Goal: Task Accomplishment & Management: Complete application form

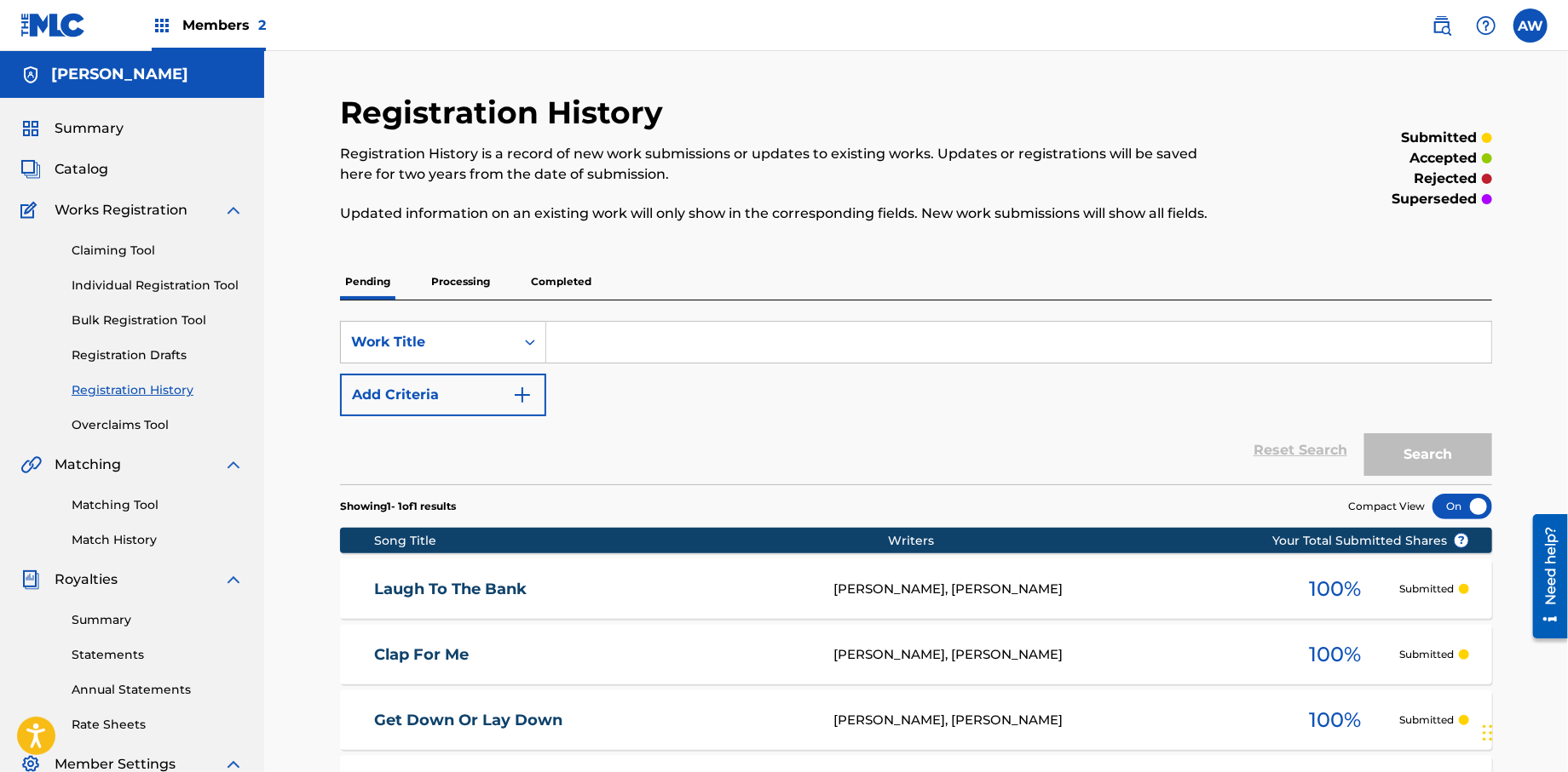
click at [593, 333] on input "Search Form" at bounding box center [1018, 342] width 945 height 41
type input "No Other Way"
click at [526, 399] on img "Search Form" at bounding box center [522, 395] width 20 height 20
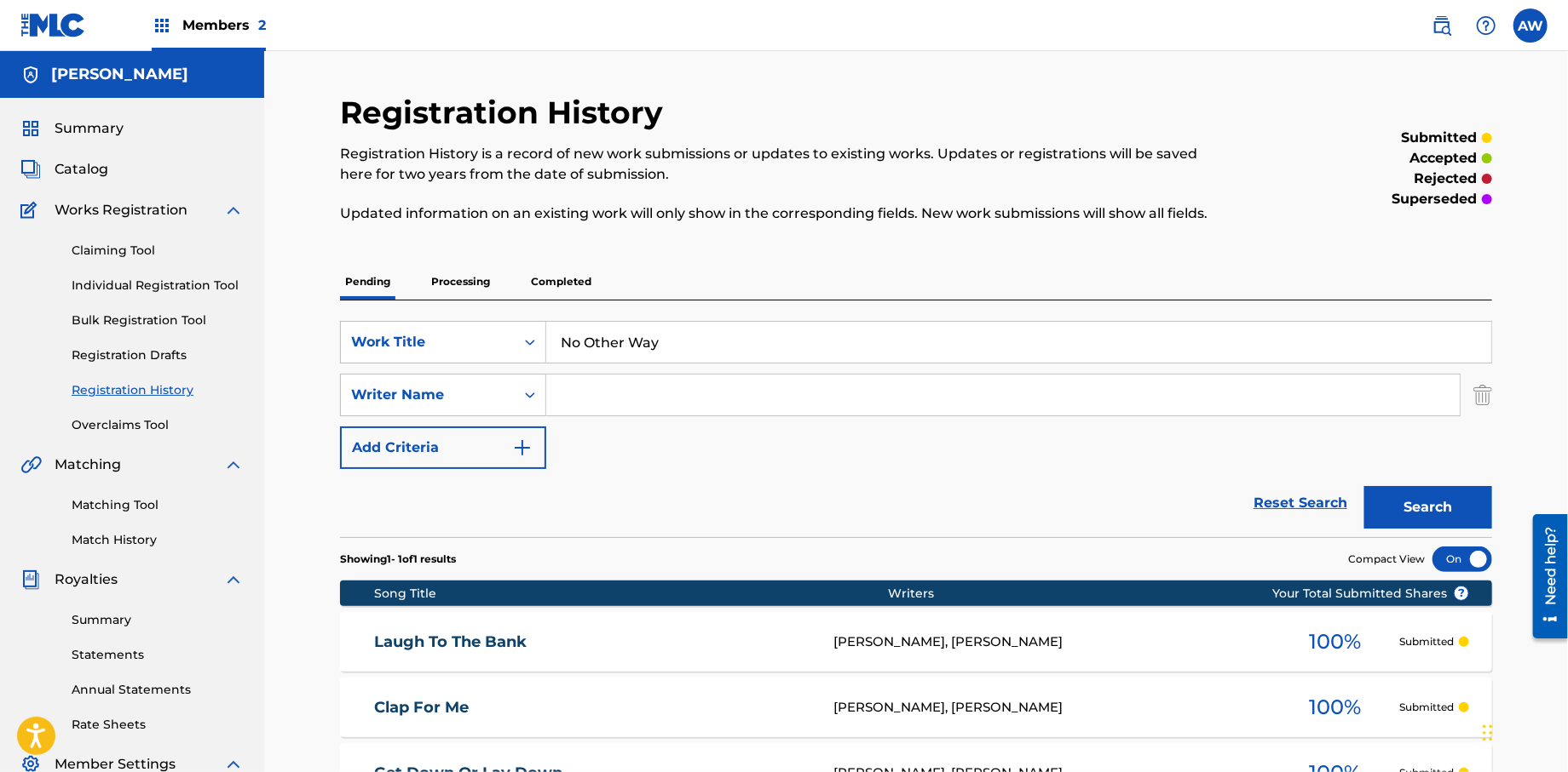
click at [606, 404] on input "Search Form" at bounding box center [1002, 395] width 913 height 41
type input "[PERSON_NAME]"
click at [528, 462] on button "Add Criteria" at bounding box center [443, 448] width 206 height 43
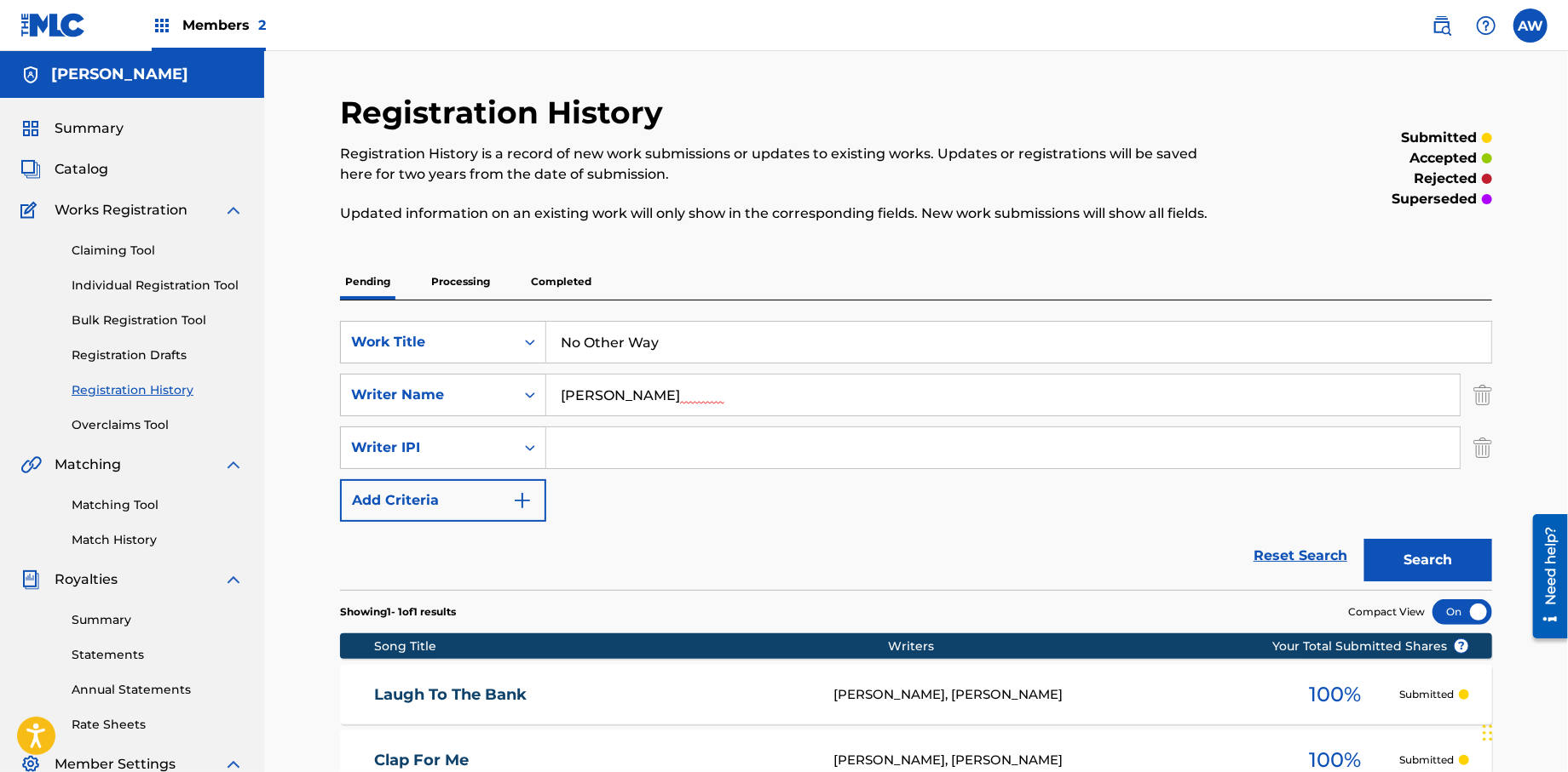
click at [589, 451] on input "Search Form" at bounding box center [1002, 448] width 913 height 41
click at [518, 514] on button "Add Criteria" at bounding box center [443, 500] width 206 height 43
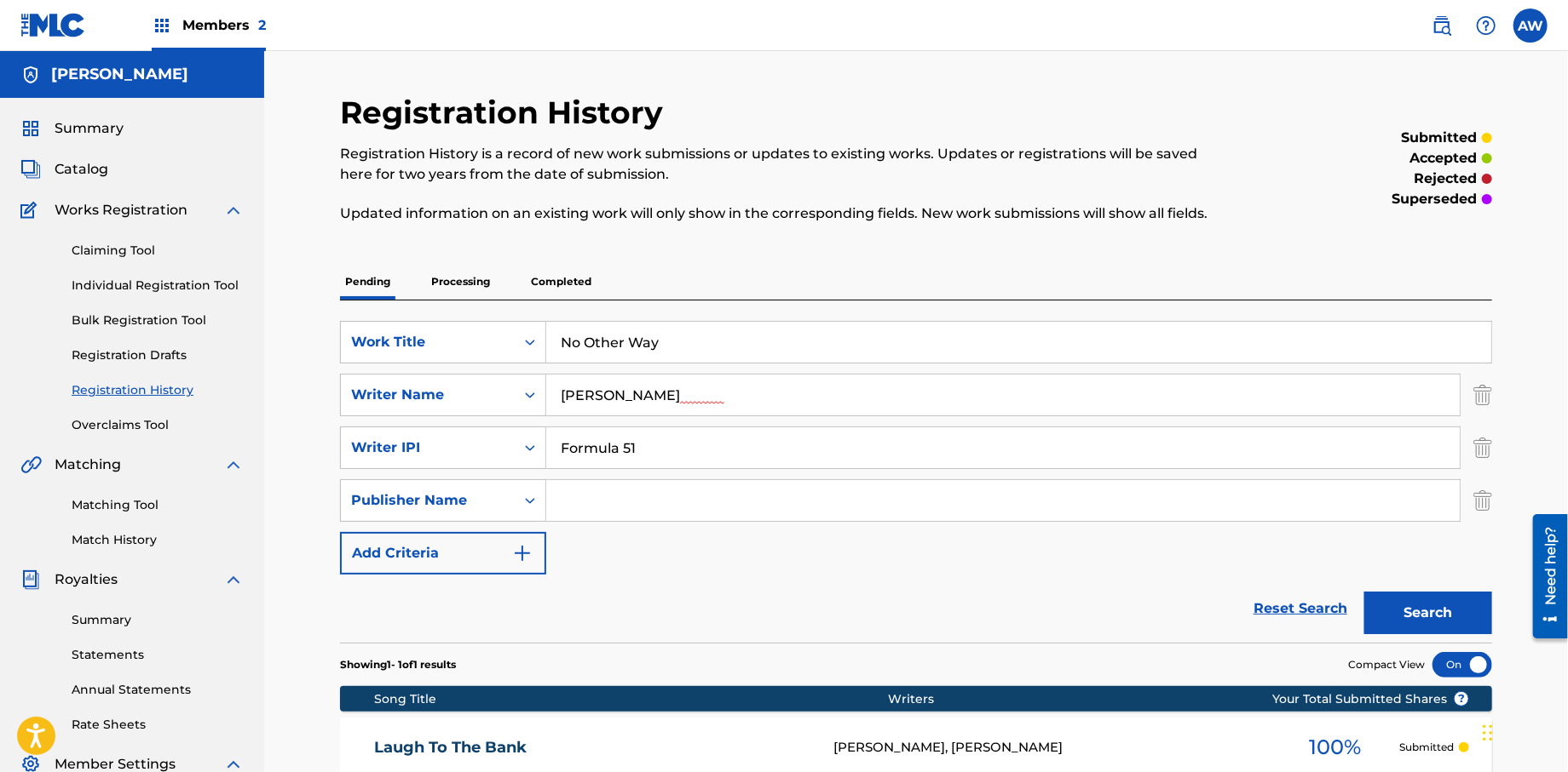
click at [667, 510] on input "Search Form" at bounding box center [1002, 500] width 913 height 41
click at [733, 448] on input "Formula 51" at bounding box center [1002, 448] width 913 height 41
type input "F"
type input "572298521"
click at [663, 492] on input "Search Form" at bounding box center [1002, 500] width 913 height 41
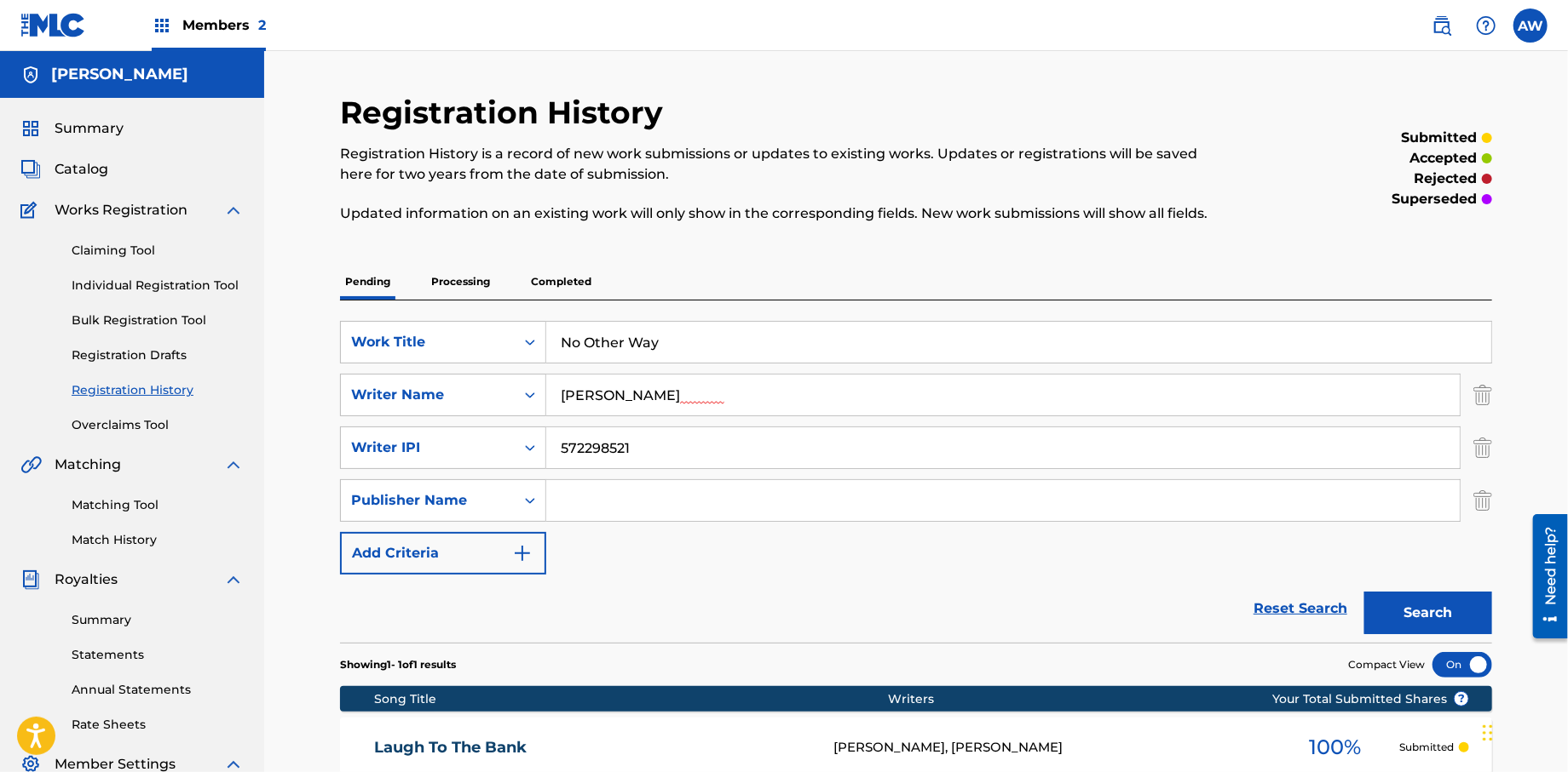
type input "Formula 51"
click at [539, 554] on button "Add Criteria" at bounding box center [443, 553] width 206 height 43
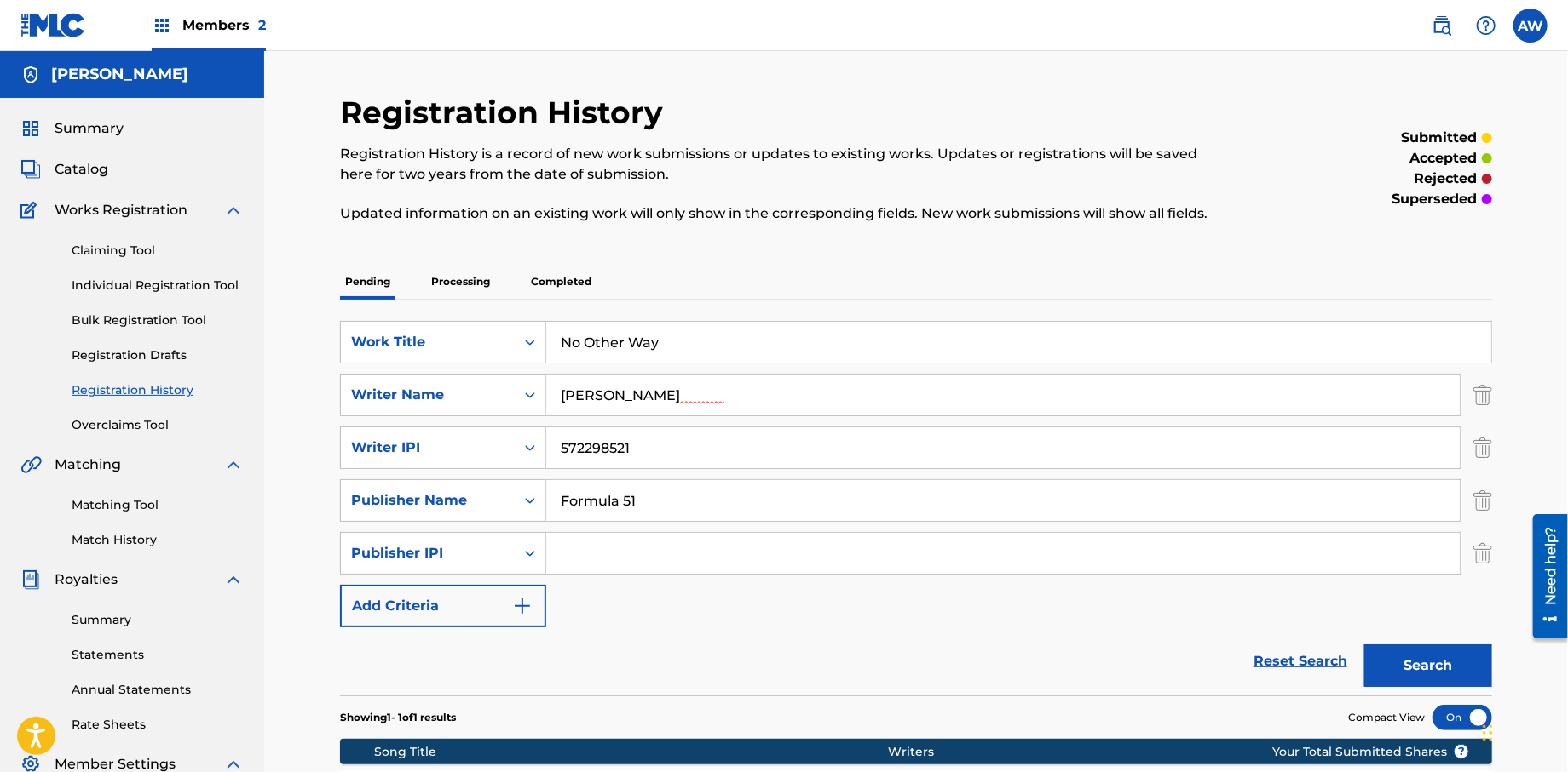
click at [639, 560] on input "Search Form" at bounding box center [1002, 553] width 913 height 41
type input "1106052708"
click at [540, 612] on button "Add Criteria" at bounding box center [443, 606] width 206 height 43
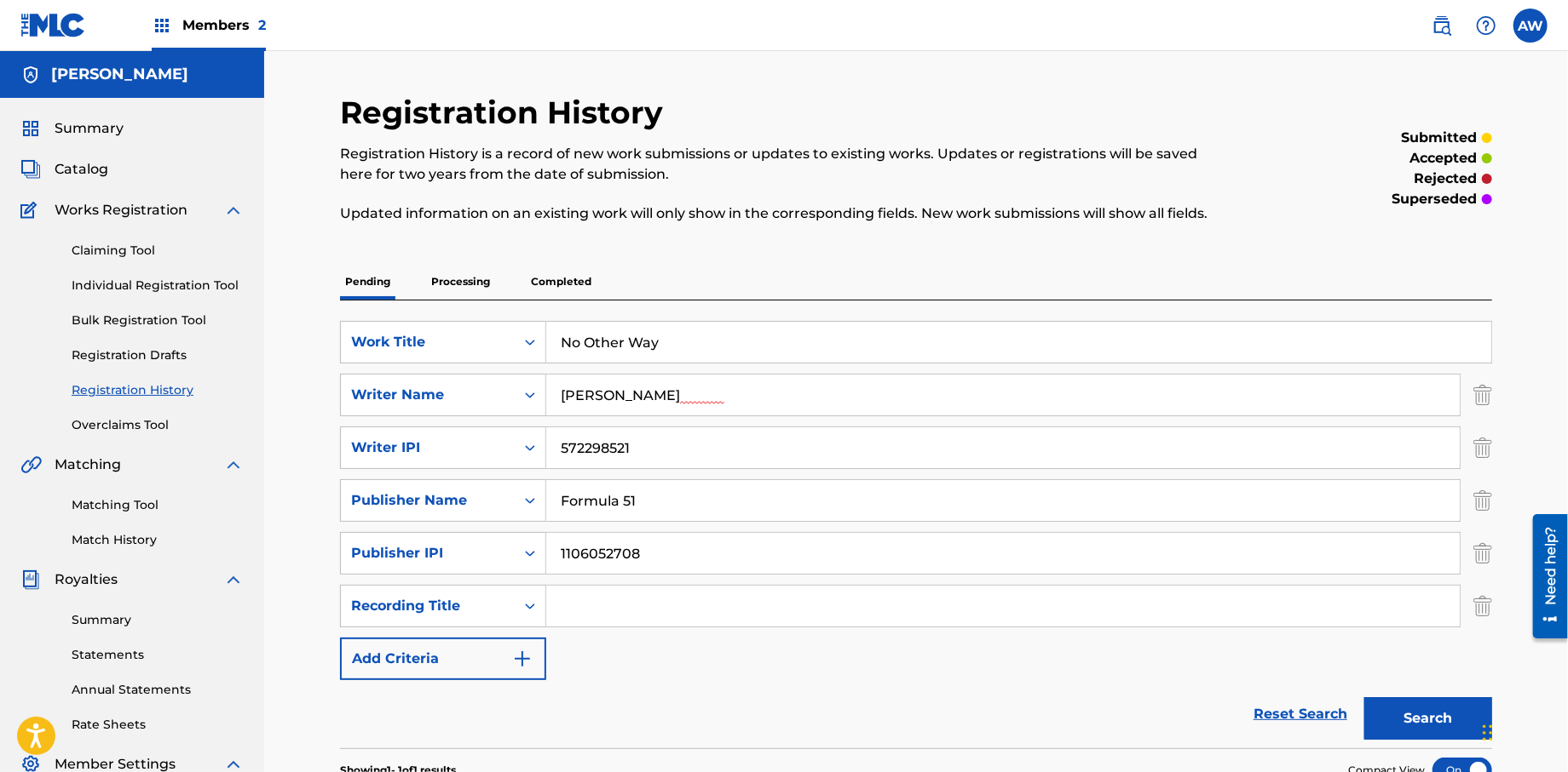
click at [602, 614] on input "Search Form" at bounding box center [1002, 606] width 913 height 41
type input "Papers Vol, 1."
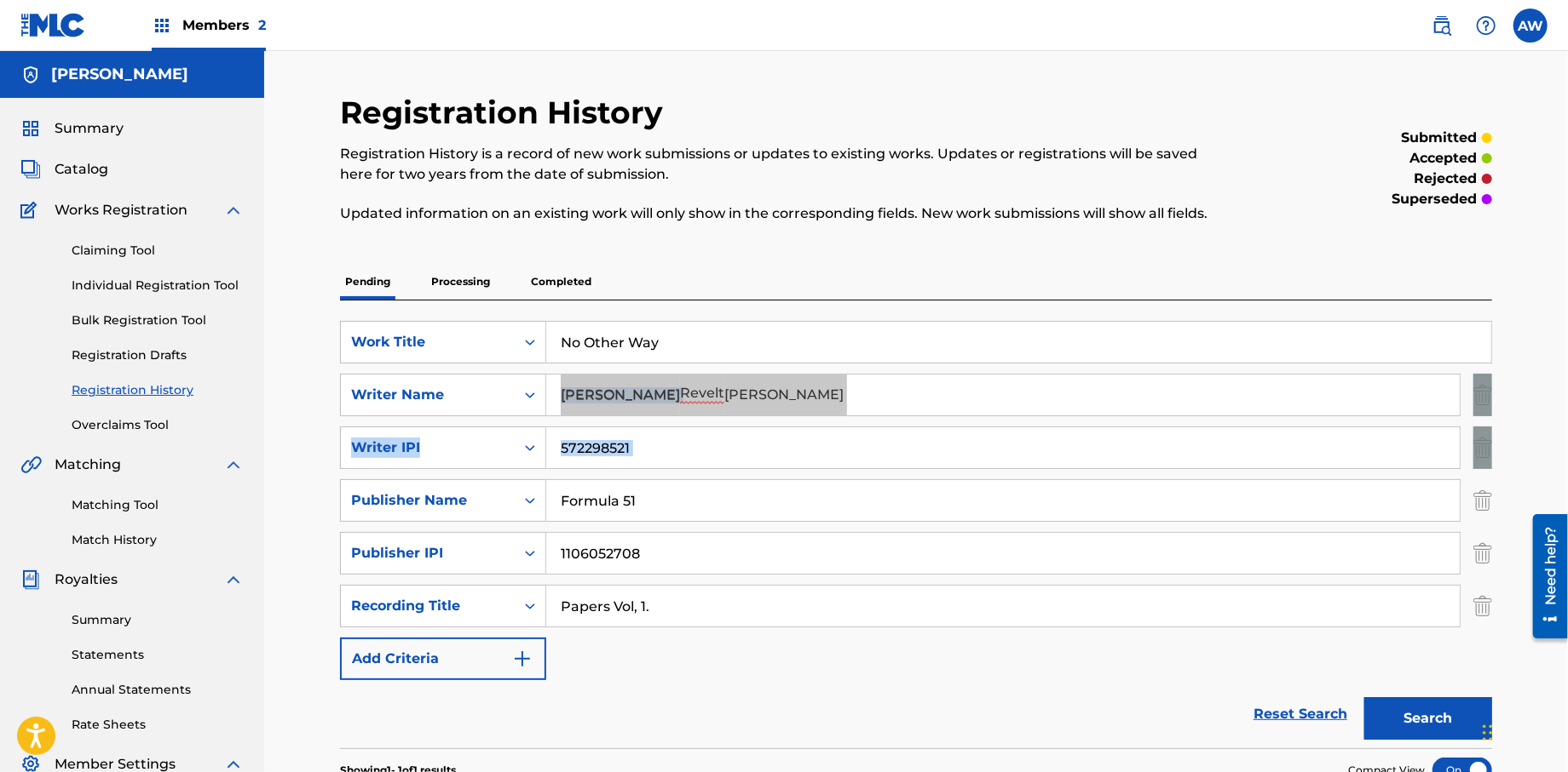
drag, startPoint x: 1565, startPoint y: 372, endPoint x: 1555, endPoint y: 464, distance: 92.5
click at [1555, 464] on div "Registration History Registration History is a record of new work submissions o…" at bounding box center [916, 684] width 1304 height 1267
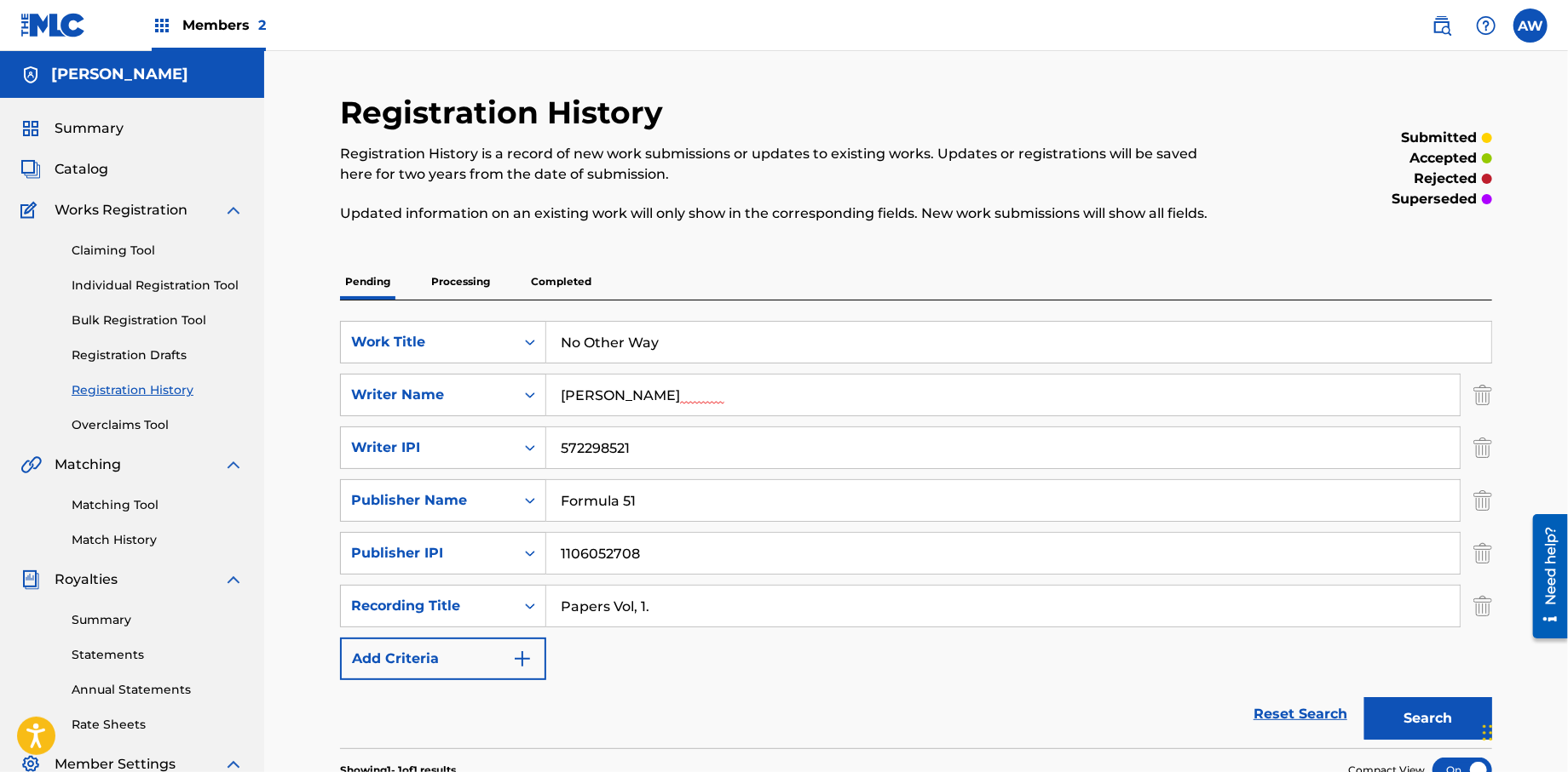
click at [1156, 97] on div "Registration History Registration History is a record of new work submissions o…" at bounding box center [784, 169] width 887 height 150
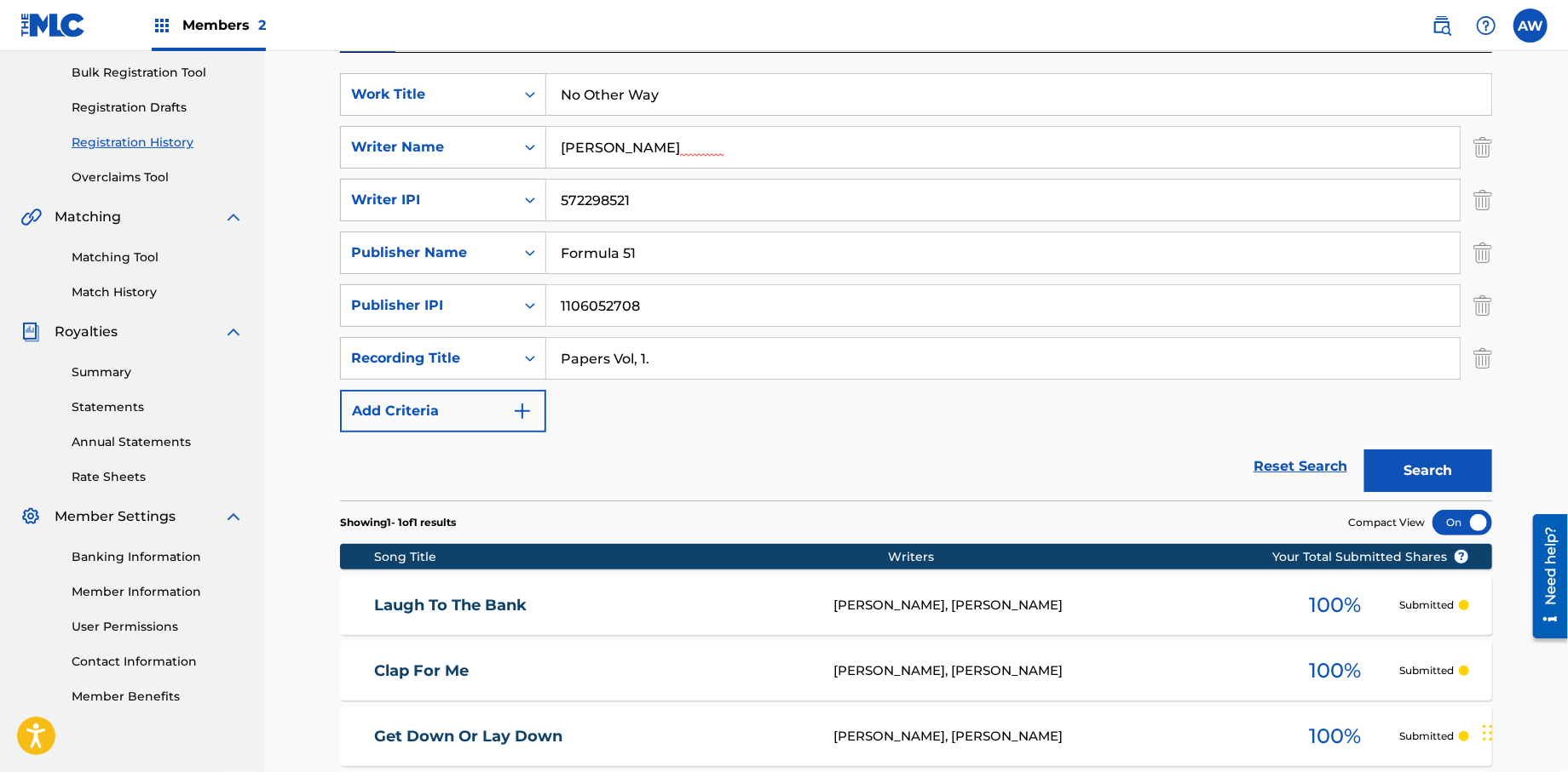
scroll to position [376, 0]
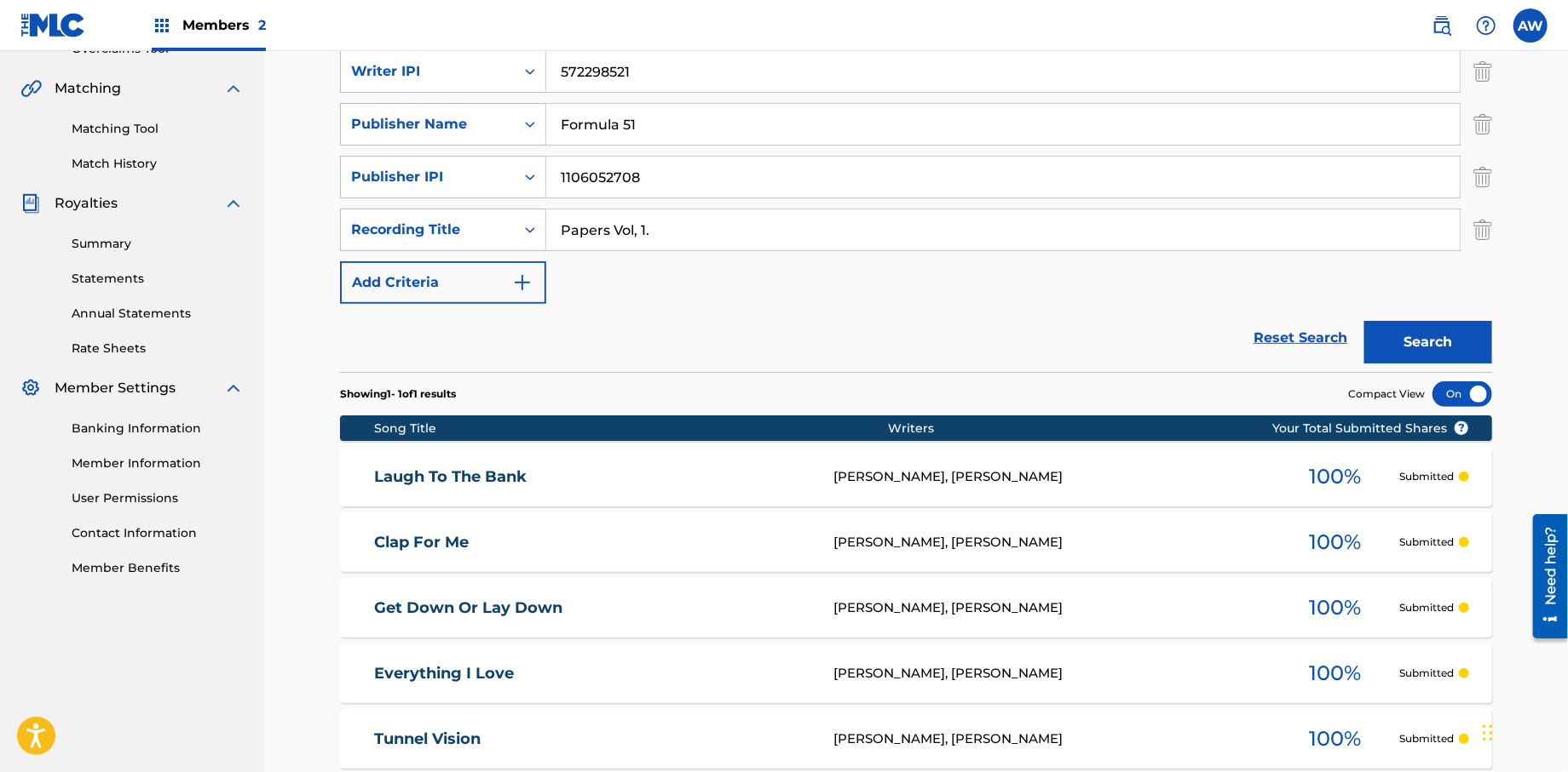
click at [518, 279] on img "Search Form" at bounding box center [522, 283] width 20 height 20
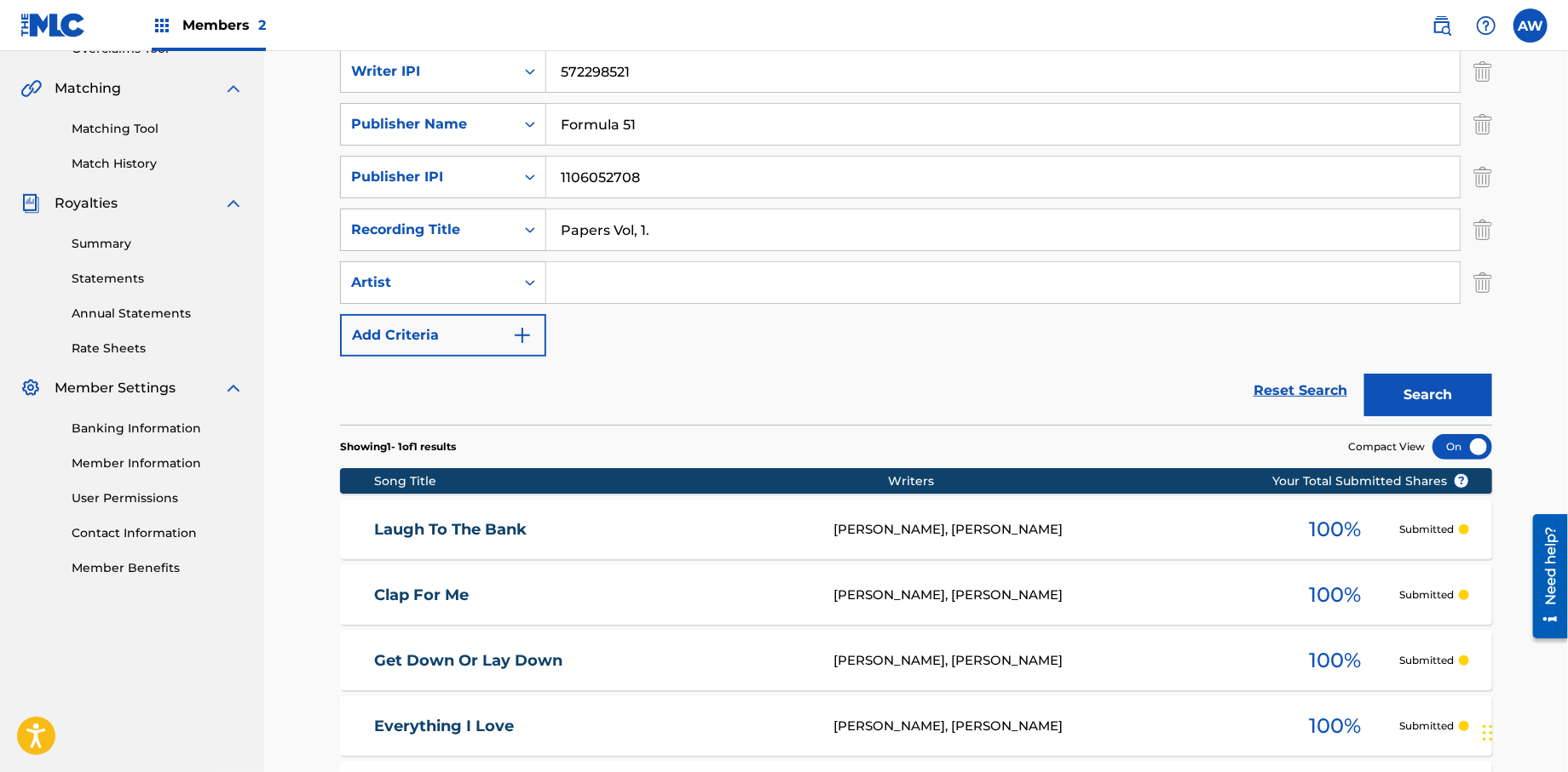
click at [589, 288] on input "Search Form" at bounding box center [1002, 283] width 913 height 41
type input "T-Rock"
click at [542, 348] on button "Add Criteria" at bounding box center [443, 335] width 206 height 43
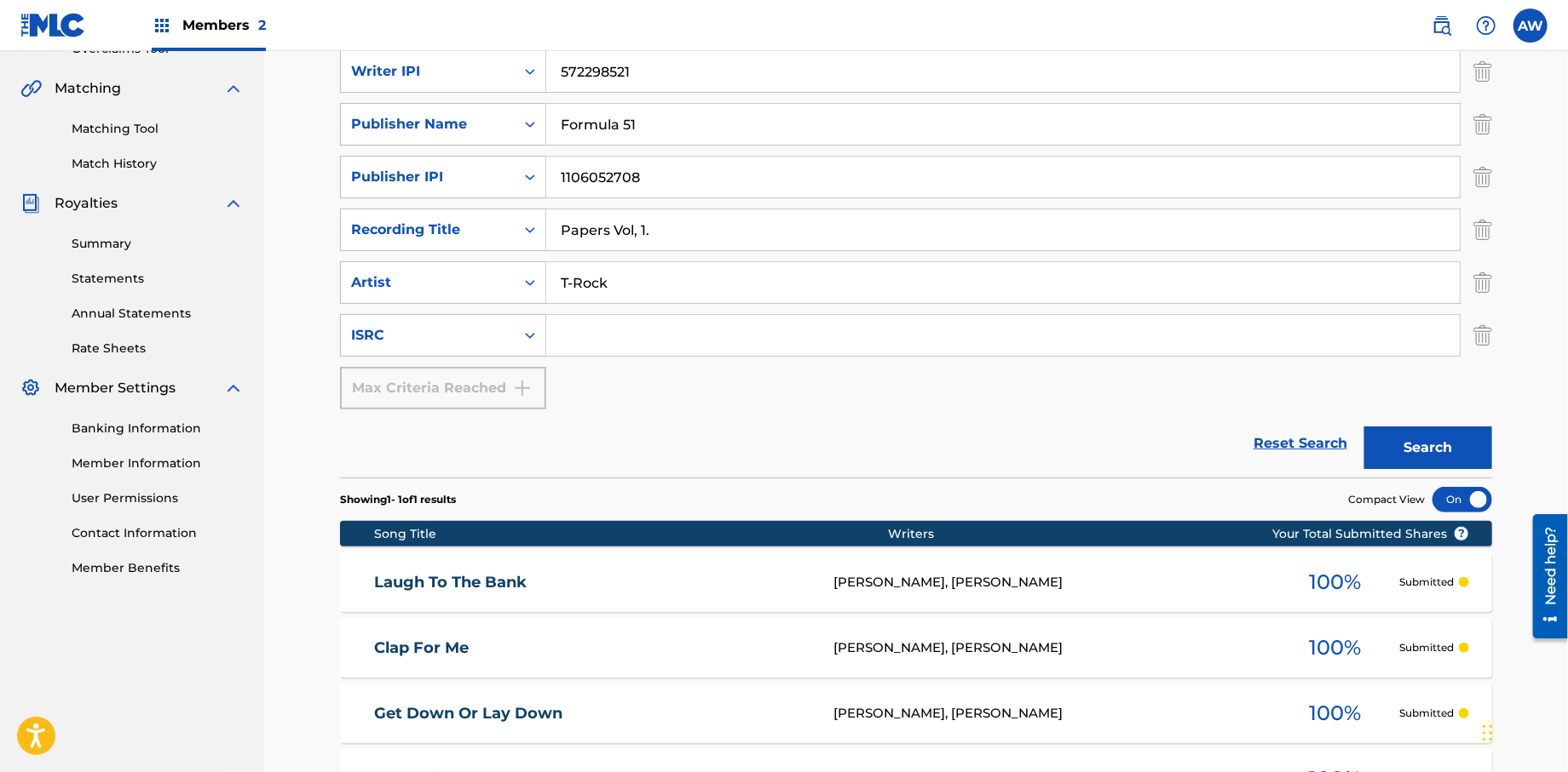
click at [596, 346] on input "Search Form" at bounding box center [1002, 335] width 913 height 41
click at [1393, 450] on button "Search" at bounding box center [1428, 448] width 128 height 43
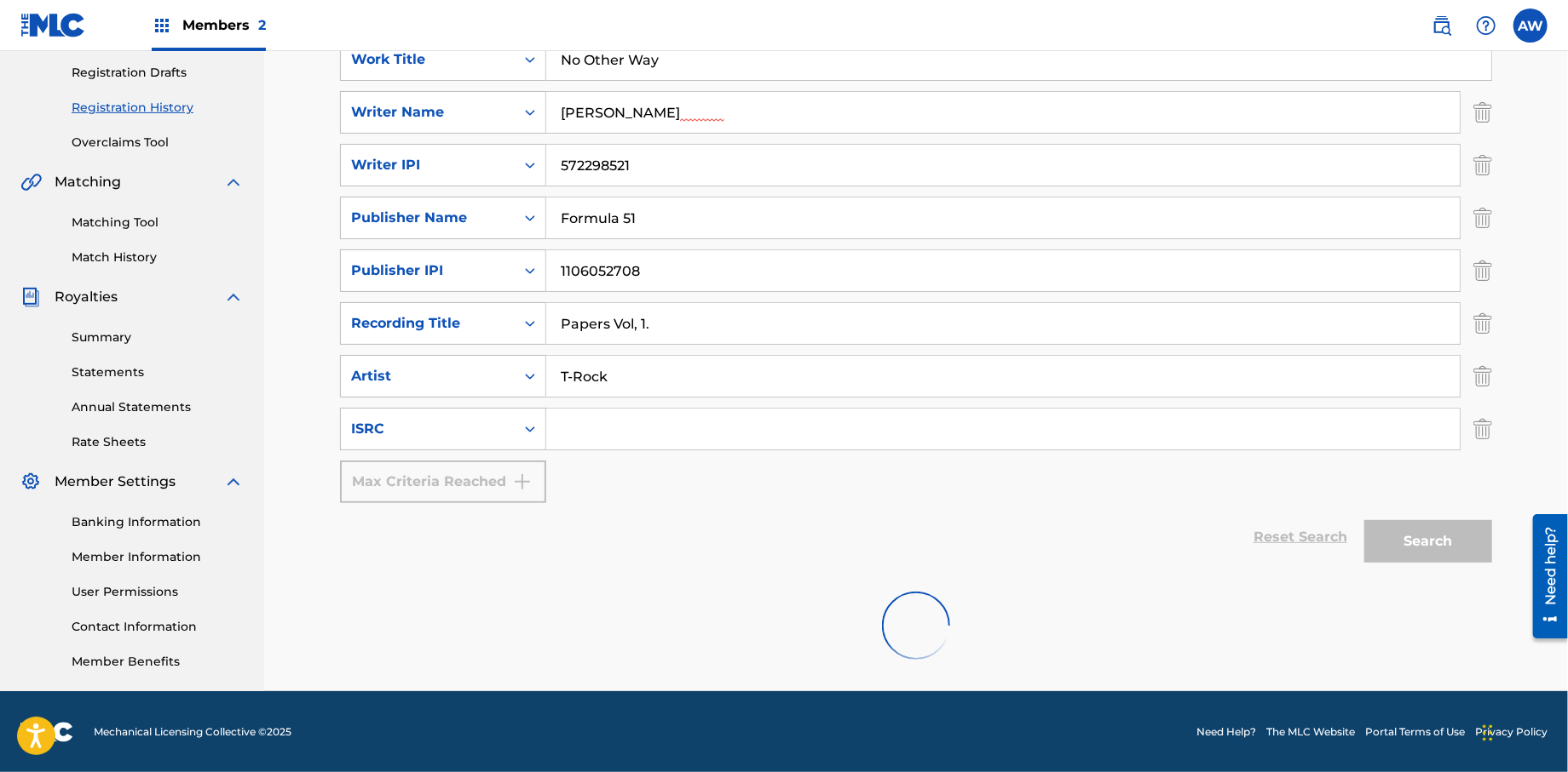
scroll to position [300, 0]
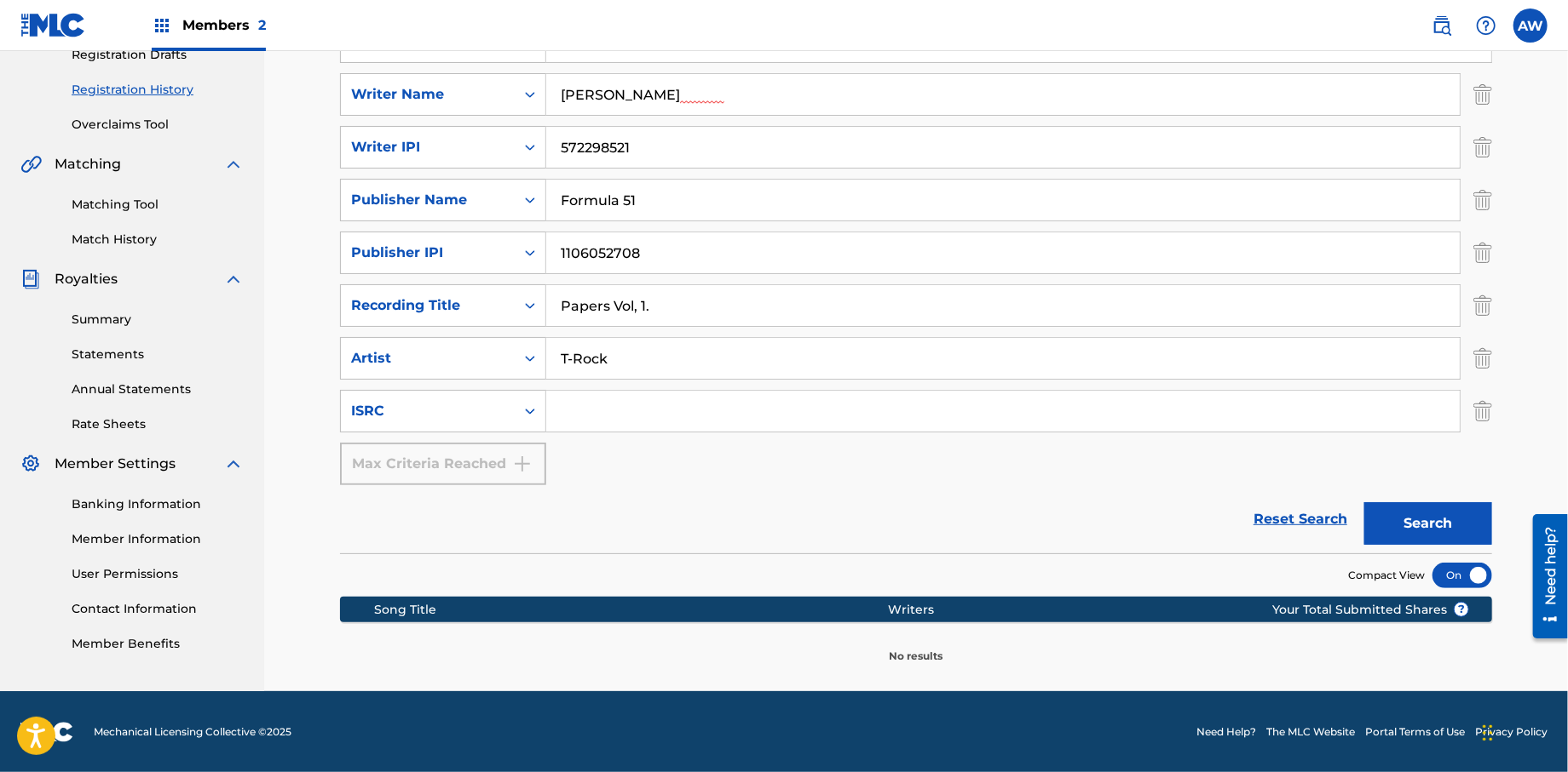
click at [1396, 513] on button "Search" at bounding box center [1428, 524] width 128 height 43
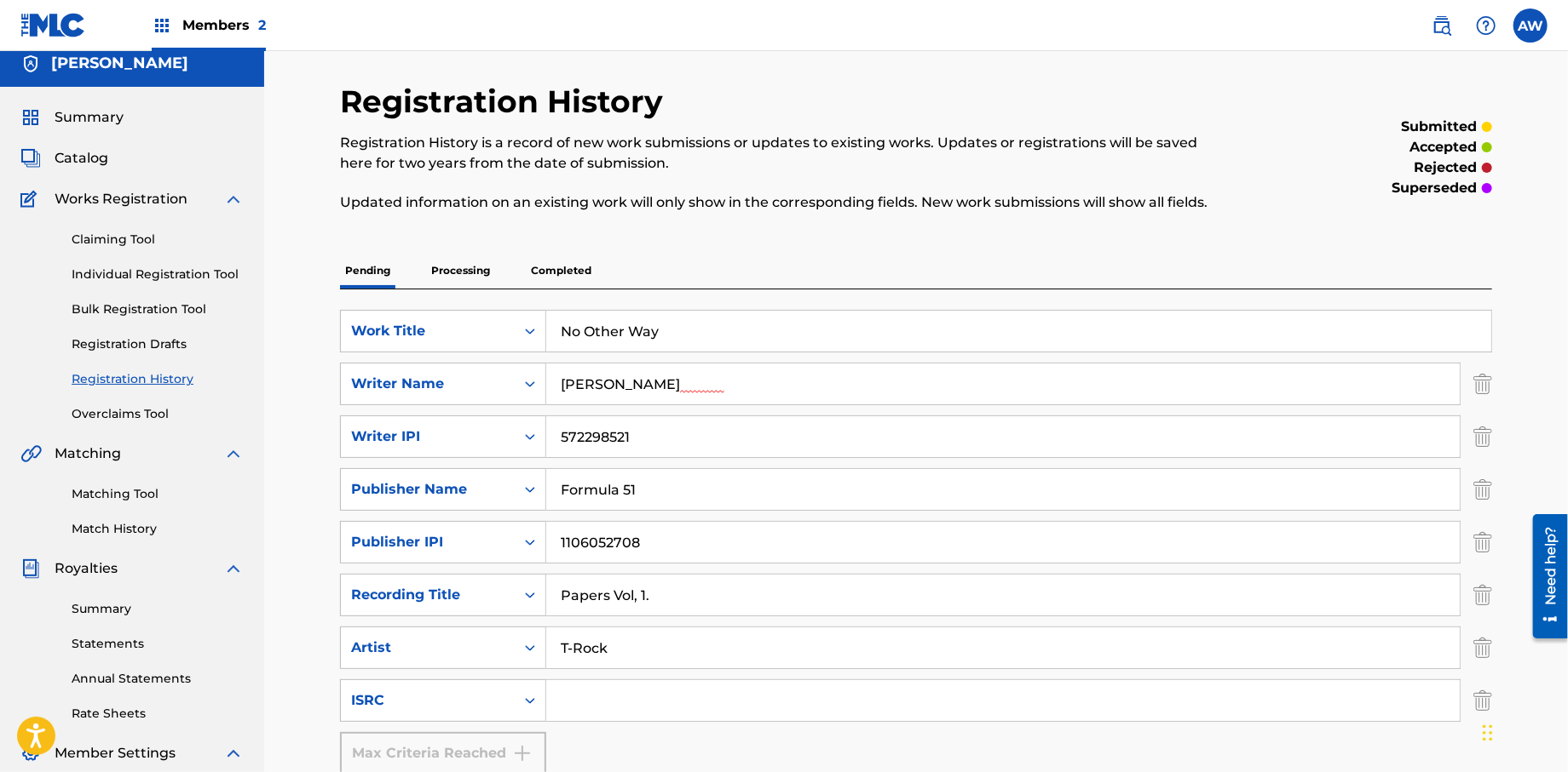
scroll to position [0, 0]
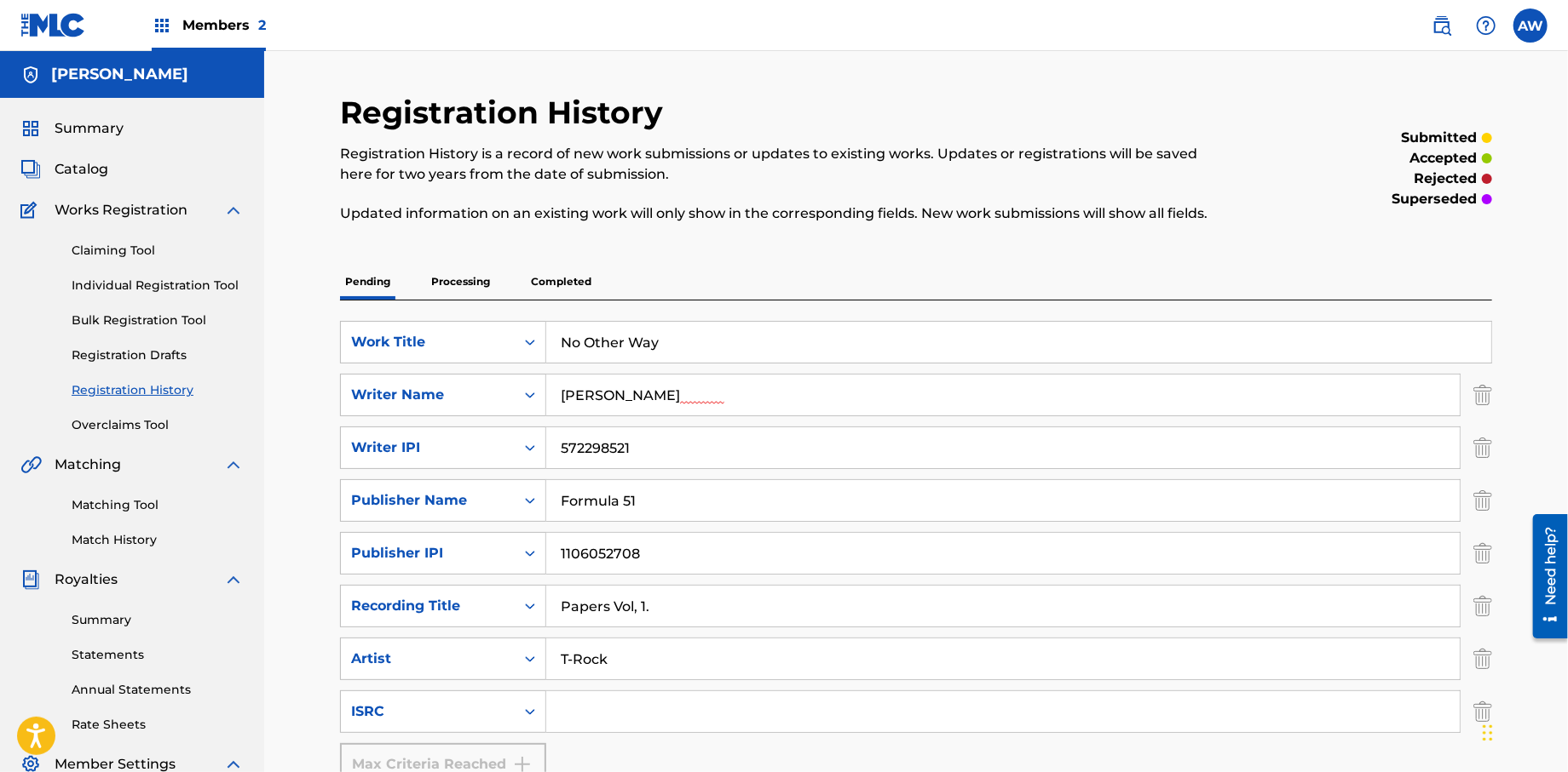
click at [85, 170] on span "Catalog" at bounding box center [82, 170] width 54 height 20
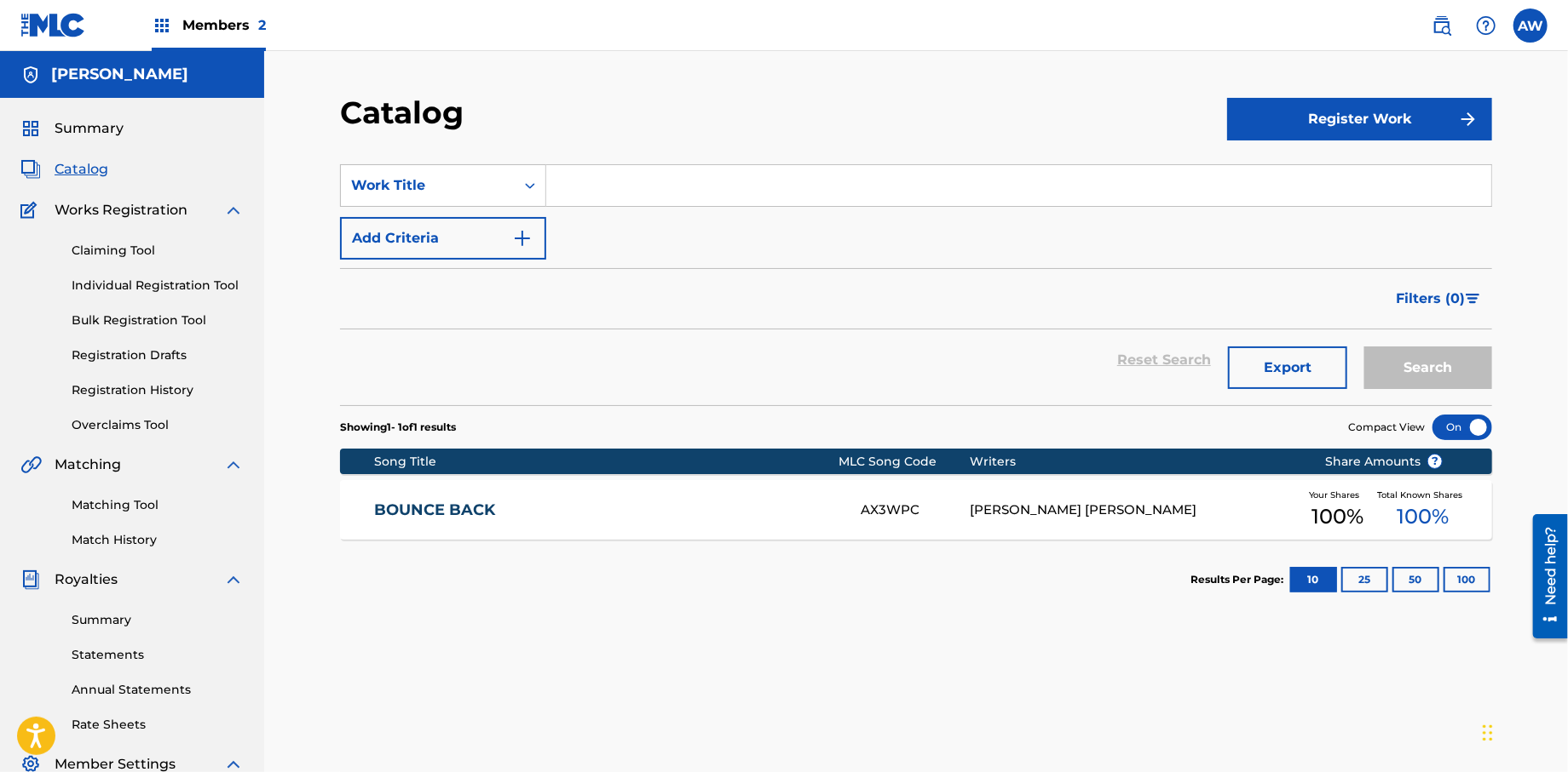
click at [1343, 131] on button "Register Work" at bounding box center [1359, 120] width 265 height 43
click at [1249, 185] on link "Individual" at bounding box center [1359, 174] width 265 height 41
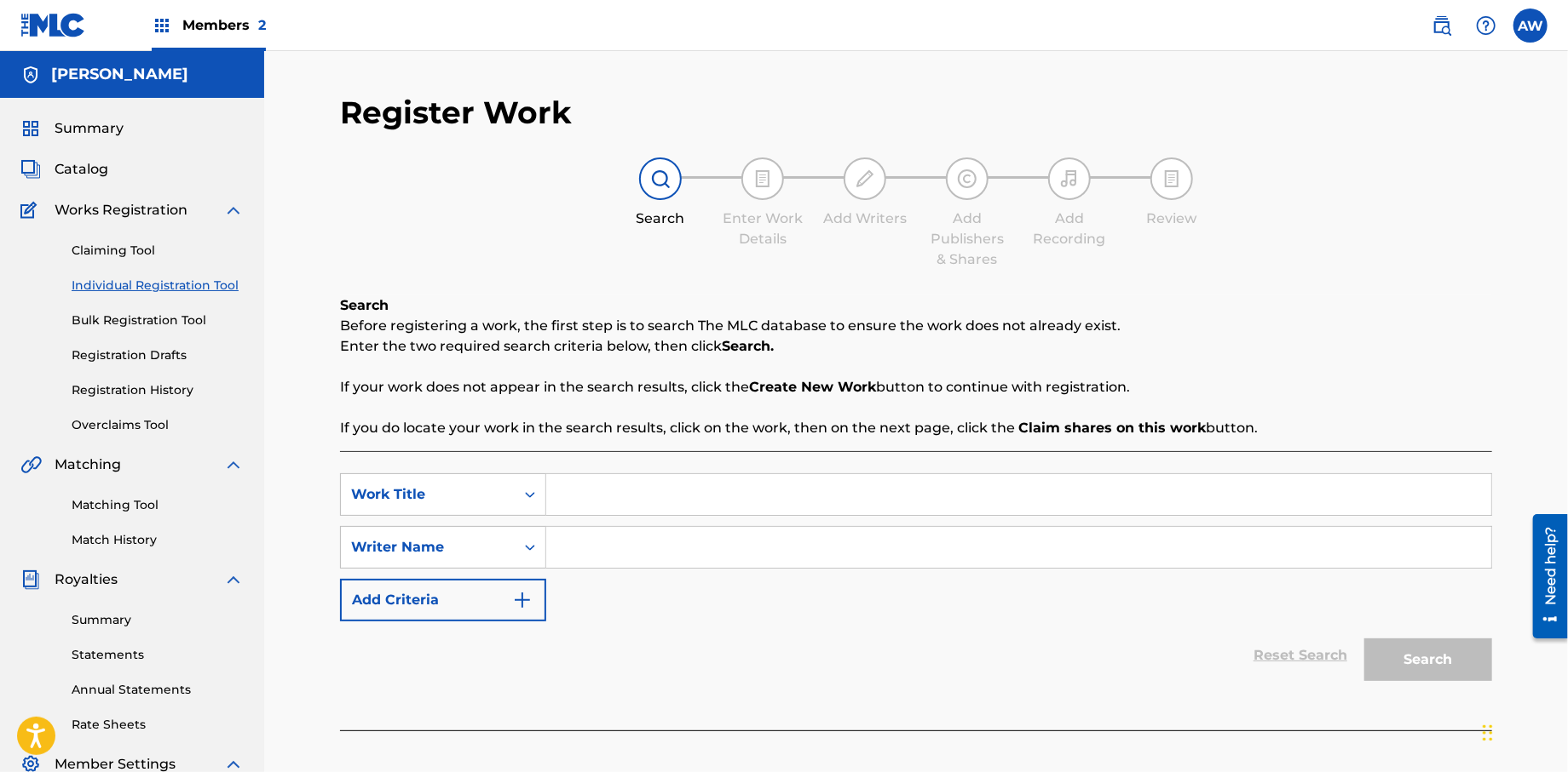
click at [605, 488] on input "Search Form" at bounding box center [1018, 495] width 945 height 41
type input "No Other Way"
click at [581, 557] on input "Search Form" at bounding box center [1018, 548] width 945 height 41
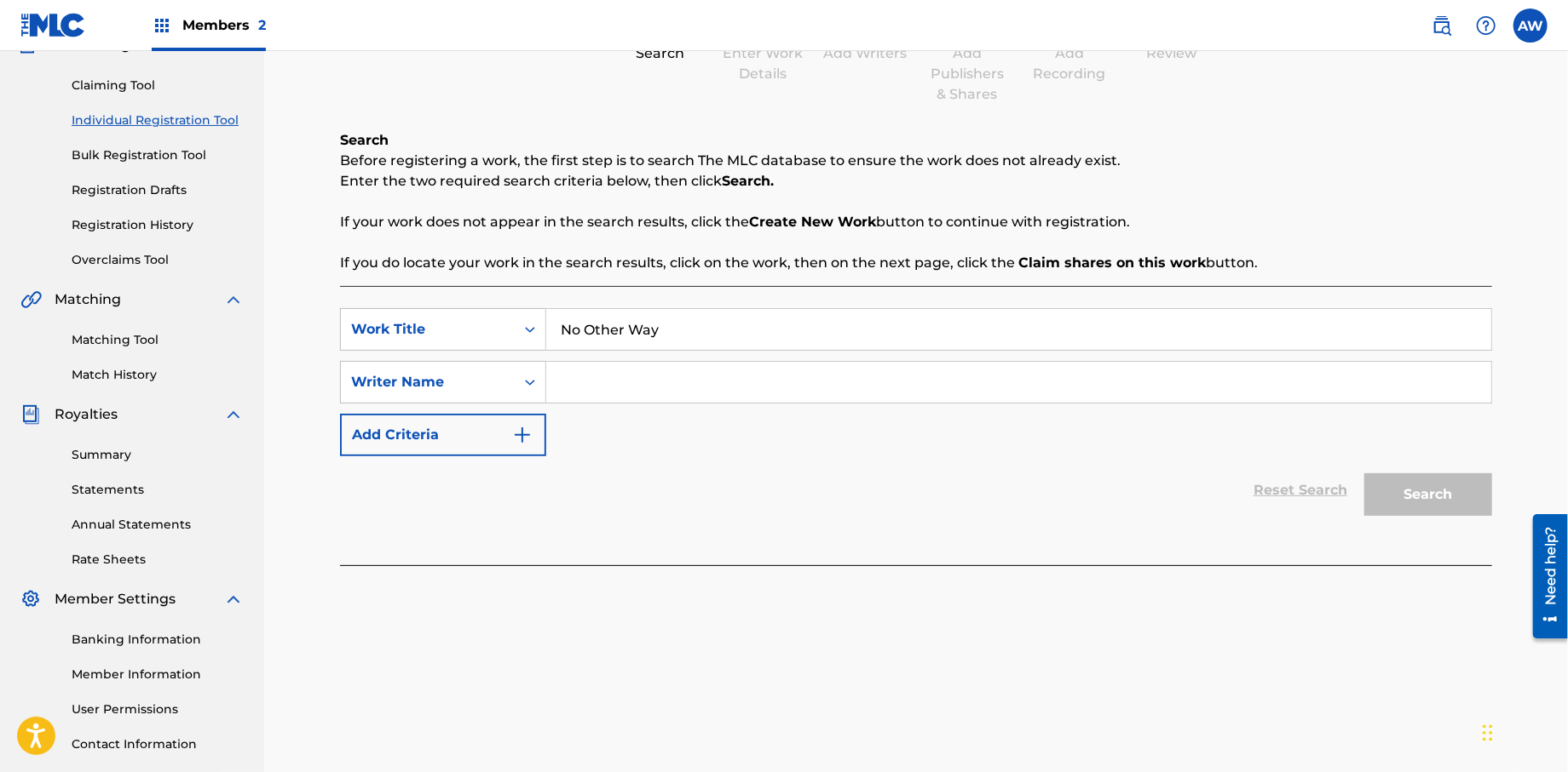
scroll to position [168, 0]
click at [575, 387] on input "Search Form" at bounding box center [1018, 380] width 945 height 41
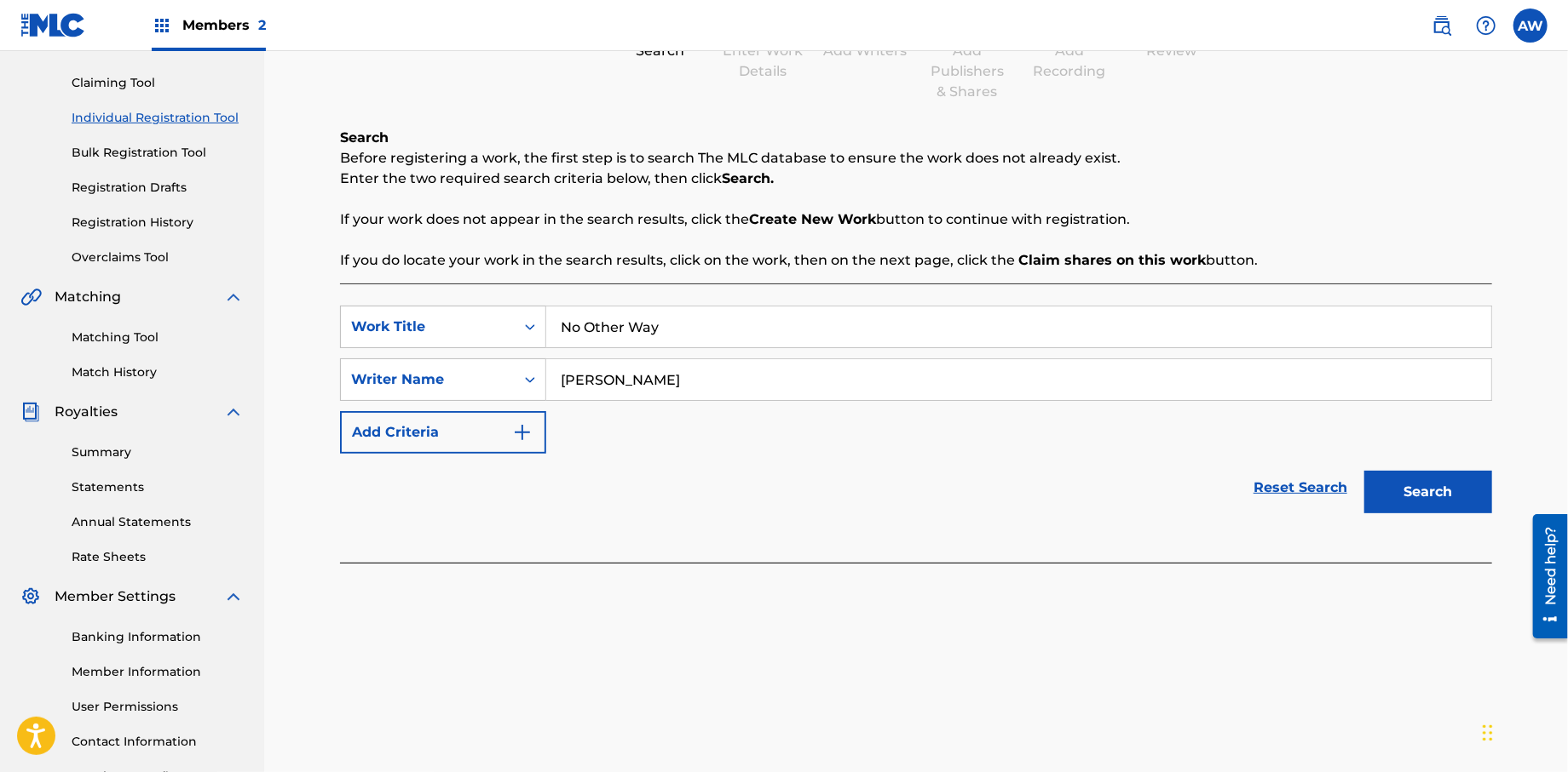
type input "[PERSON_NAME]"
click at [532, 436] on button "Add Criteria" at bounding box center [443, 433] width 206 height 43
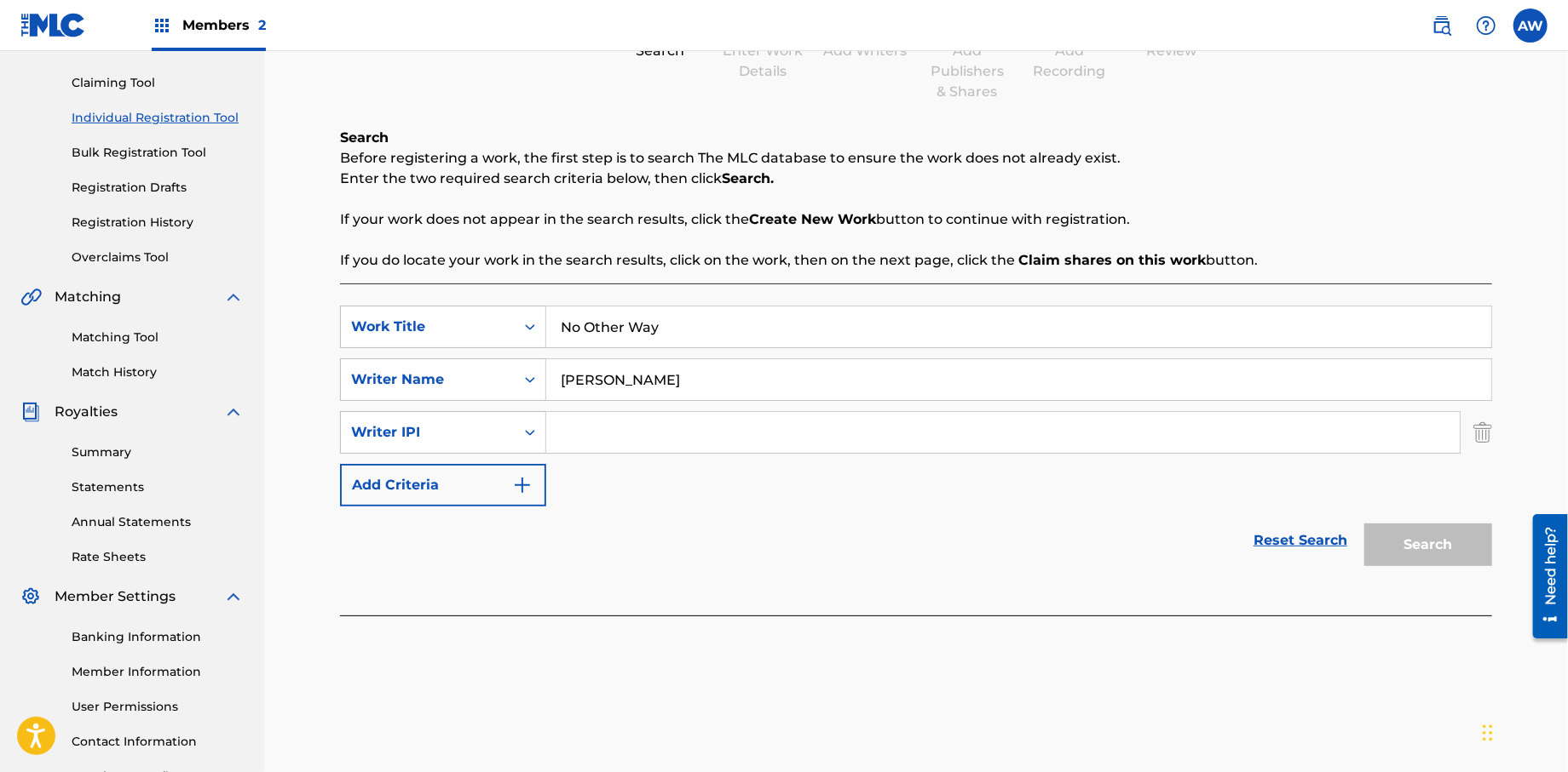
click at [573, 435] on input "Search Form" at bounding box center [1002, 433] width 913 height 41
click at [538, 500] on button "Add Criteria" at bounding box center [443, 486] width 206 height 43
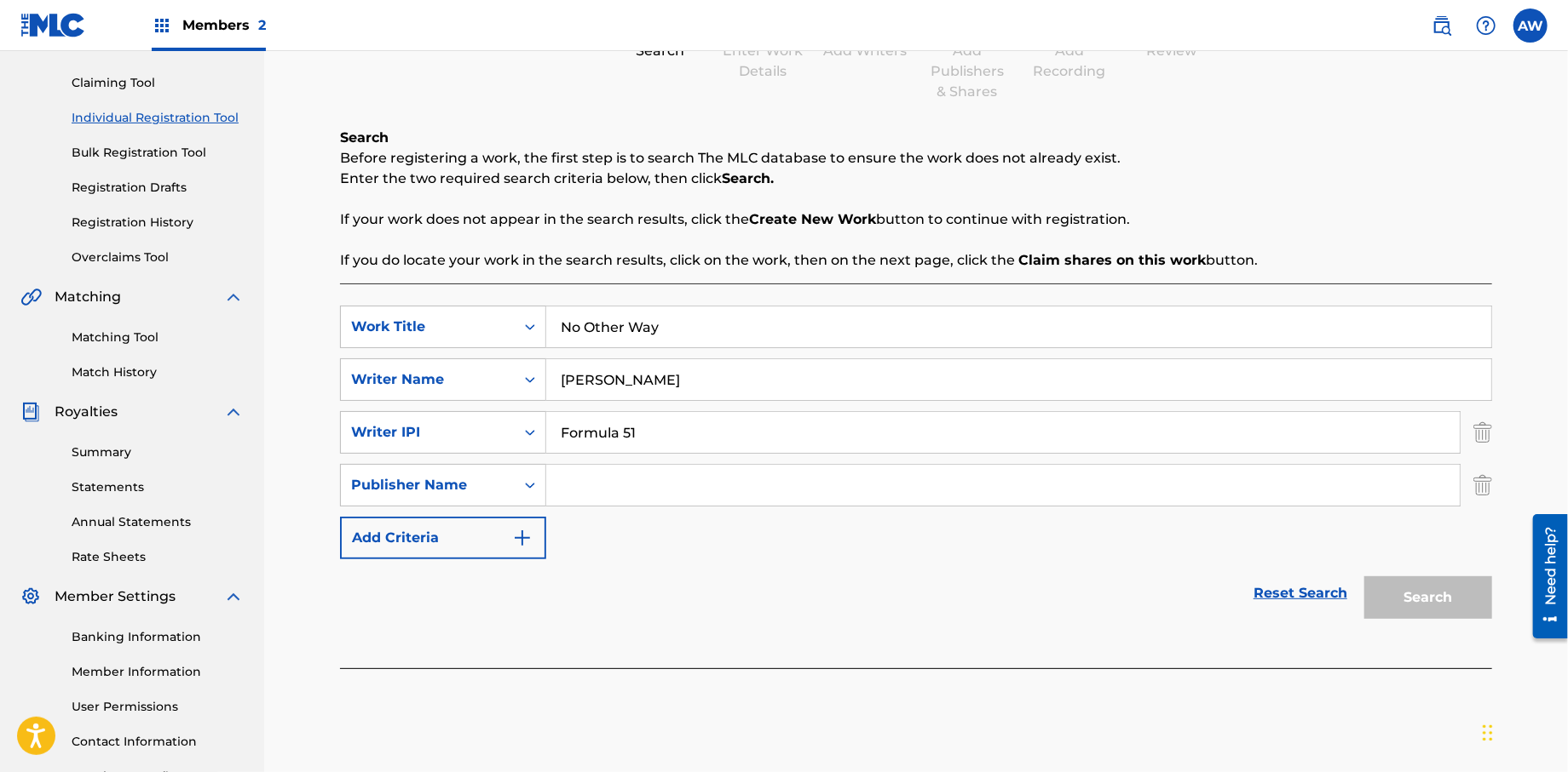
click at [612, 483] on input "Search Form" at bounding box center [1002, 486] width 913 height 41
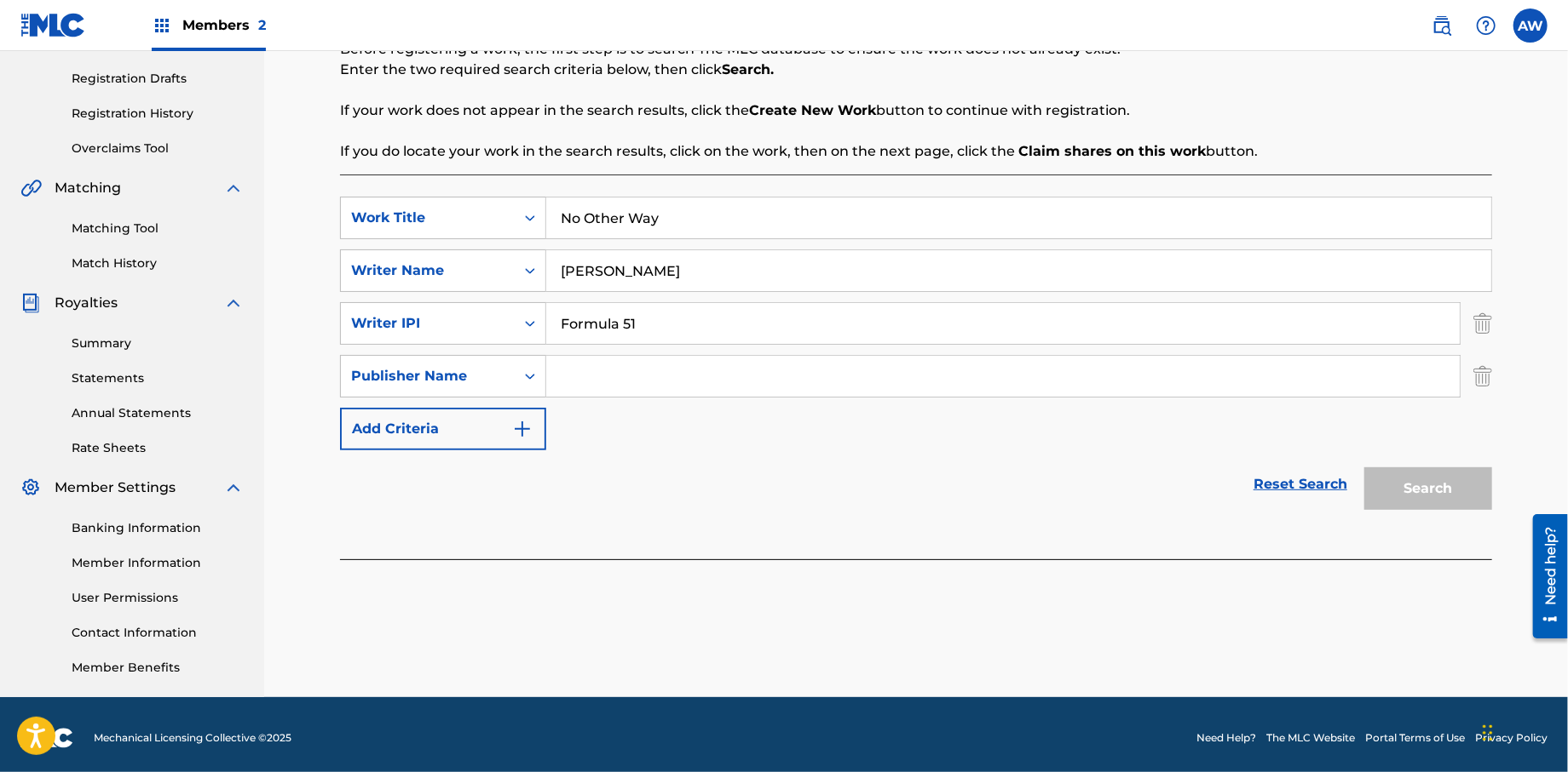
scroll to position [278, 0]
click at [583, 378] on input "Search Form" at bounding box center [1002, 375] width 913 height 41
click at [682, 331] on input "Formula 51" at bounding box center [1002, 323] width 913 height 41
type input "F"
type input "572298521"
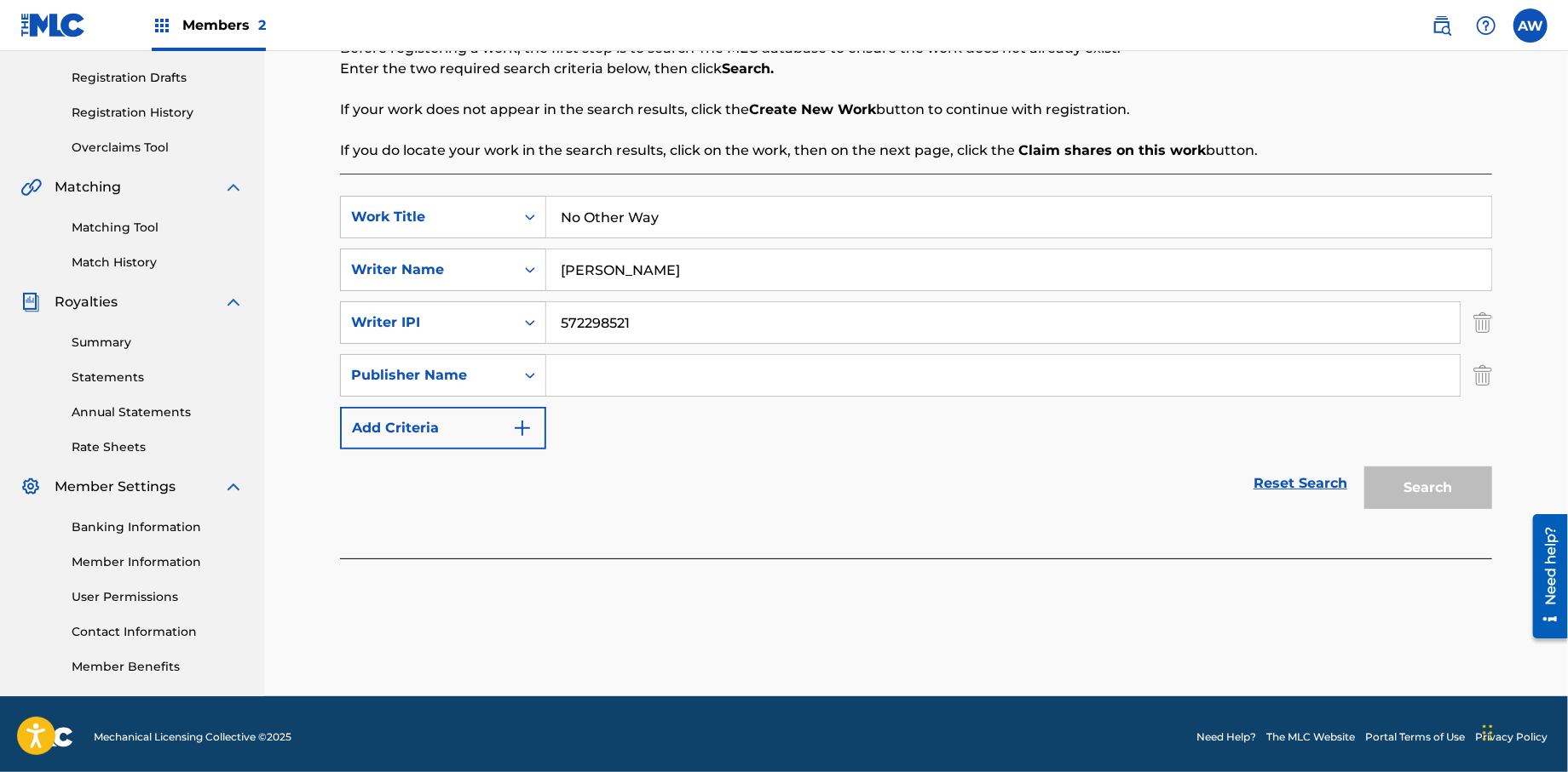
click at [576, 382] on input "Search Form" at bounding box center [1002, 375] width 913 height 41
type input "Formula 51"
click at [542, 417] on button "Add Criteria" at bounding box center [443, 428] width 206 height 43
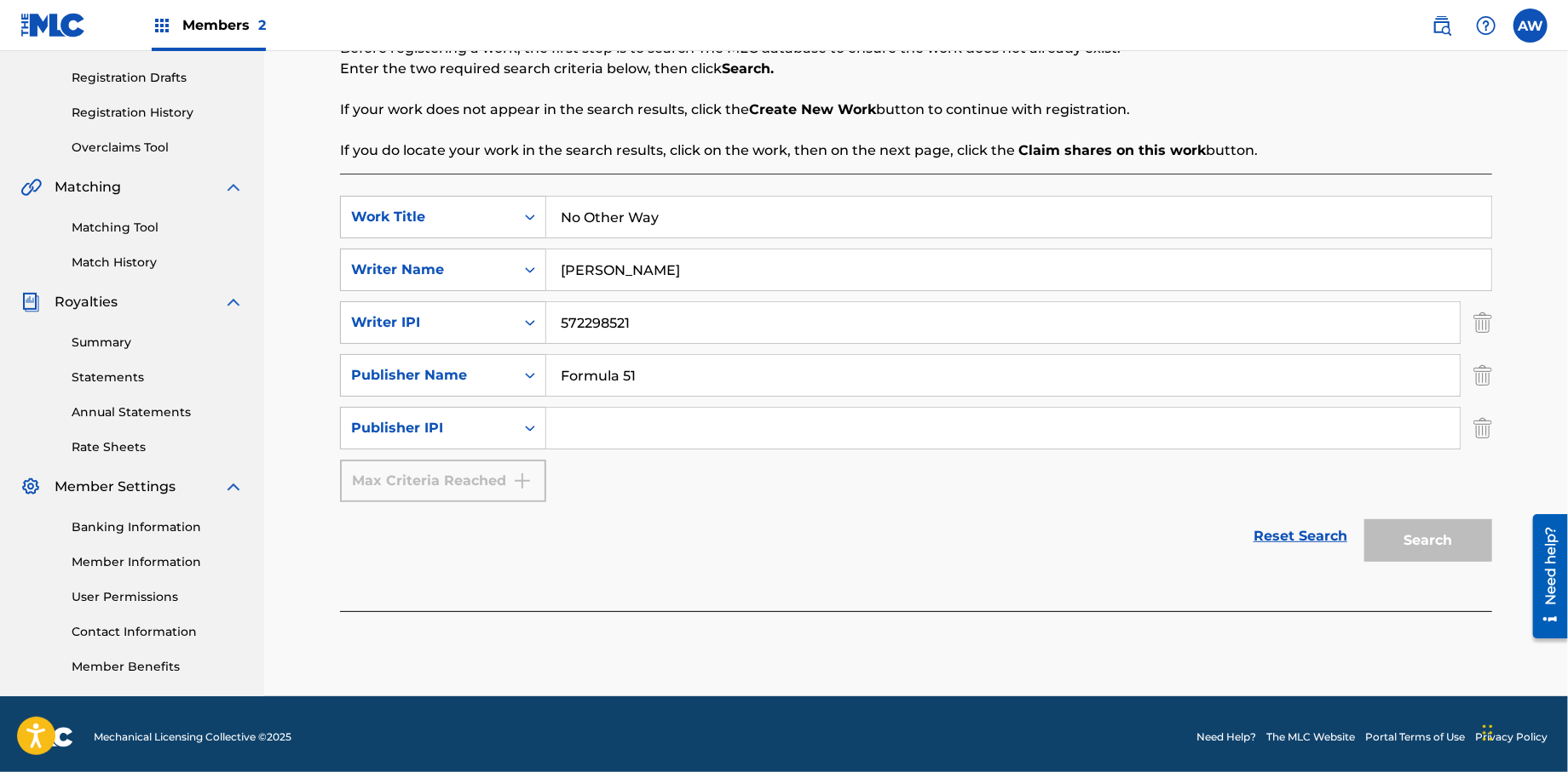
click at [608, 425] on input "Search Form" at bounding box center [1002, 428] width 913 height 41
type input "1106052708"
click at [1429, 541] on button "Search" at bounding box center [1428, 541] width 128 height 43
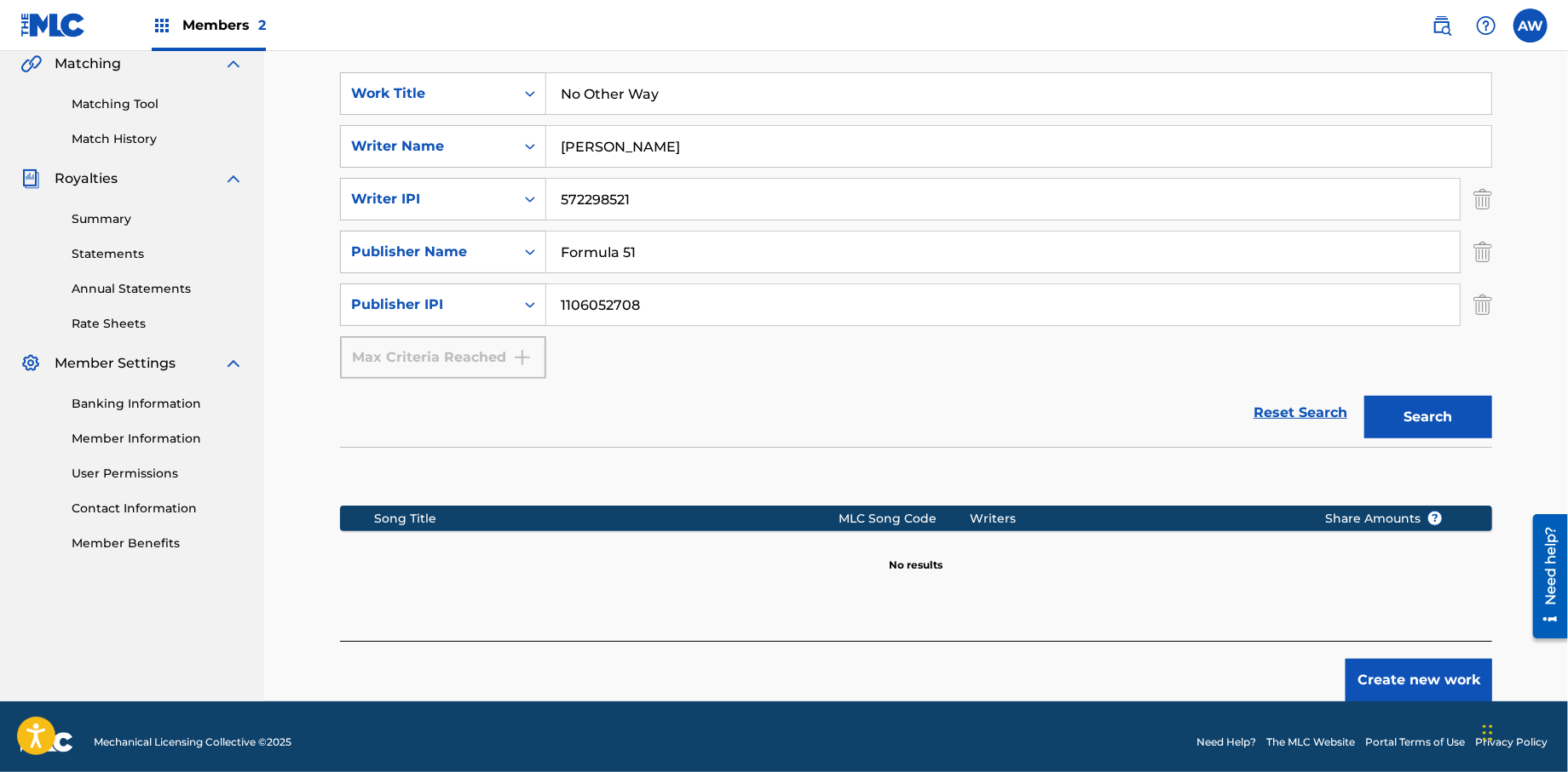
scroll to position [411, 0]
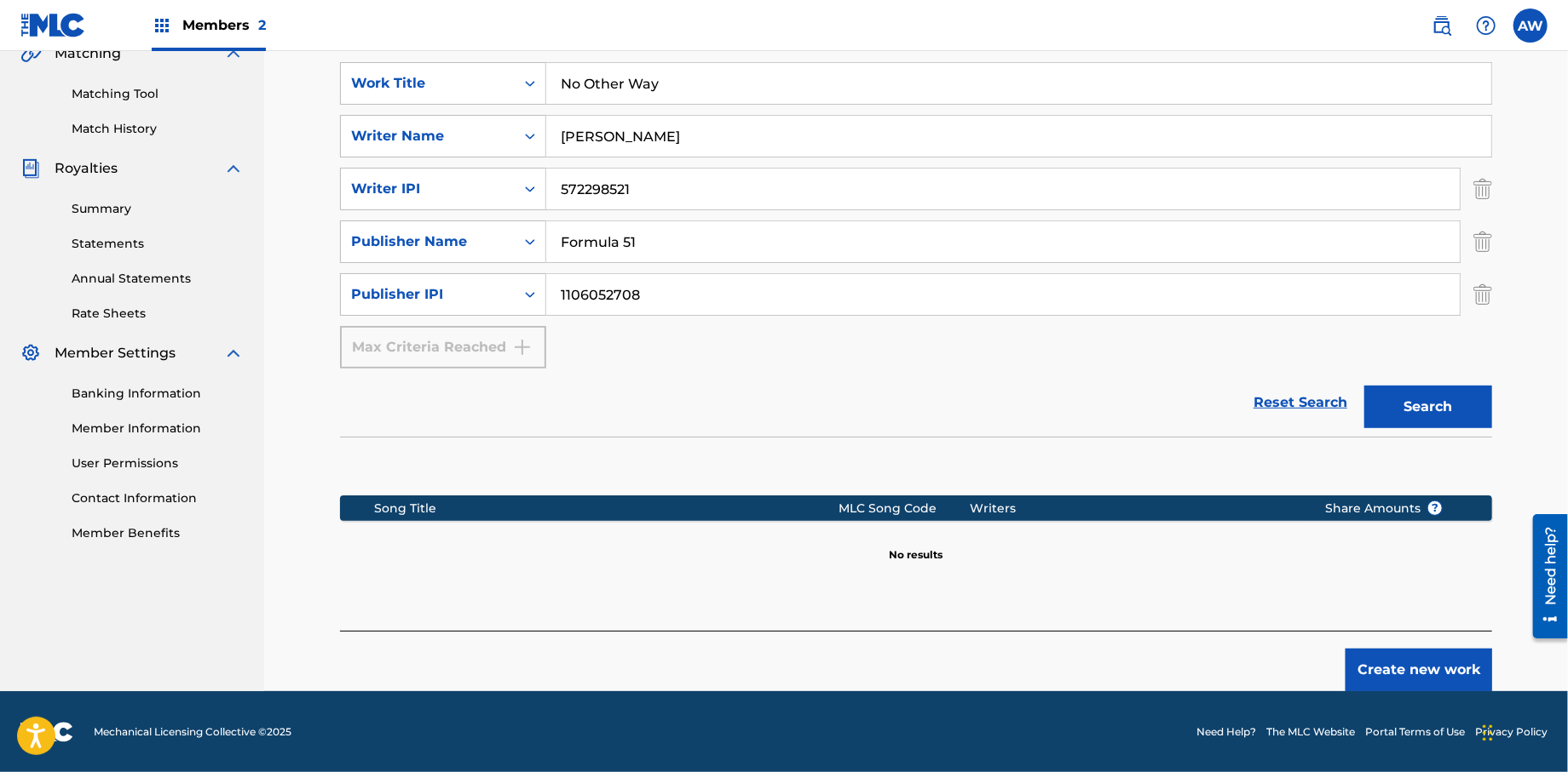
click at [1372, 678] on button "Create new work" at bounding box center [1419, 670] width 147 height 43
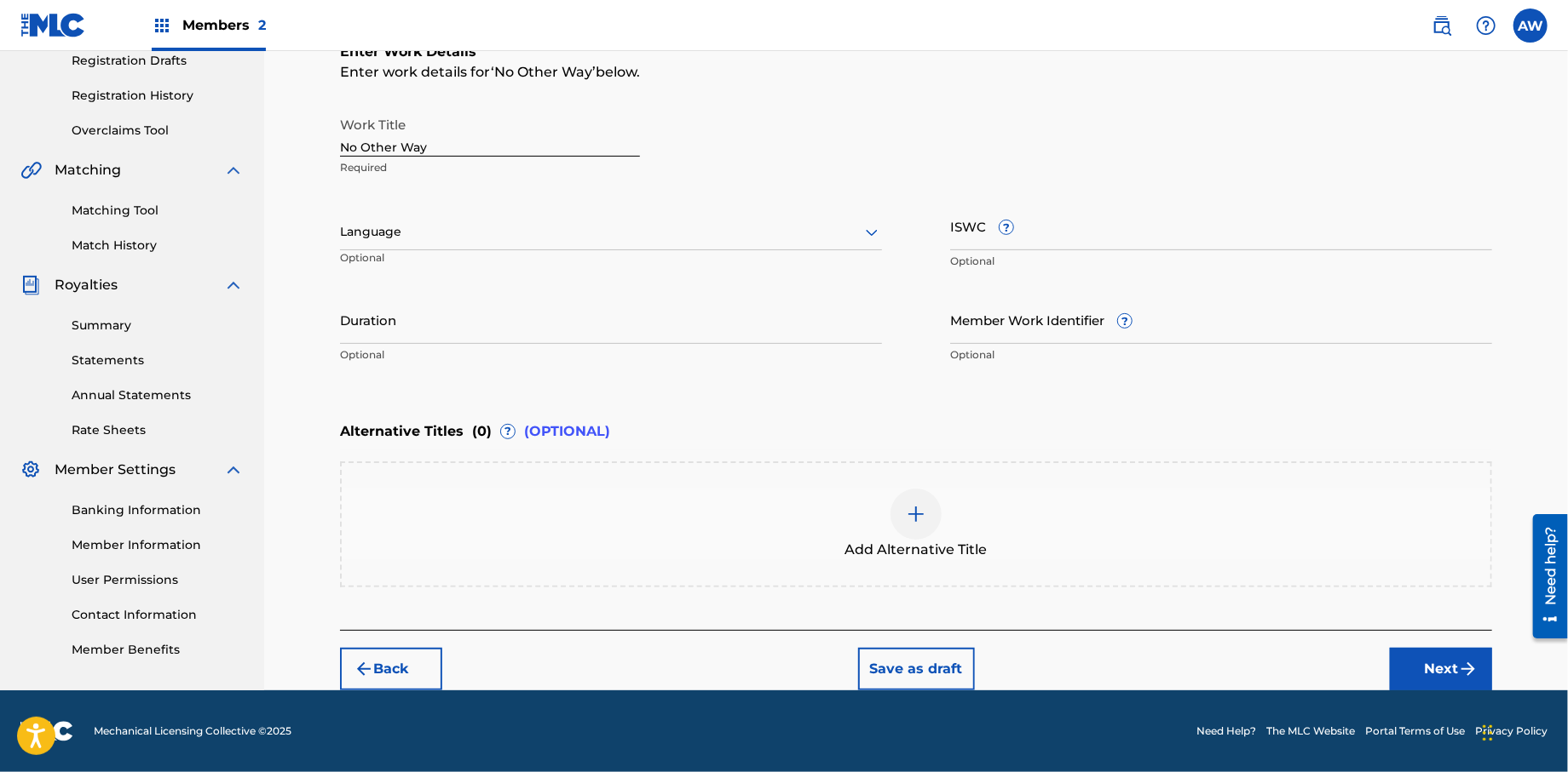
scroll to position [294, 0]
click at [1421, 669] on button "Next" at bounding box center [1441, 670] width 102 height 43
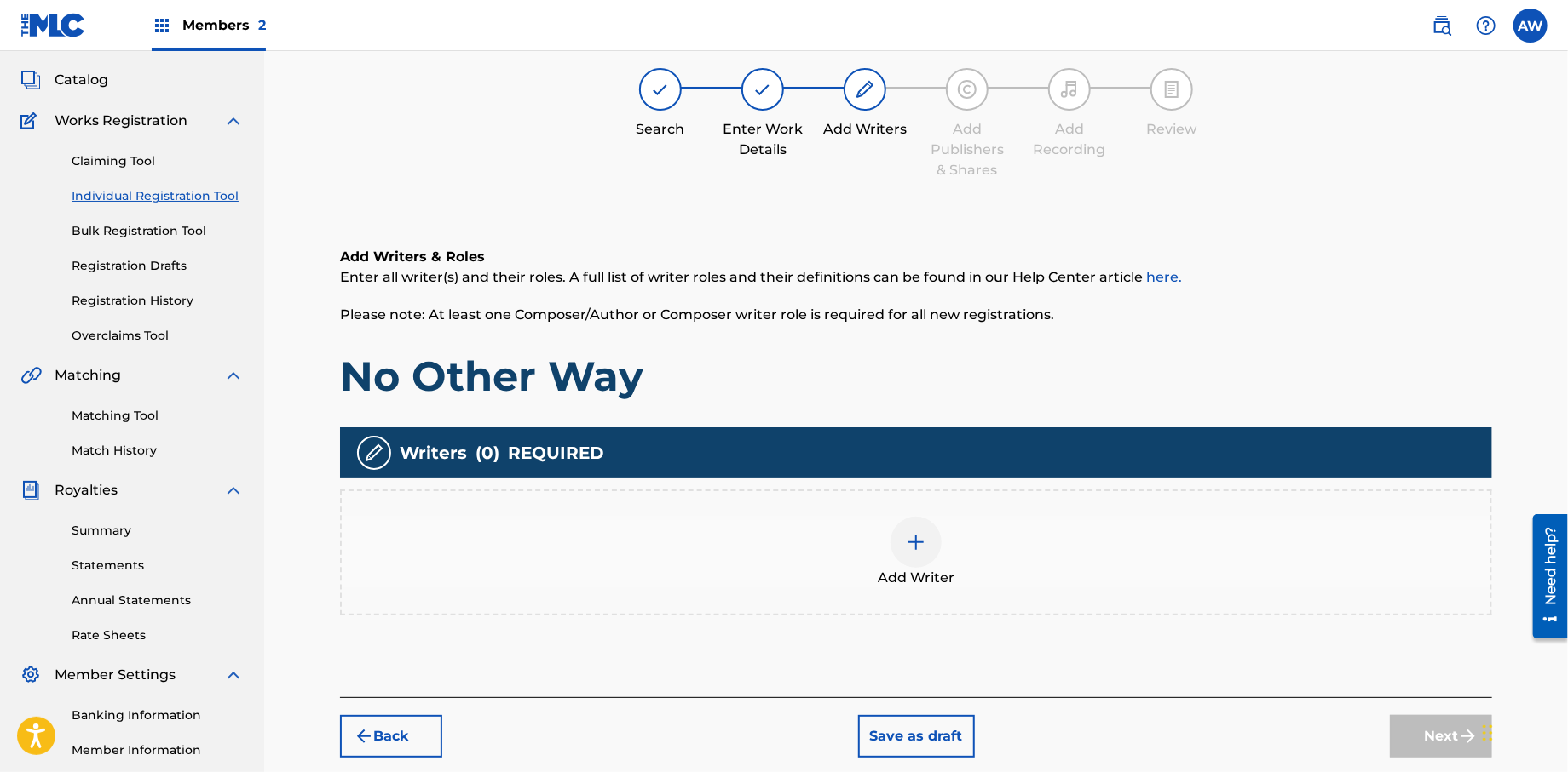
scroll to position [77, 0]
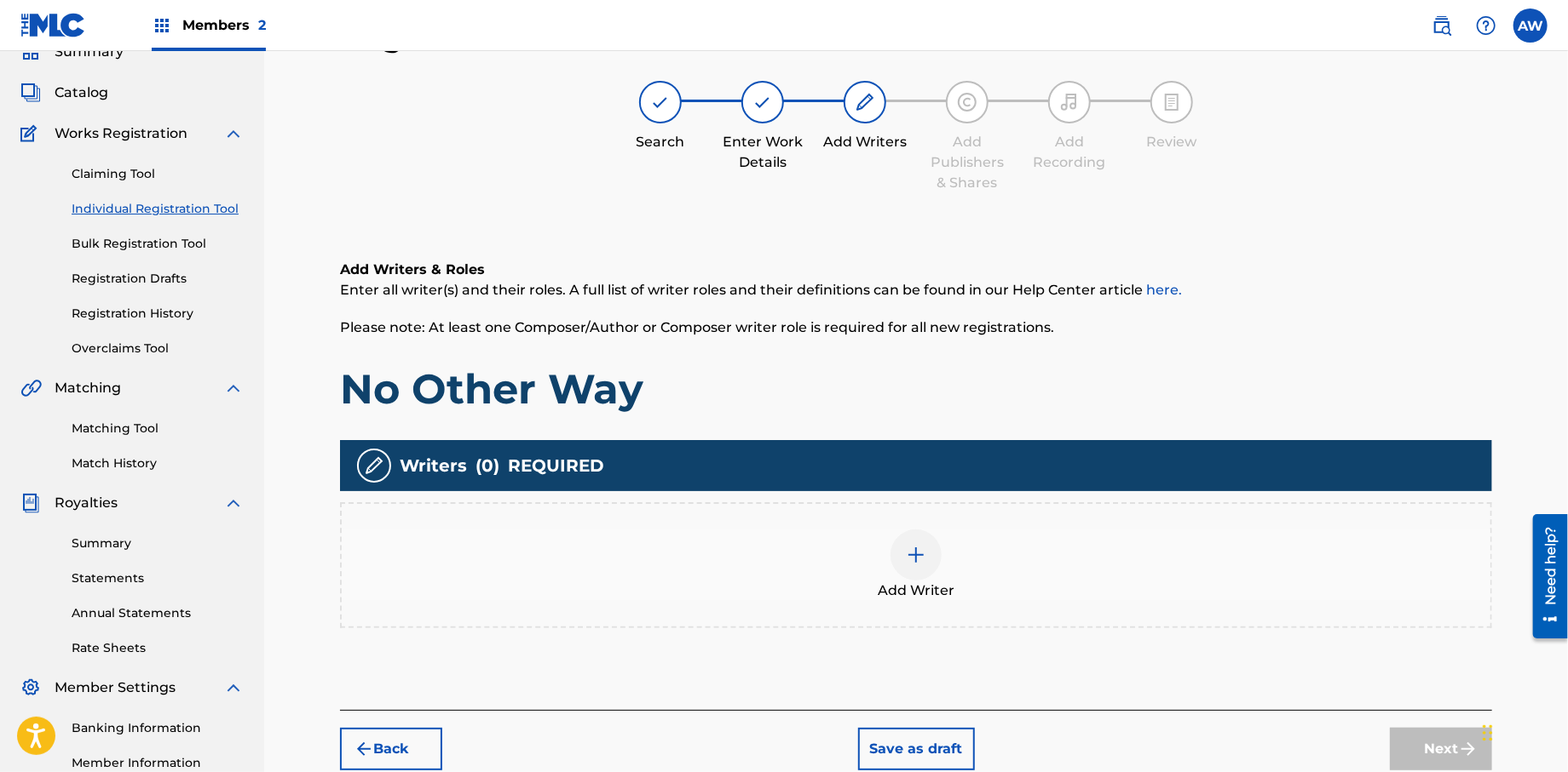
click at [930, 551] on div at bounding box center [915, 555] width 51 height 51
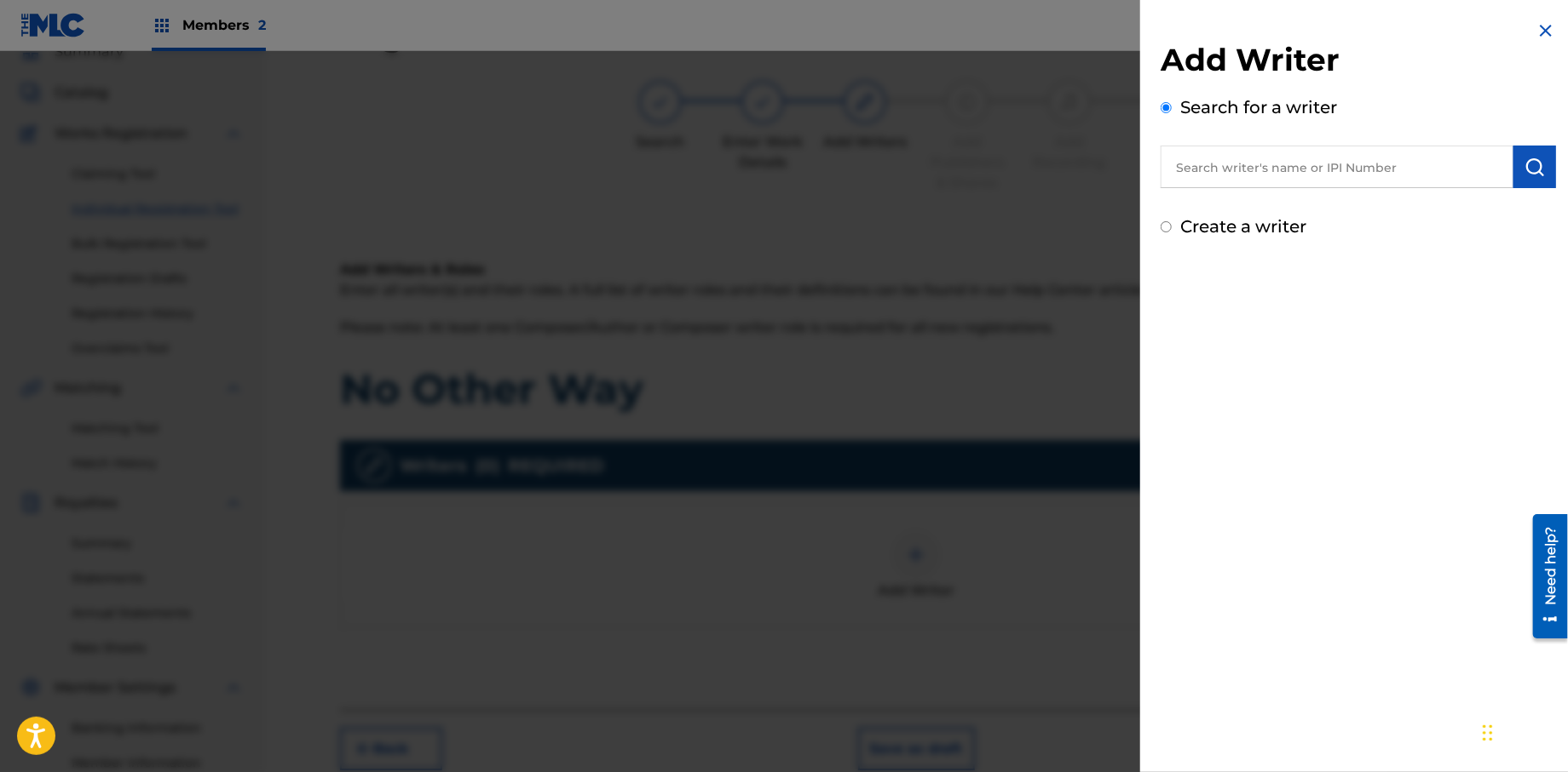
click at [1211, 164] on input "text" at bounding box center [1337, 167] width 352 height 43
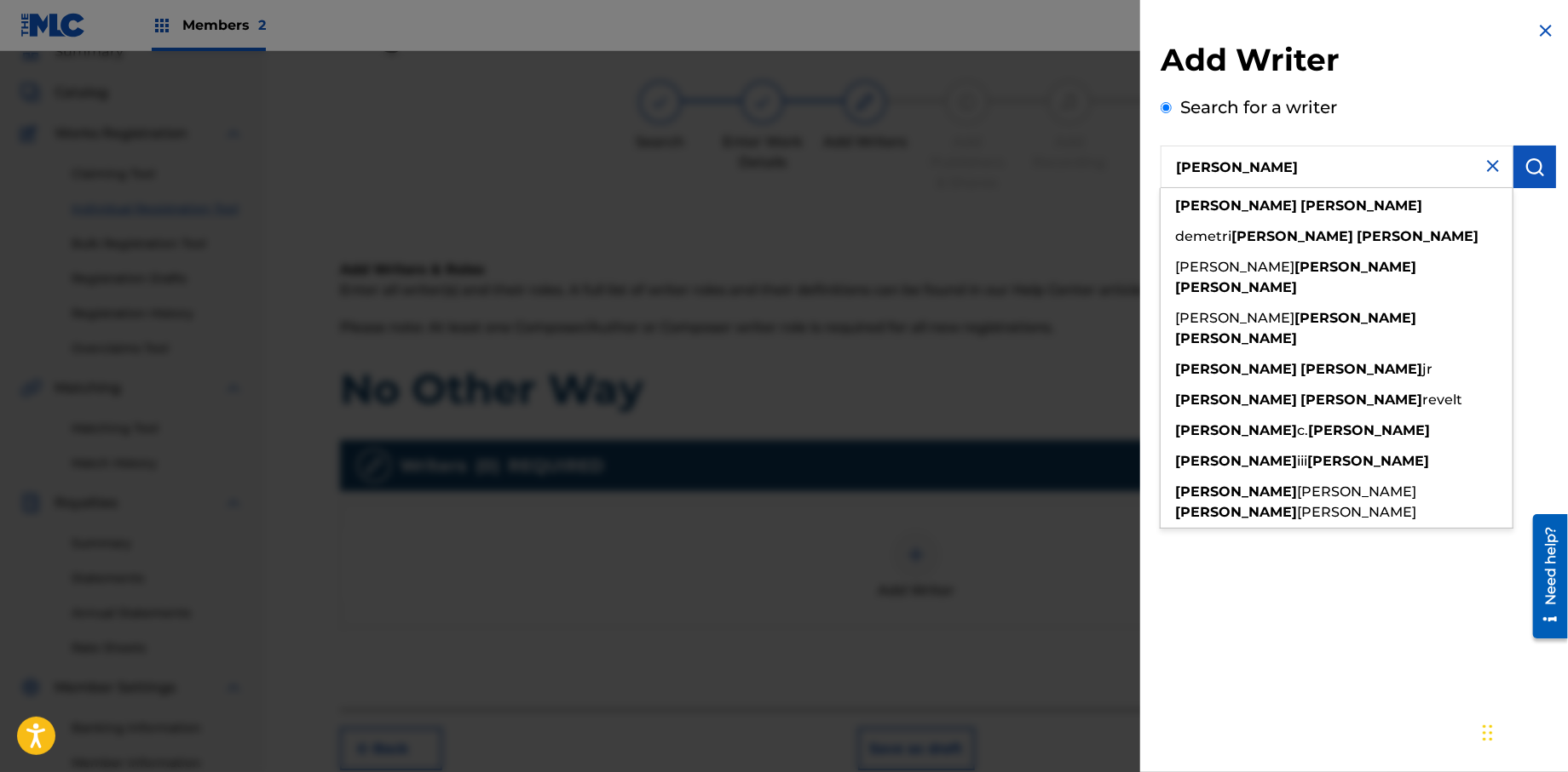
type input "[PERSON_NAME]"
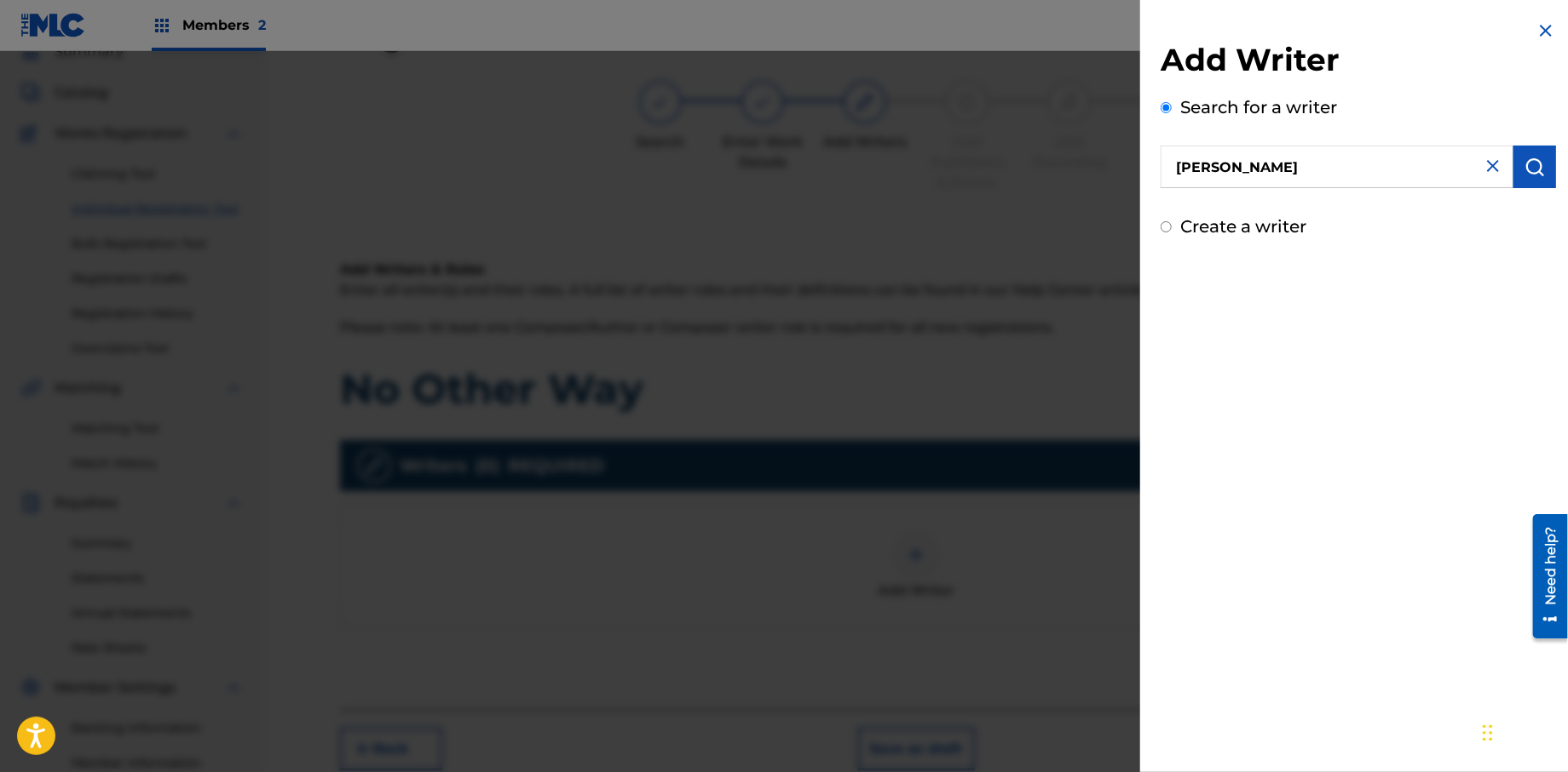
click at [1529, 163] on img "submit" at bounding box center [1535, 167] width 20 height 20
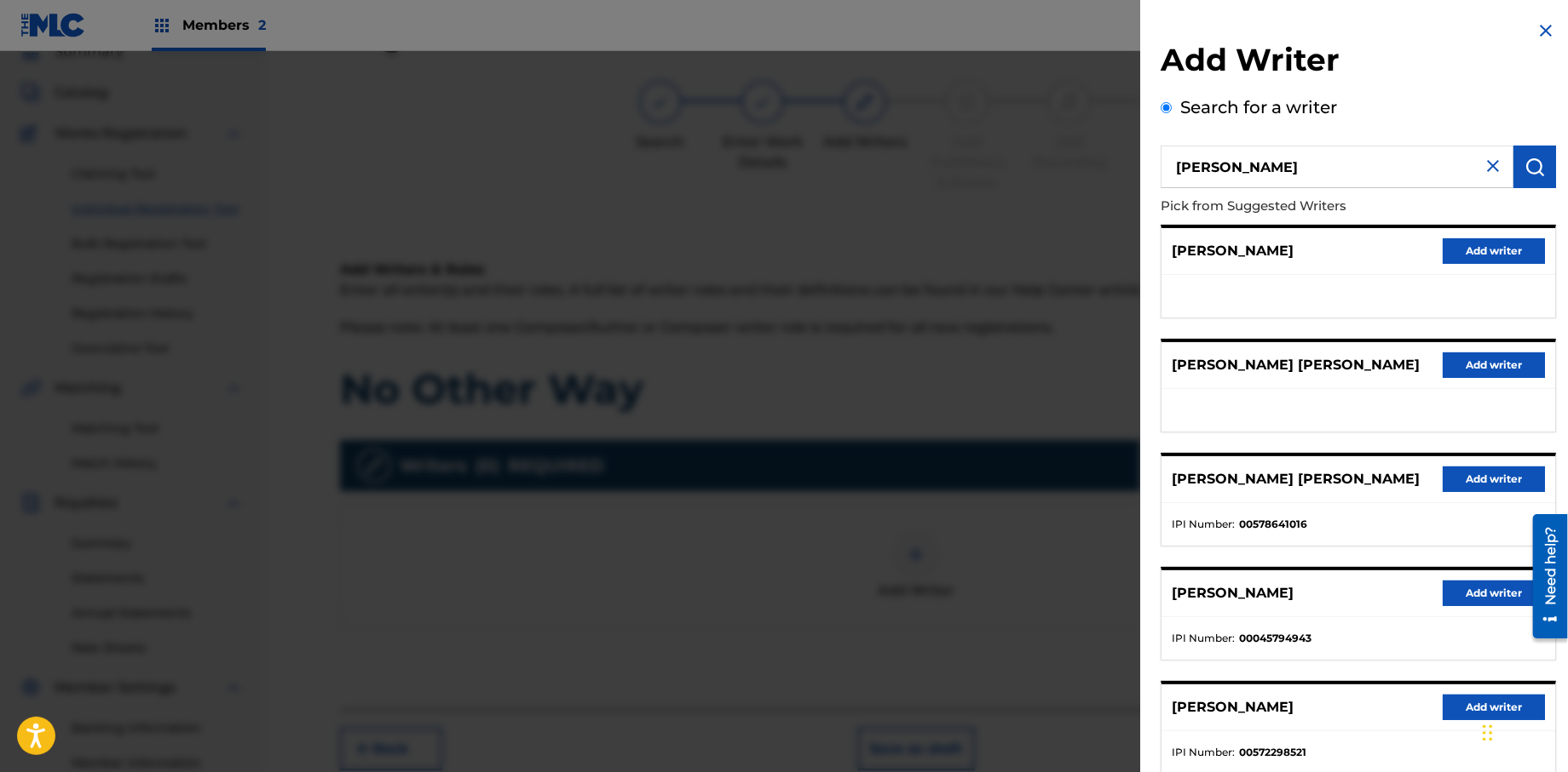
click at [1443, 709] on button "Add writer" at bounding box center [1494, 708] width 102 height 26
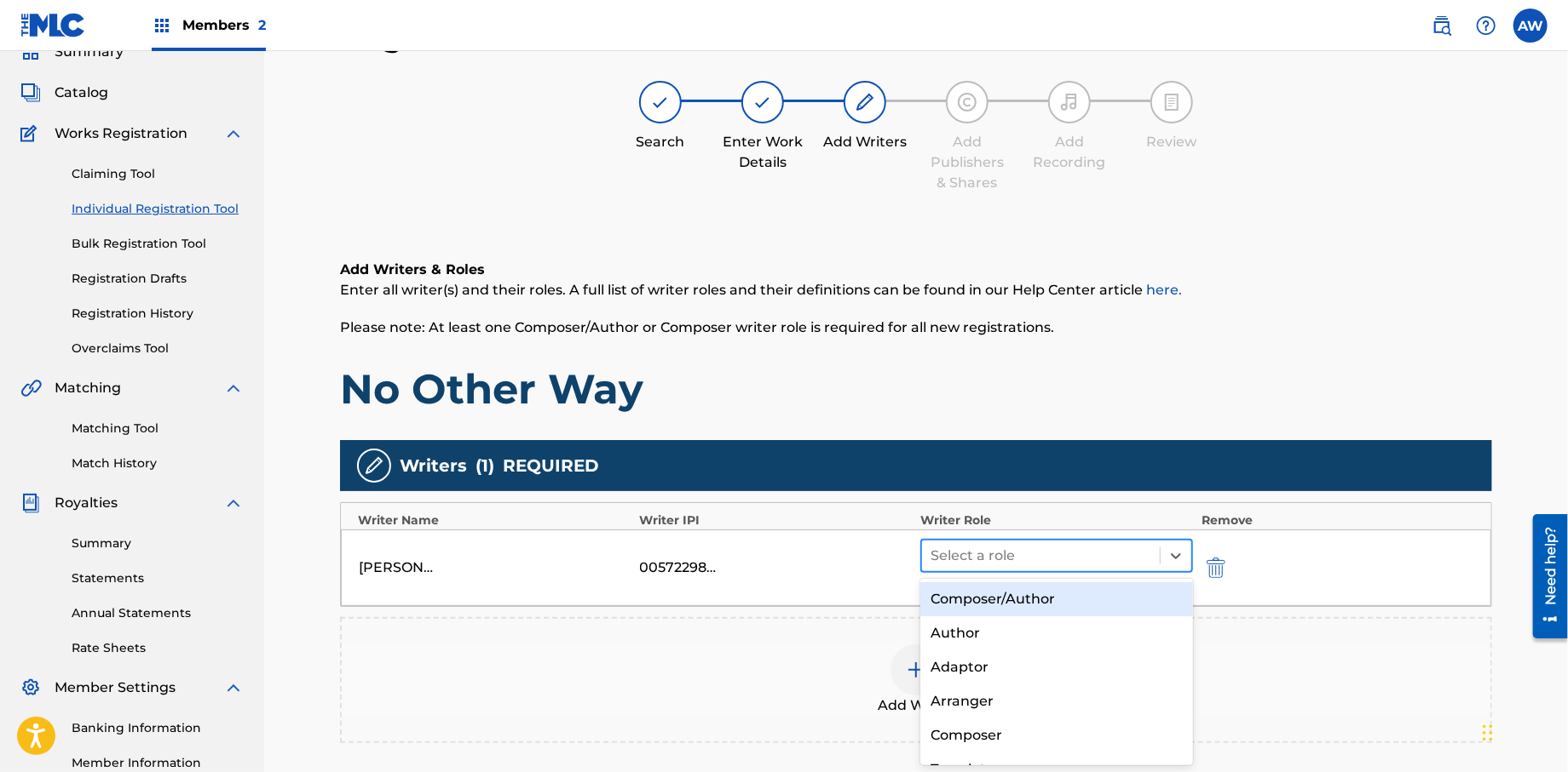
click at [984, 546] on div at bounding box center [1040, 556] width 221 height 24
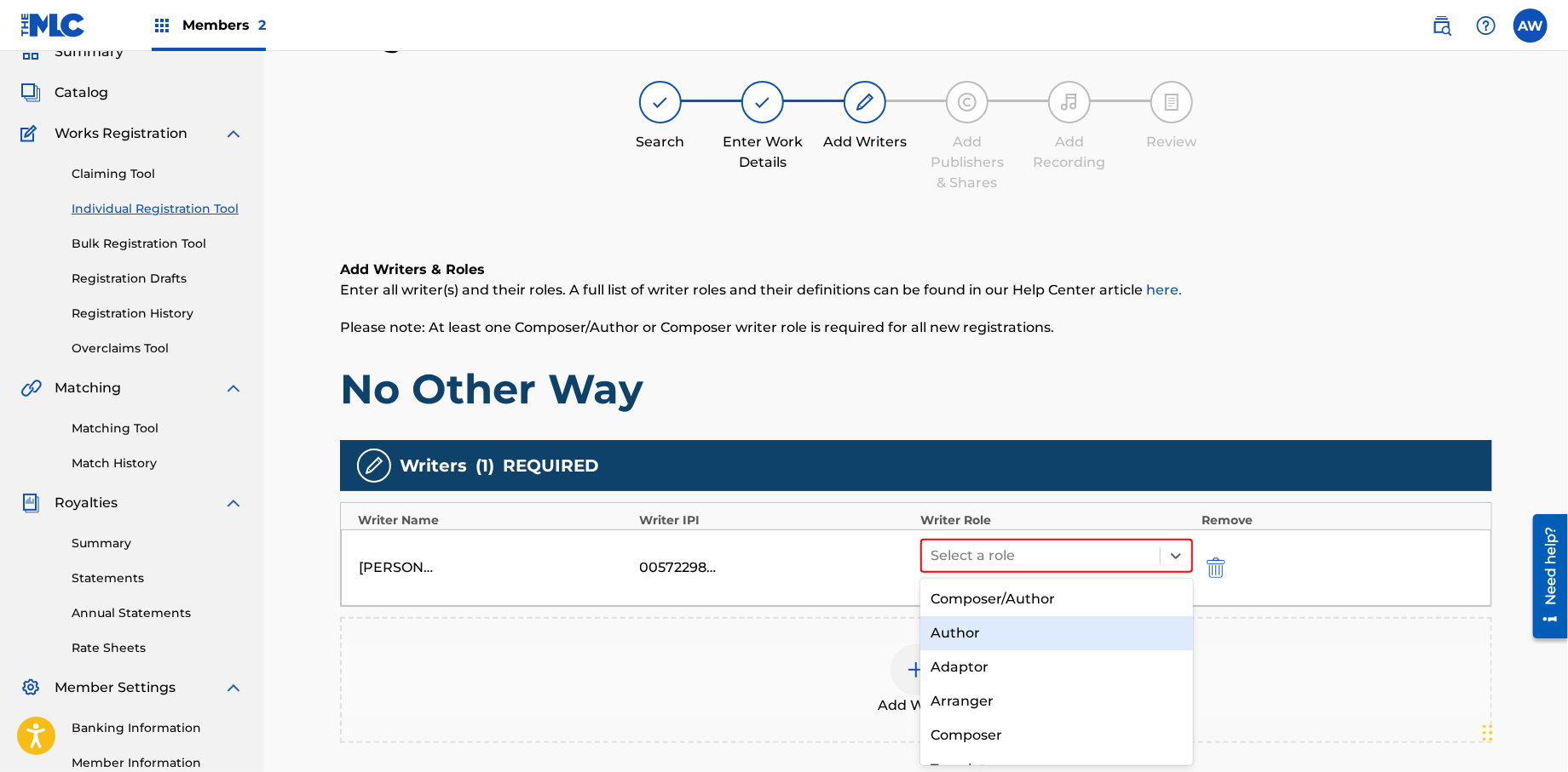
click at [959, 633] on div "Author" at bounding box center [1056, 633] width 273 height 34
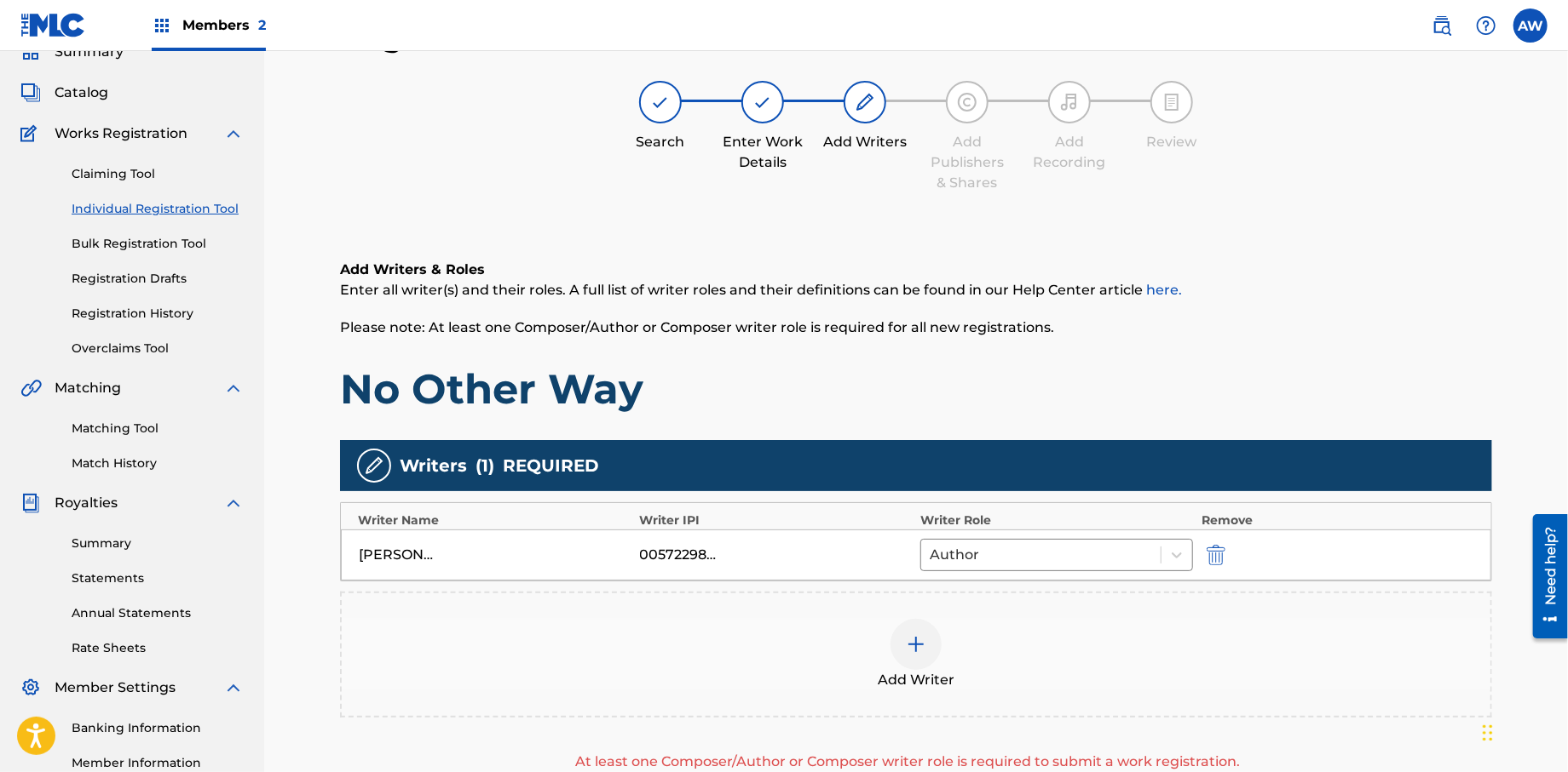
click at [932, 650] on div at bounding box center [915, 644] width 51 height 51
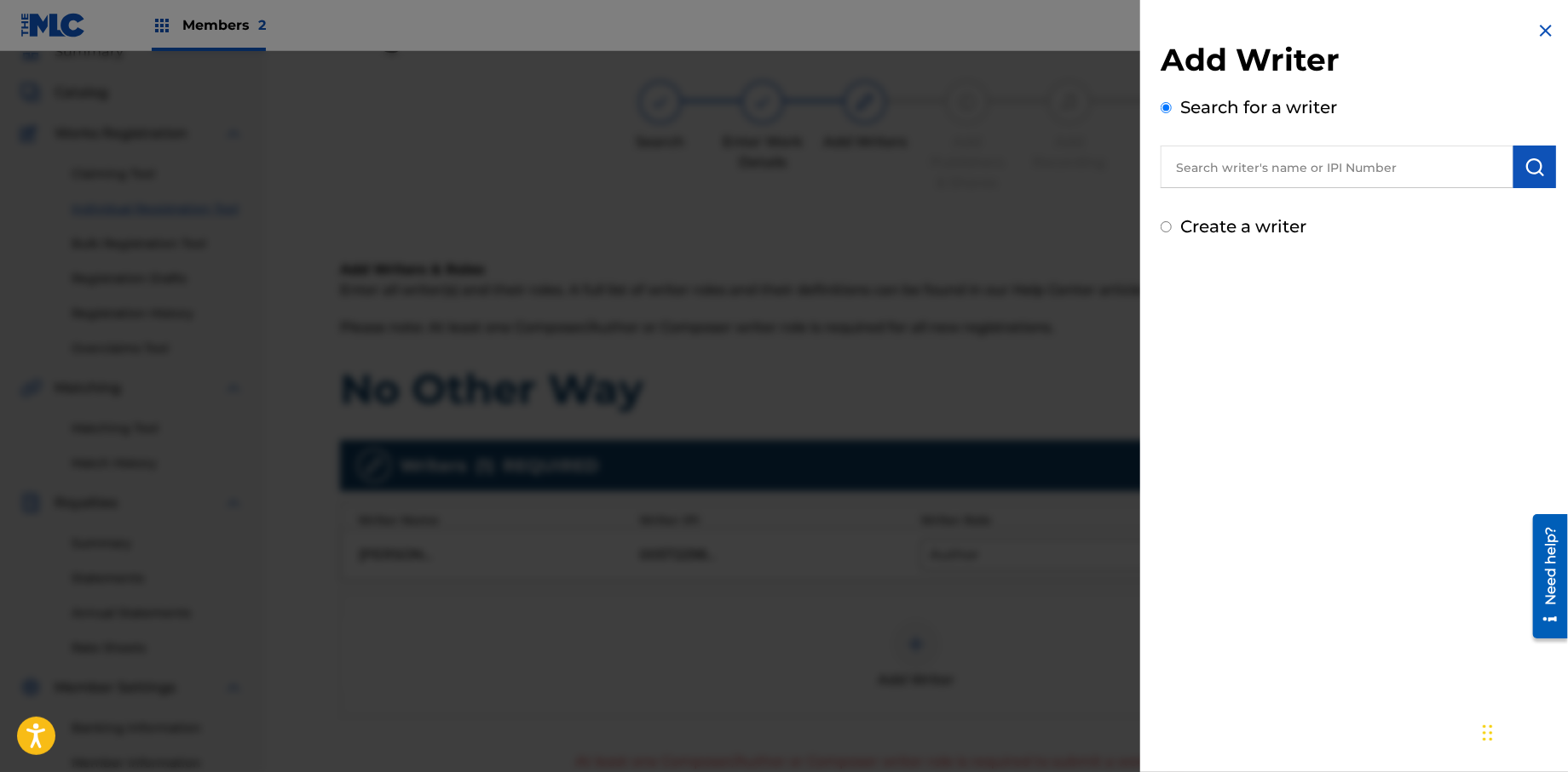
click at [1164, 224] on input "Create a writer" at bounding box center [1166, 227] width 11 height 11
radio input "false"
radio input "true"
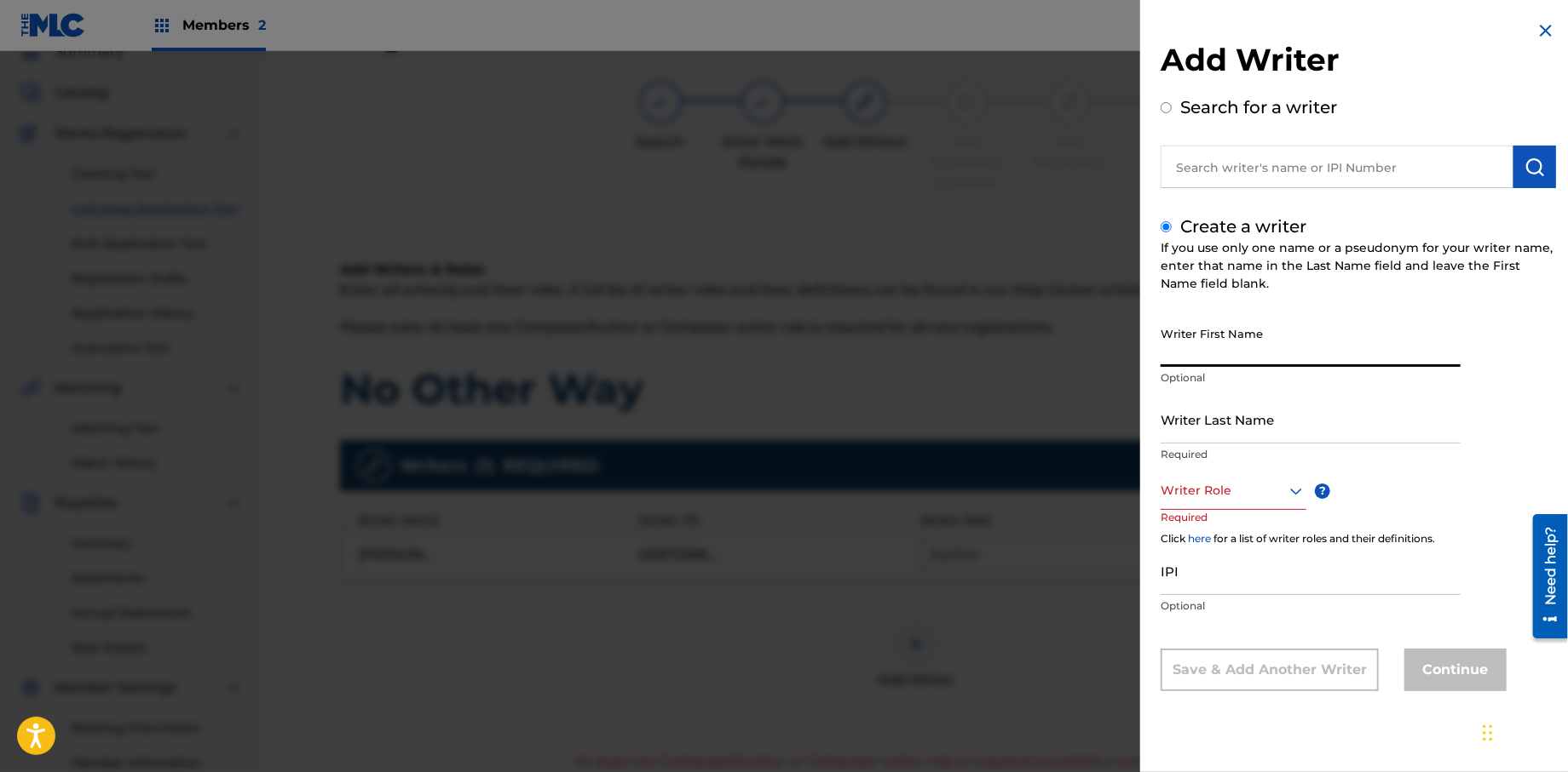
click at [1193, 350] on input "Writer First Name" at bounding box center [1310, 343] width 300 height 48
type input "[PERSON_NAME]"
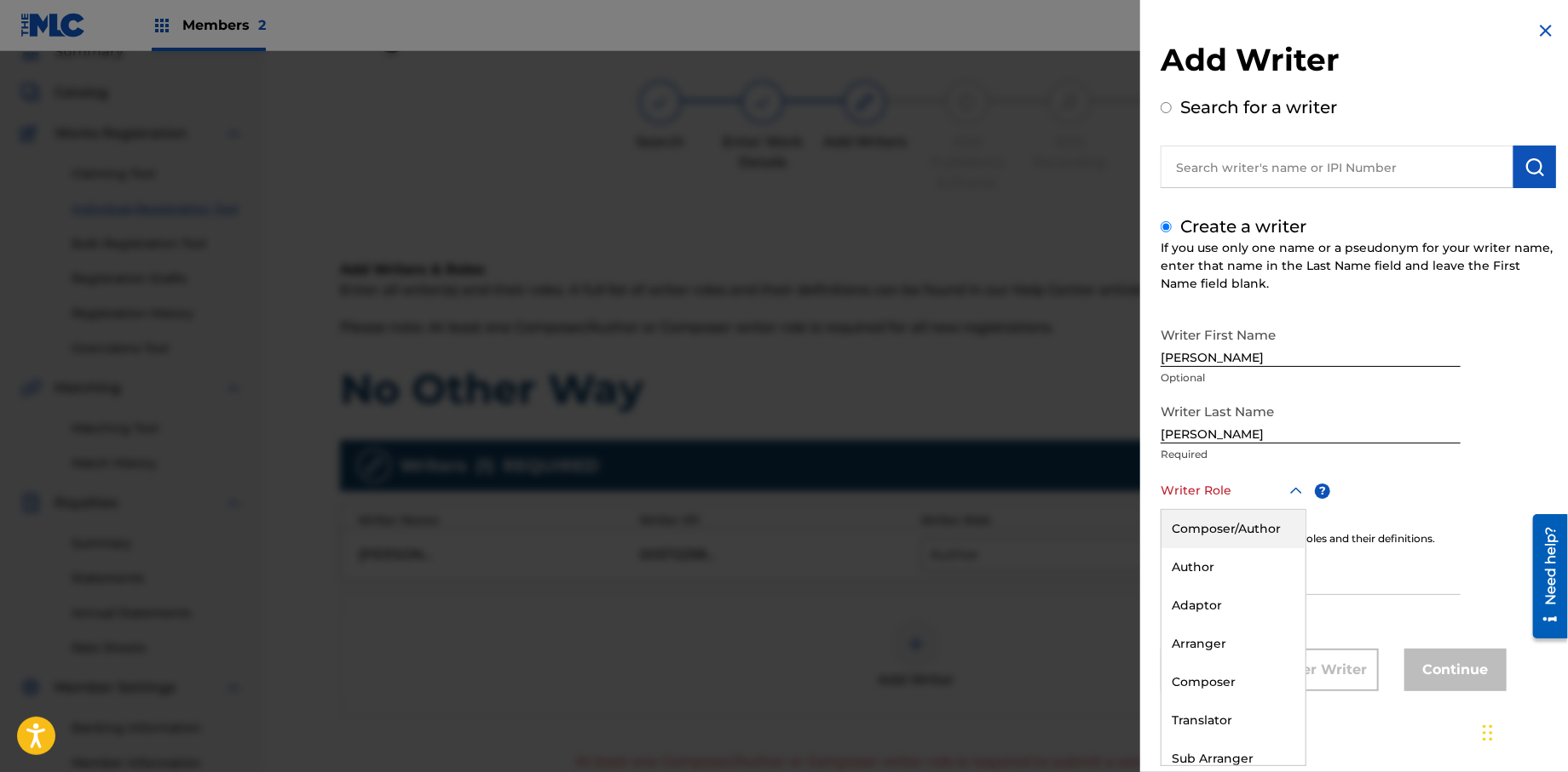
click at [1192, 505] on div "Writer Role" at bounding box center [1233, 490] width 146 height 38
click at [1251, 361] on input "[PERSON_NAME]" at bounding box center [1310, 343] width 300 height 48
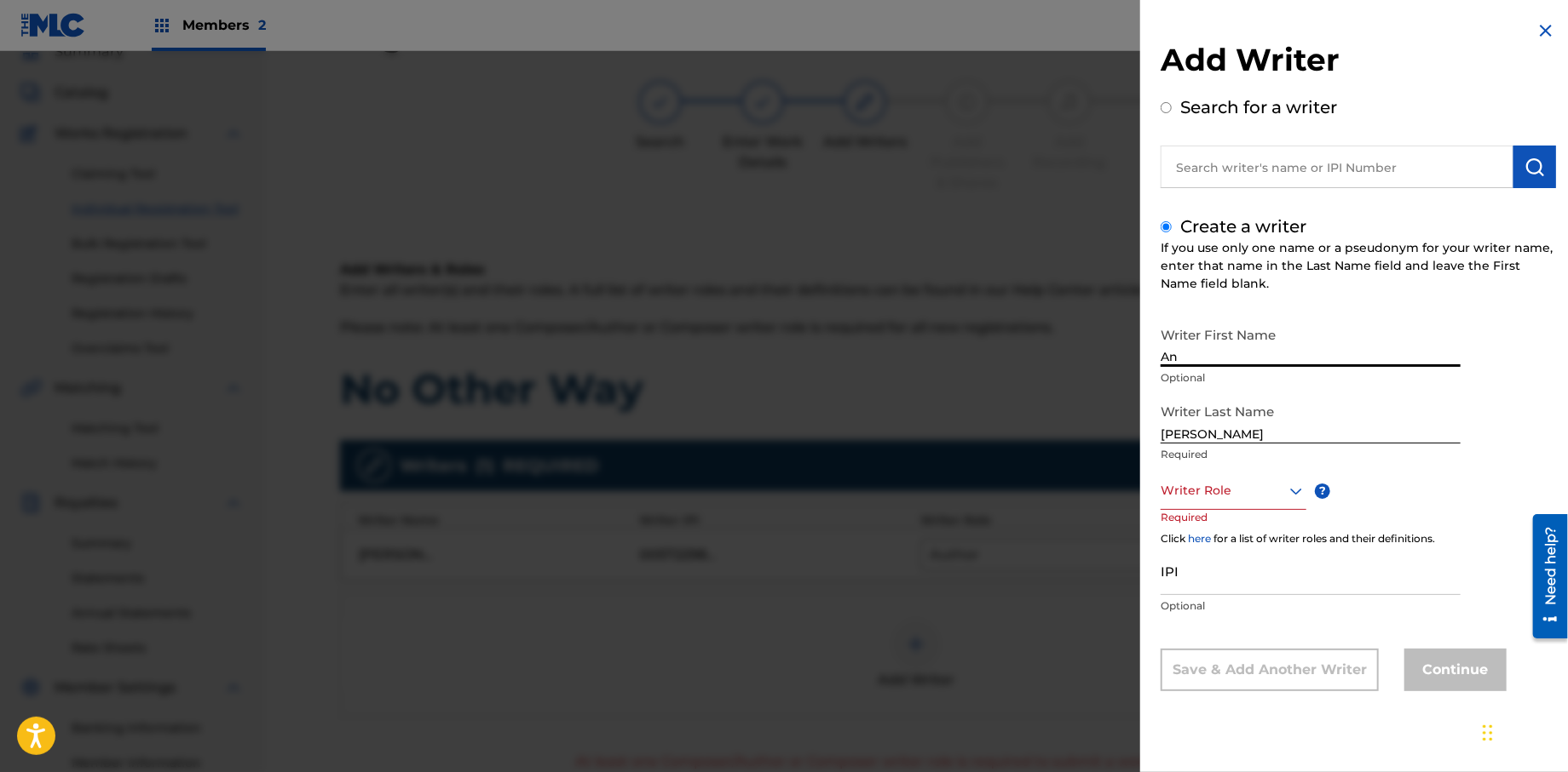
type input "A"
click at [1217, 352] on input "Writer First Name" at bounding box center [1310, 343] width 300 height 48
type input "[PERSON_NAME]"
click at [1233, 414] on input "[PERSON_NAME]" at bounding box center [1310, 419] width 300 height 48
type input "W"
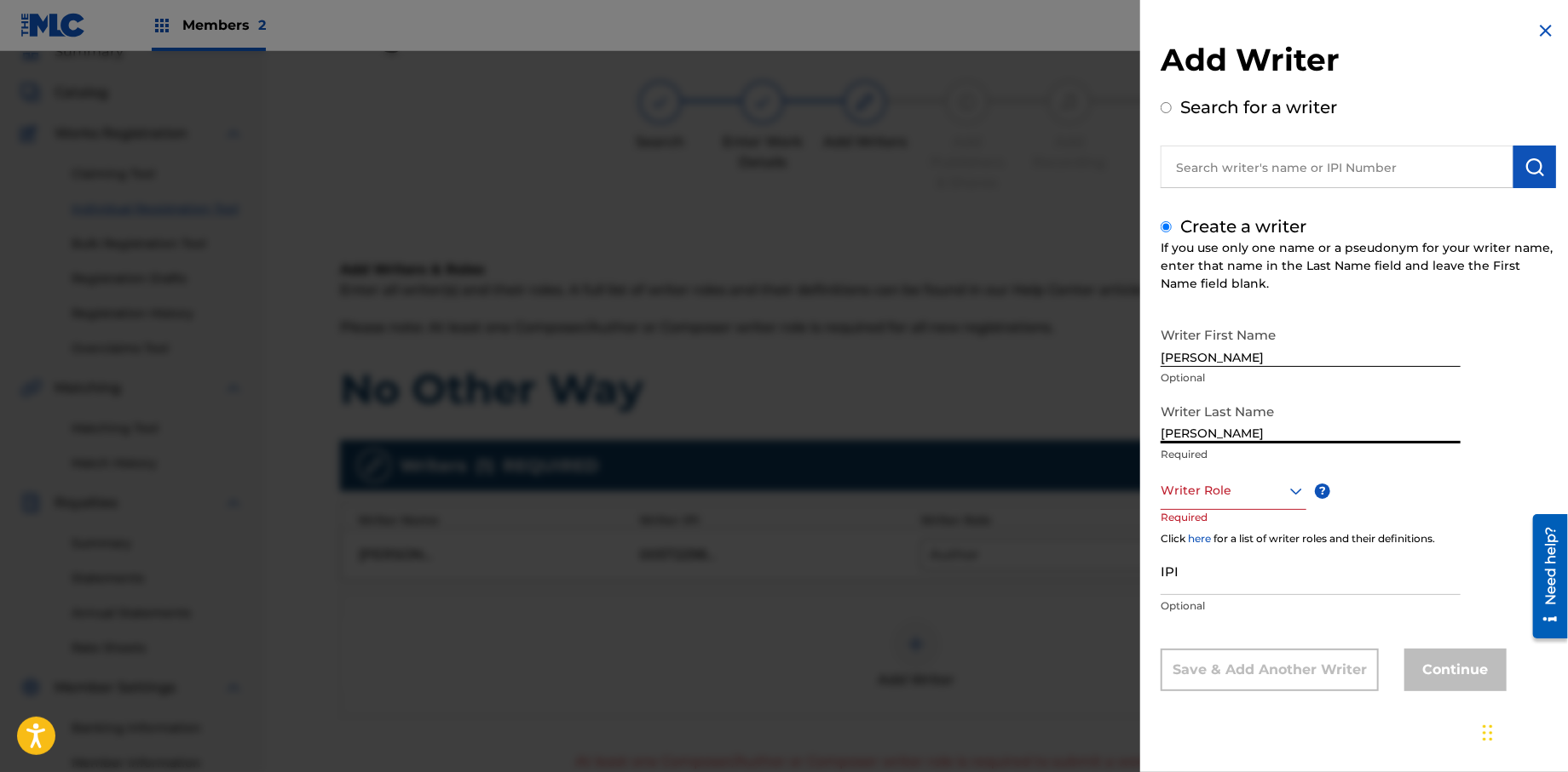
type input "[PERSON_NAME]"
click at [1226, 499] on div at bounding box center [1233, 490] width 146 height 21
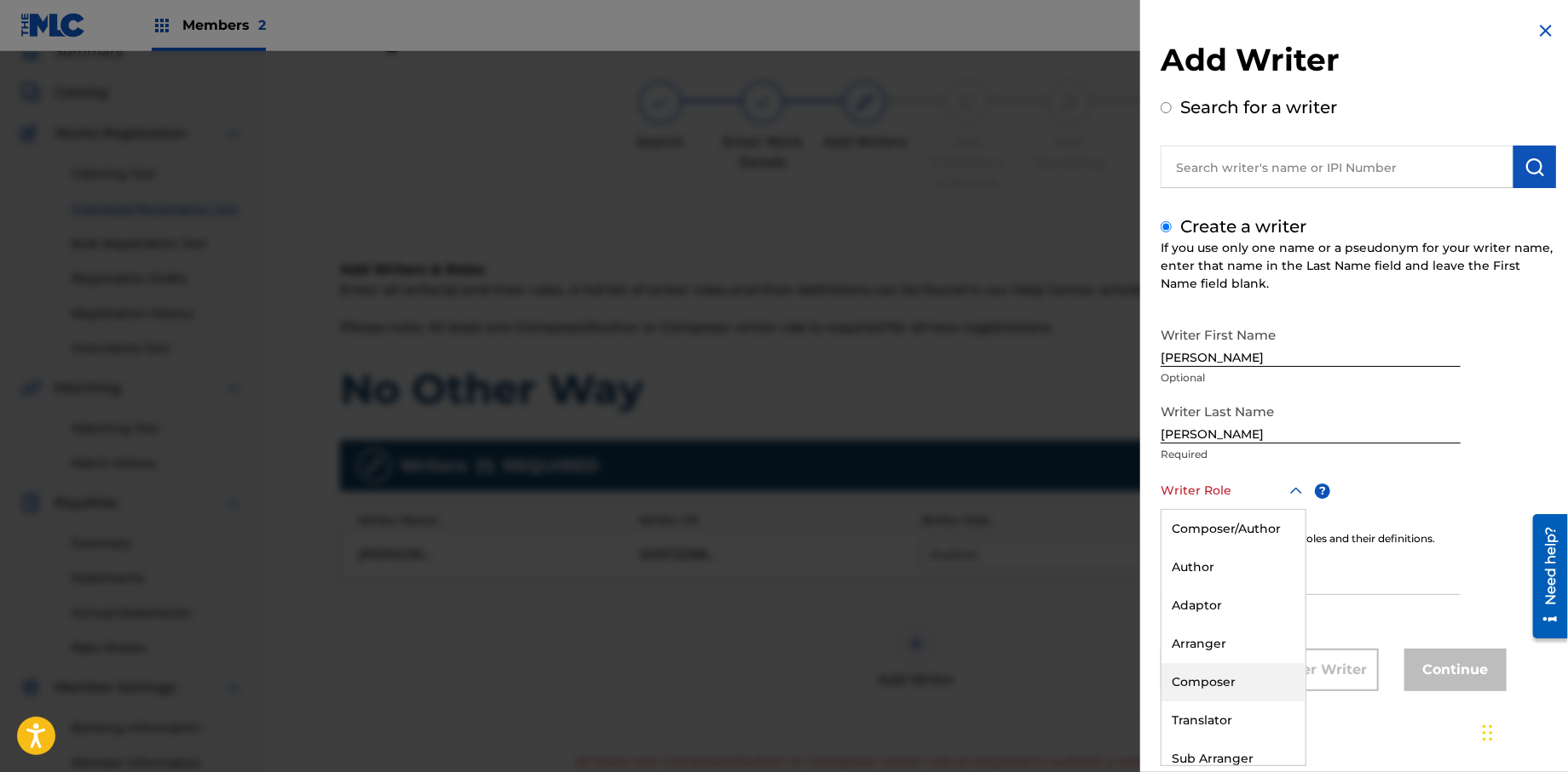
click at [1205, 677] on div "Composer" at bounding box center [1232, 682] width 144 height 38
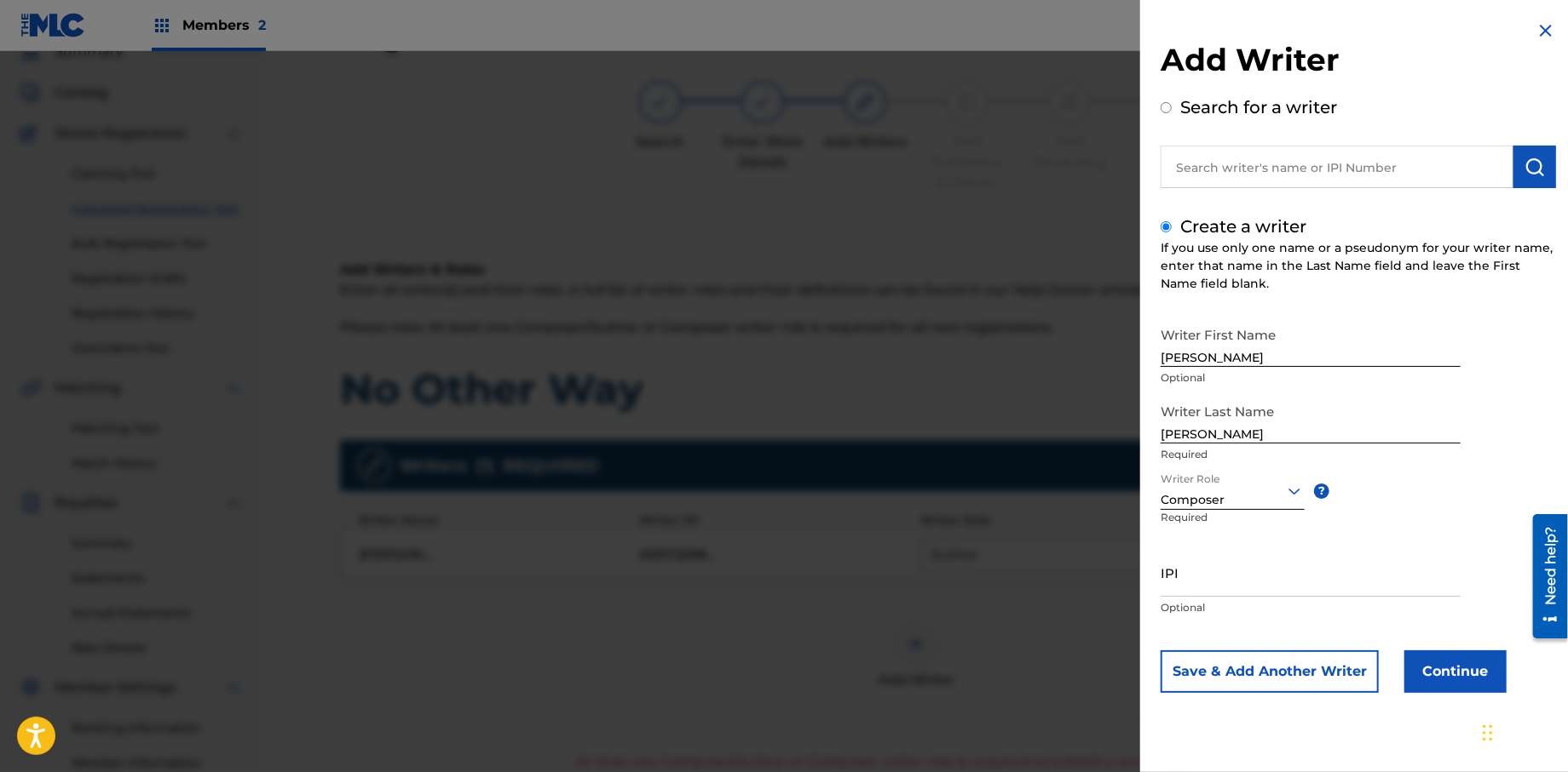
click at [1192, 594] on input "IPI" at bounding box center [1310, 573] width 300 height 48
click at [1204, 587] on input "IPI" at bounding box center [1310, 573] width 300 height 48
type input "528264054"
click at [1434, 682] on button "Continue" at bounding box center [1455, 672] width 102 height 43
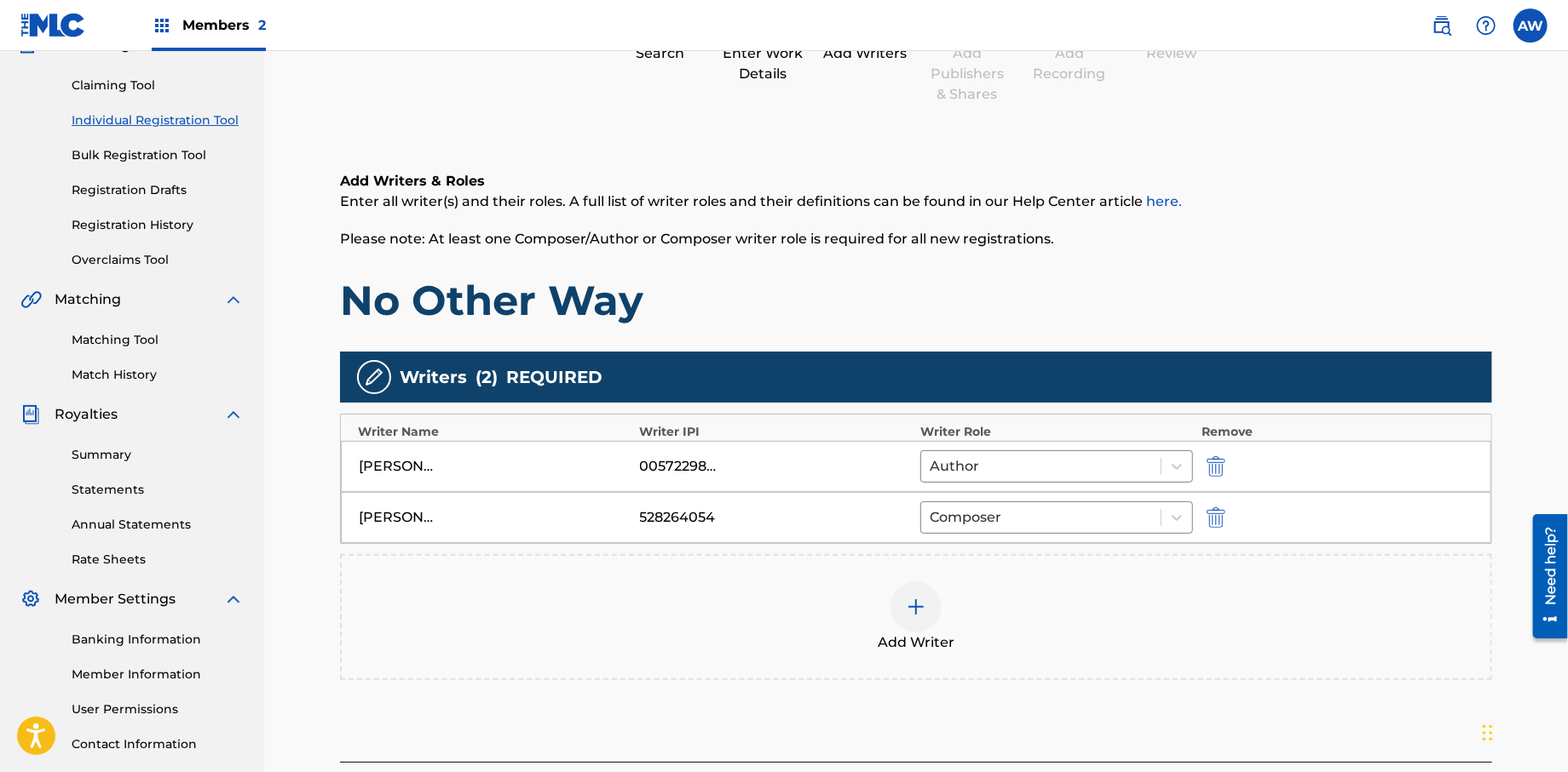
scroll to position [297, 0]
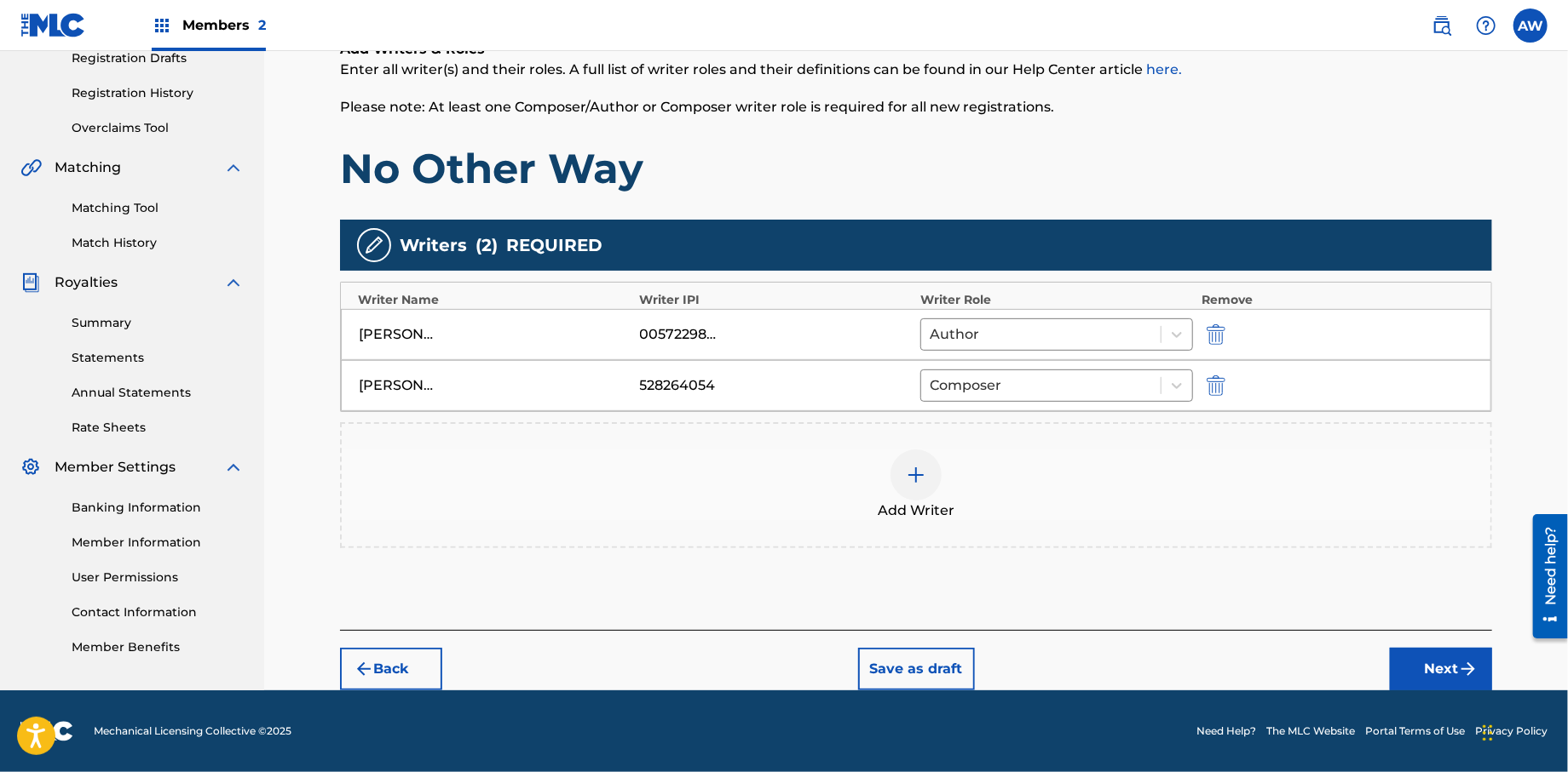
click at [1404, 662] on button "Next" at bounding box center [1441, 669] width 102 height 43
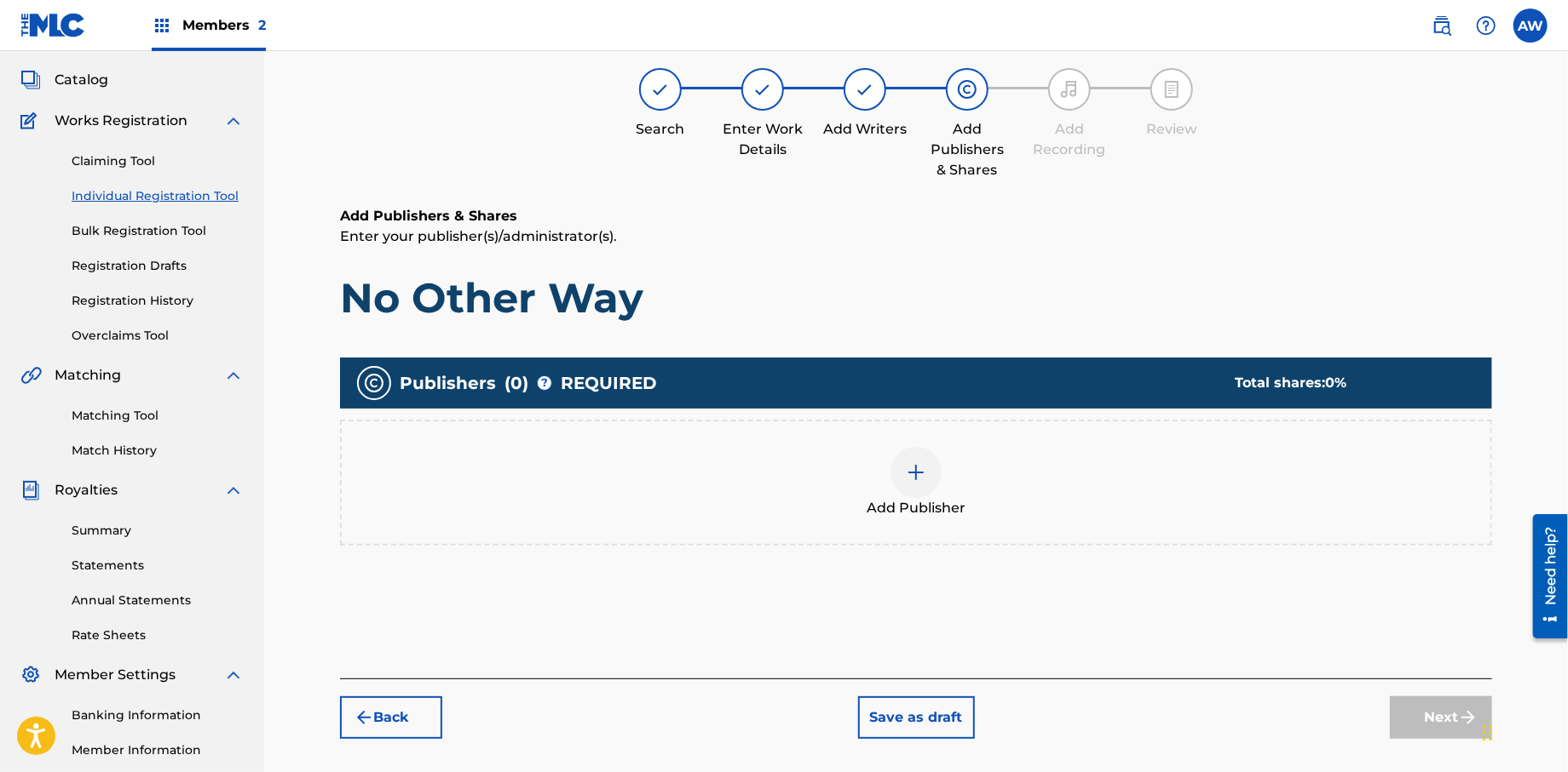
scroll to position [77, 0]
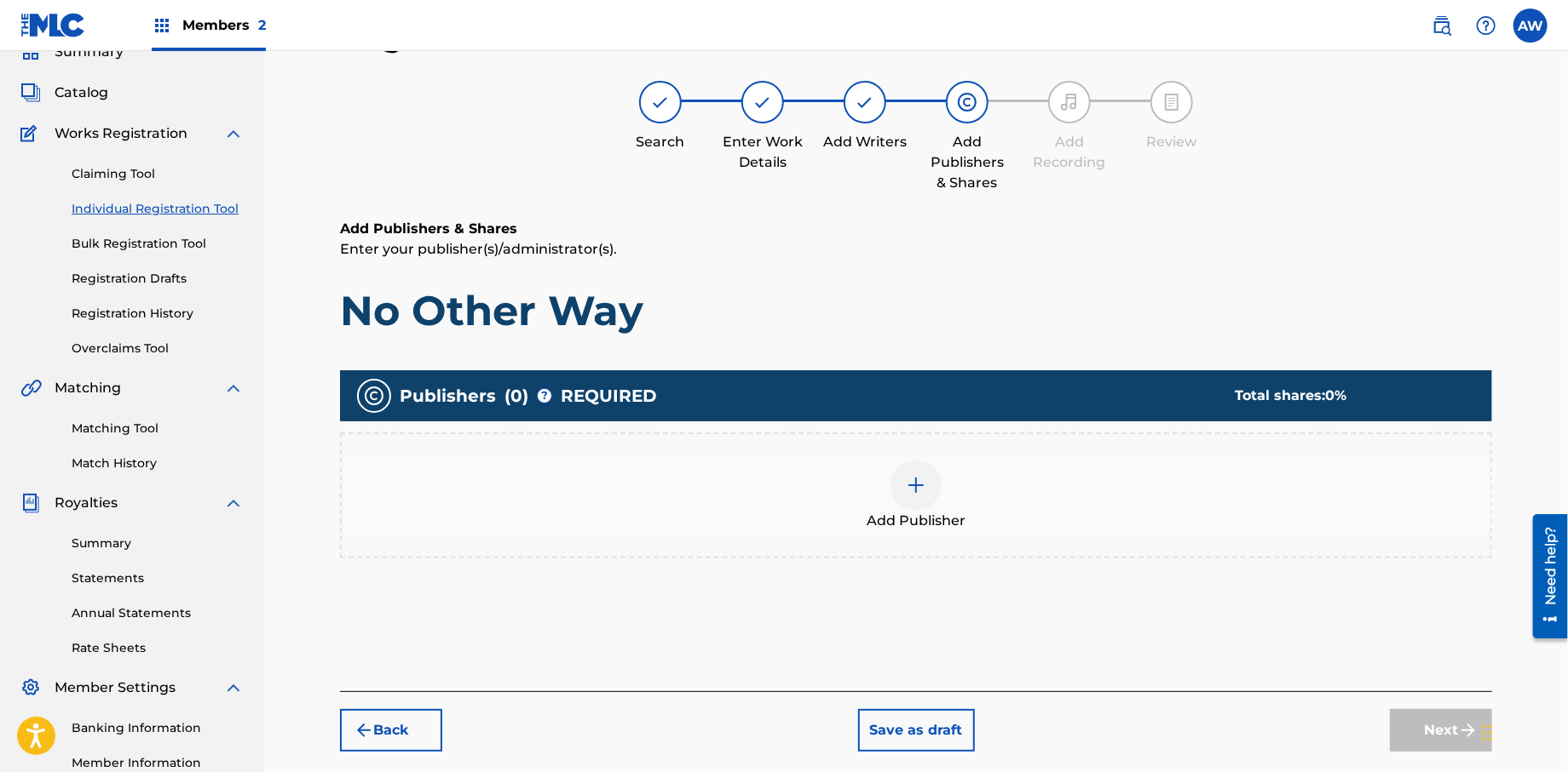
click at [924, 494] on img at bounding box center [916, 486] width 20 height 20
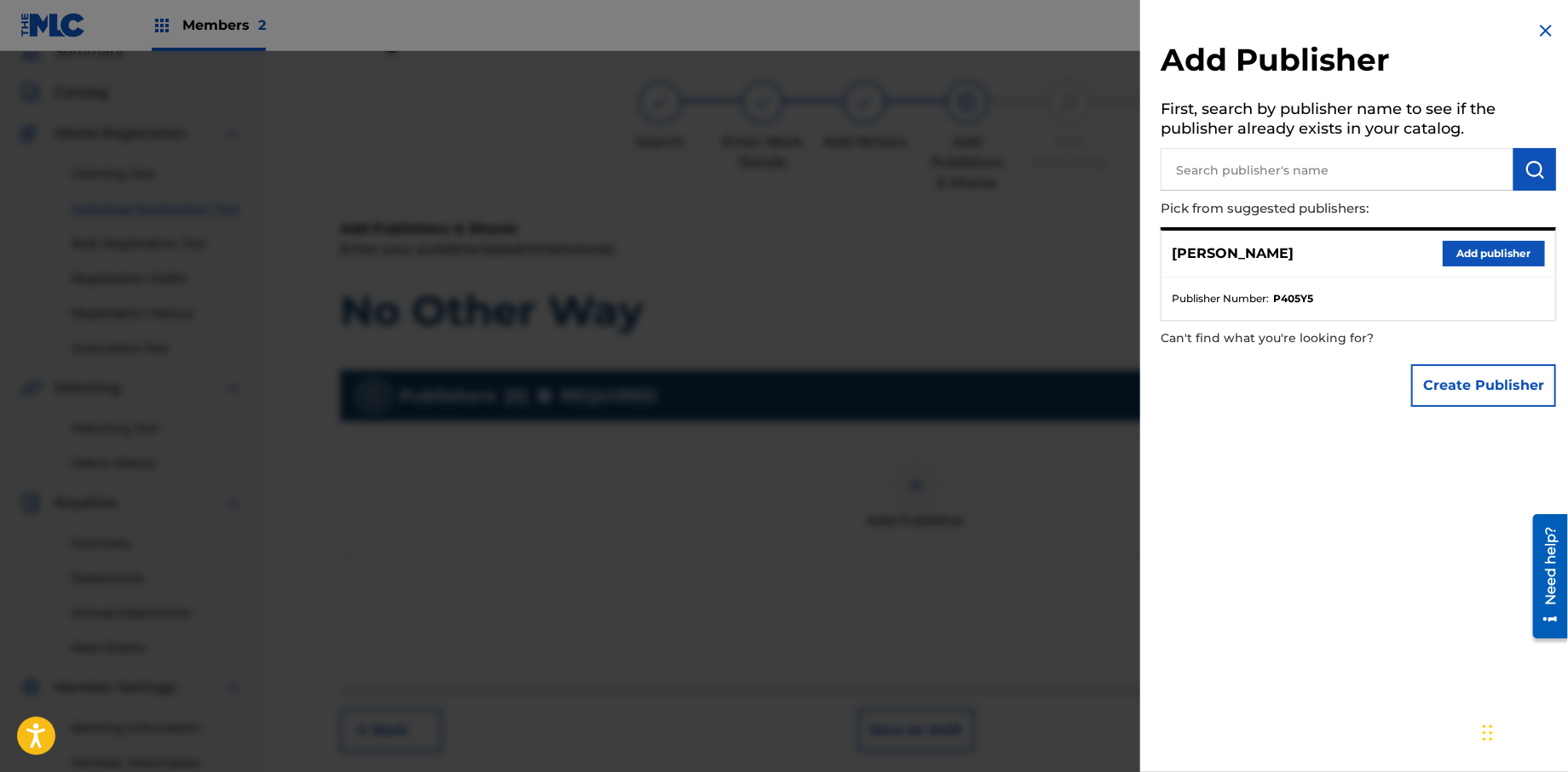
click at [1456, 382] on button "Create Publisher" at bounding box center [1484, 386] width 145 height 43
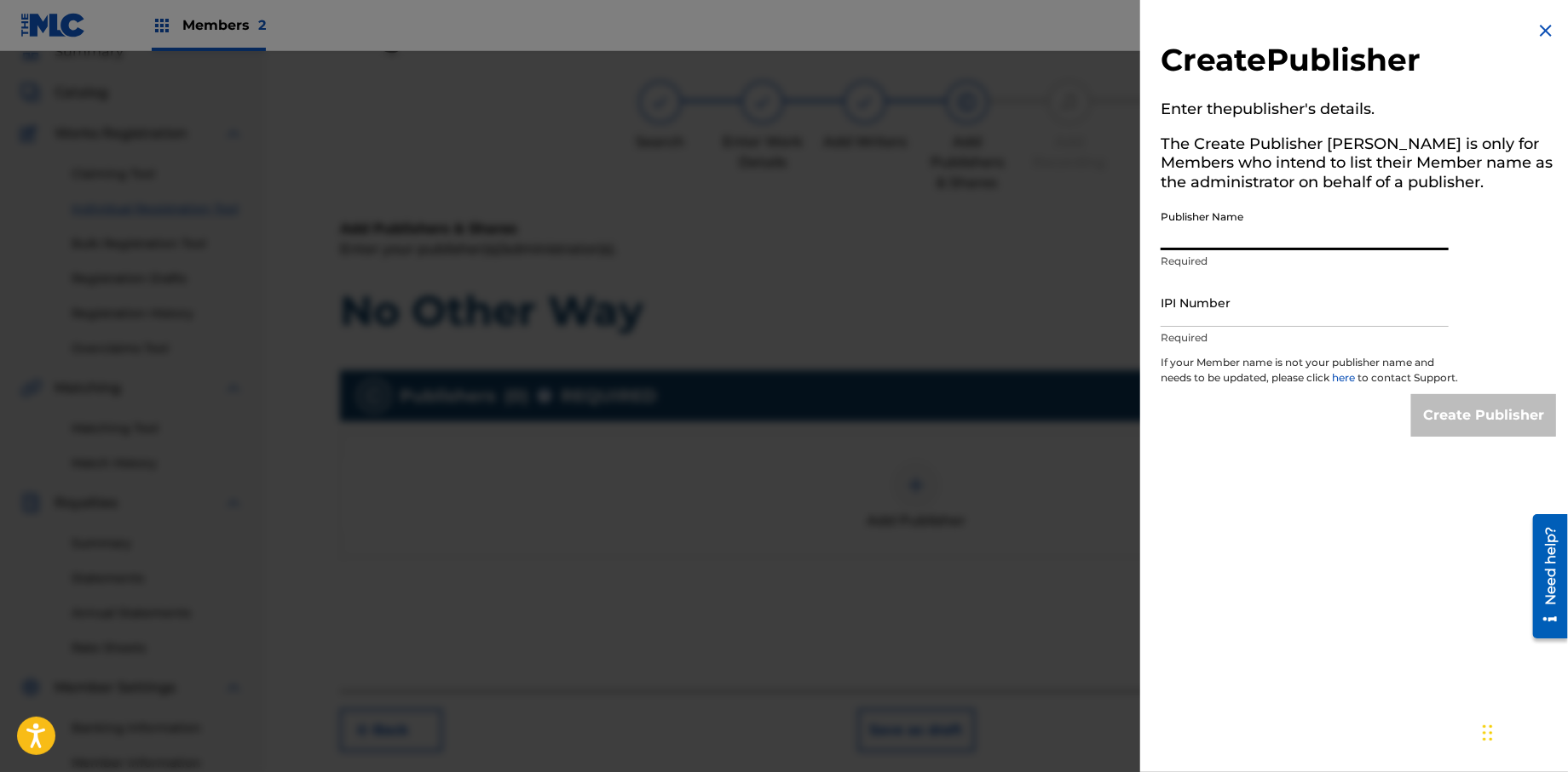
click at [1287, 245] on input "Publisher Name" at bounding box center [1305, 226] width 288 height 48
type input "Formula 51"
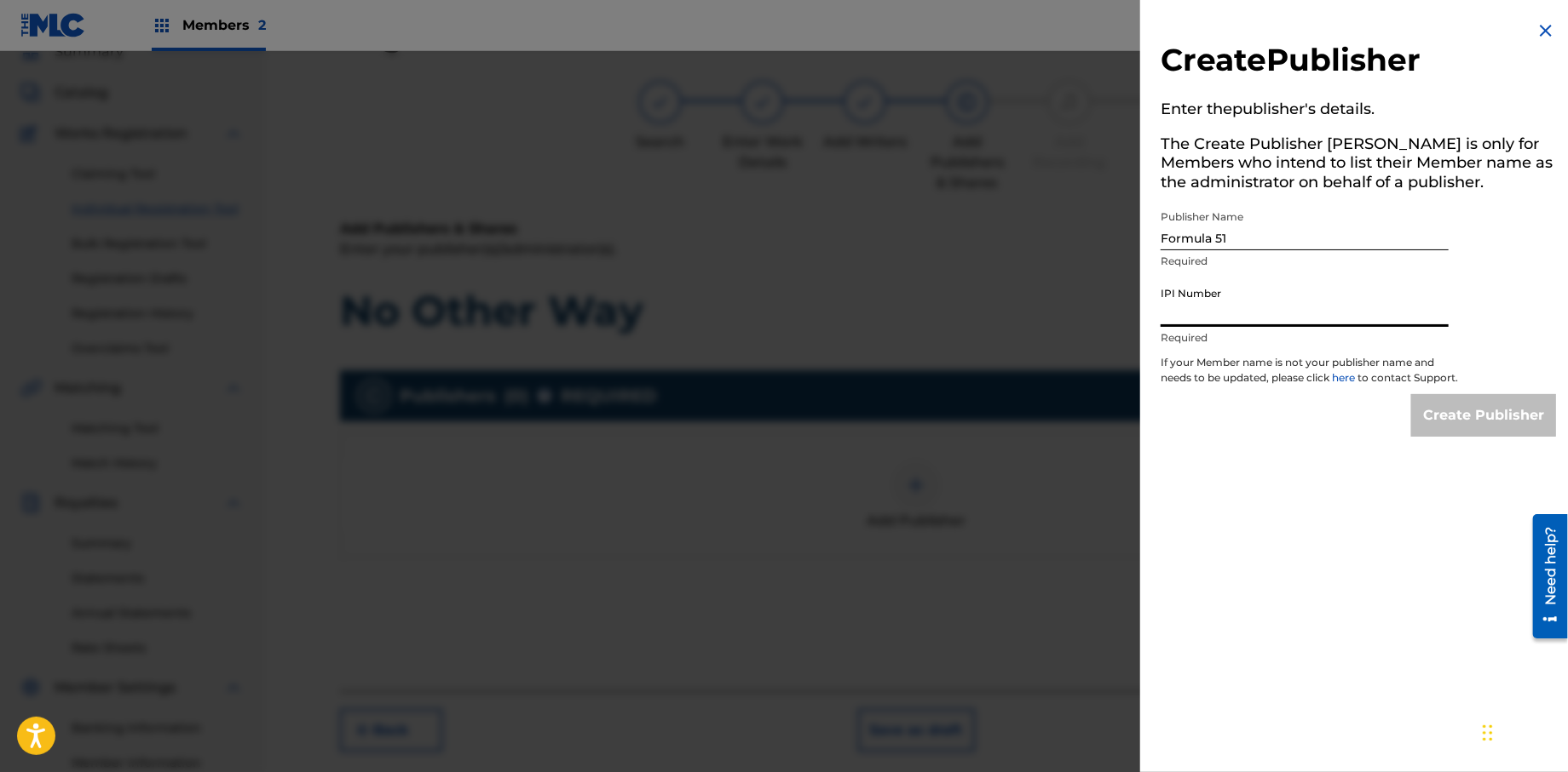
click at [1245, 316] on input "IPI Number" at bounding box center [1305, 302] width 288 height 48
type input "1106052708"
click at [1511, 419] on input "Create Publisher" at bounding box center [1484, 415] width 145 height 43
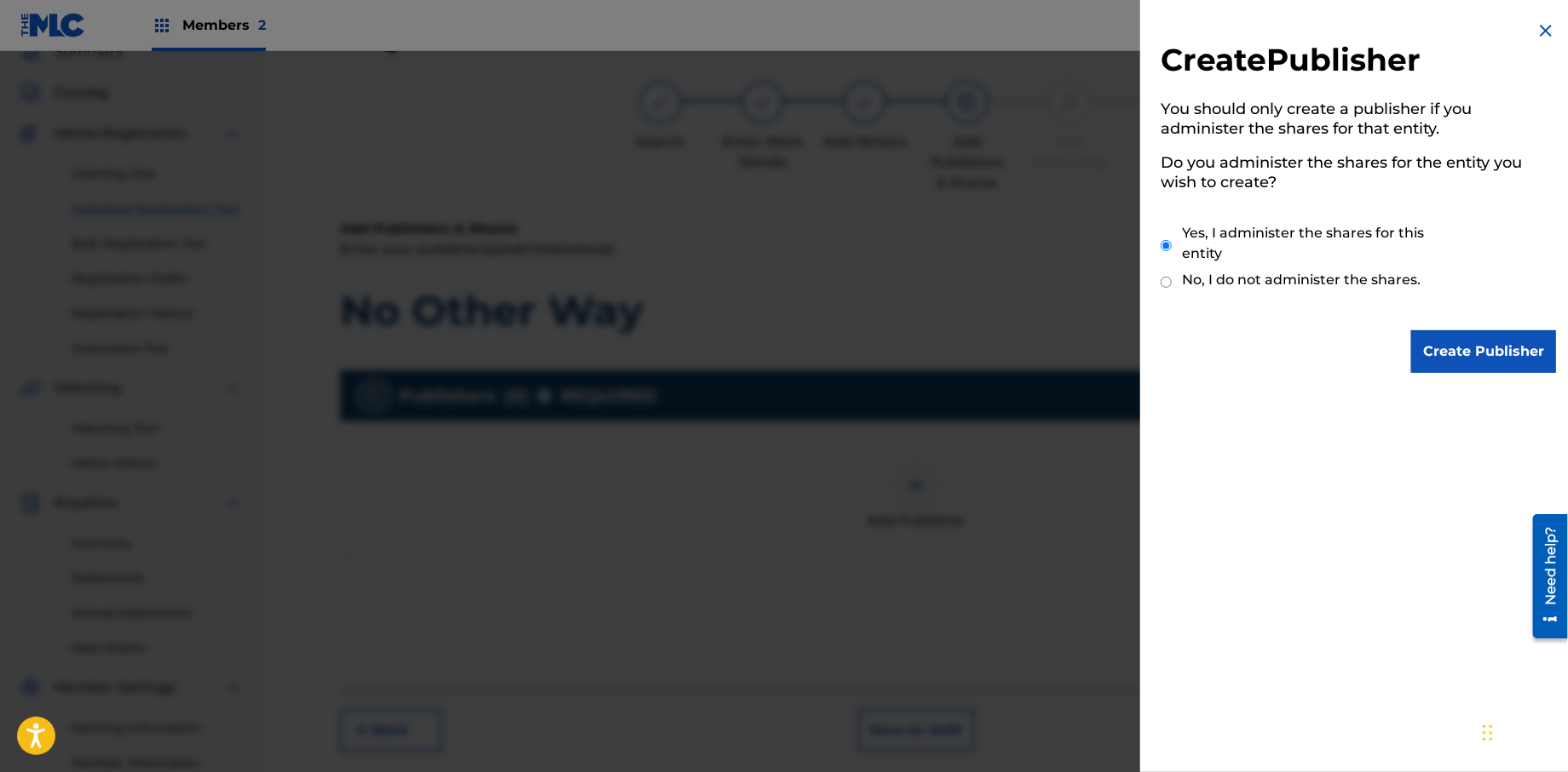
click at [1506, 334] on input "Create Publisher" at bounding box center [1484, 352] width 145 height 43
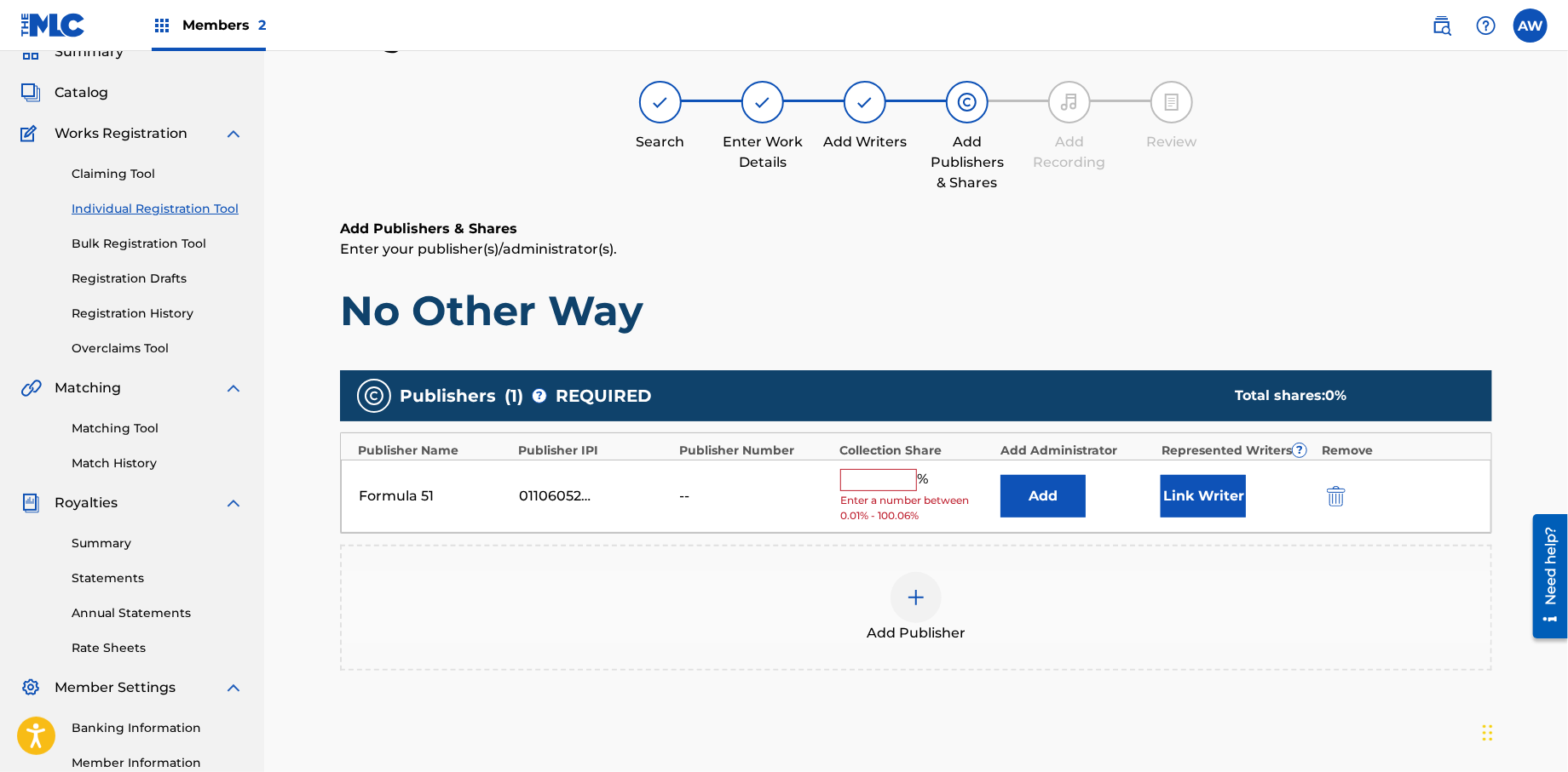
click at [846, 476] on input "text" at bounding box center [878, 480] width 77 height 22
type input "100"
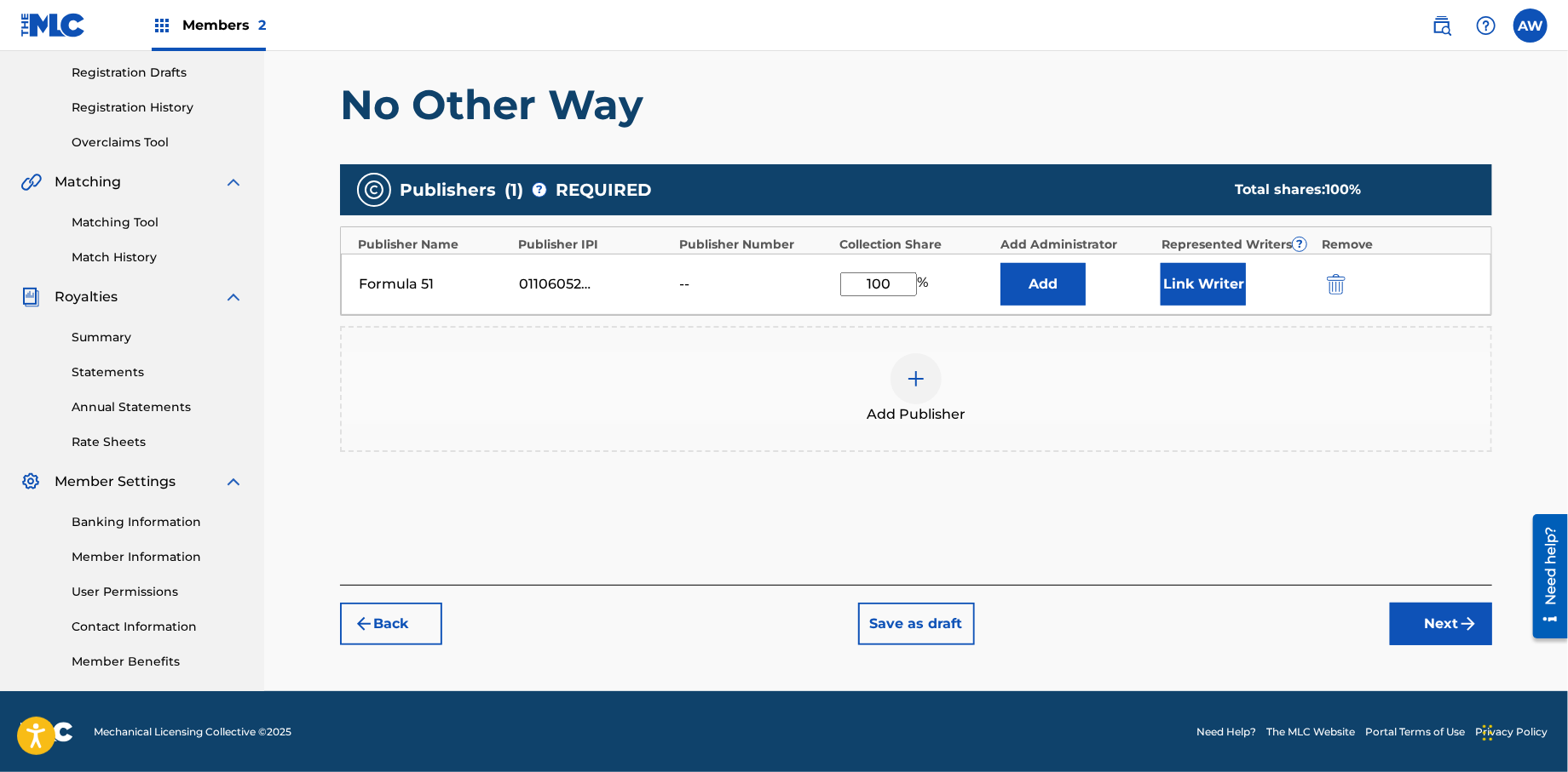
click at [1450, 616] on button "Next" at bounding box center [1441, 625] width 102 height 43
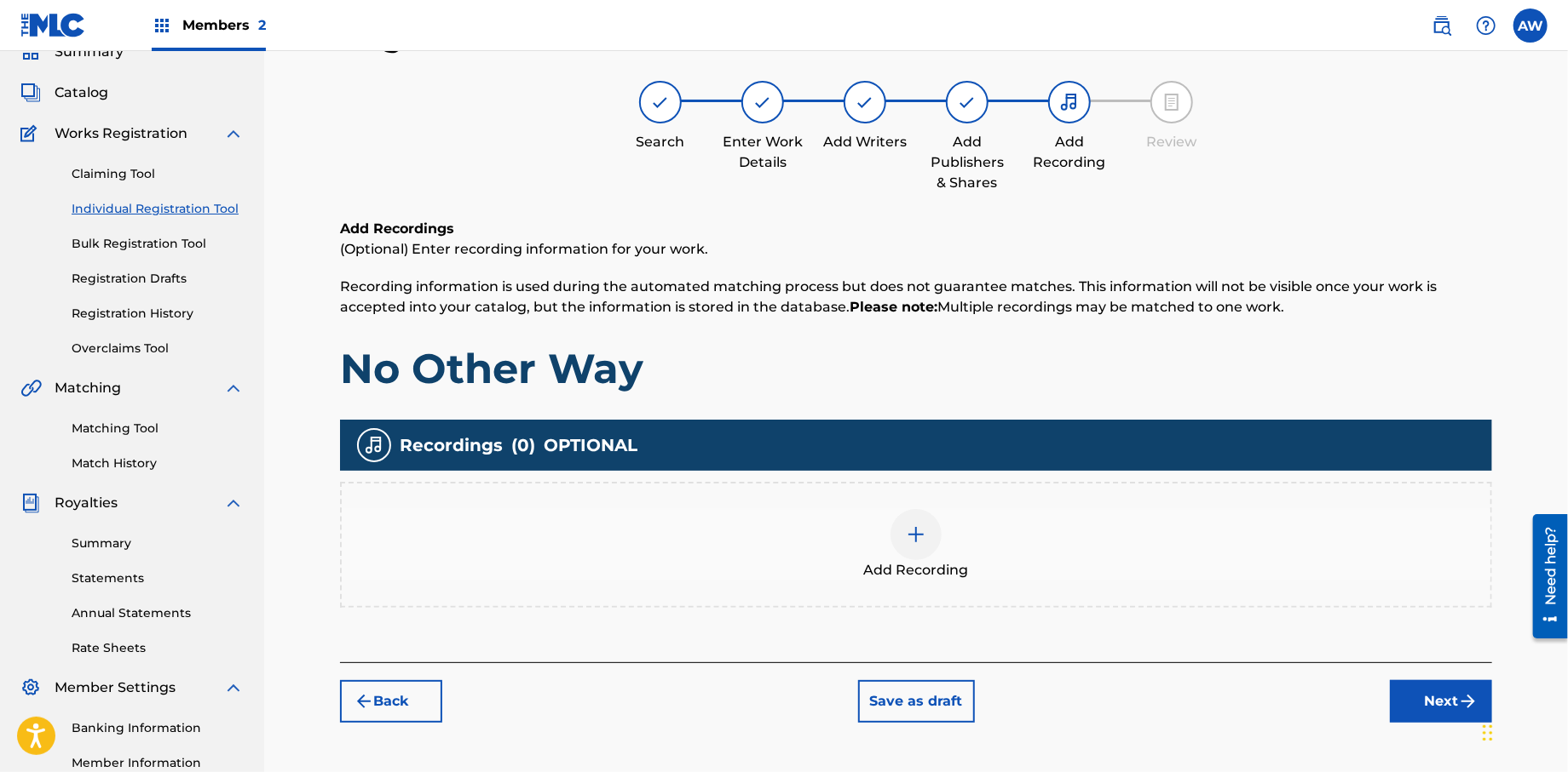
click at [916, 532] on img at bounding box center [916, 535] width 20 height 20
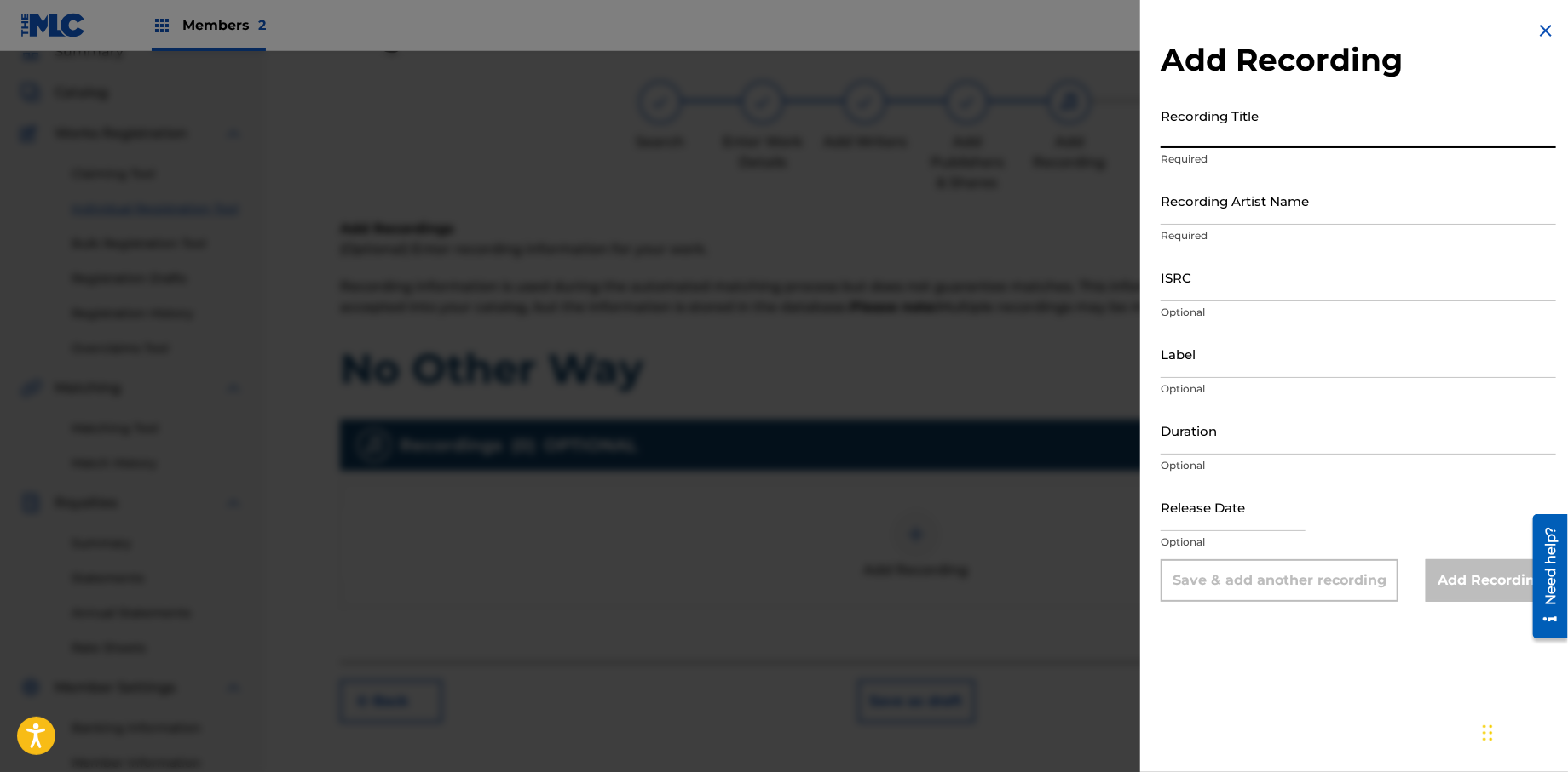
click at [1281, 134] on input "Recording Title" at bounding box center [1358, 124] width 395 height 48
type input "Papers, Vol. 1"
click at [1295, 203] on input "Recording Artist Name" at bounding box center [1358, 200] width 395 height 48
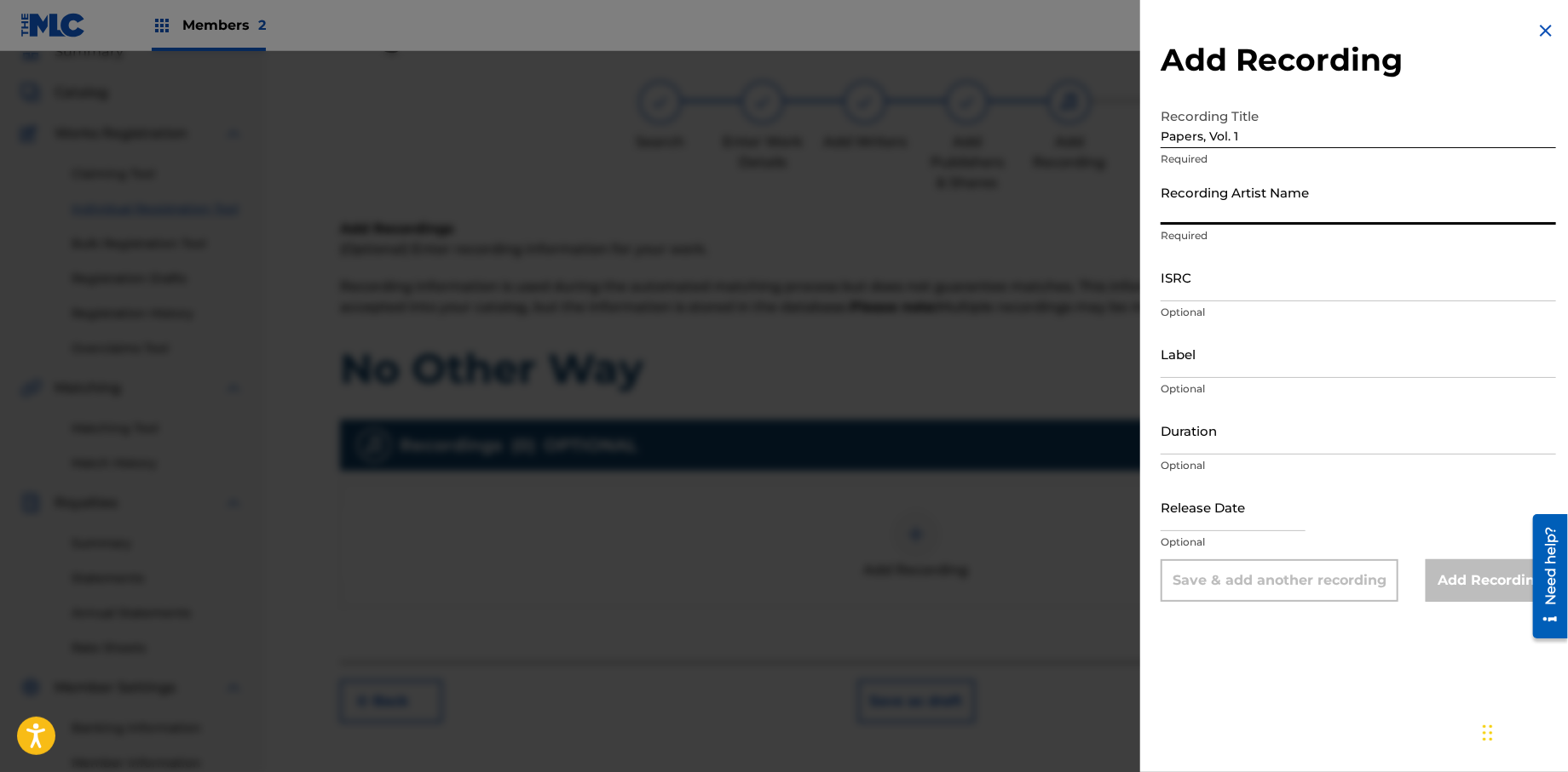
type input "T-Rock"
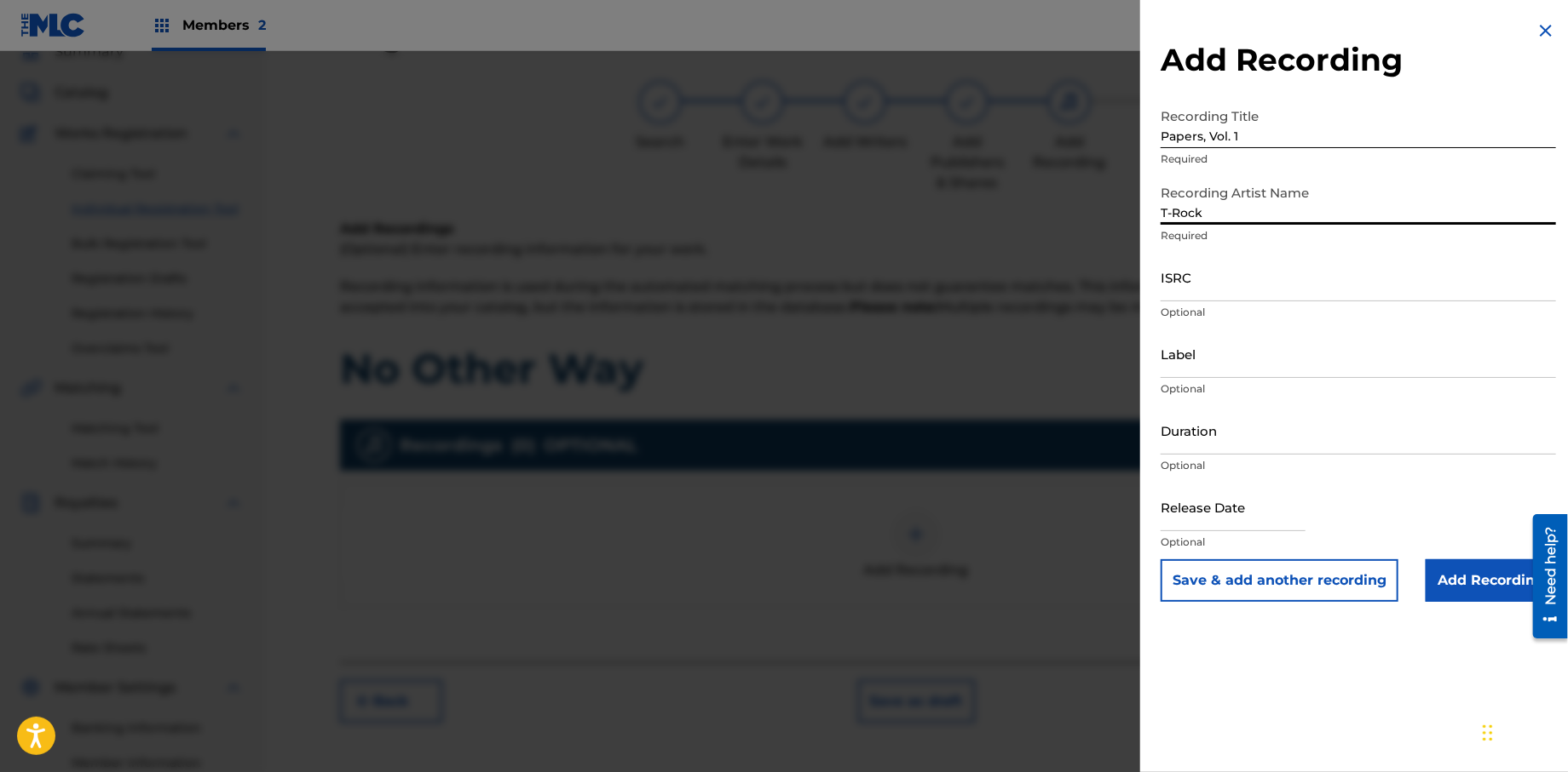
select select "7"
select select "2025"
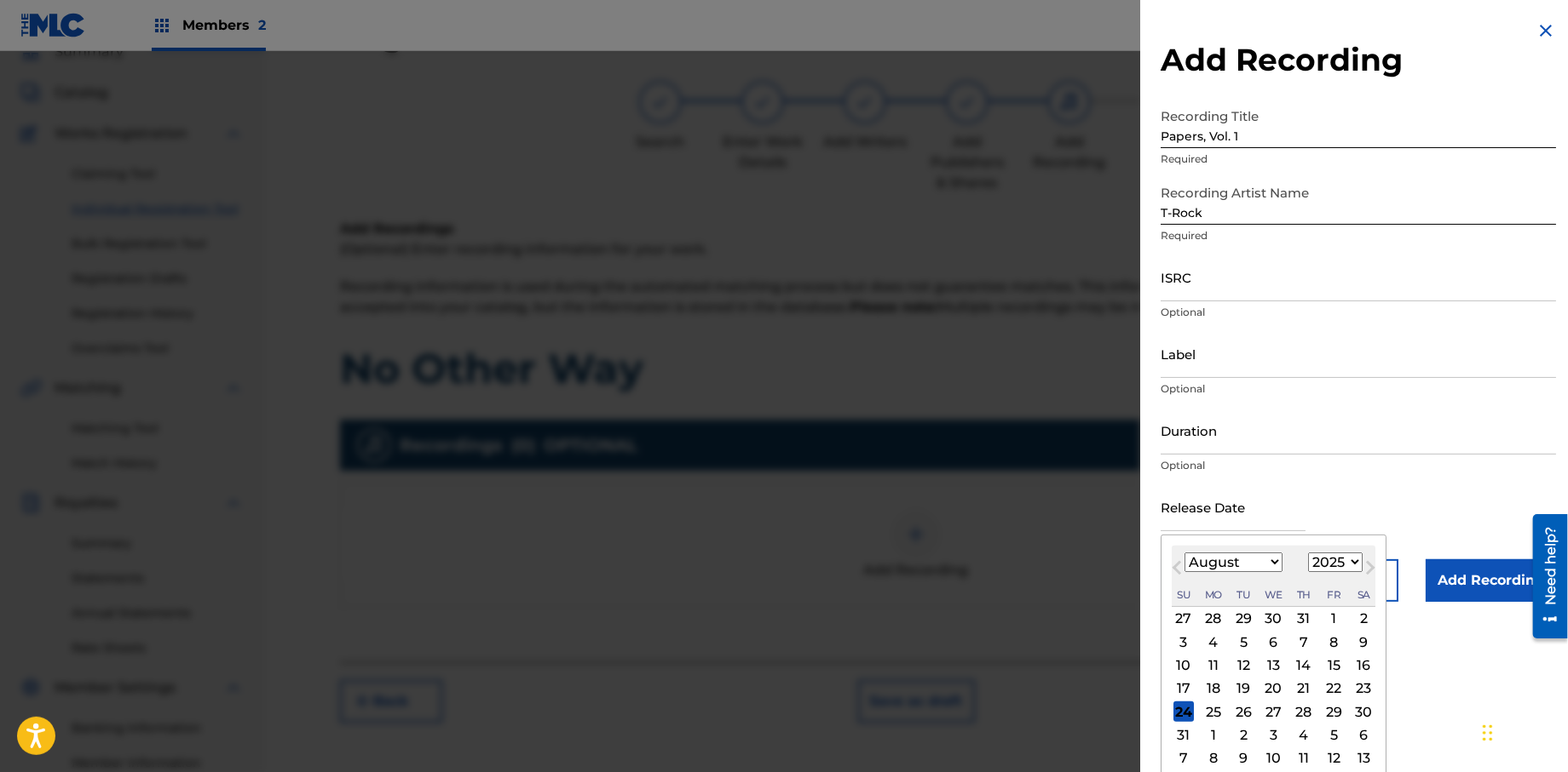
click at [1211, 525] on input "text" at bounding box center [1233, 507] width 145 height 48
type input "[DATE]"
select select "0"
select select "2013"
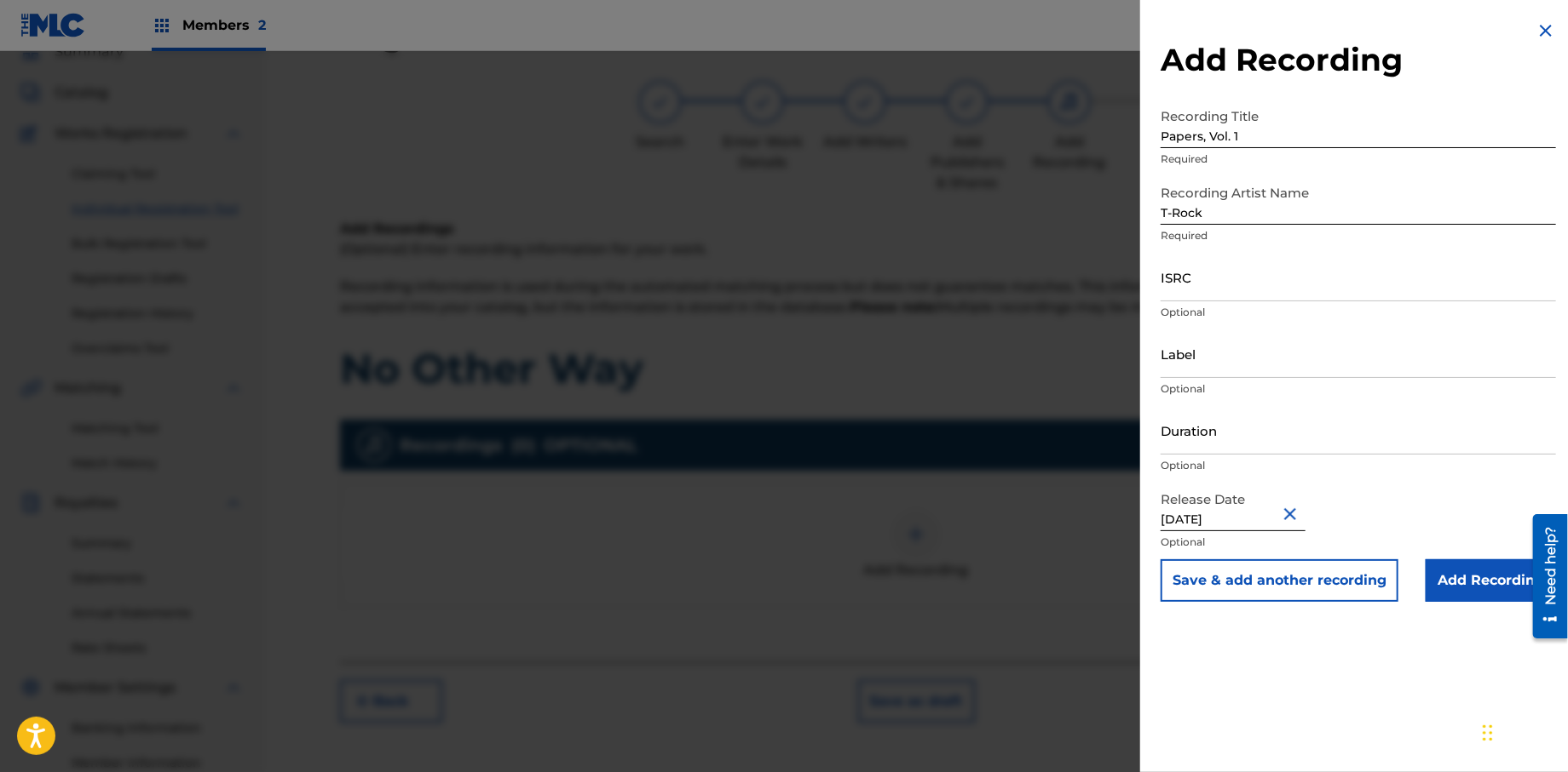
click at [1449, 581] on input "Add Recording" at bounding box center [1490, 581] width 131 height 43
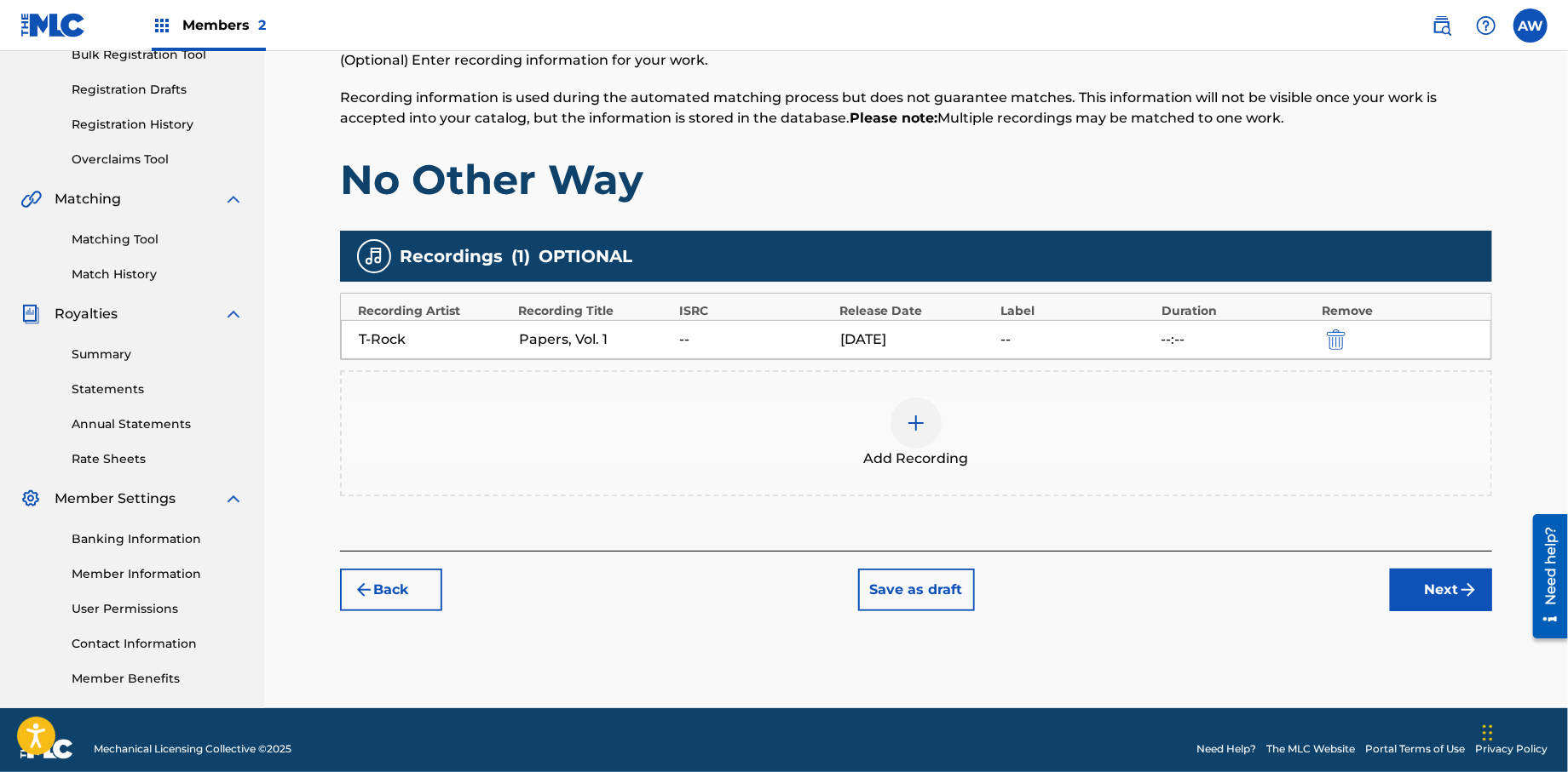
scroll to position [283, 0]
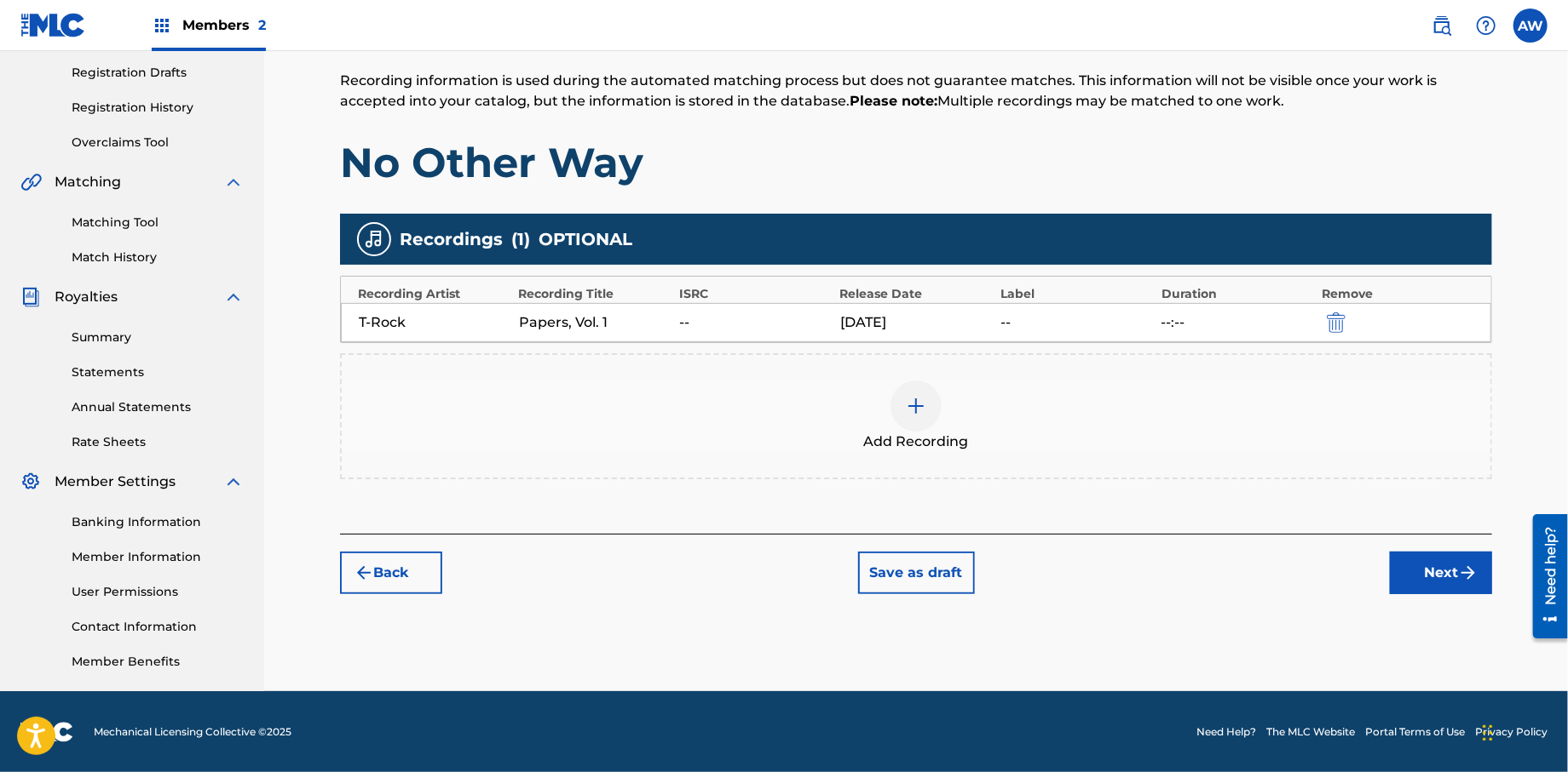
click at [1445, 575] on button "Next" at bounding box center [1441, 573] width 102 height 43
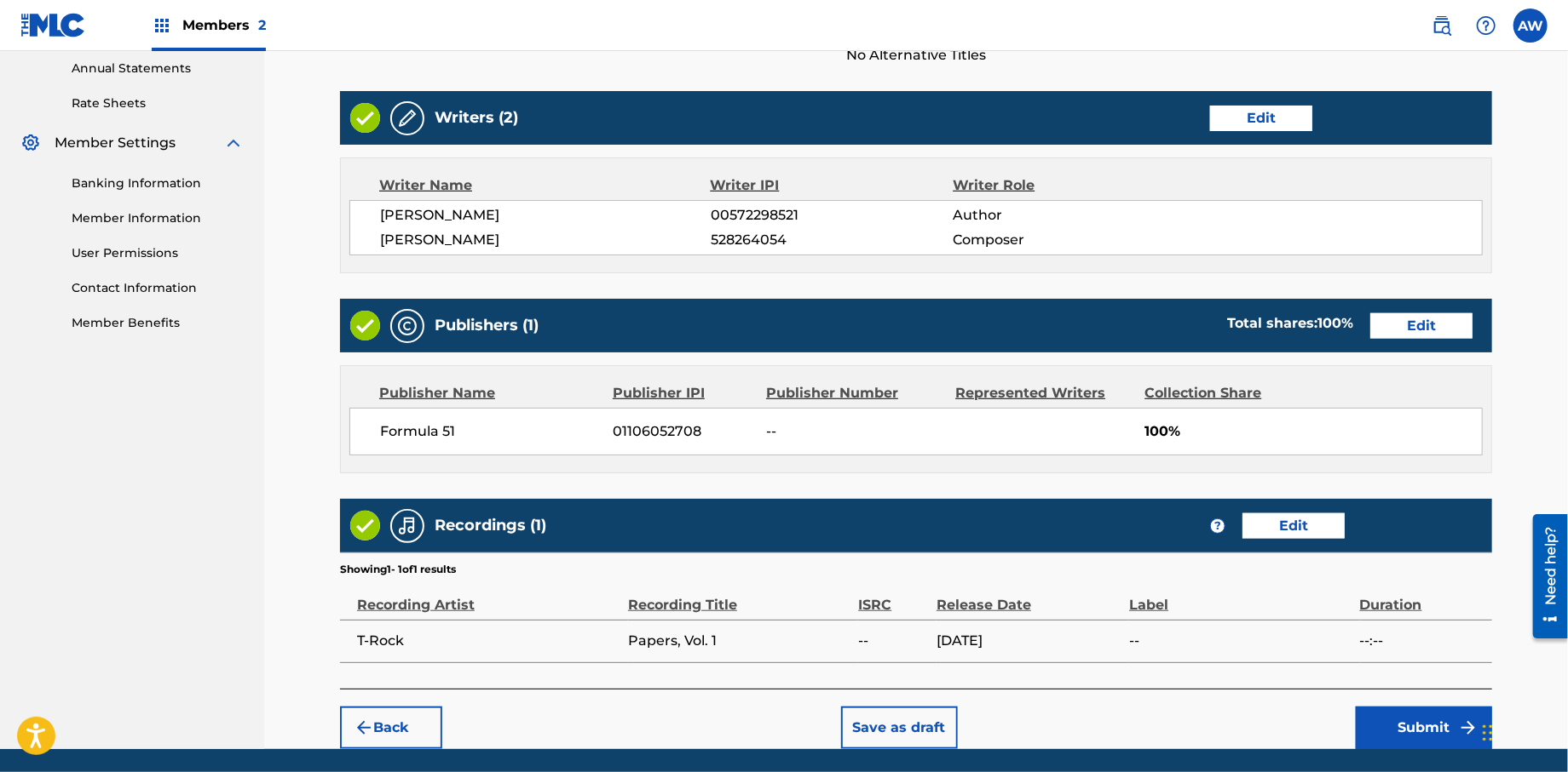
scroll to position [646, 0]
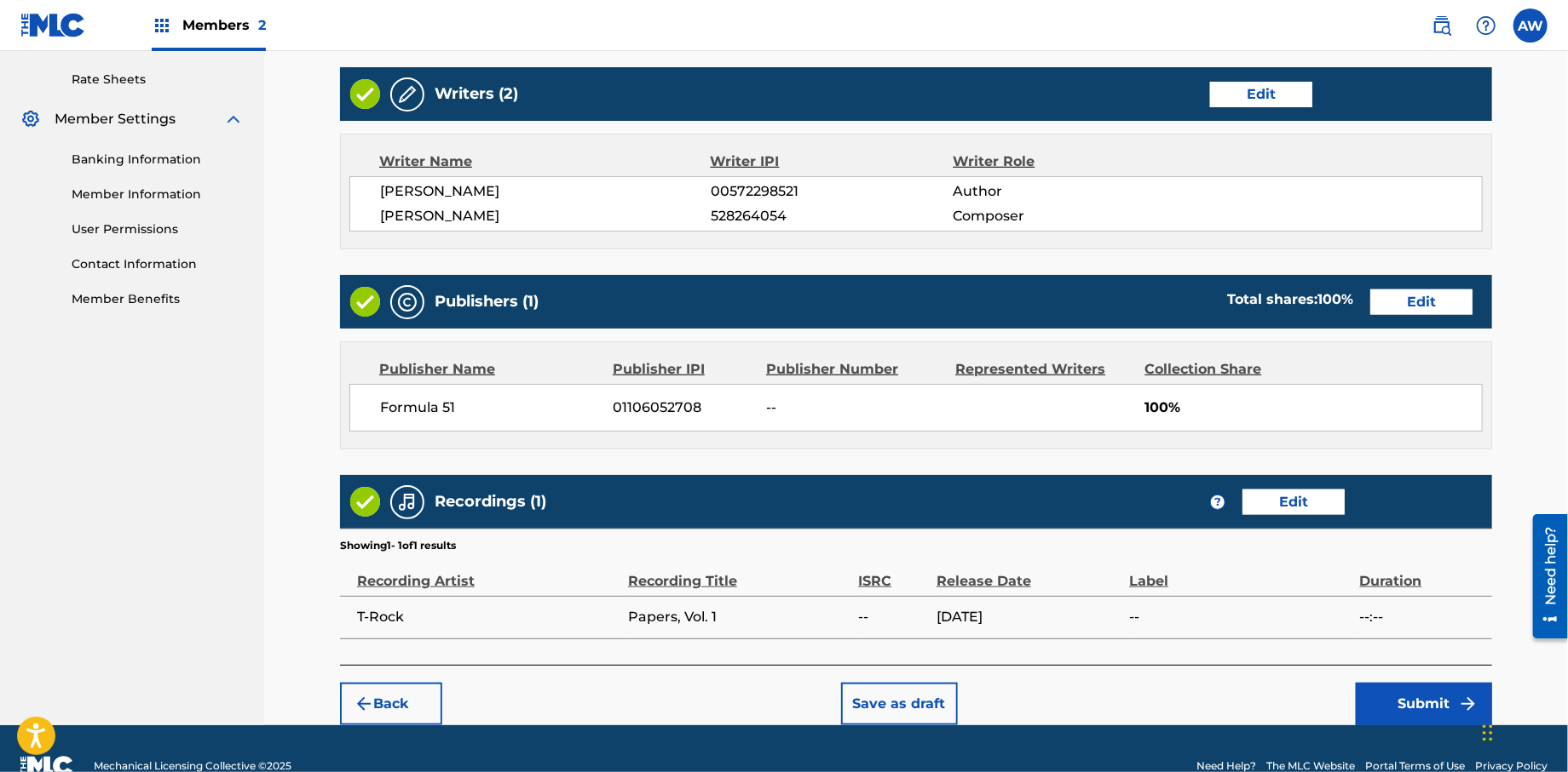
drag, startPoint x: 1572, startPoint y: 186, endPoint x: 25, endPoint y: 26, distance: 1555.3
click at [1386, 694] on button "Submit" at bounding box center [1423, 704] width 136 height 43
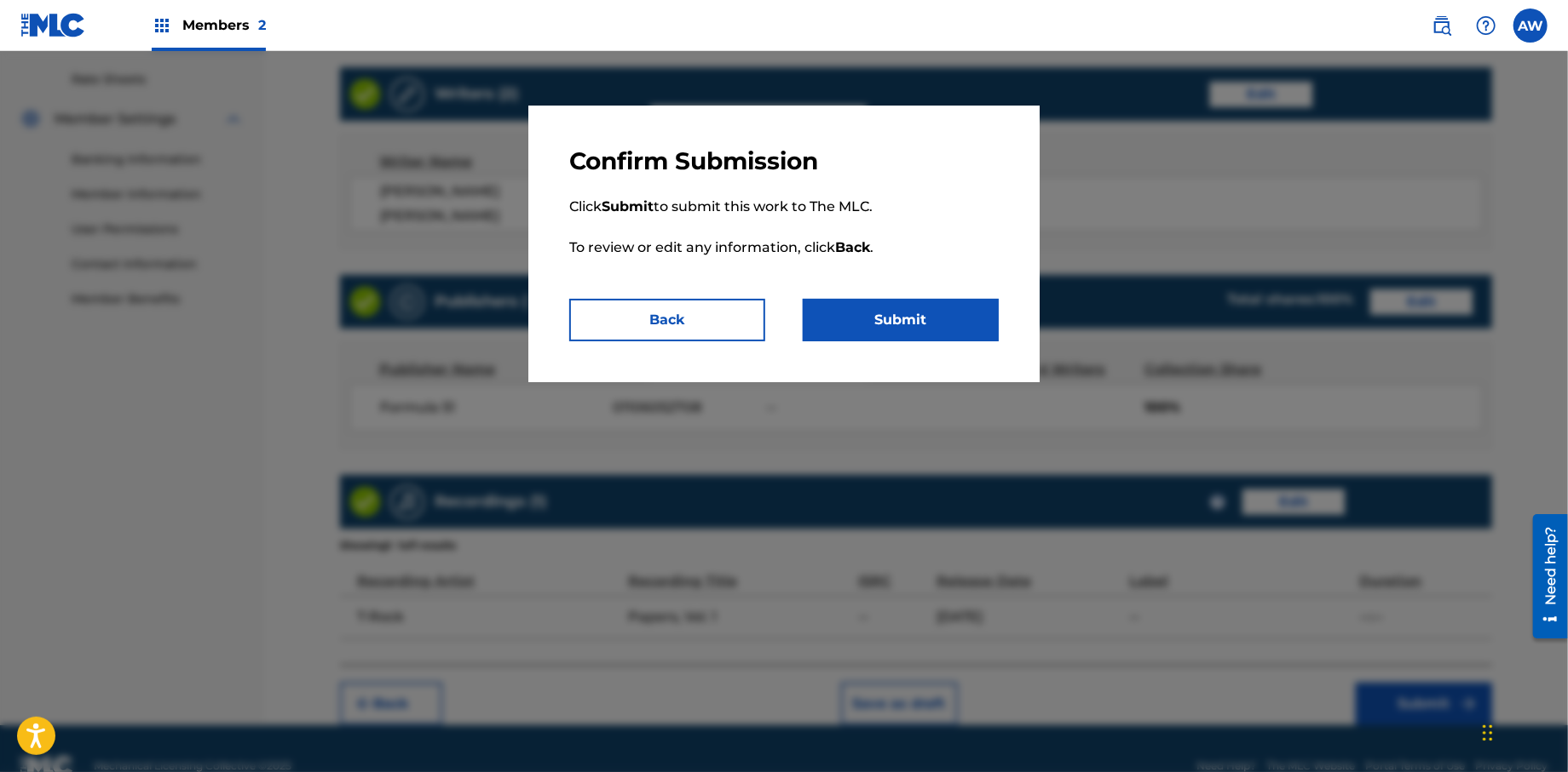
click at [871, 318] on button "Submit" at bounding box center [900, 321] width 196 height 43
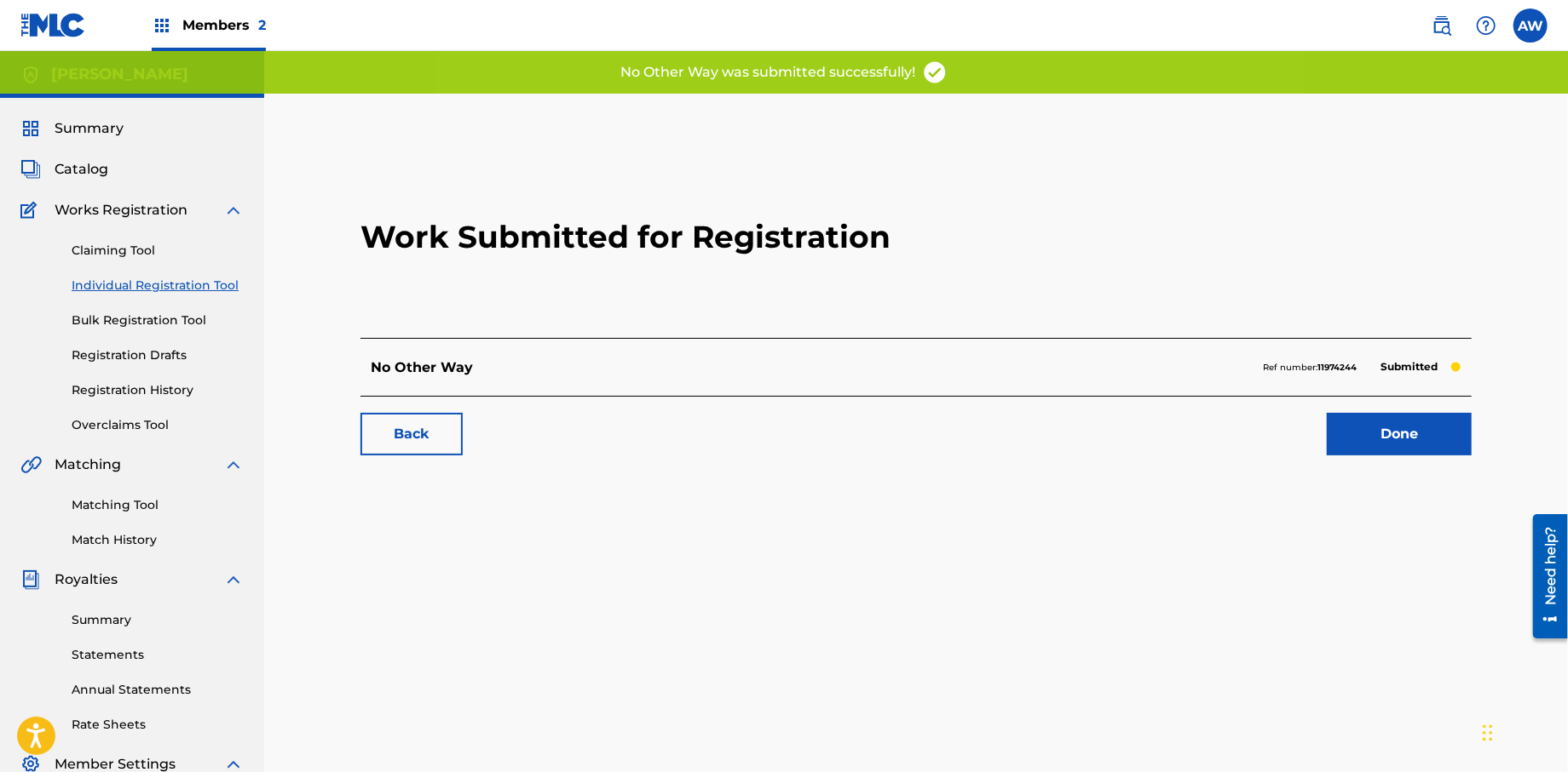
click at [1382, 431] on link "Done" at bounding box center [1399, 435] width 145 height 43
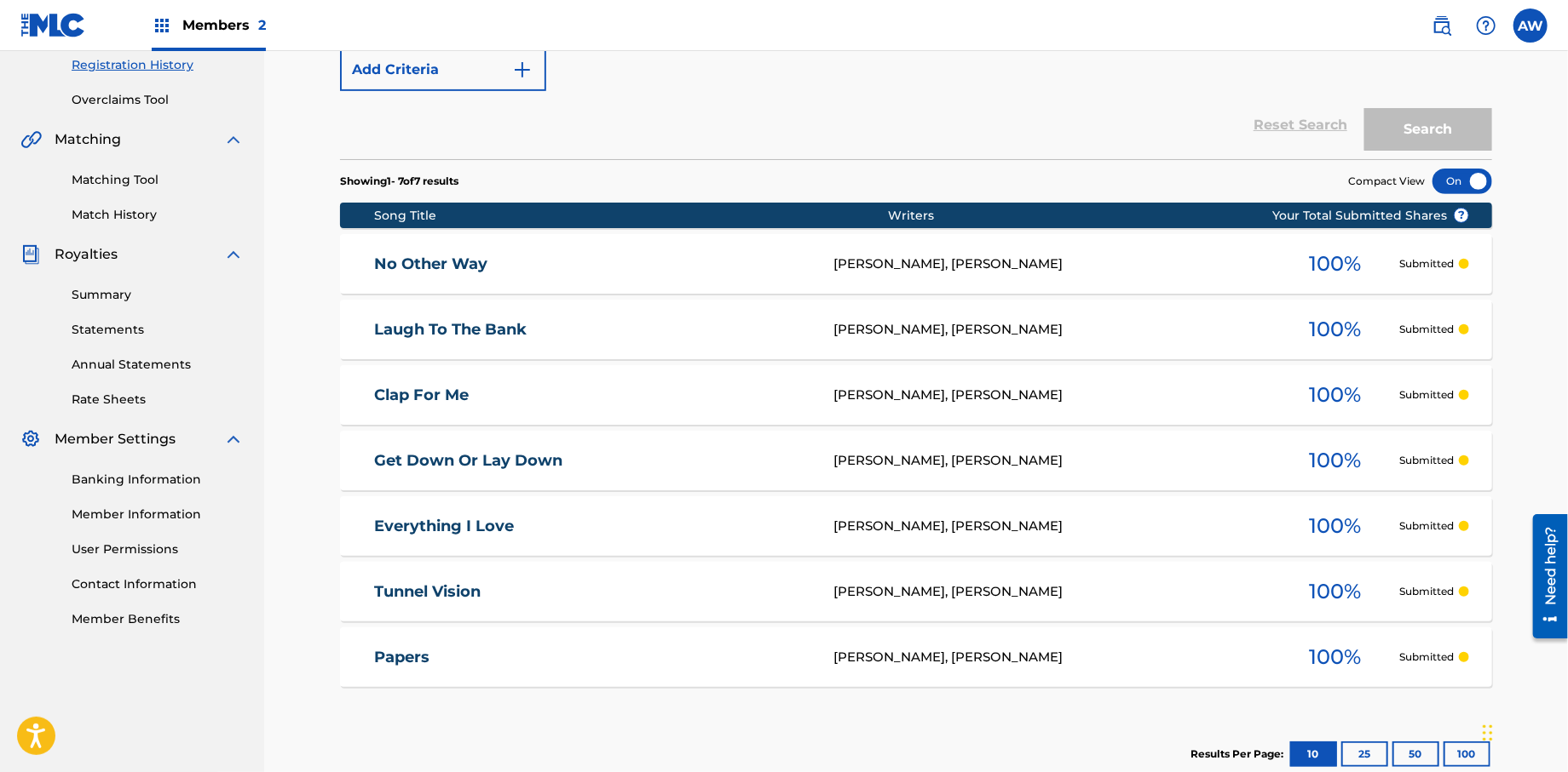
scroll to position [320, 0]
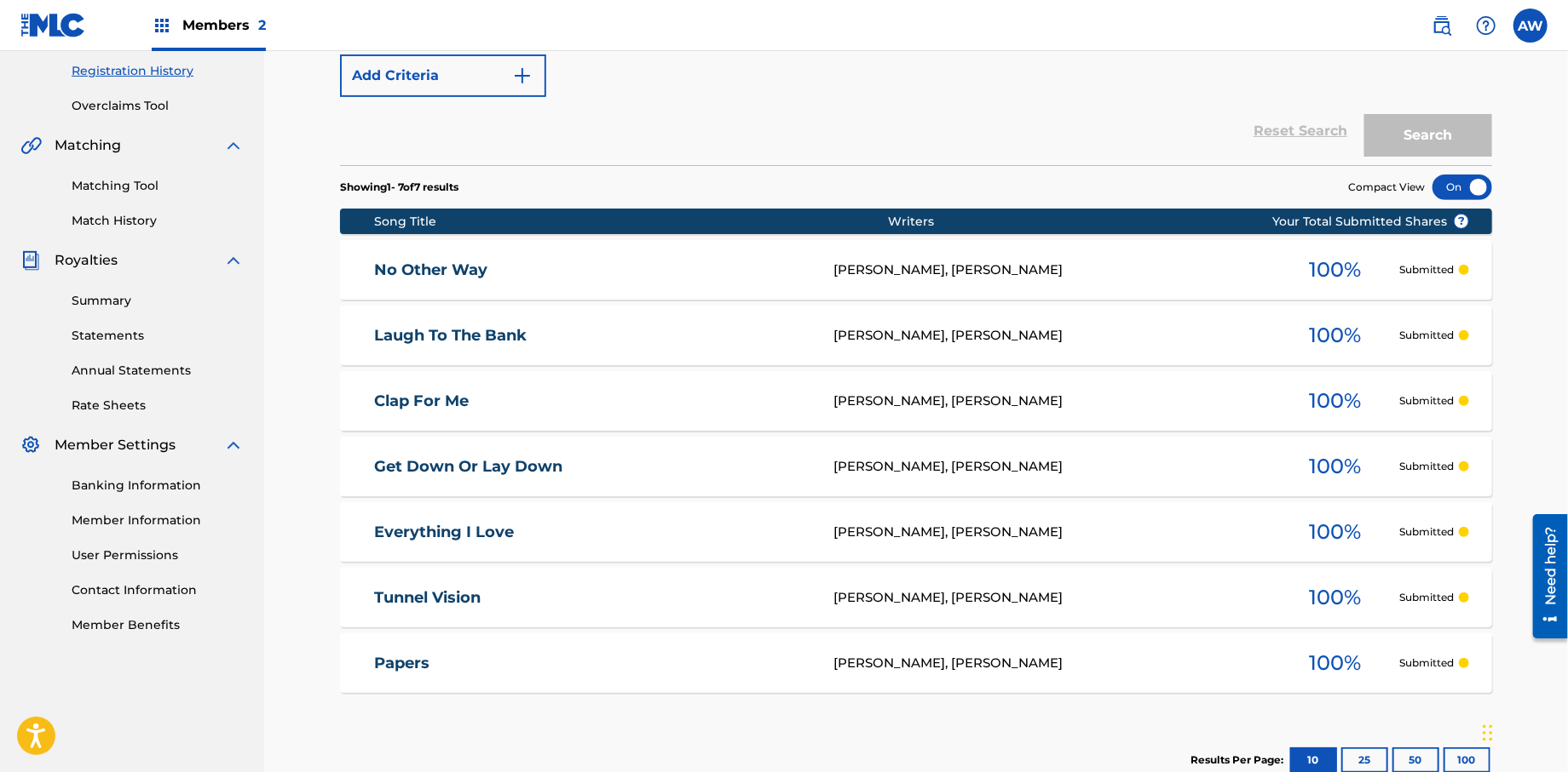
click at [1022, 401] on div "[PERSON_NAME], [PERSON_NAME]" at bounding box center [1052, 401] width 438 height 19
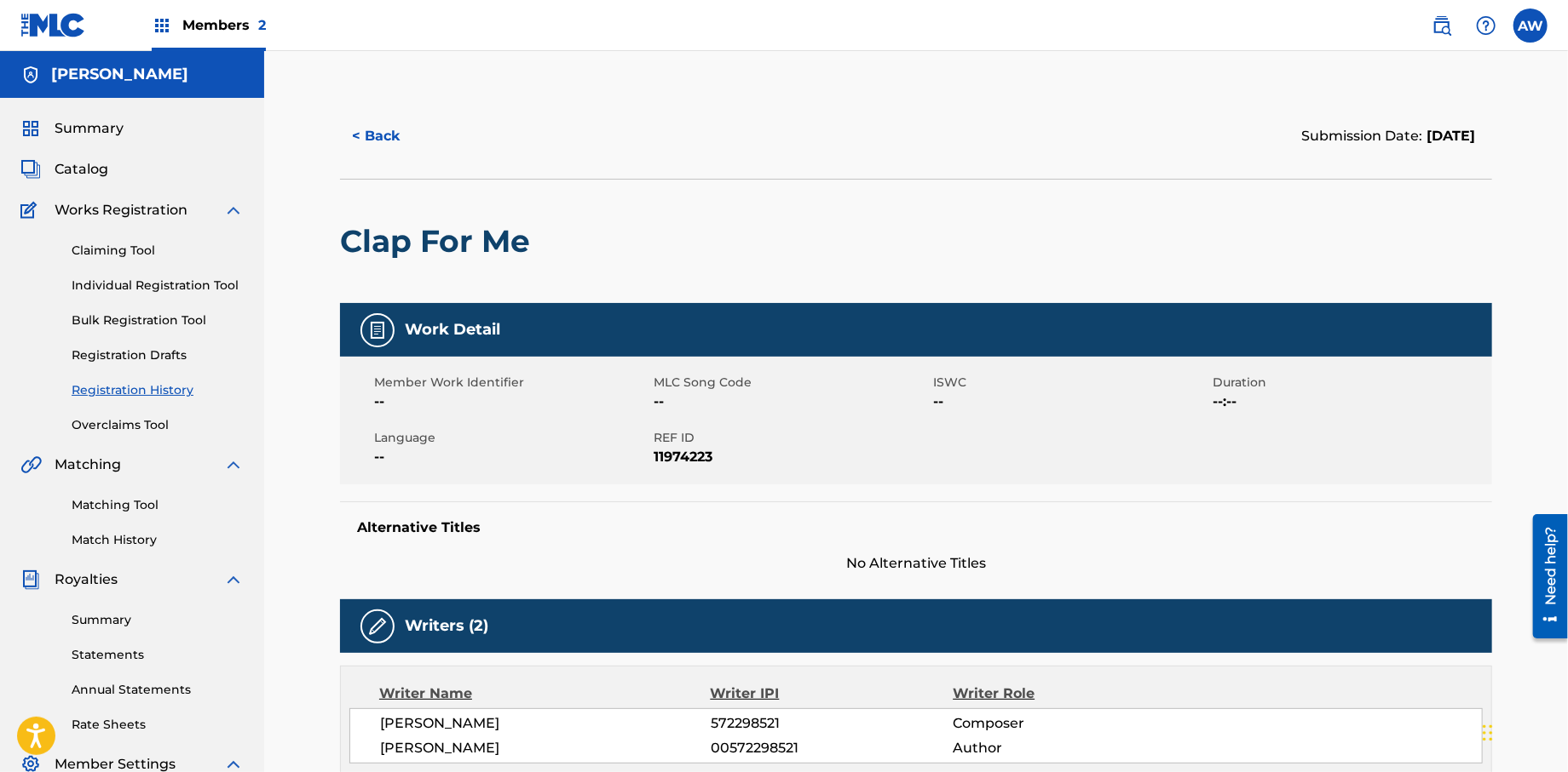
click at [375, 136] on button "< Back" at bounding box center [391, 136] width 102 height 43
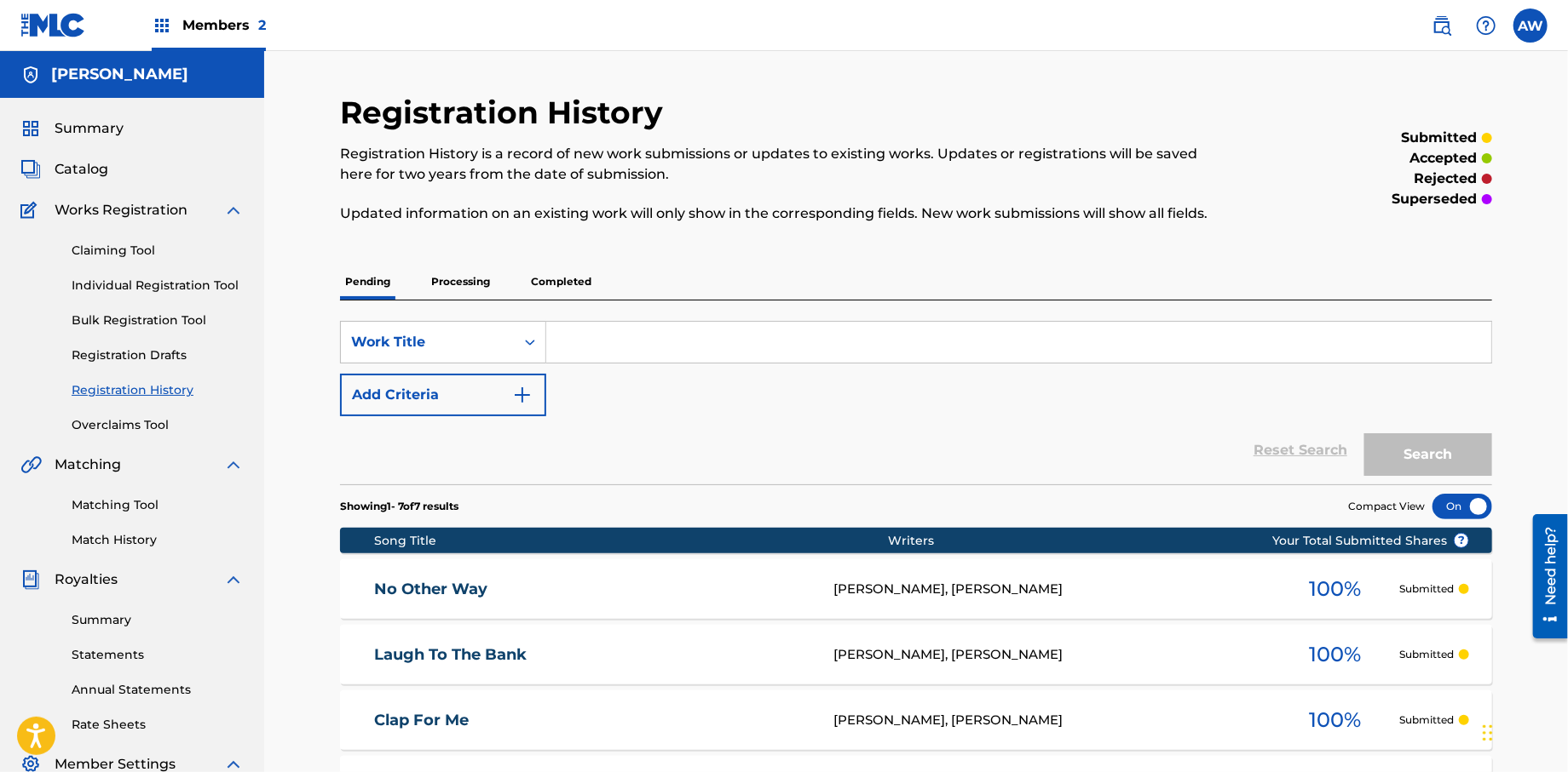
scroll to position [320, 0]
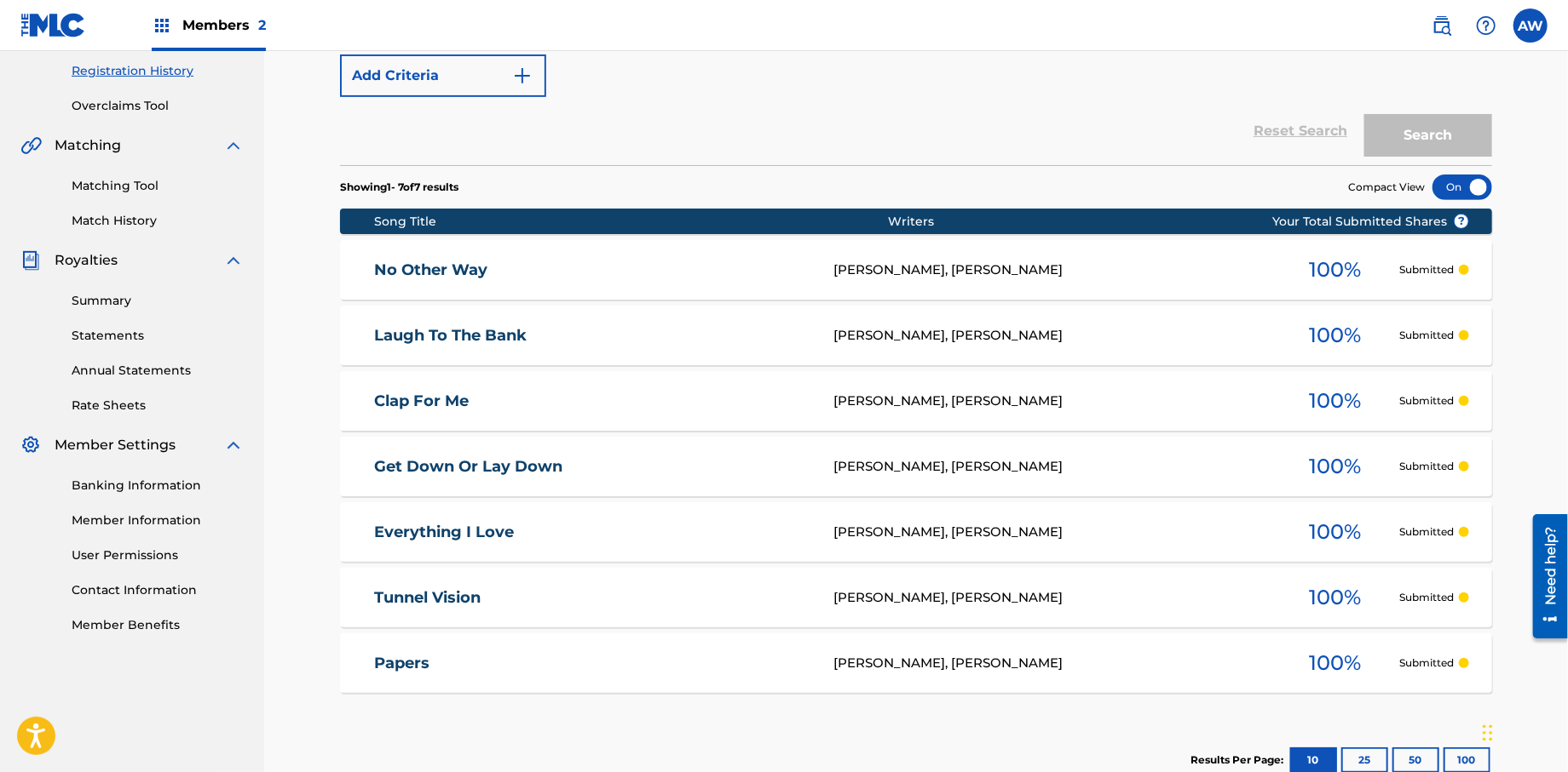
drag, startPoint x: 1445, startPoint y: 401, endPoint x: 420, endPoint y: 401, distance: 1025.0
click at [420, 401] on link "Clap For Me" at bounding box center [593, 401] width 436 height 19
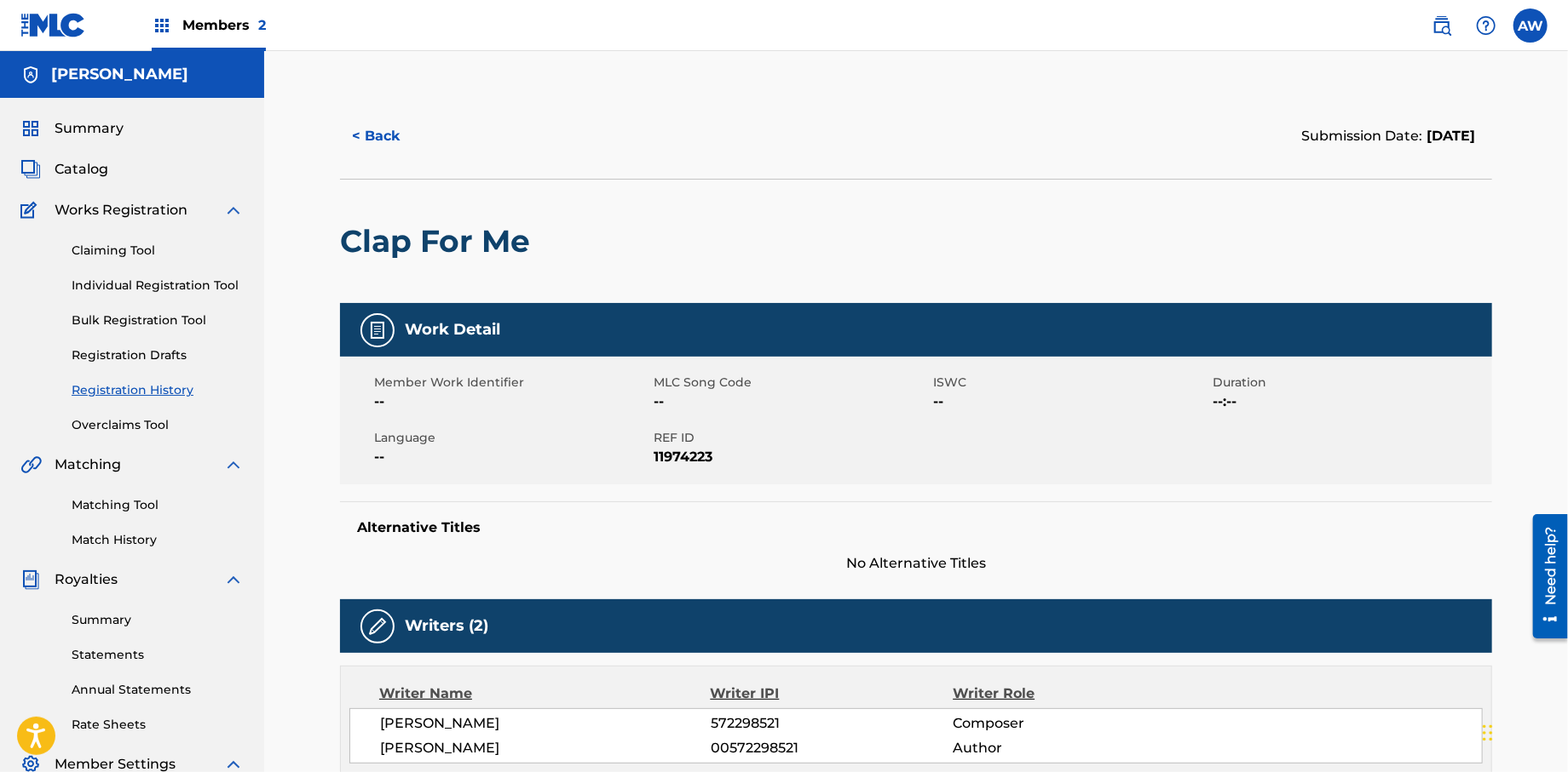
click at [86, 171] on span "Catalog" at bounding box center [82, 170] width 54 height 20
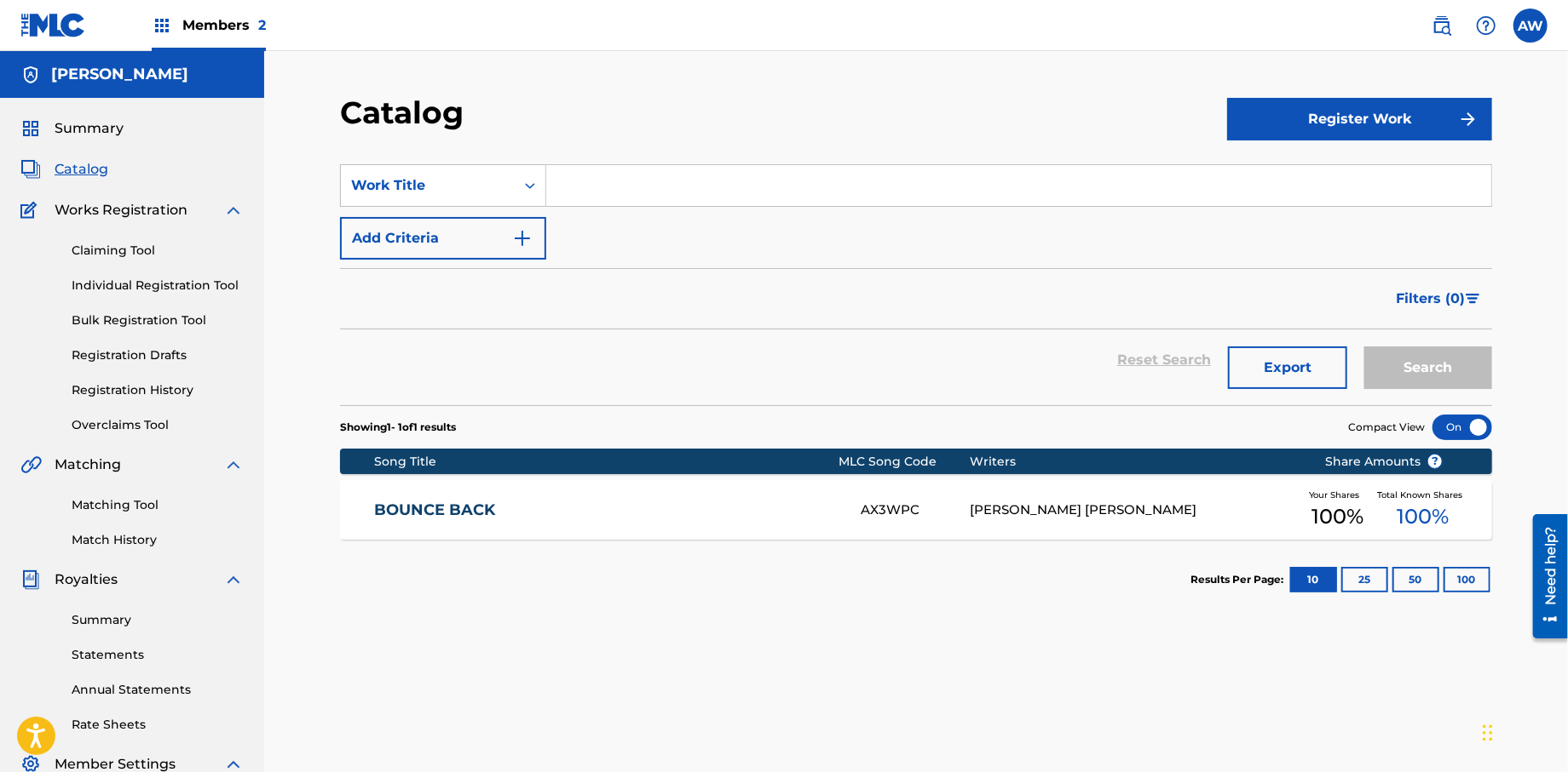
click at [604, 191] on input "Search Form" at bounding box center [1018, 185] width 945 height 41
click at [602, 186] on input "Clap For Me" at bounding box center [1018, 185] width 945 height 41
drag, startPoint x: 741, startPoint y: 187, endPoint x: 853, endPoint y: 142, distance: 120.7
click at [740, 186] on input "Clap for Me" at bounding box center [1018, 185] width 945 height 41
type input "Clap for Me"
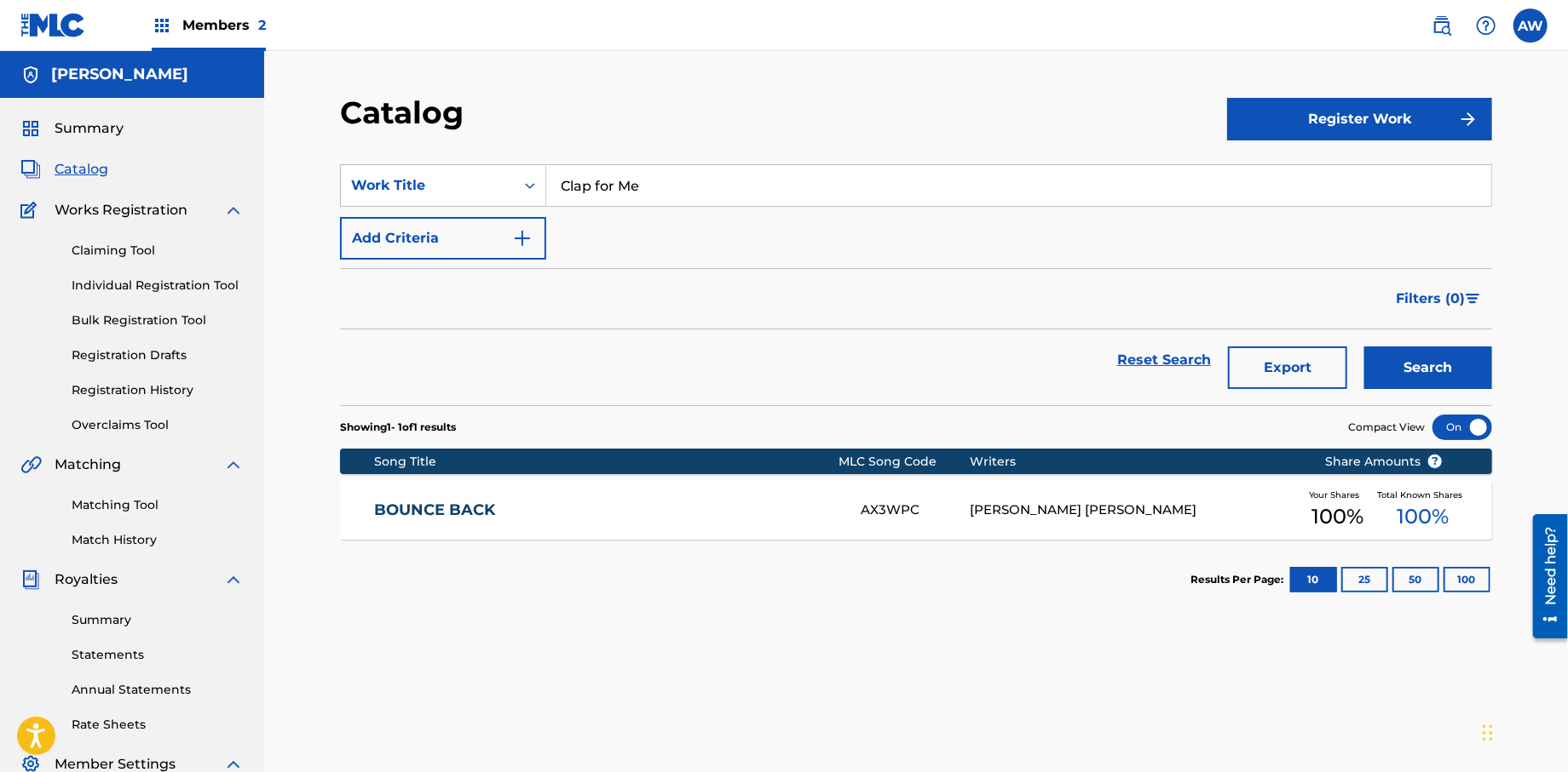
click at [525, 250] on button "Add Criteria" at bounding box center [443, 238] width 206 height 43
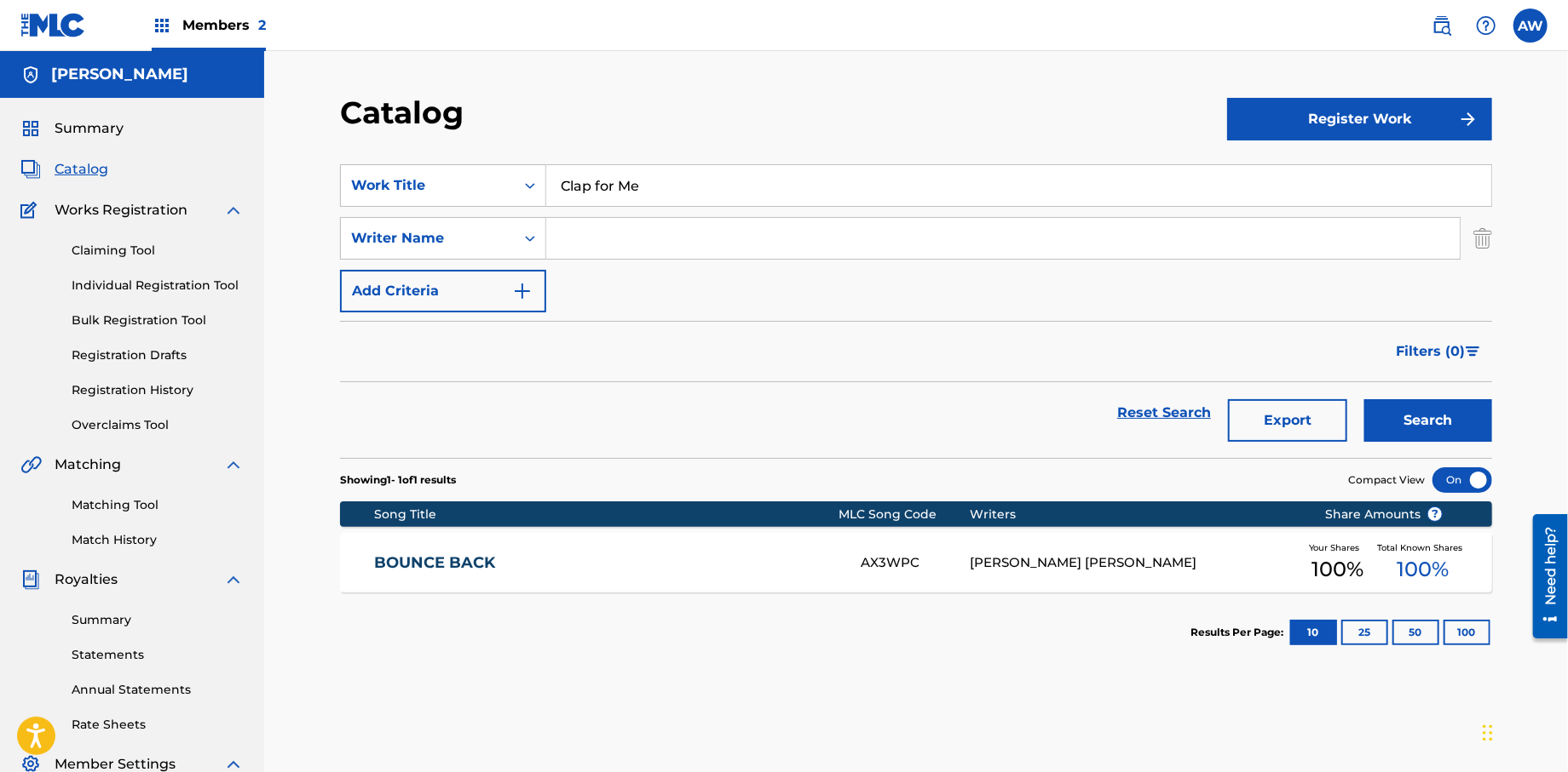
click at [591, 246] on input "Search Form" at bounding box center [1002, 238] width 913 height 41
type input "[PERSON_NAME]"
click at [546, 288] on div "SearchWithCriteria2ad4d76f-5509-4ecc-8f0f-e842bfd82ca9 Work Title Clap for Me S…" at bounding box center [916, 238] width 1152 height 148
click at [532, 297] on img "Search Form" at bounding box center [522, 291] width 20 height 20
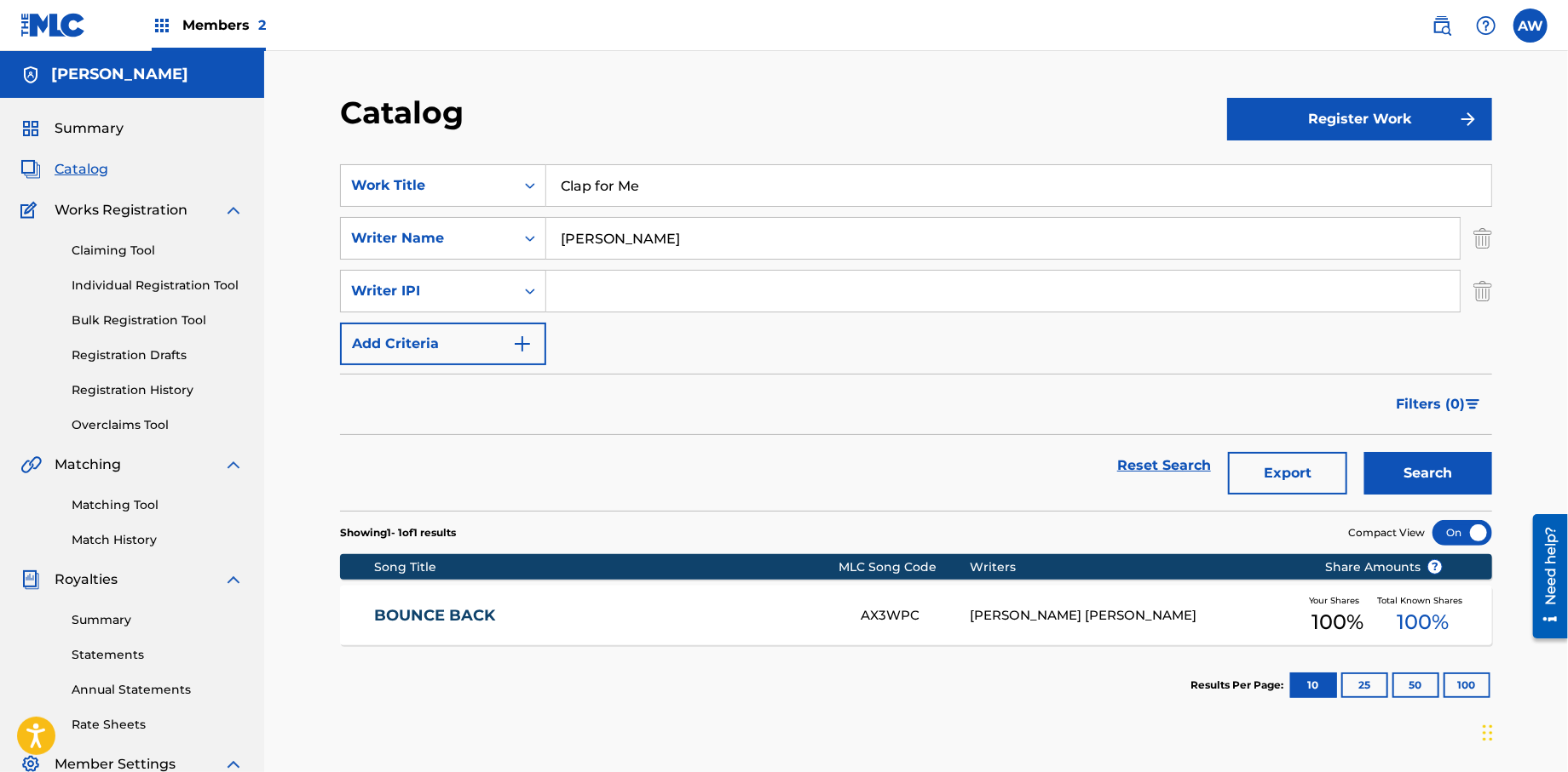
click at [585, 306] on input "Search Form" at bounding box center [1002, 291] width 913 height 41
type input "572298521"
click at [520, 350] on img "Search Form" at bounding box center [522, 344] width 20 height 20
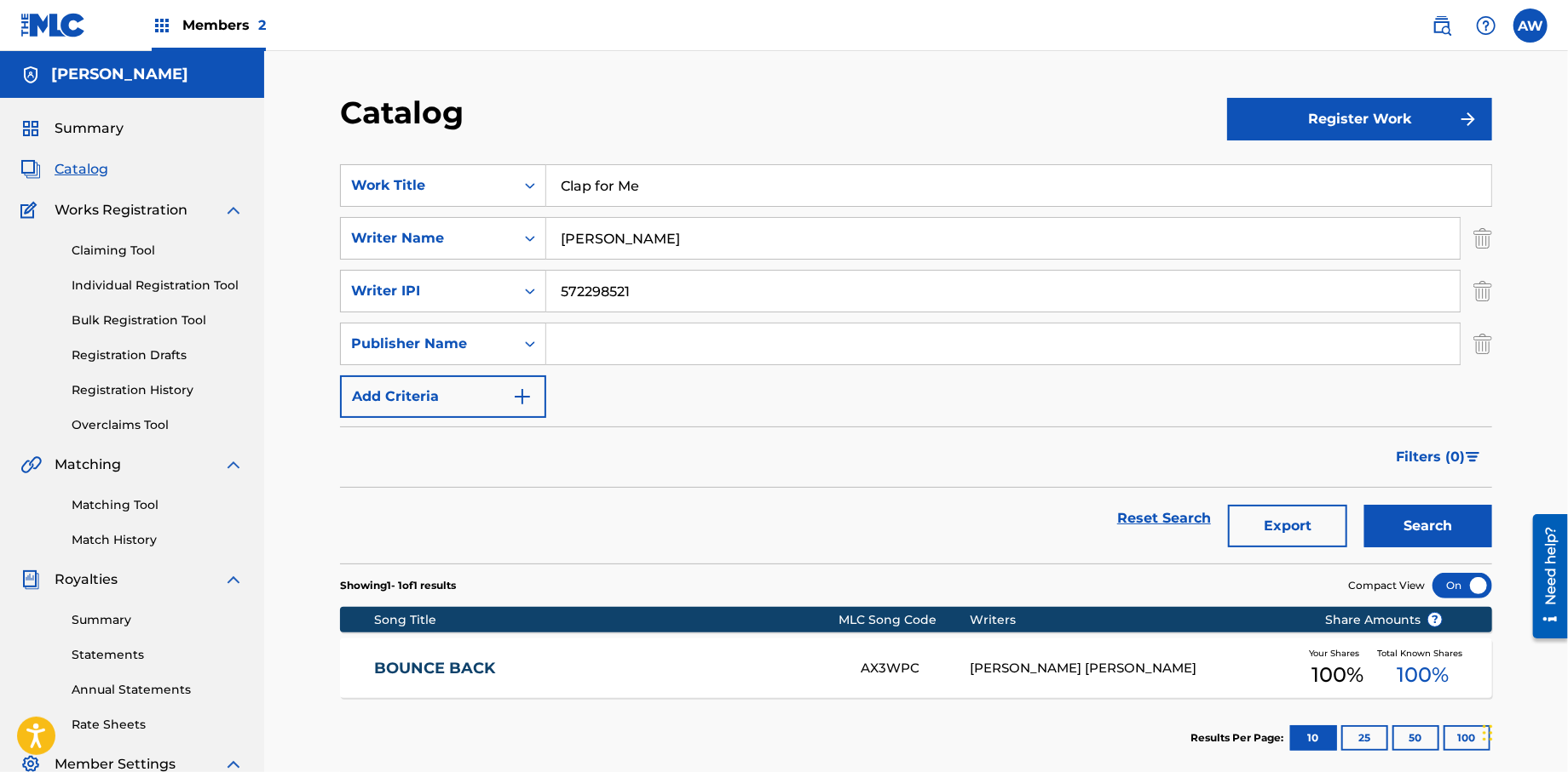
click at [562, 352] on input "Search Form" at bounding box center [1002, 344] width 913 height 41
type input "Formula 51"
click at [538, 410] on button "Add Criteria" at bounding box center [443, 397] width 206 height 43
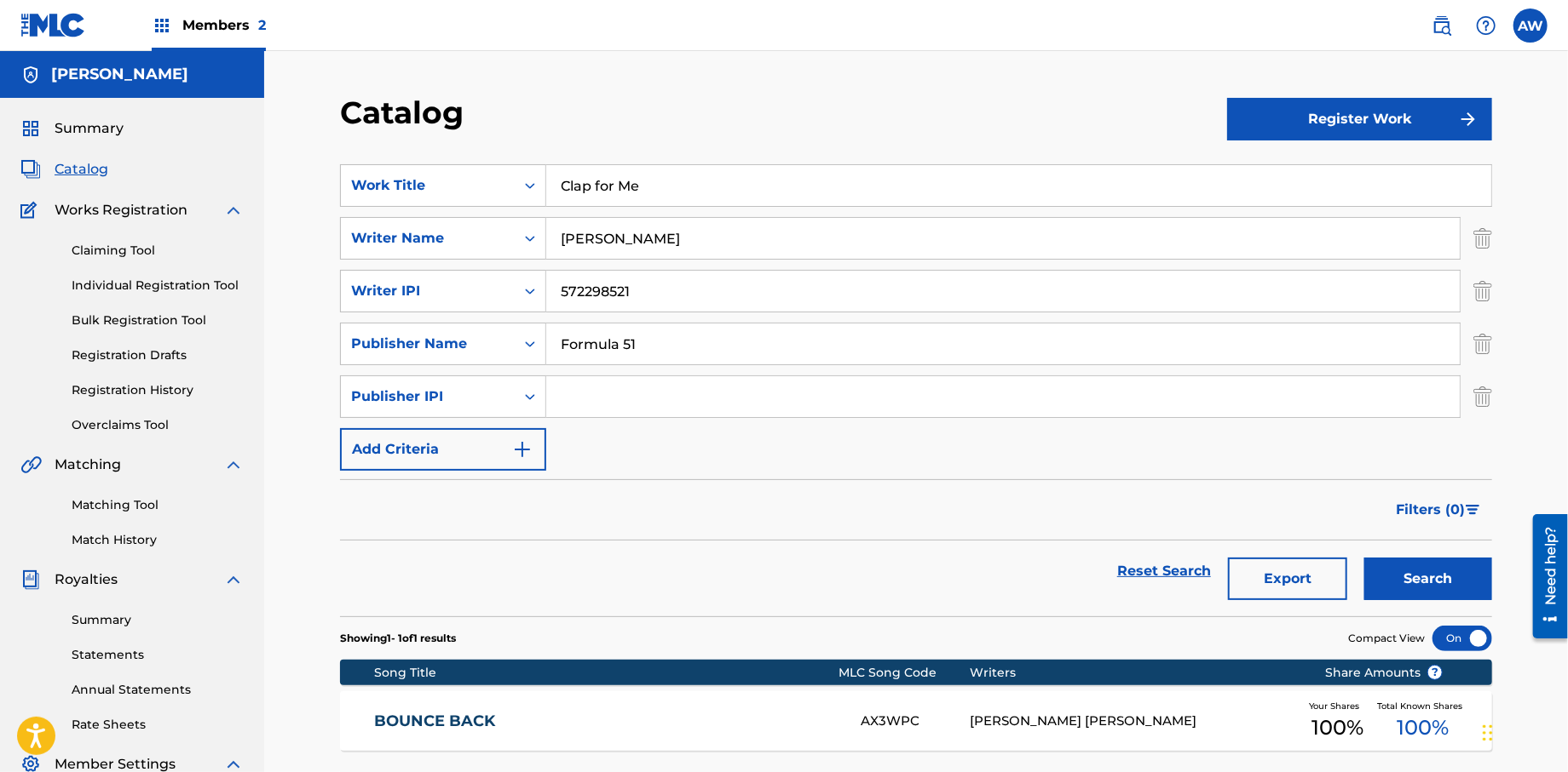
click at [574, 404] on input "Search Form" at bounding box center [1002, 397] width 913 height 41
type input "1106052708"
click at [526, 459] on button "Add Criteria" at bounding box center [443, 449] width 206 height 43
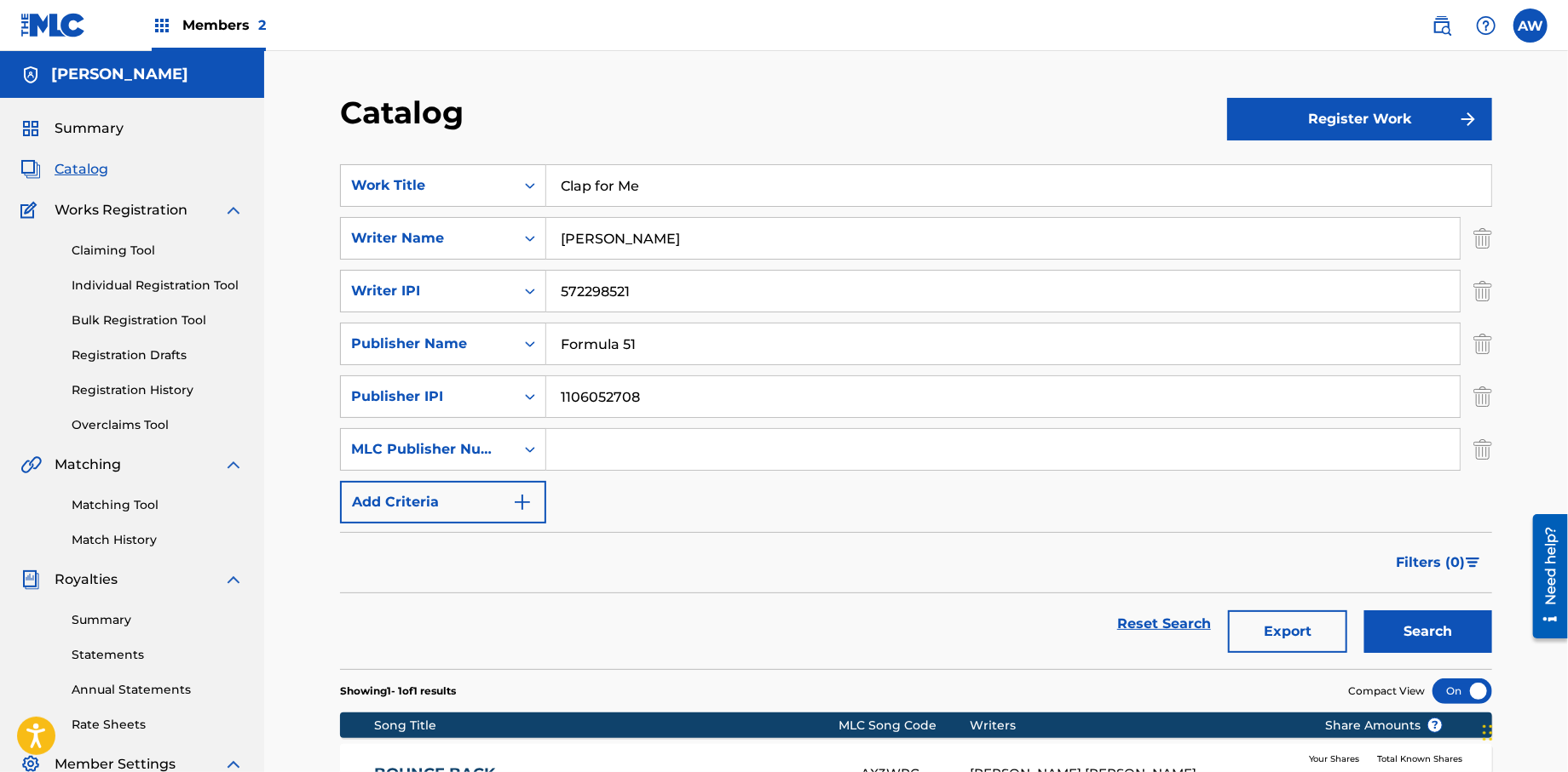
click at [666, 448] on input "Search Form" at bounding box center [1002, 449] width 913 height 41
click at [528, 512] on img "Search Form" at bounding box center [522, 502] width 20 height 20
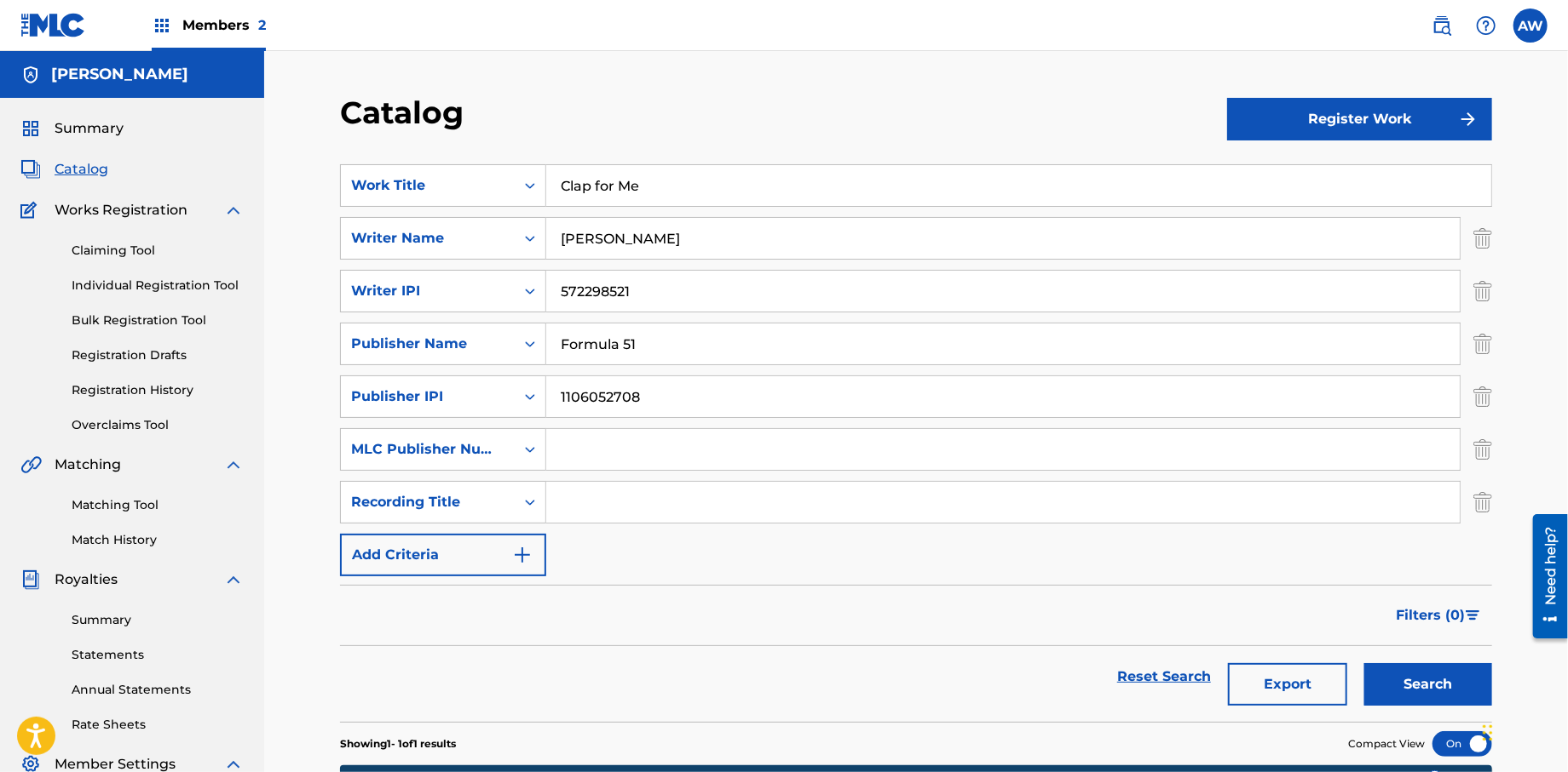
click at [604, 511] on input "Search Form" at bounding box center [1002, 502] width 913 height 41
type input "Papers, Vol. 1"
click at [534, 545] on button "Add Criteria" at bounding box center [443, 555] width 206 height 43
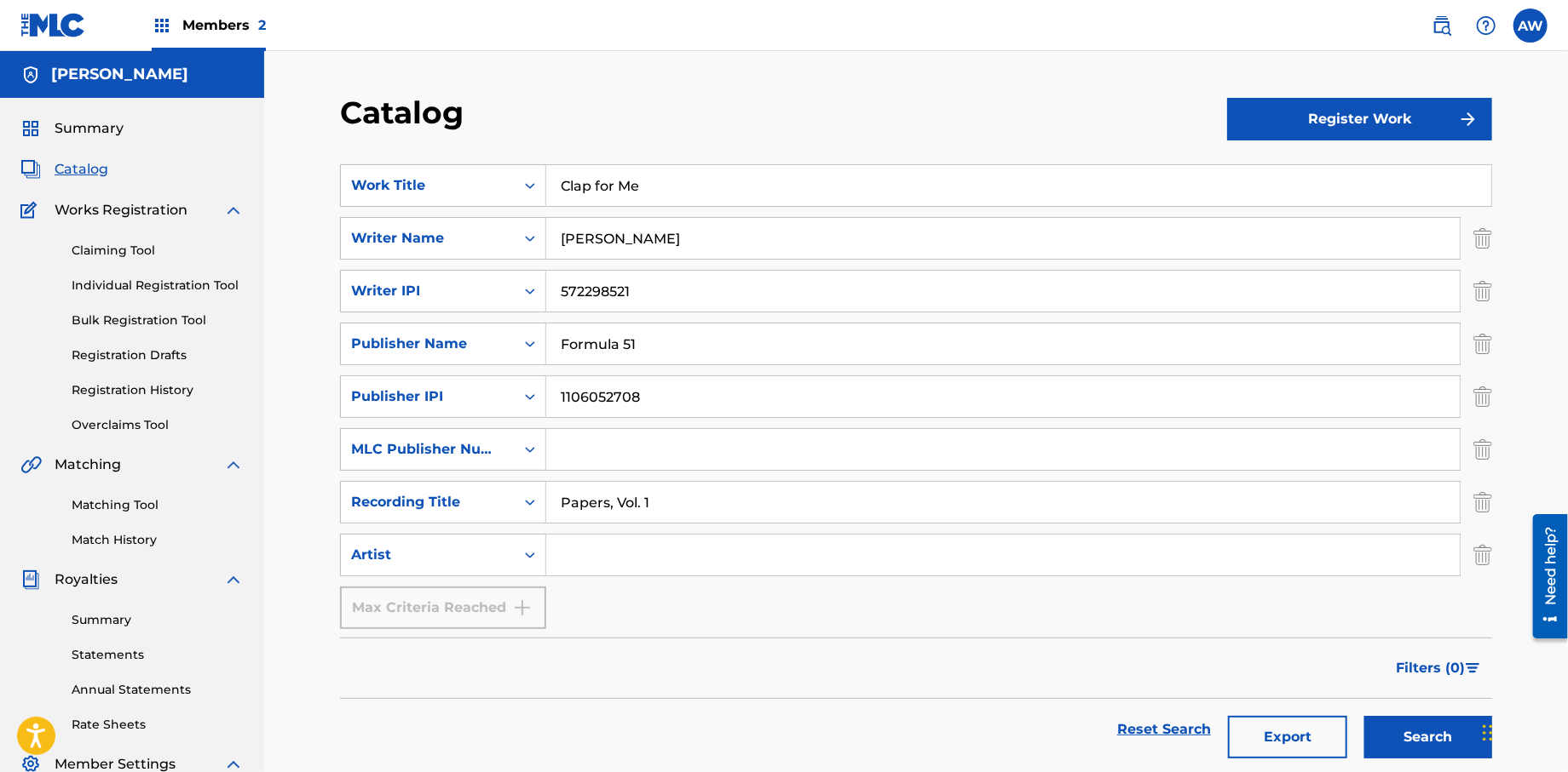
click at [592, 562] on input "Search Form" at bounding box center [1002, 555] width 913 height 41
type input "T-Rock"
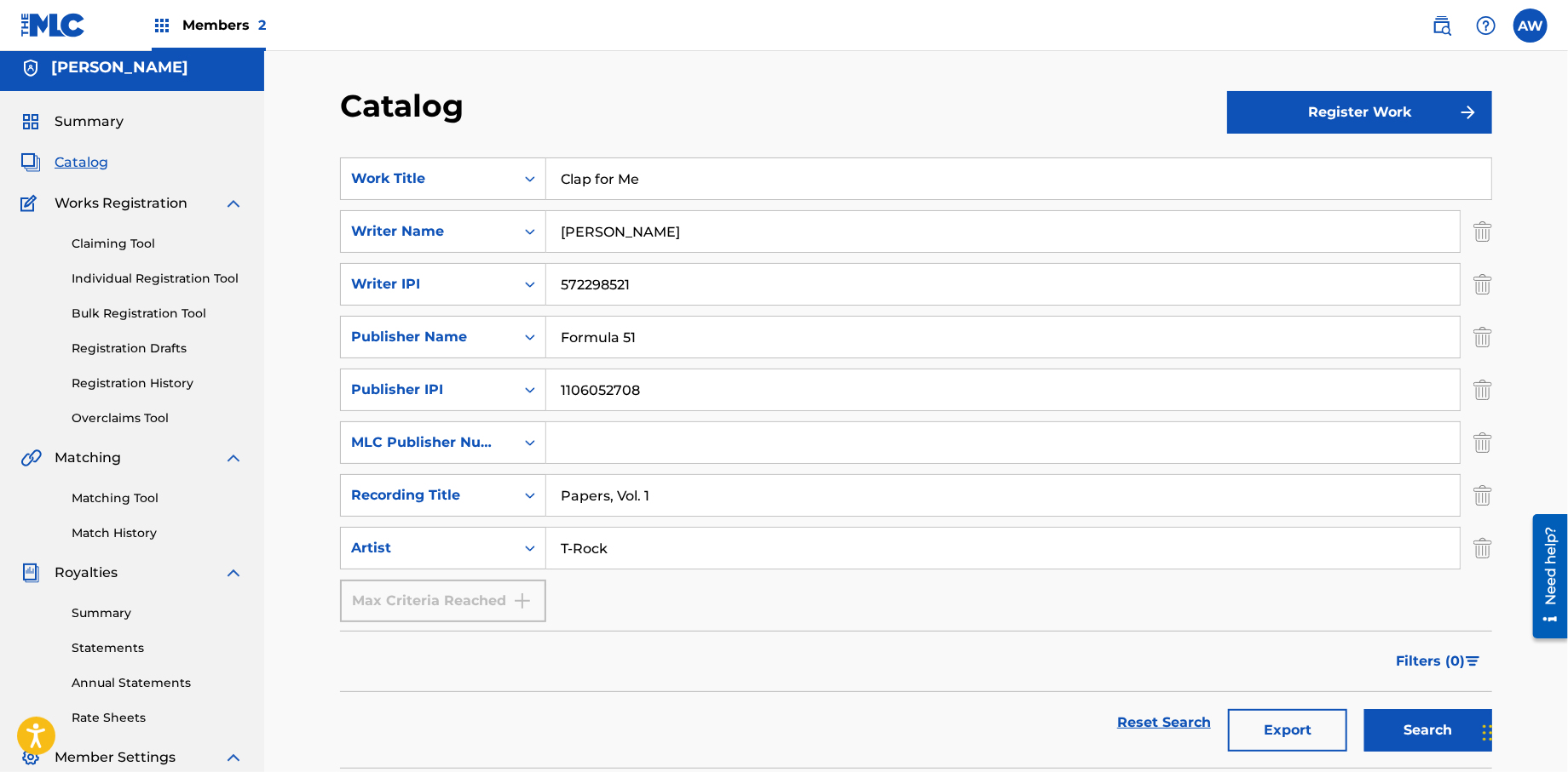
scroll to position [3, 0]
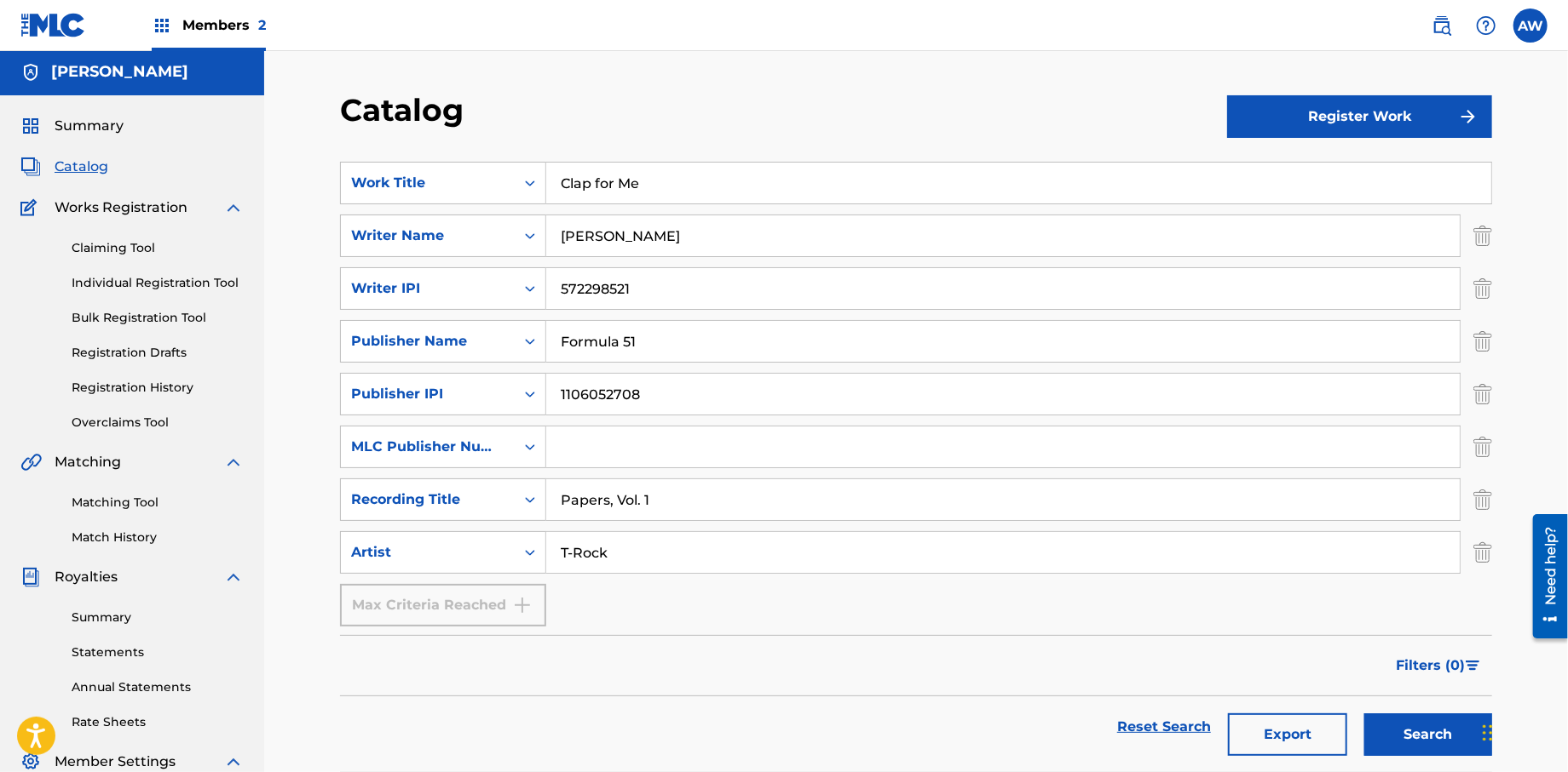
click at [1405, 101] on button "Register Work" at bounding box center [1359, 117] width 265 height 43
click at [1370, 168] on link "Individual" at bounding box center [1359, 172] width 265 height 41
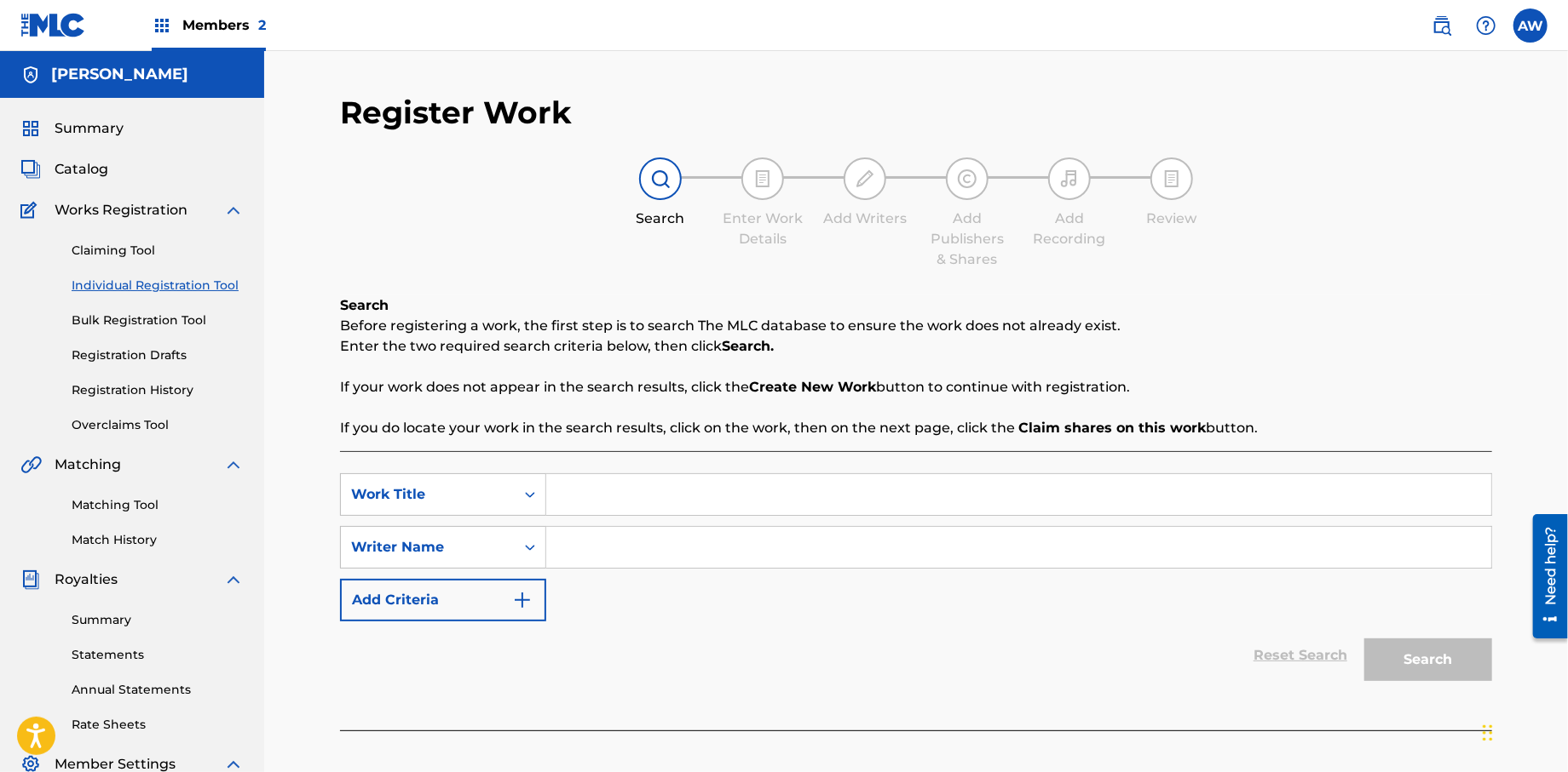
click at [663, 479] on input "Search Form" at bounding box center [1018, 495] width 945 height 41
type input "Clap for Me"
click at [670, 557] on input "Search Form" at bounding box center [1018, 548] width 945 height 41
drag, startPoint x: 675, startPoint y: 552, endPoint x: 680, endPoint y: 539, distance: 13.9
click at [677, 551] on input "Search Form" at bounding box center [1018, 548] width 945 height 41
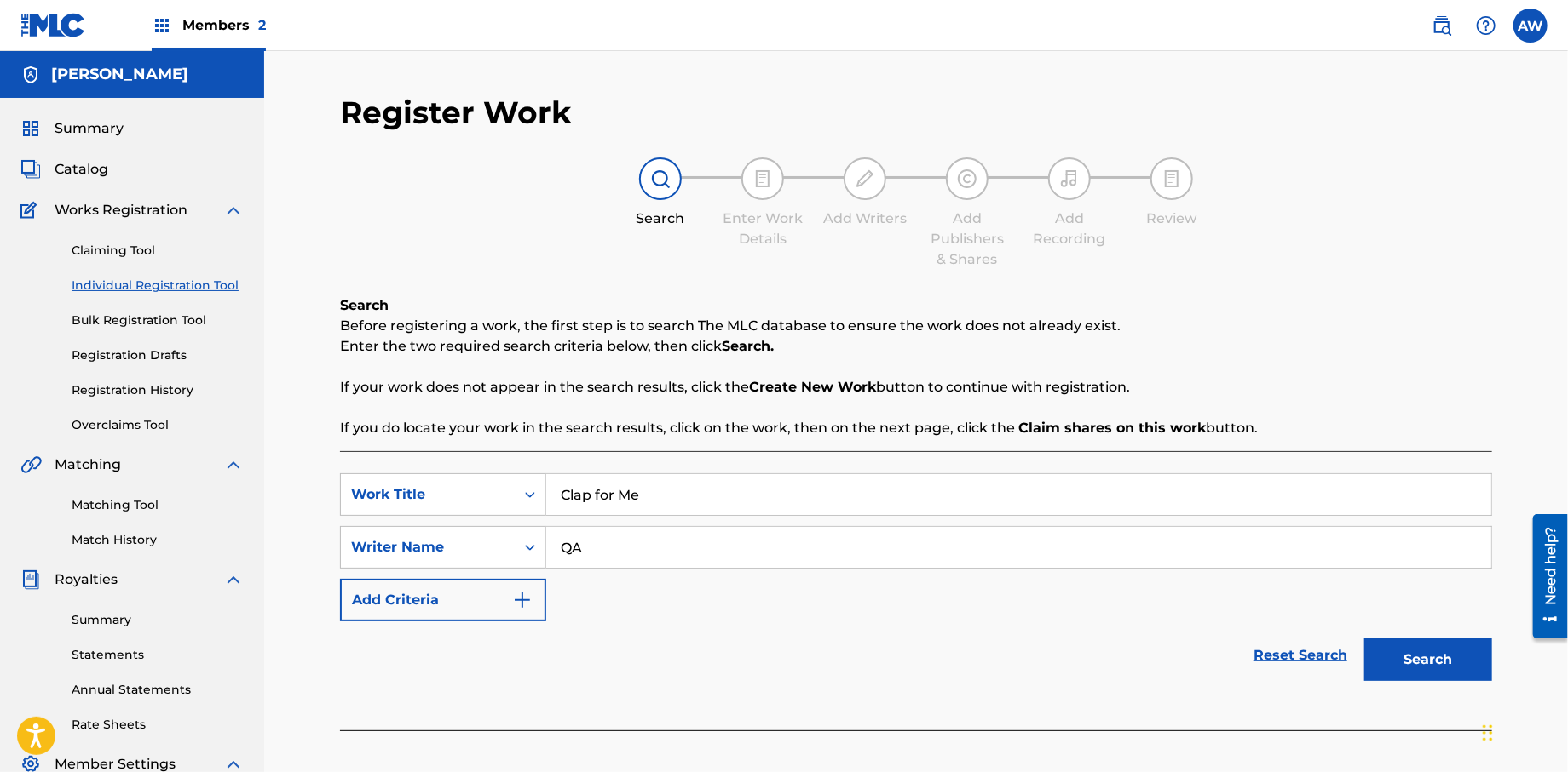
type input "Q"
type input "a"
type input "[PERSON_NAME]"
click at [528, 605] on img "Search Form" at bounding box center [522, 601] width 20 height 20
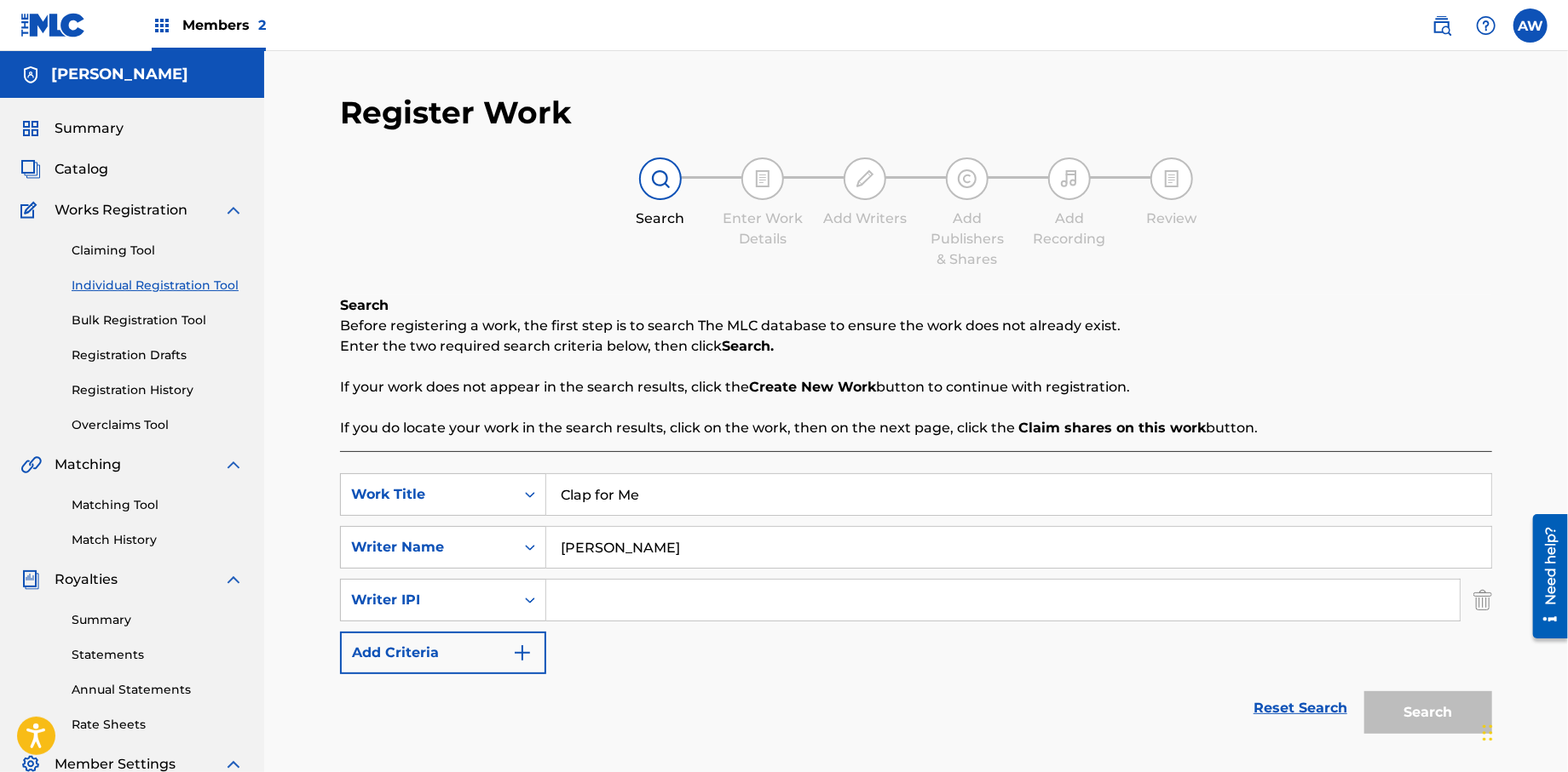
click at [584, 594] on input "Search Form" at bounding box center [1002, 601] width 913 height 41
type input "572298521"
click at [533, 661] on button "Add Criteria" at bounding box center [443, 653] width 206 height 43
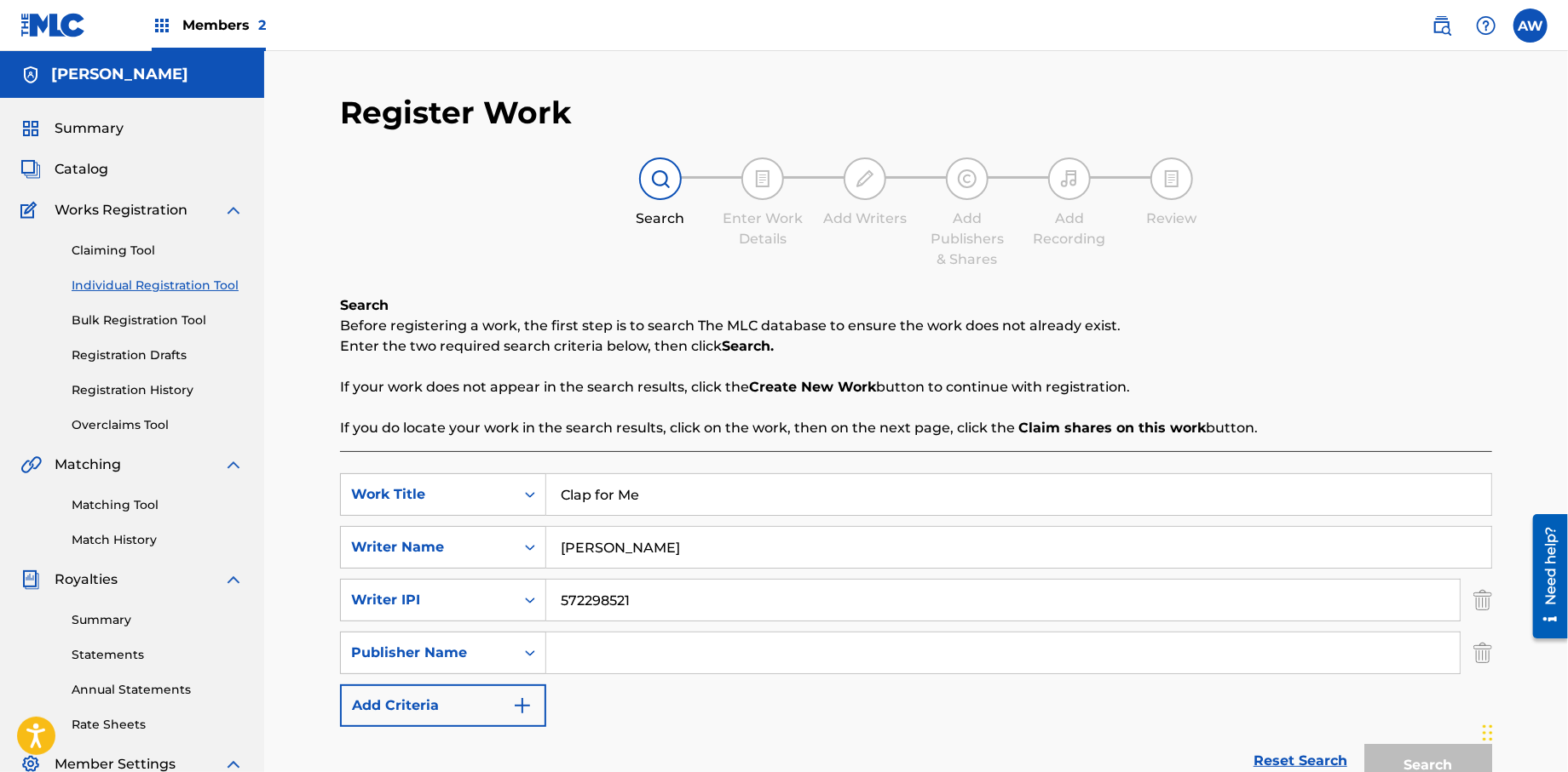
click at [575, 656] on input "Search Form" at bounding box center [1002, 653] width 913 height 41
click at [661, 658] on input "Search Form" at bounding box center [1002, 653] width 913 height 41
type input "Formula 51"
click at [520, 707] on img "Search Form" at bounding box center [522, 706] width 20 height 20
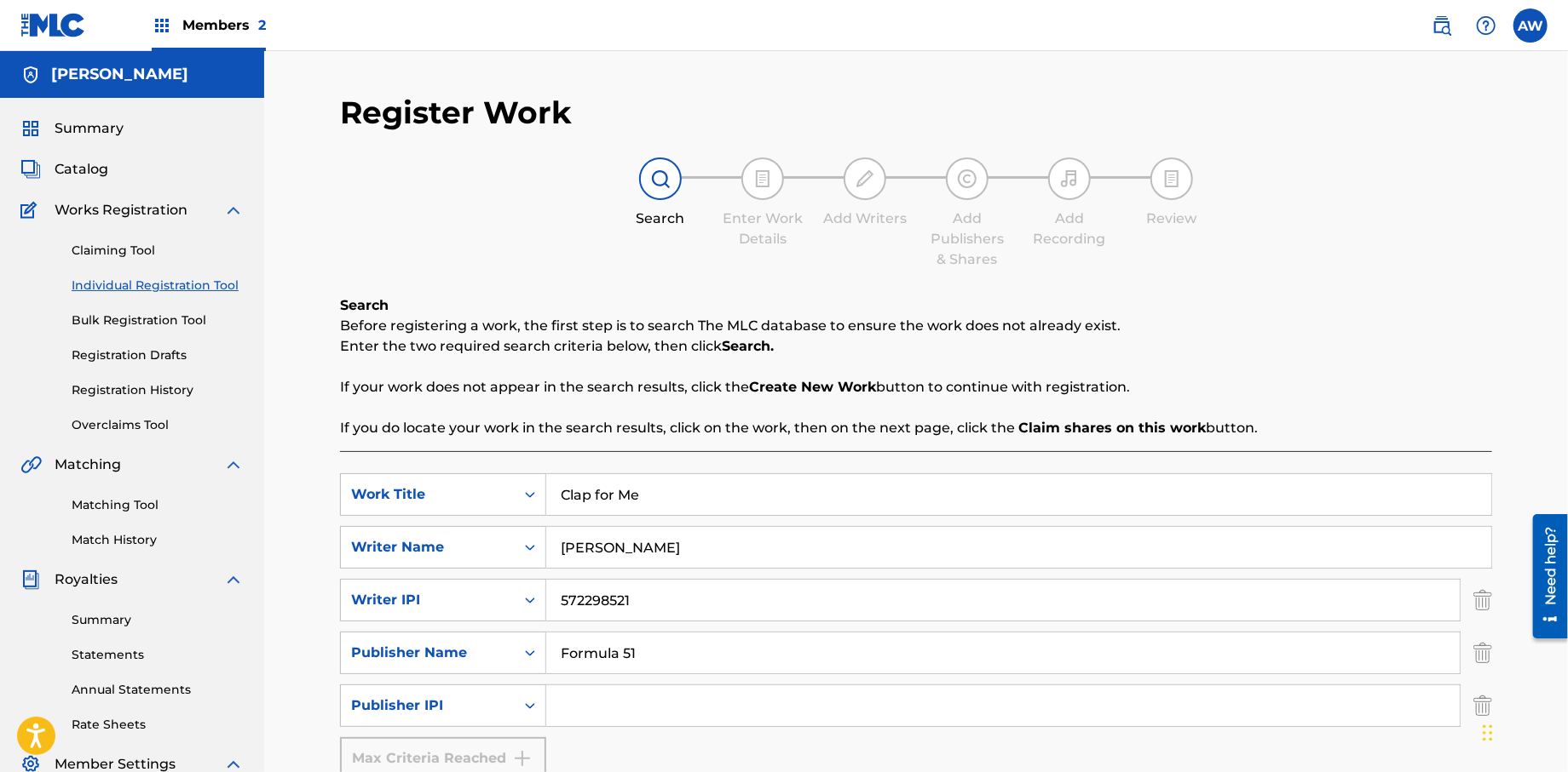
click at [521, 707] on icon "Search Form" at bounding box center [529, 706] width 17 height 17
click at [674, 704] on input "Search Form" at bounding box center [1002, 706] width 913 height 41
drag, startPoint x: 1566, startPoint y: 244, endPoint x: 1572, endPoint y: 318, distance: 74.2
click at [1567, 316] on html "Accessibility Screen-Reader Guide, Feedback, and Issue Reporting | New window C…" at bounding box center [784, 386] width 1568 height 772
click at [611, 714] on input "Search Form" at bounding box center [1002, 706] width 913 height 41
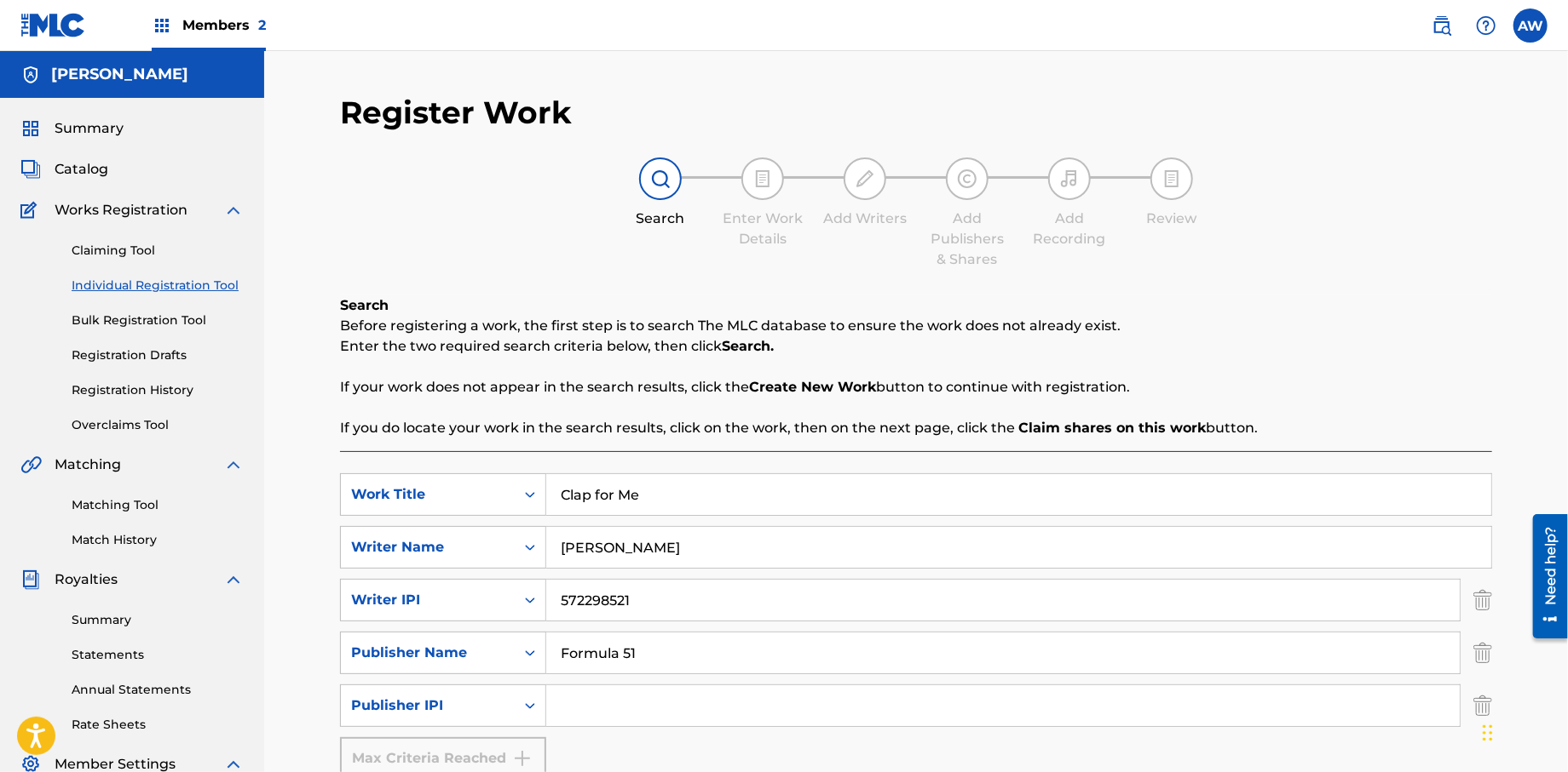
type input "1106052708"
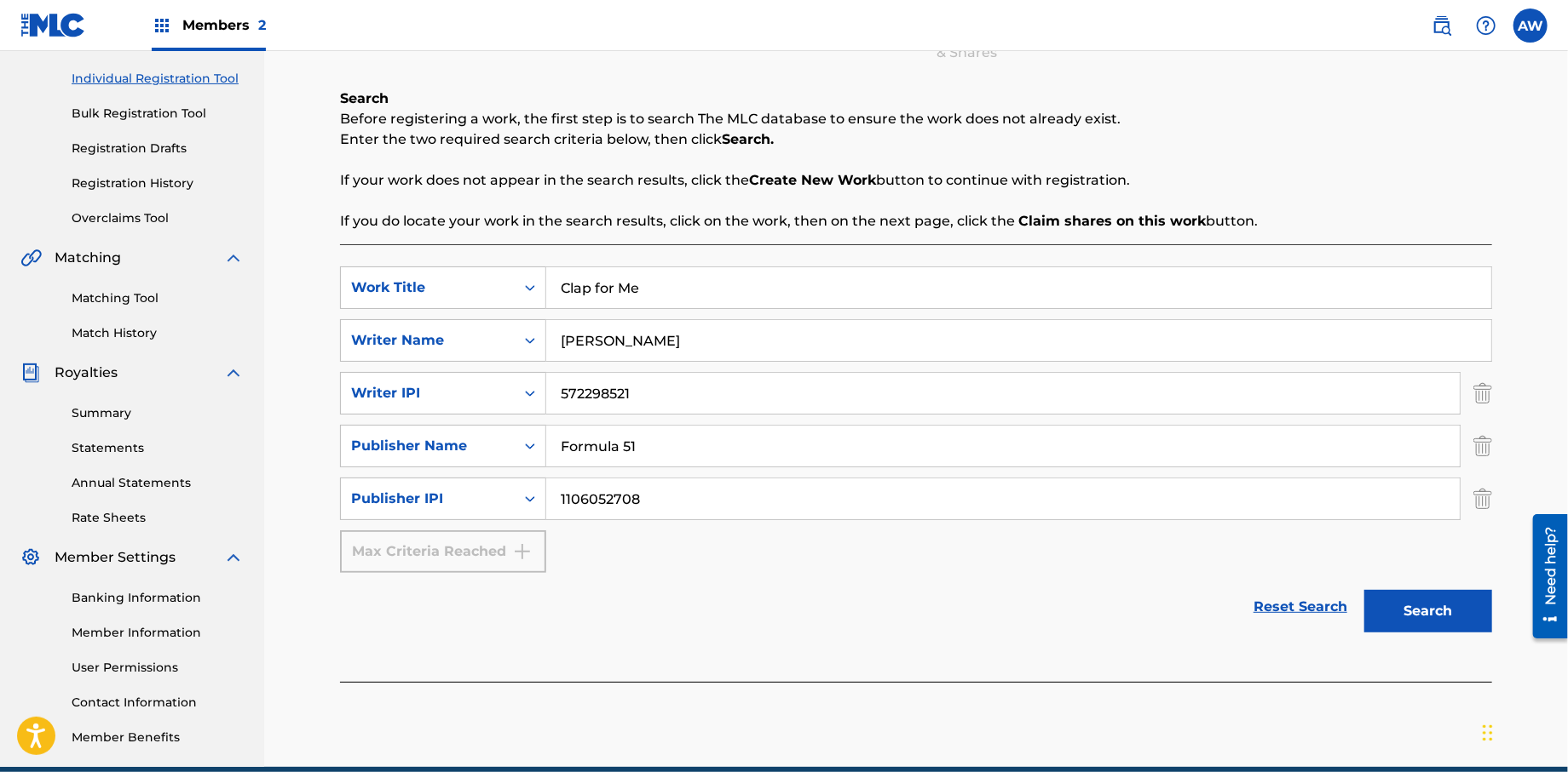
scroll to position [230, 0]
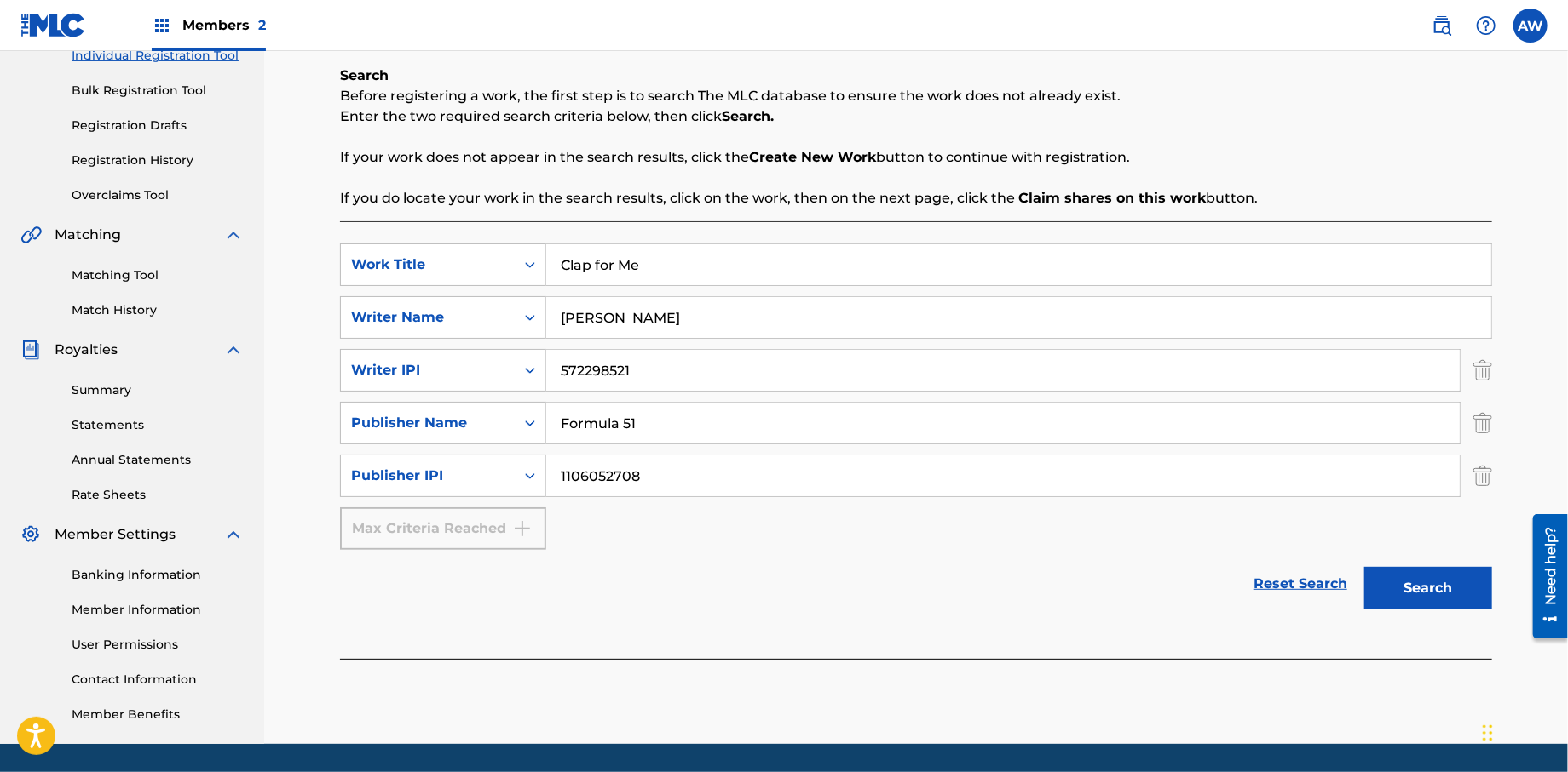
click at [1414, 587] on button "Search" at bounding box center [1428, 588] width 128 height 43
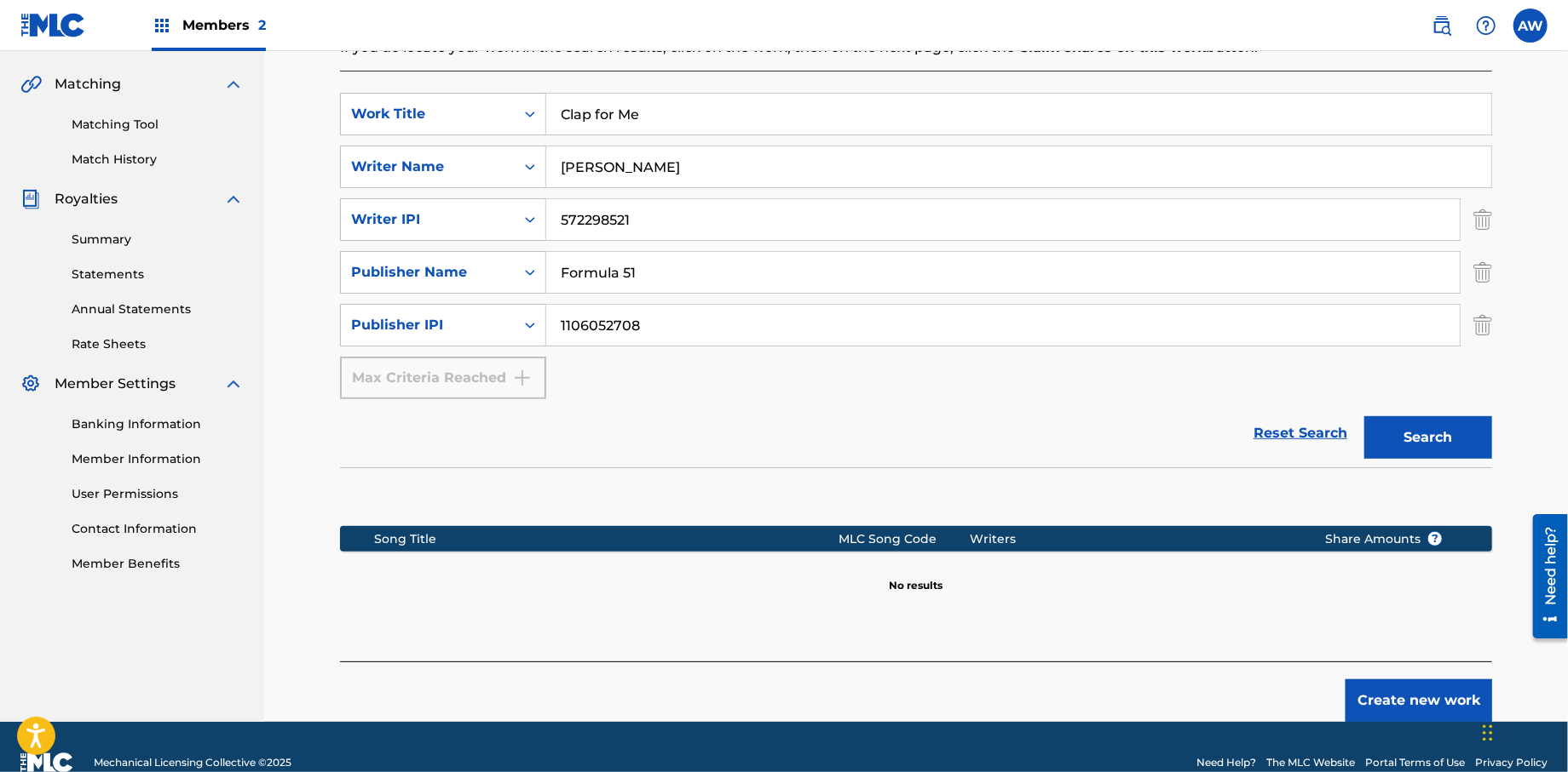
scroll to position [411, 0]
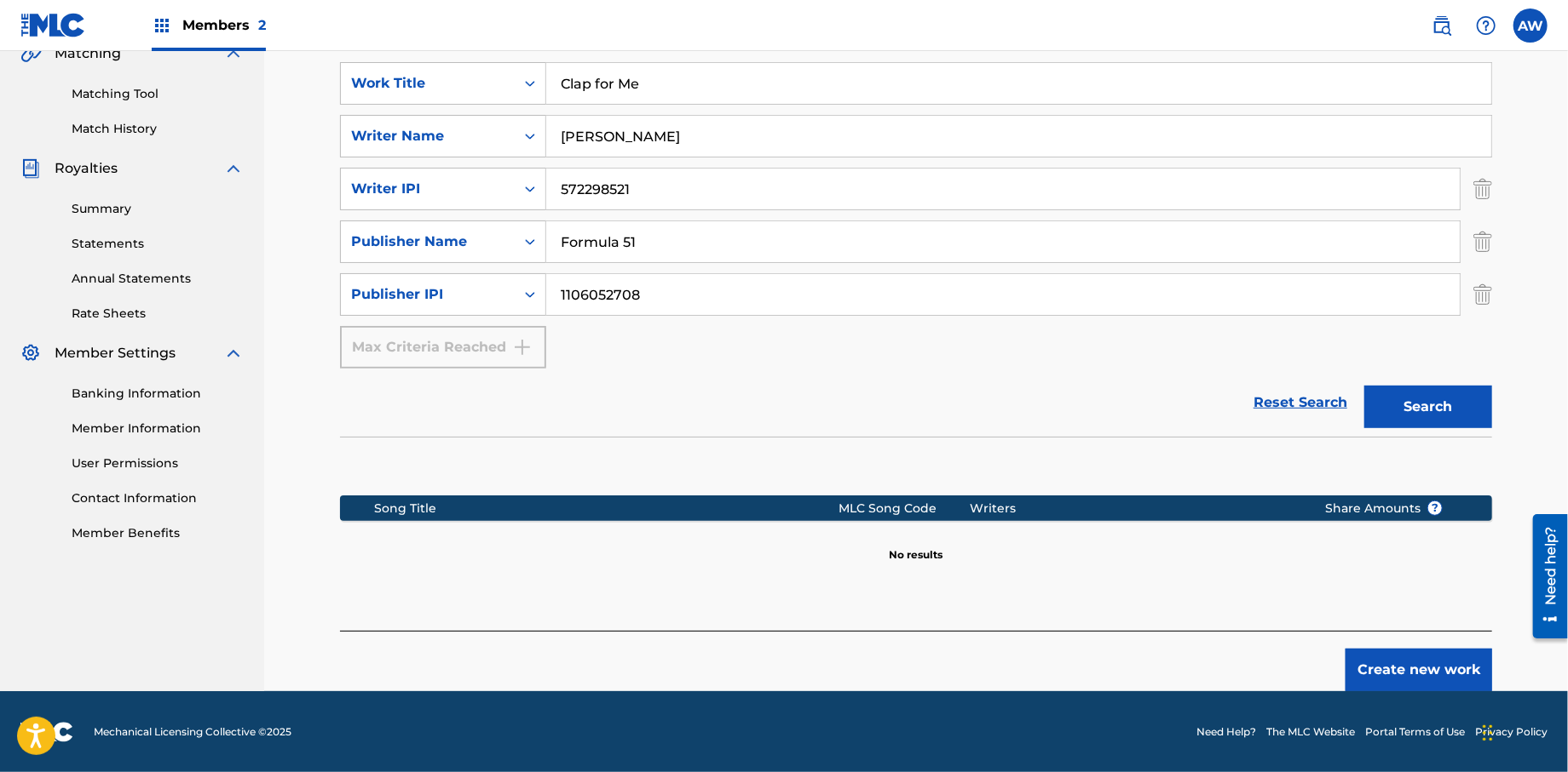
click at [1409, 668] on button "Create new work" at bounding box center [1419, 670] width 147 height 43
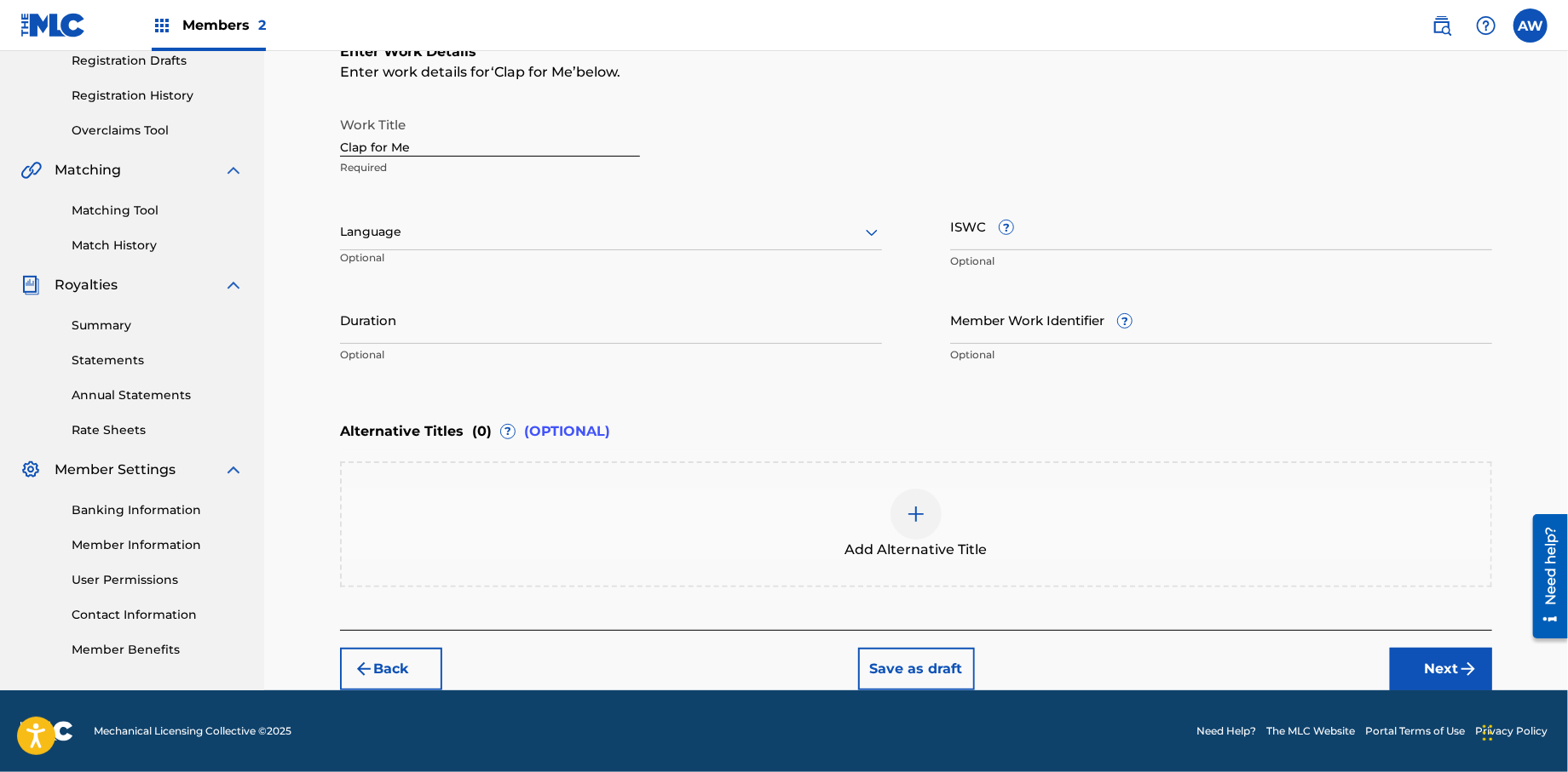
scroll to position [294, 0]
click at [1466, 677] on img "submit" at bounding box center [1468, 670] width 20 height 20
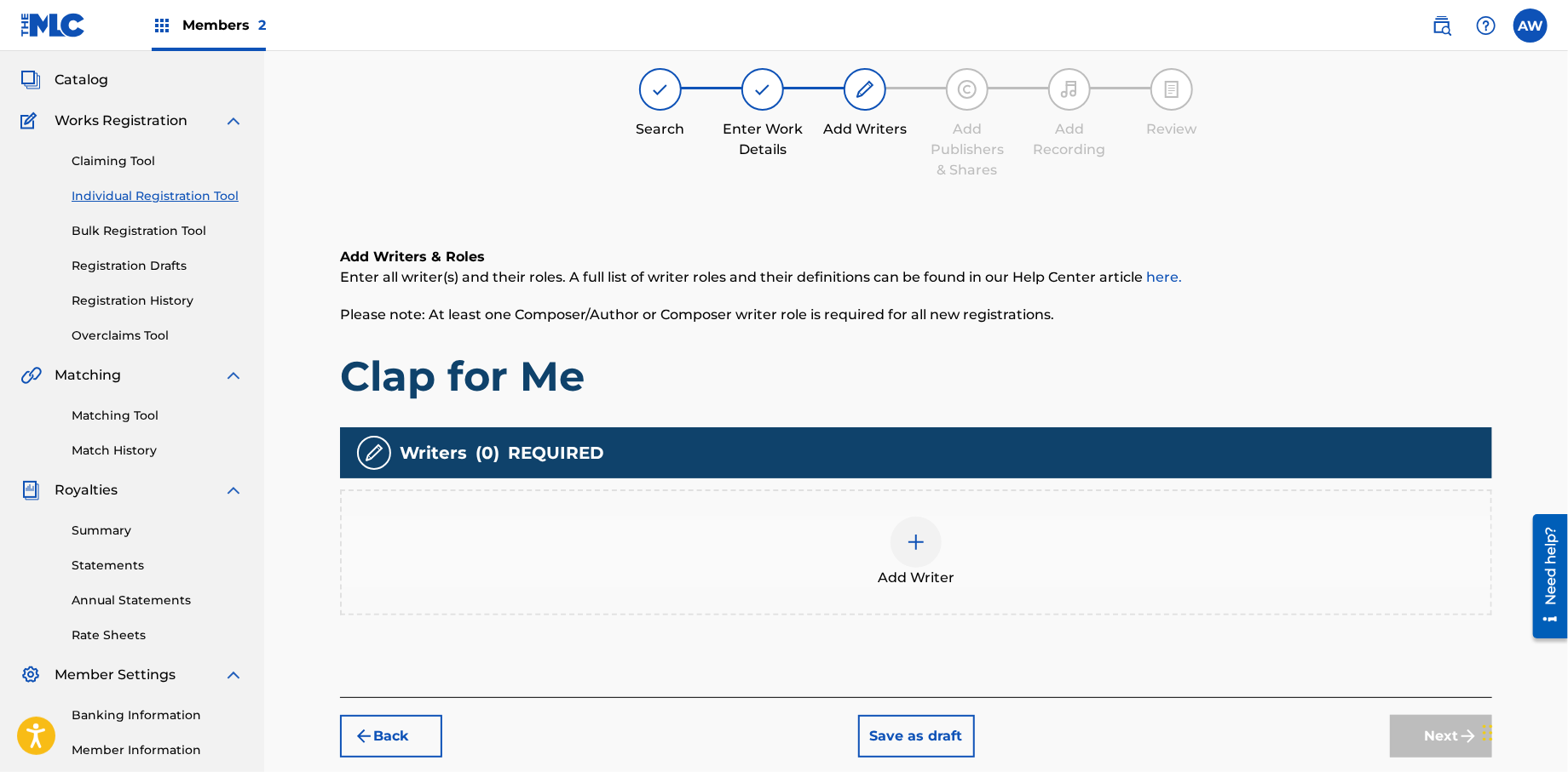
scroll to position [77, 0]
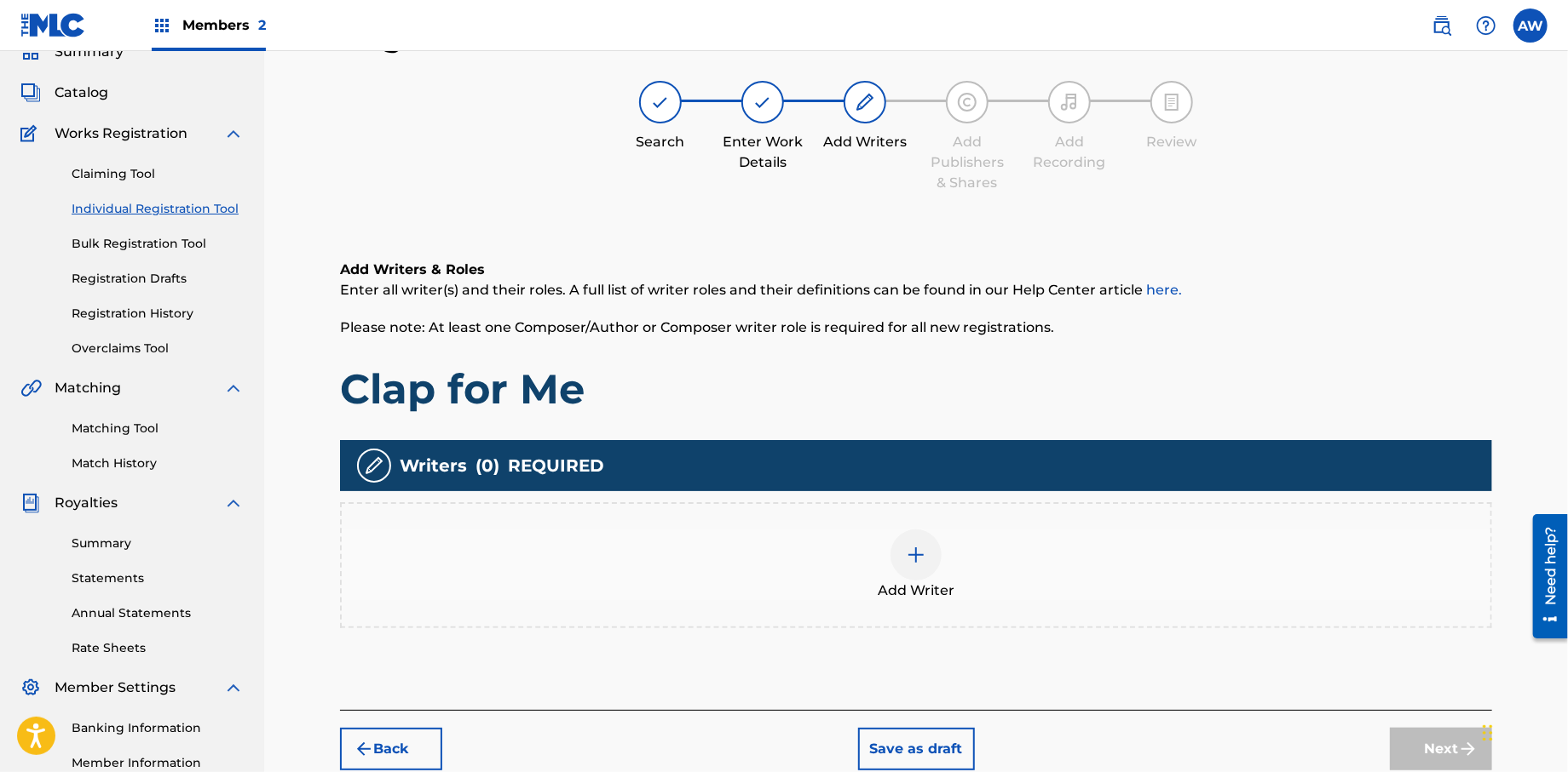
click at [931, 560] on div at bounding box center [915, 555] width 51 height 51
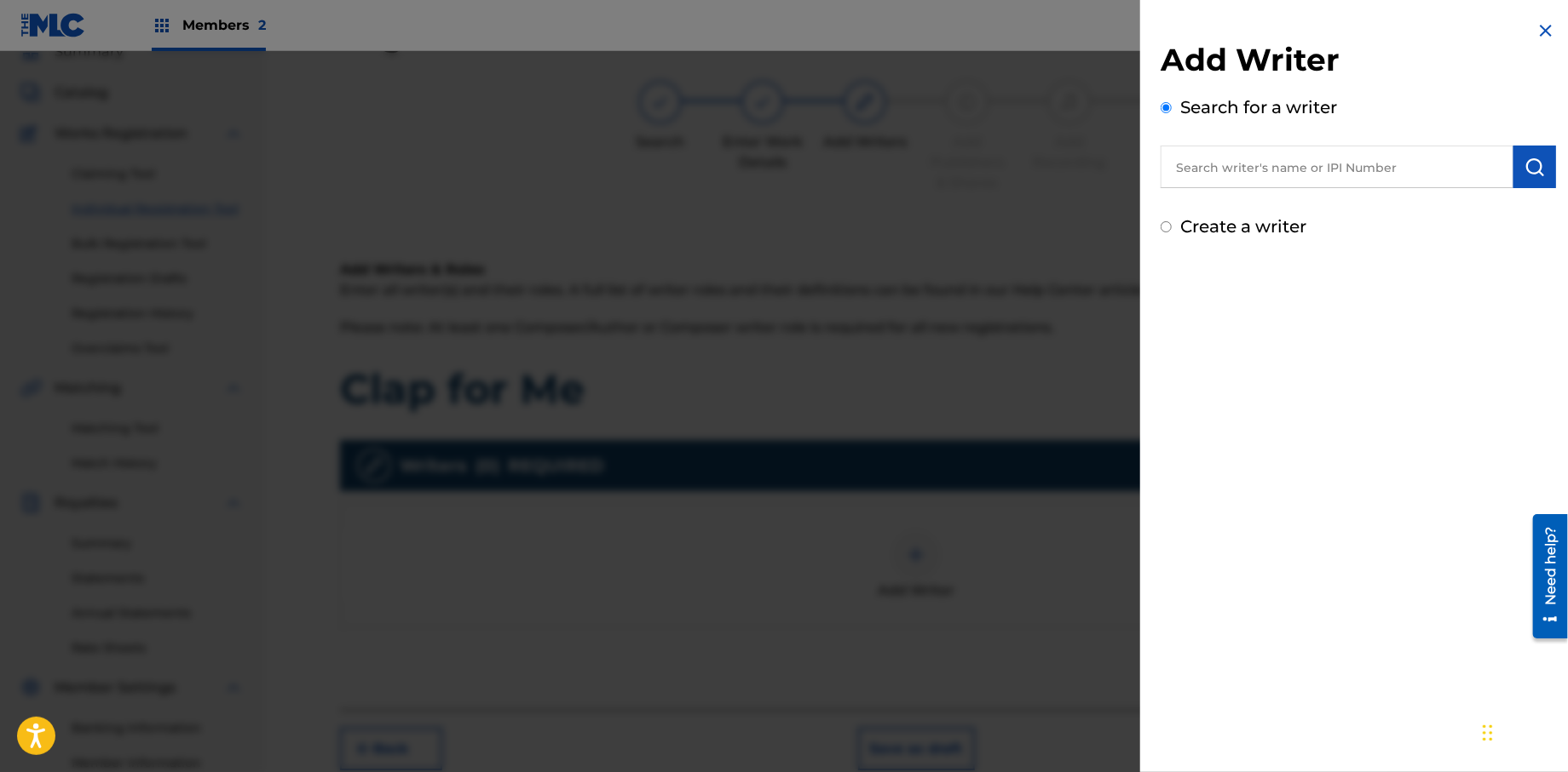
click at [1195, 157] on input "text" at bounding box center [1337, 167] width 352 height 43
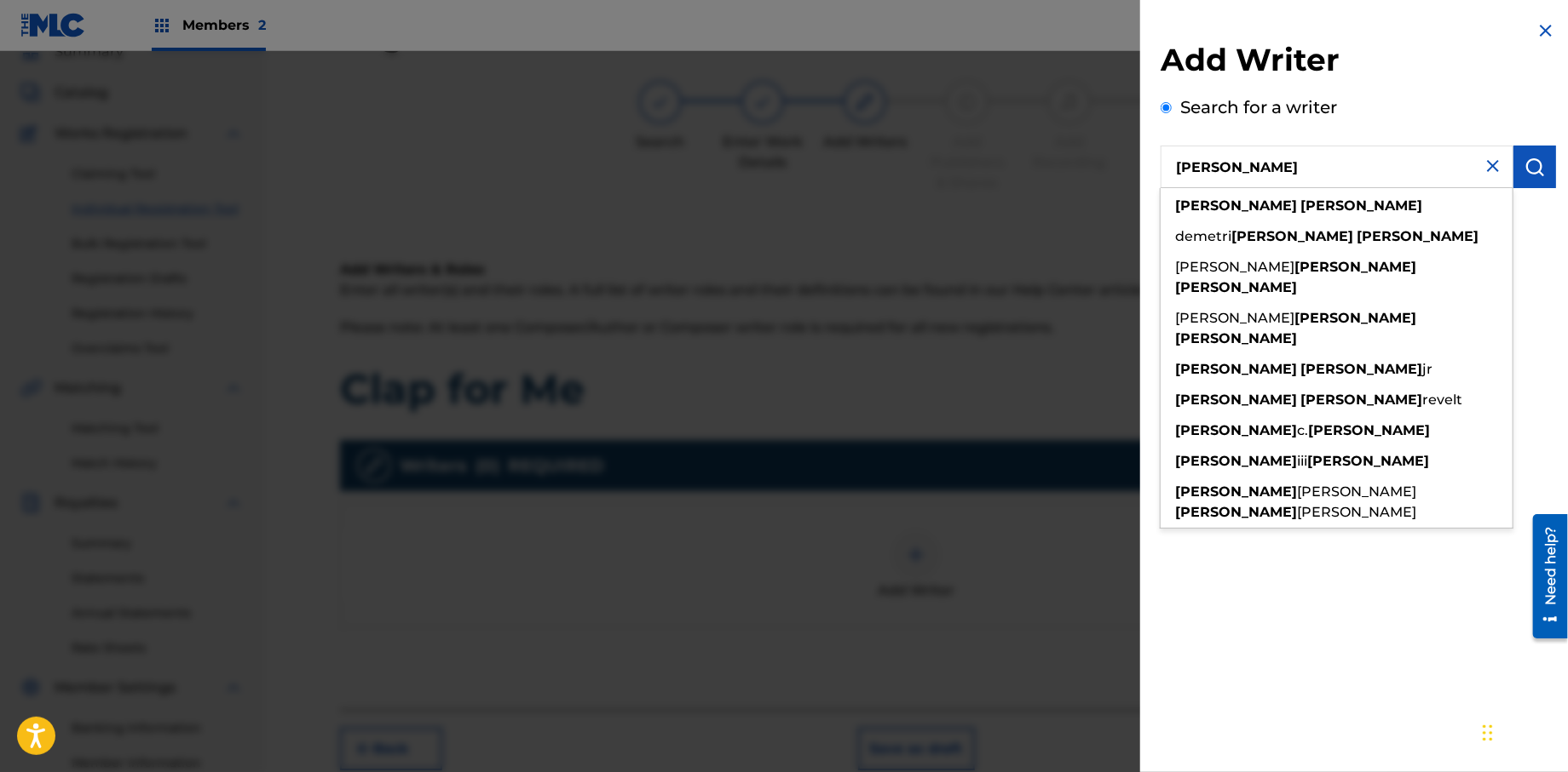
type input "[PERSON_NAME]"
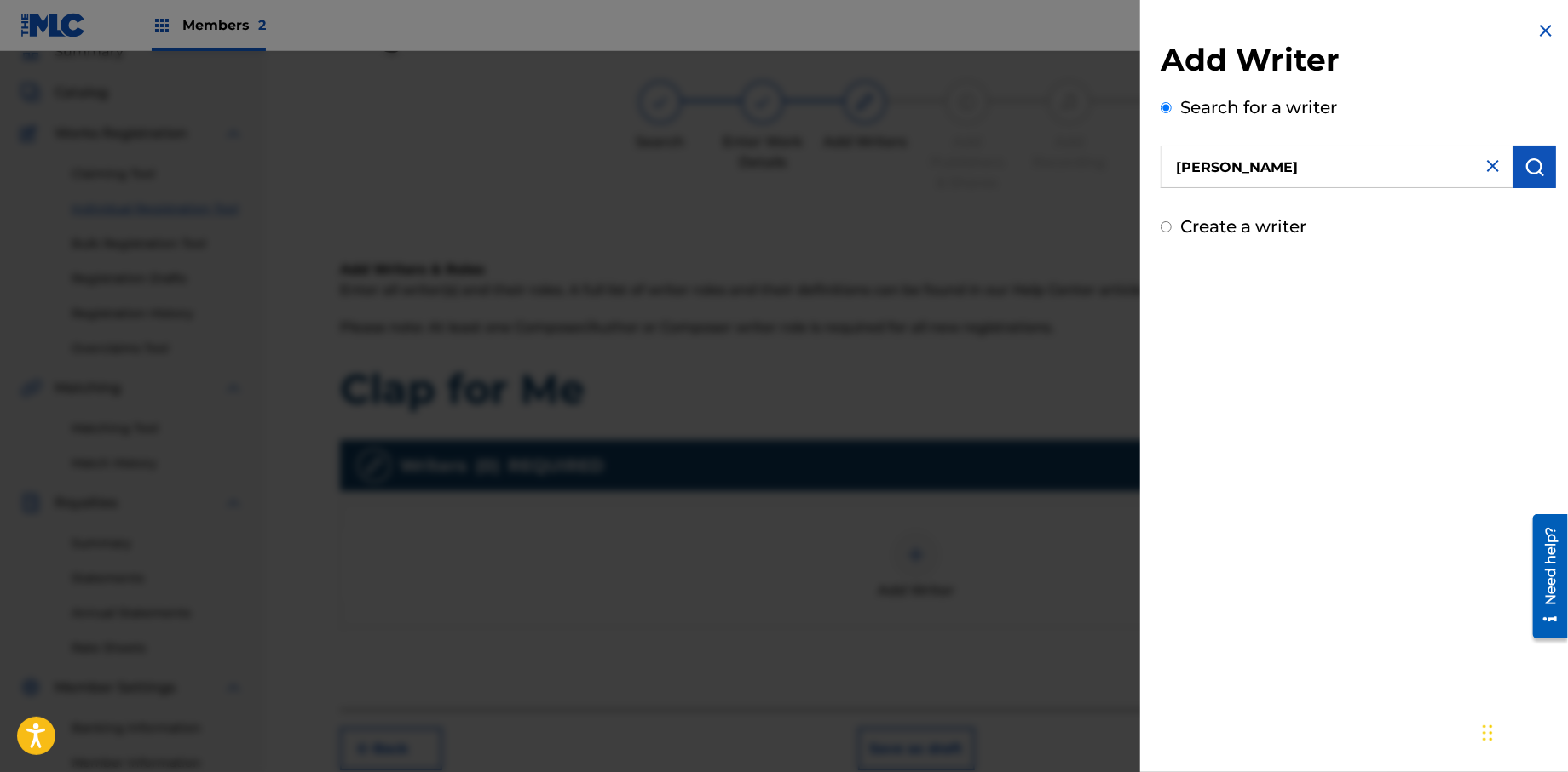
click at [1529, 174] on img "submit" at bounding box center [1535, 167] width 20 height 20
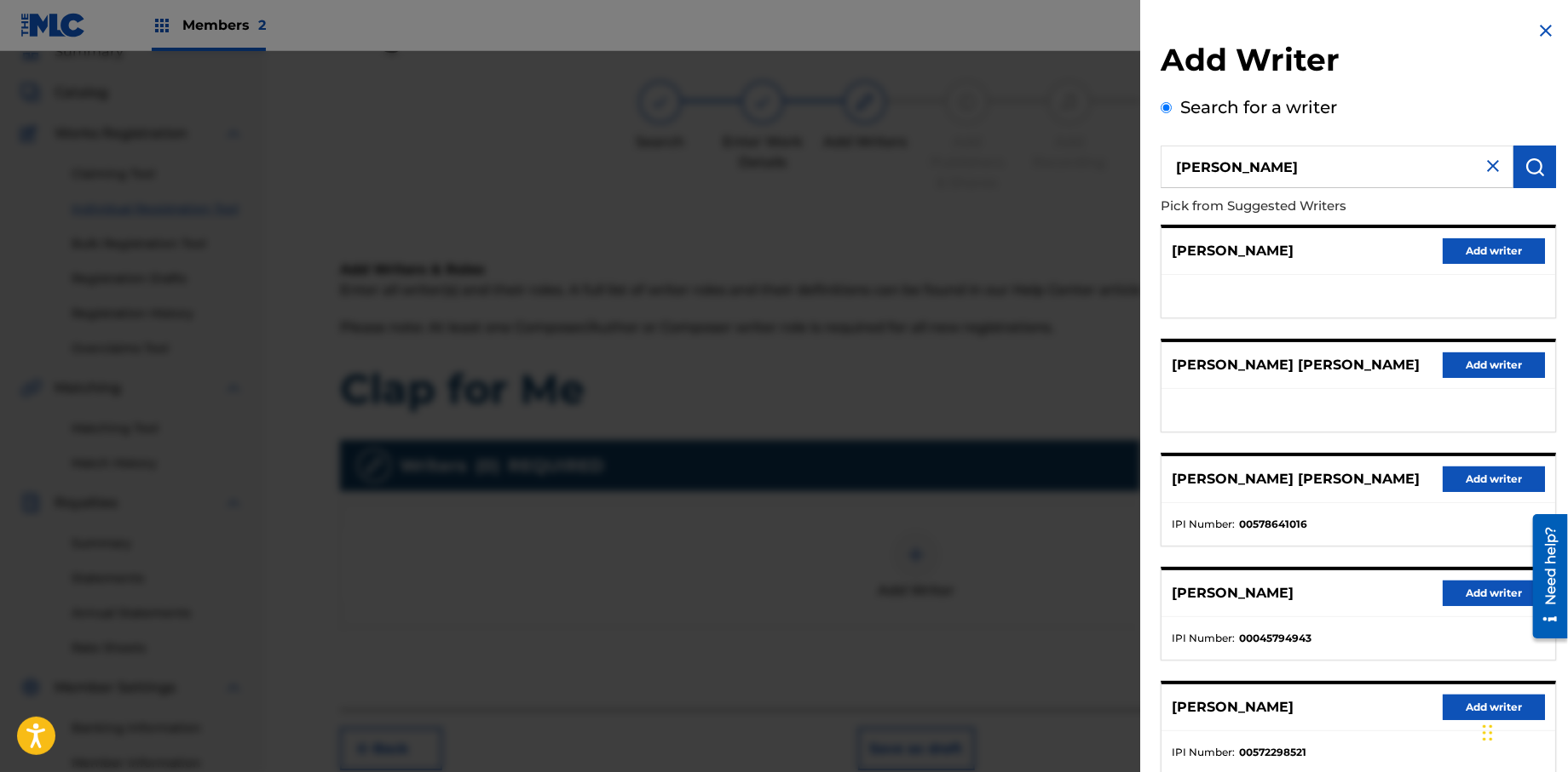
click at [1447, 707] on button "Add writer" at bounding box center [1494, 708] width 102 height 26
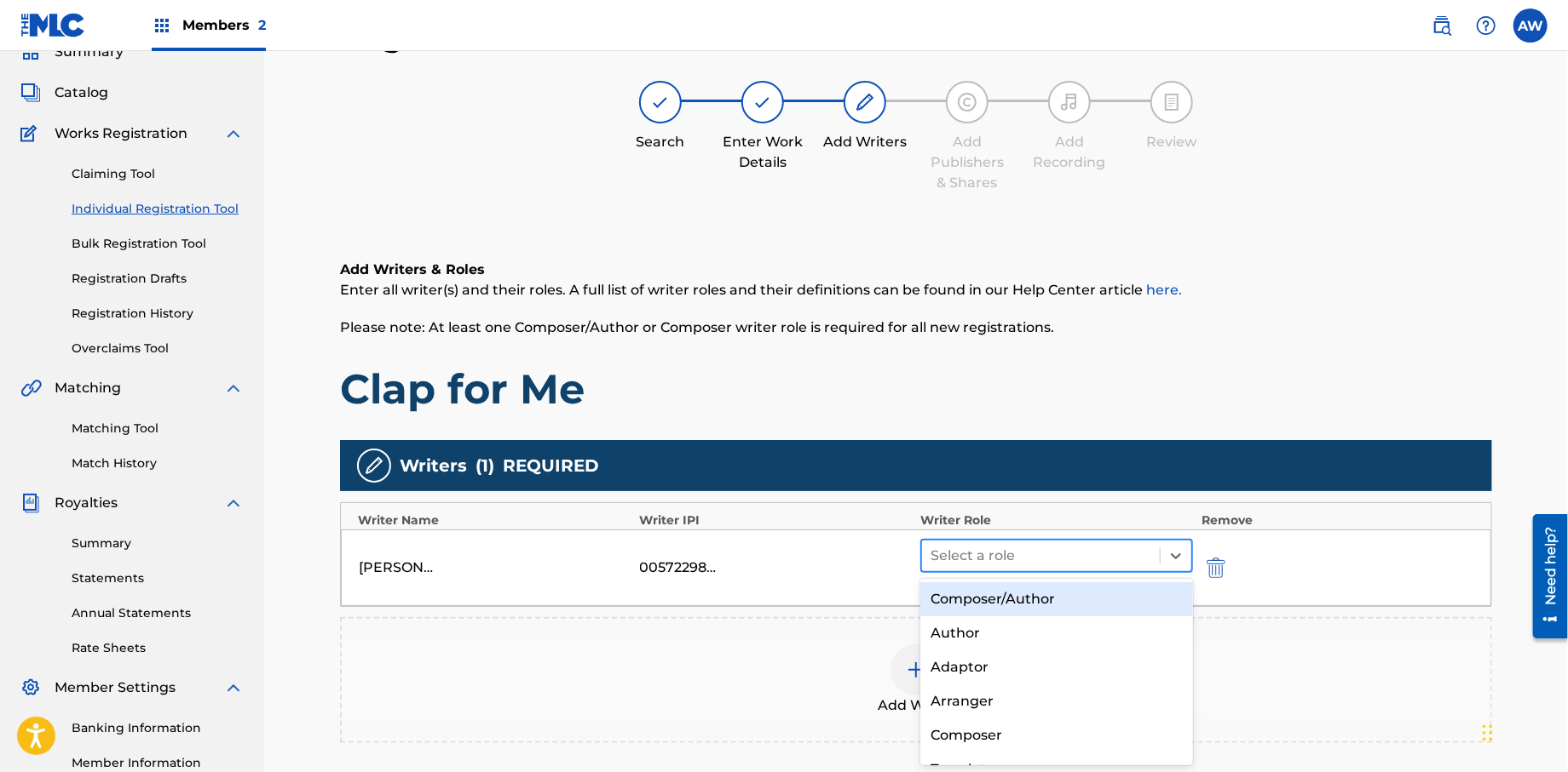
click at [965, 563] on div at bounding box center [1040, 556] width 221 height 24
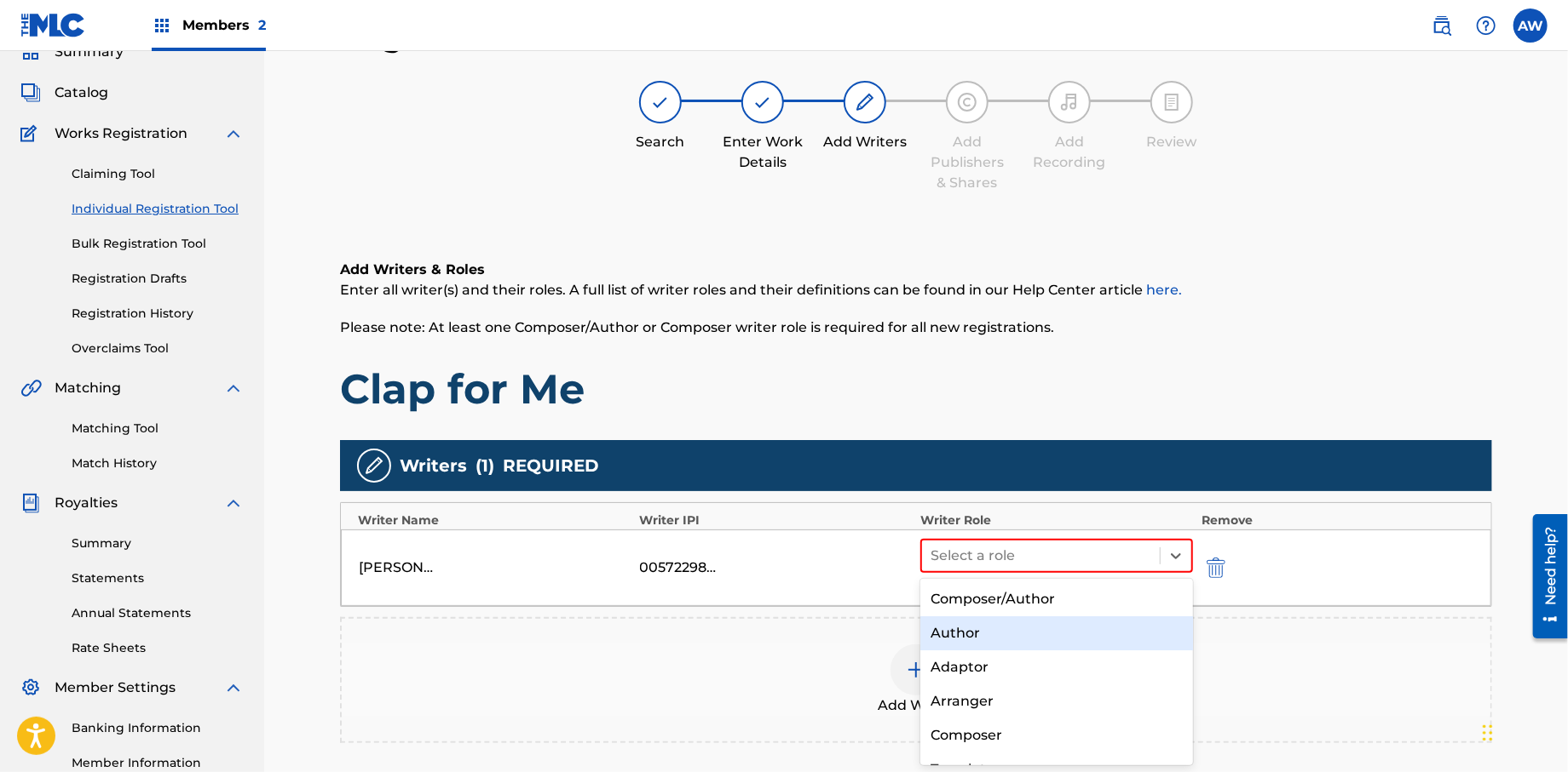
click at [992, 632] on div "Author" at bounding box center [1056, 633] width 273 height 34
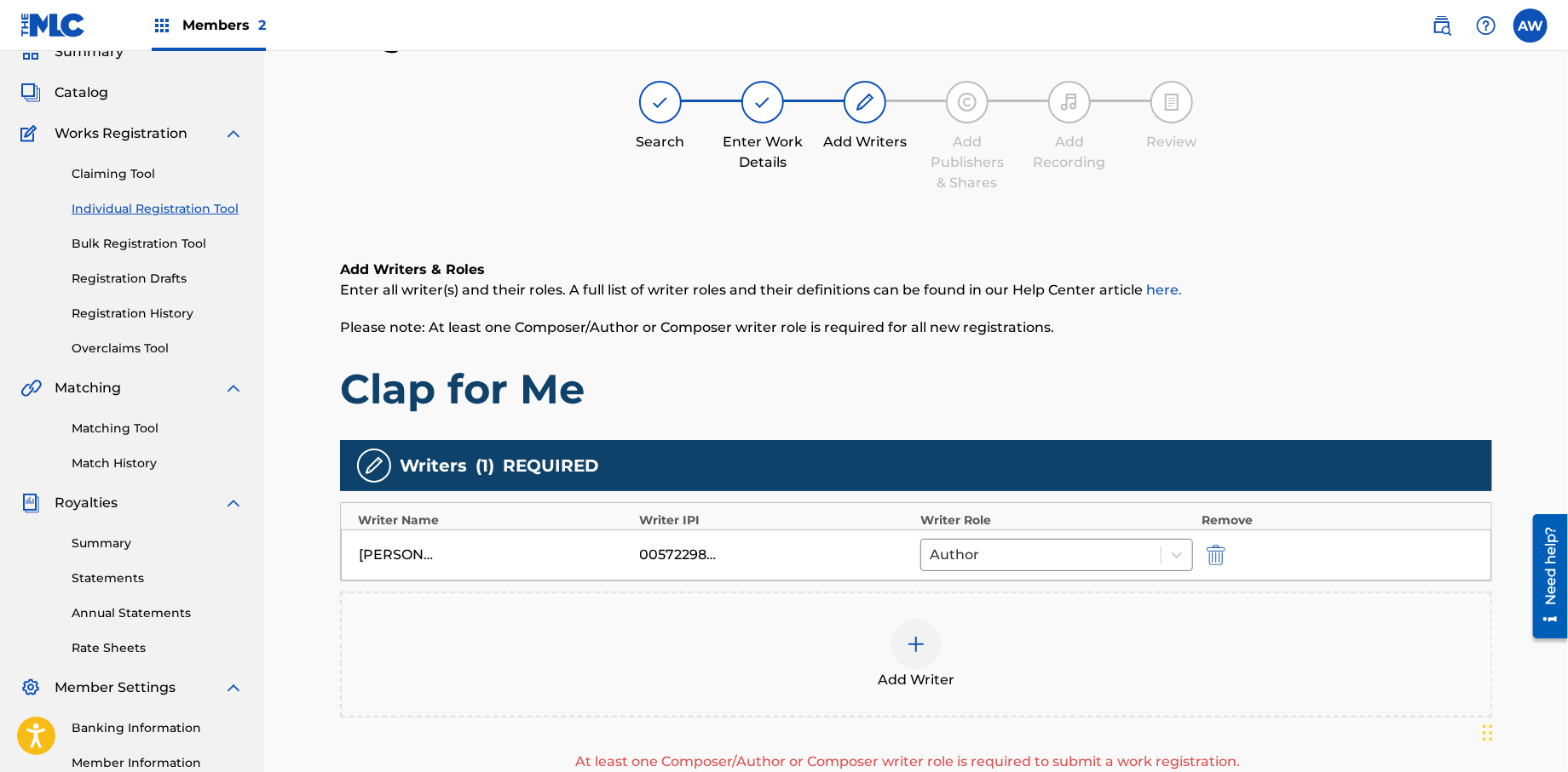
click at [917, 648] on img at bounding box center [916, 645] width 20 height 20
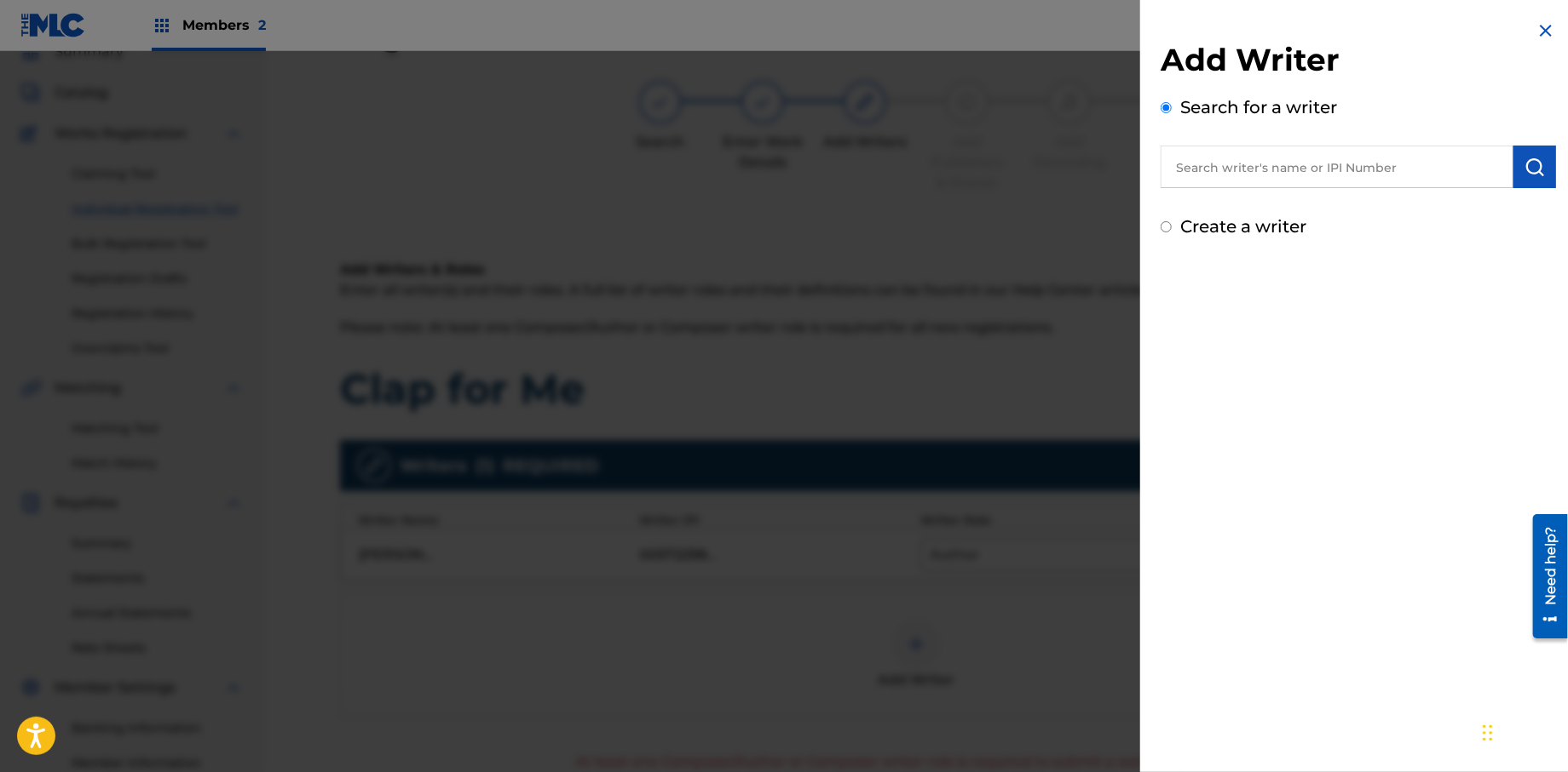
click at [1199, 171] on input "text" at bounding box center [1337, 167] width 352 height 43
click at [1169, 225] on input "Create a writer" at bounding box center [1166, 227] width 11 height 11
radio input "false"
radio input "true"
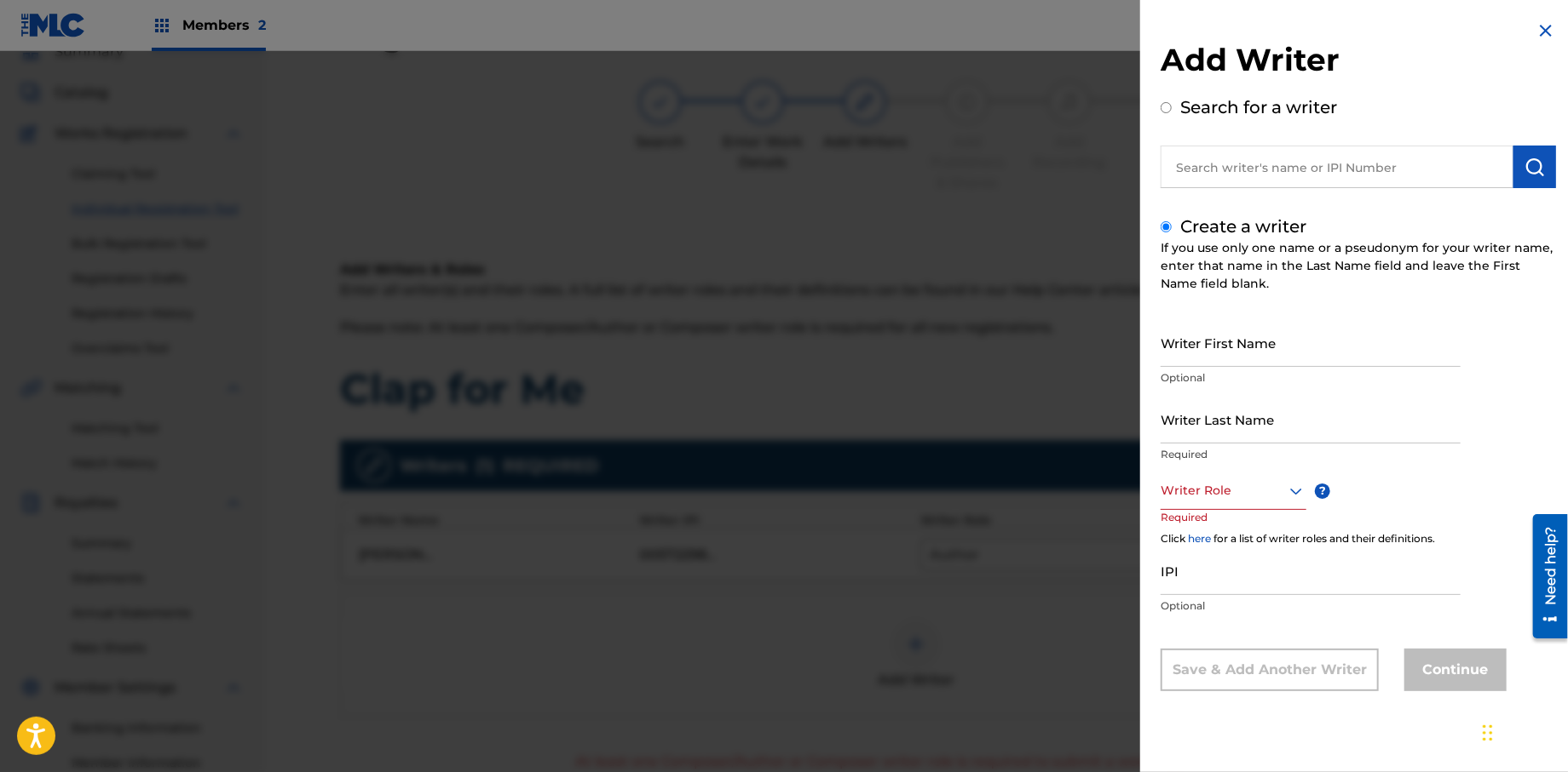
click at [1223, 360] on input "Writer First Name" at bounding box center [1310, 343] width 300 height 48
type input "[PERSON_NAME]"
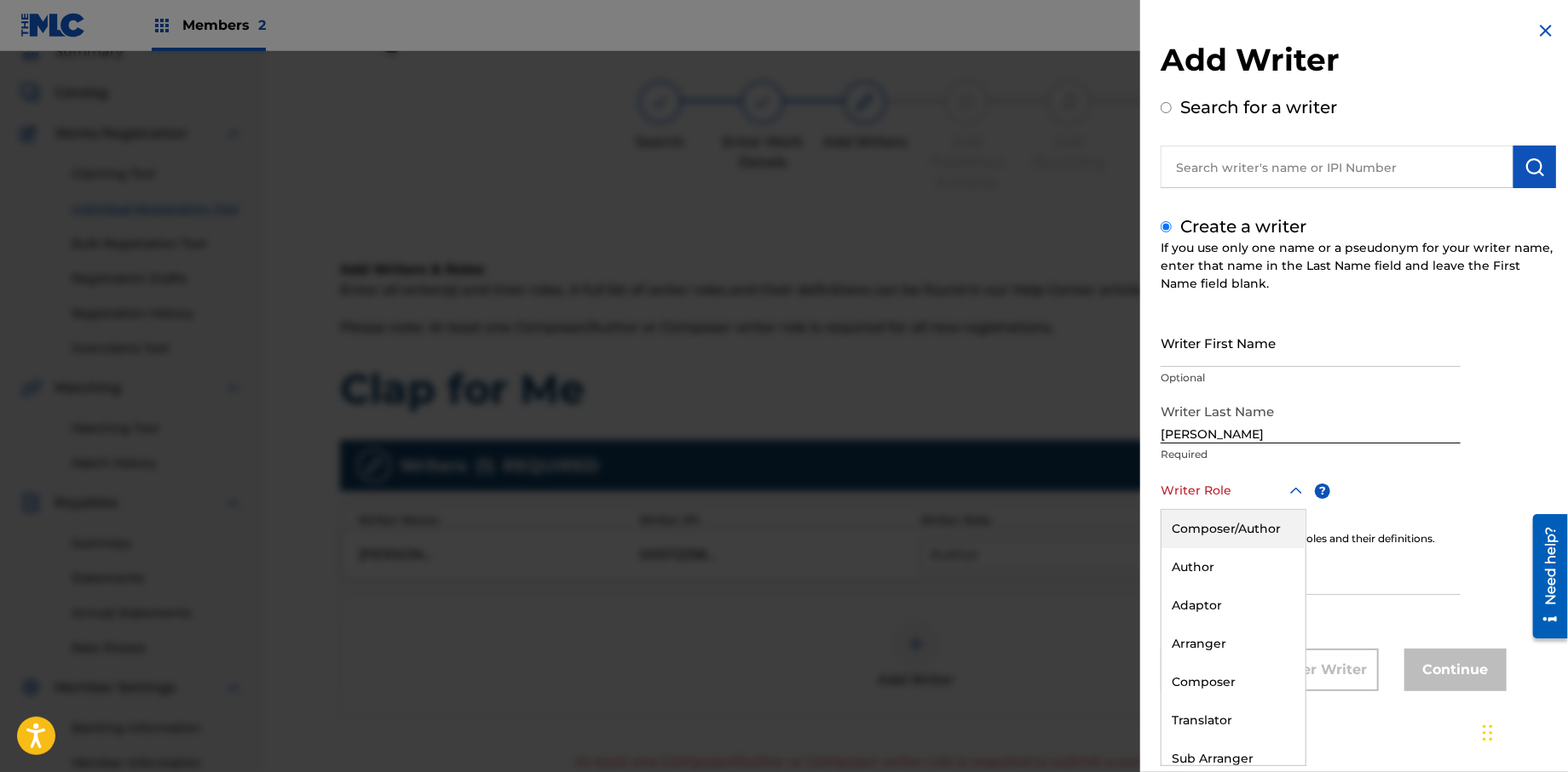
click at [1210, 494] on div at bounding box center [1233, 490] width 146 height 21
click at [1203, 671] on div "Composer" at bounding box center [1232, 682] width 144 height 38
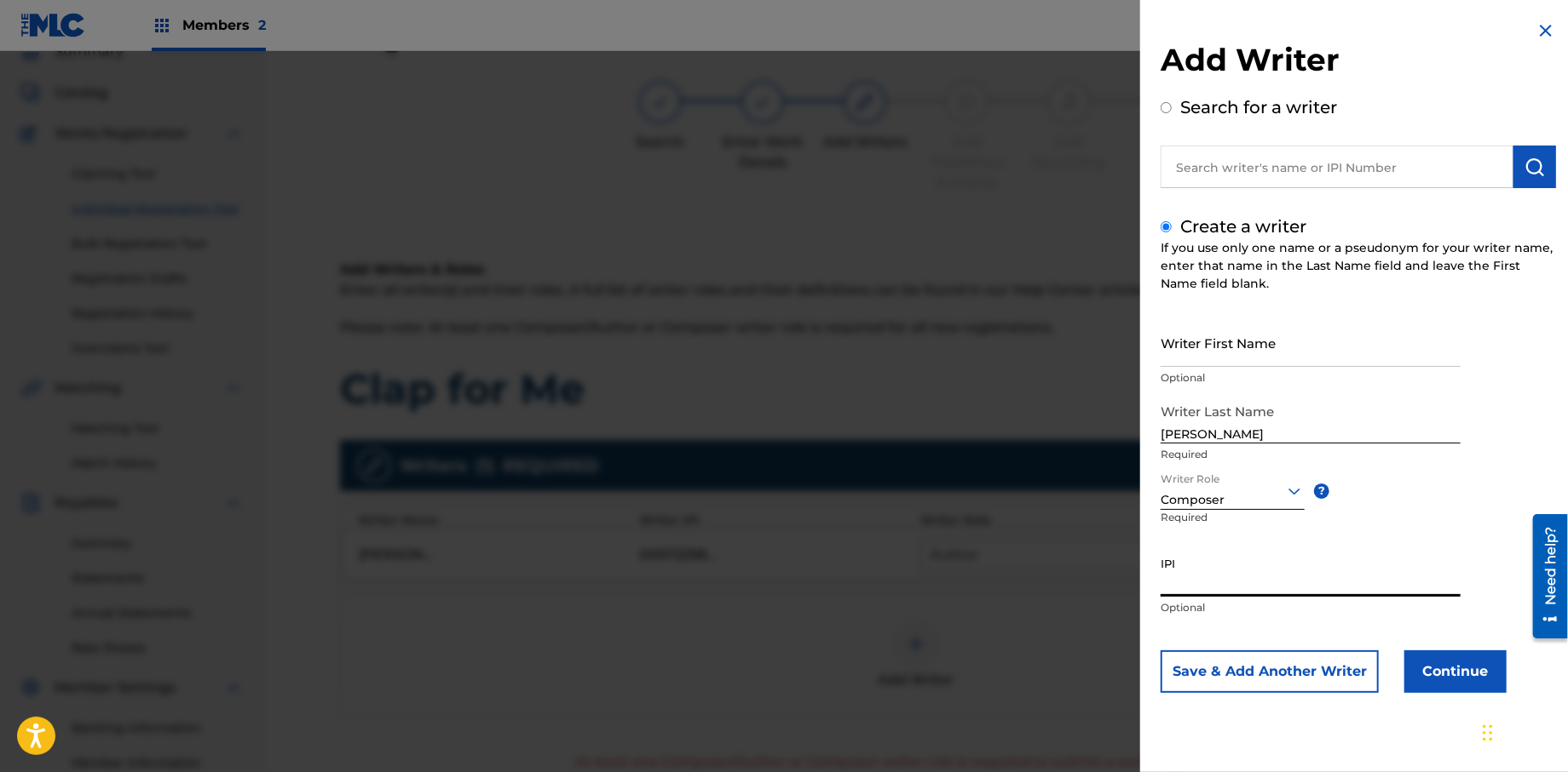
click at [1230, 583] on input "IPI" at bounding box center [1310, 573] width 300 height 48
type input "528264054"
click at [1437, 672] on button "Continue" at bounding box center [1455, 672] width 102 height 43
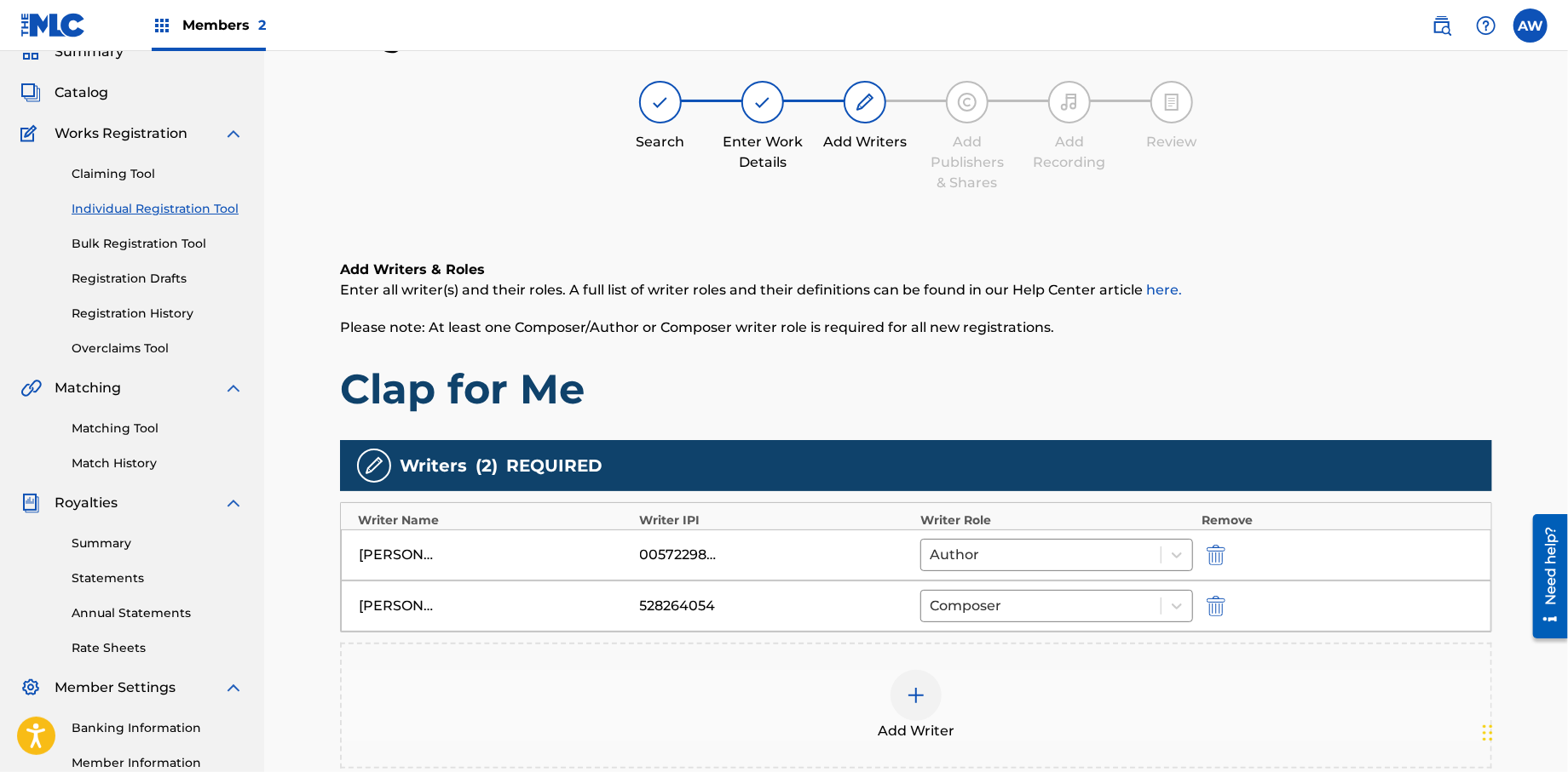
scroll to position [297, 0]
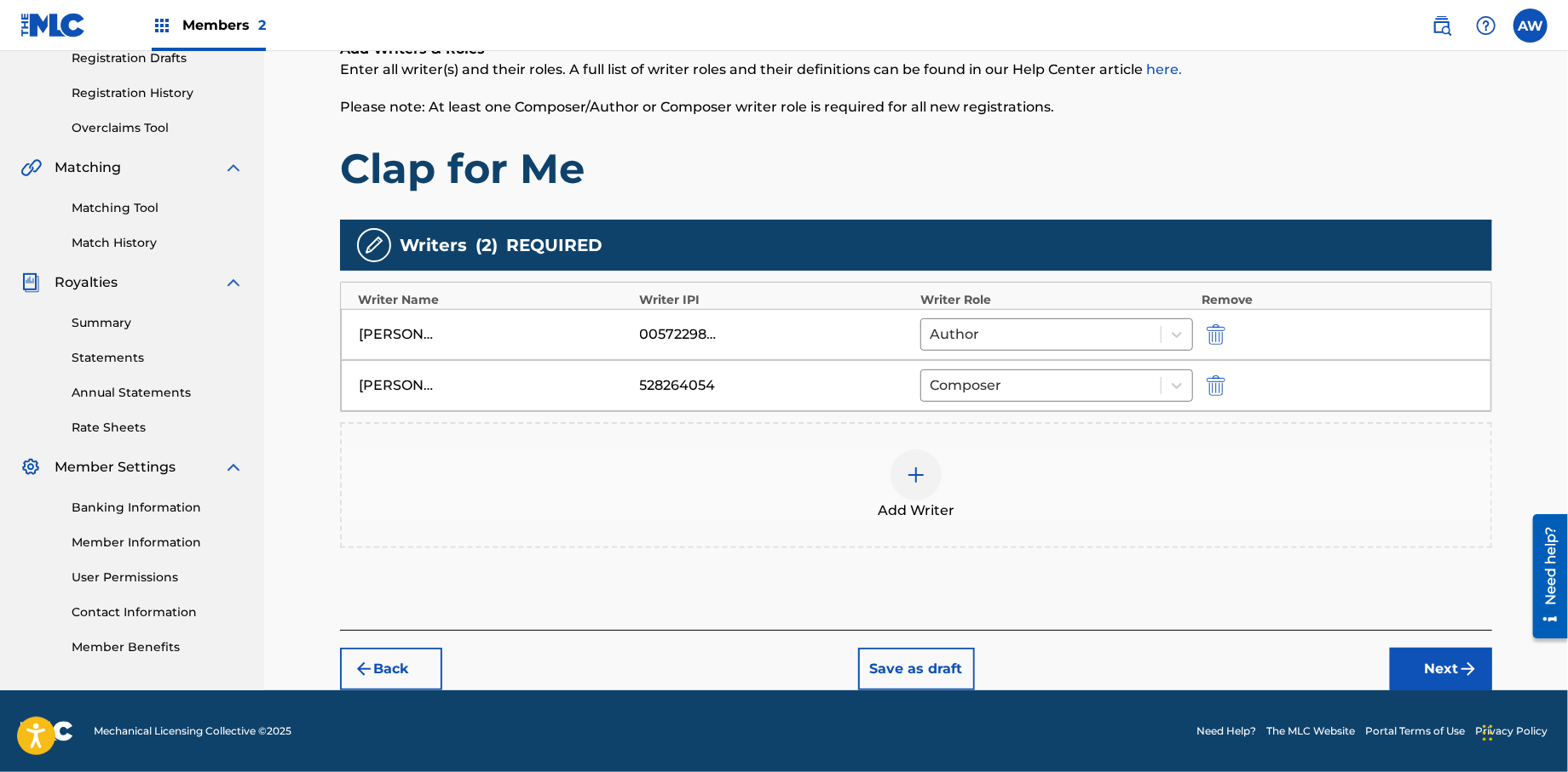
click at [1419, 667] on button "Next" at bounding box center [1441, 669] width 102 height 43
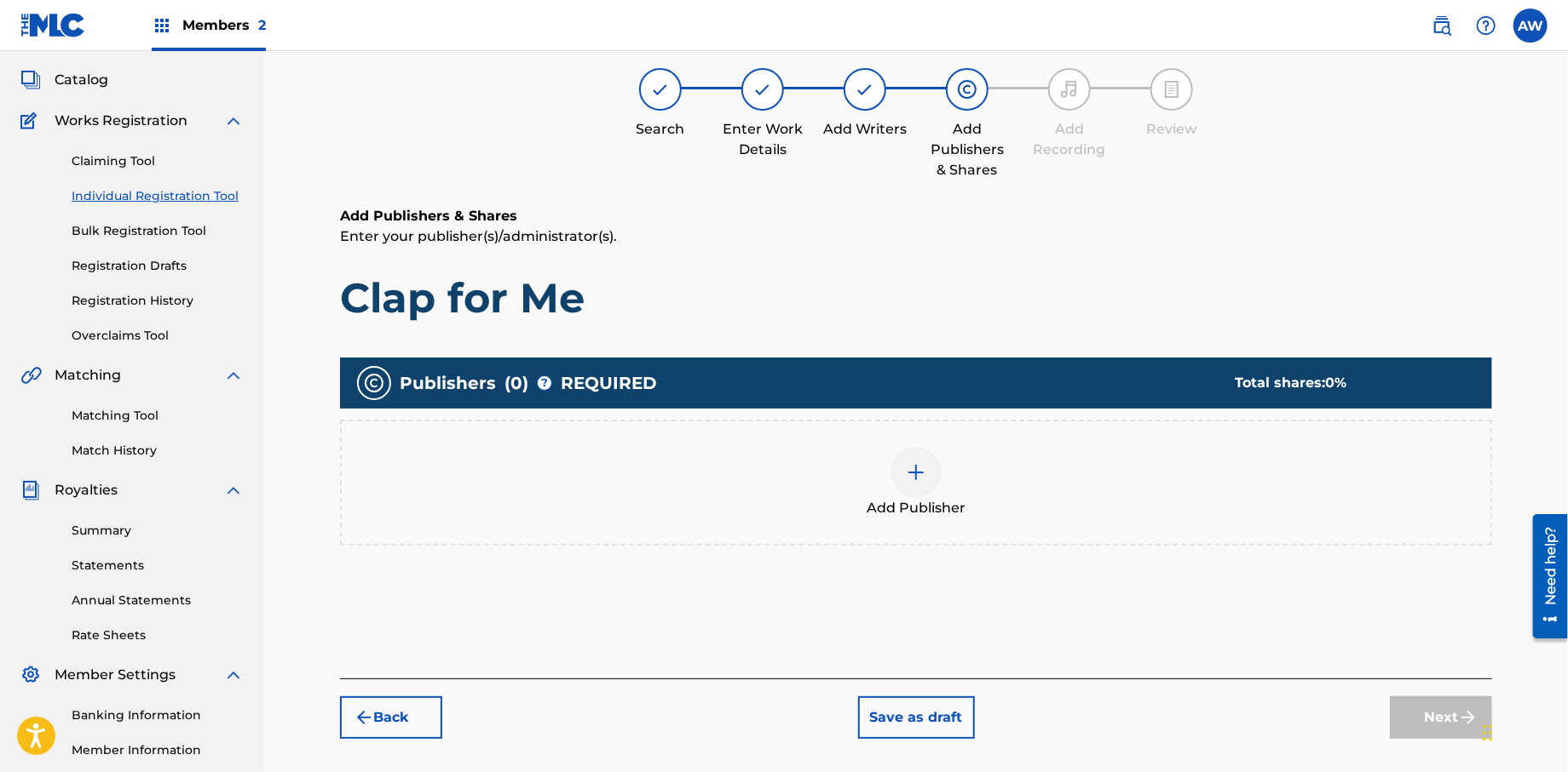
scroll to position [77, 0]
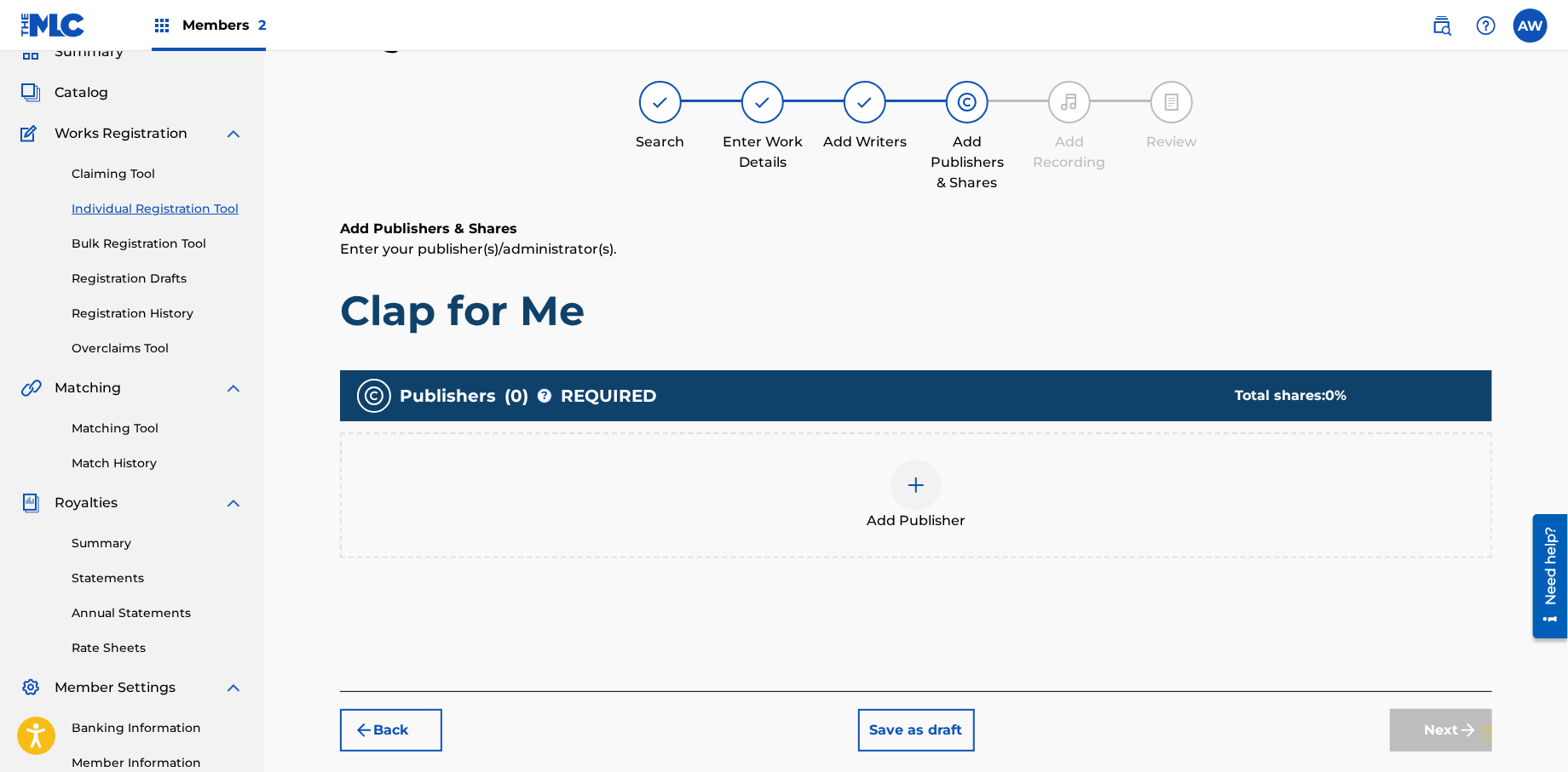
click at [918, 486] on img at bounding box center [916, 486] width 20 height 20
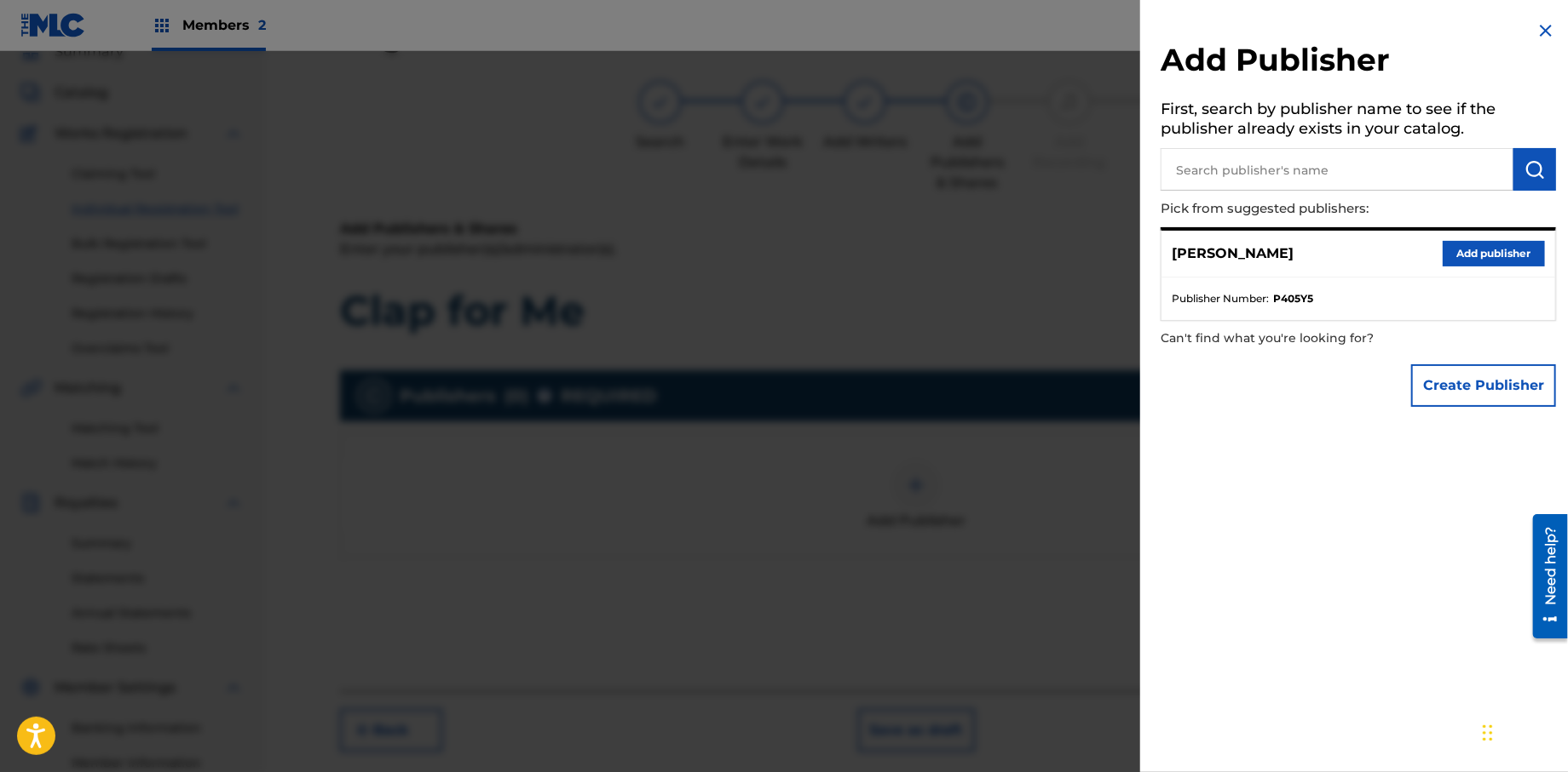
click at [1446, 392] on button "Create Publisher" at bounding box center [1484, 386] width 145 height 43
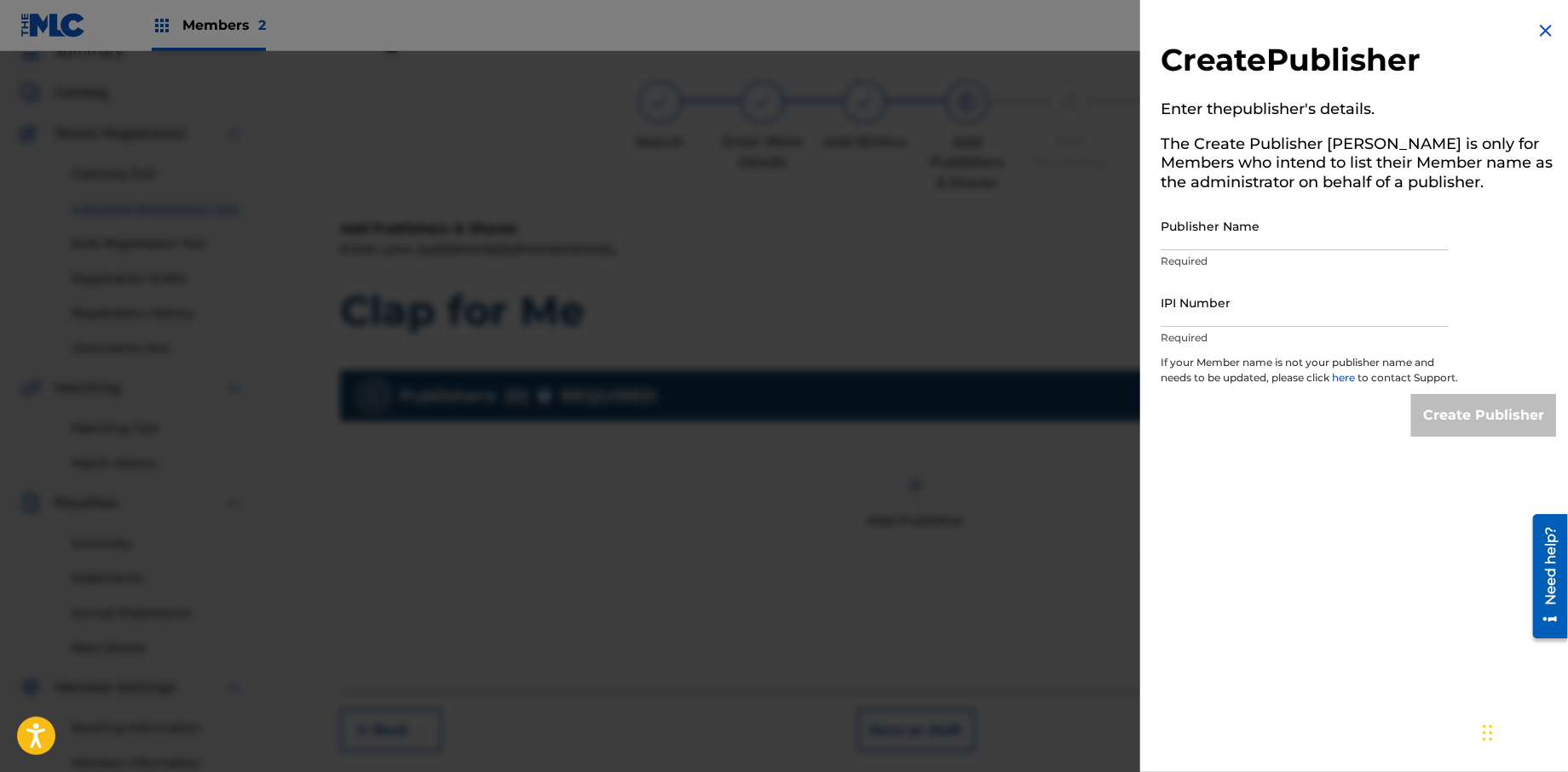
click at [1201, 234] on input "Publisher Name" at bounding box center [1305, 226] width 288 height 48
type input "Formula 51"
click at [1214, 323] on input "IPI Number" at bounding box center [1305, 302] width 288 height 48
type input "1106052708"
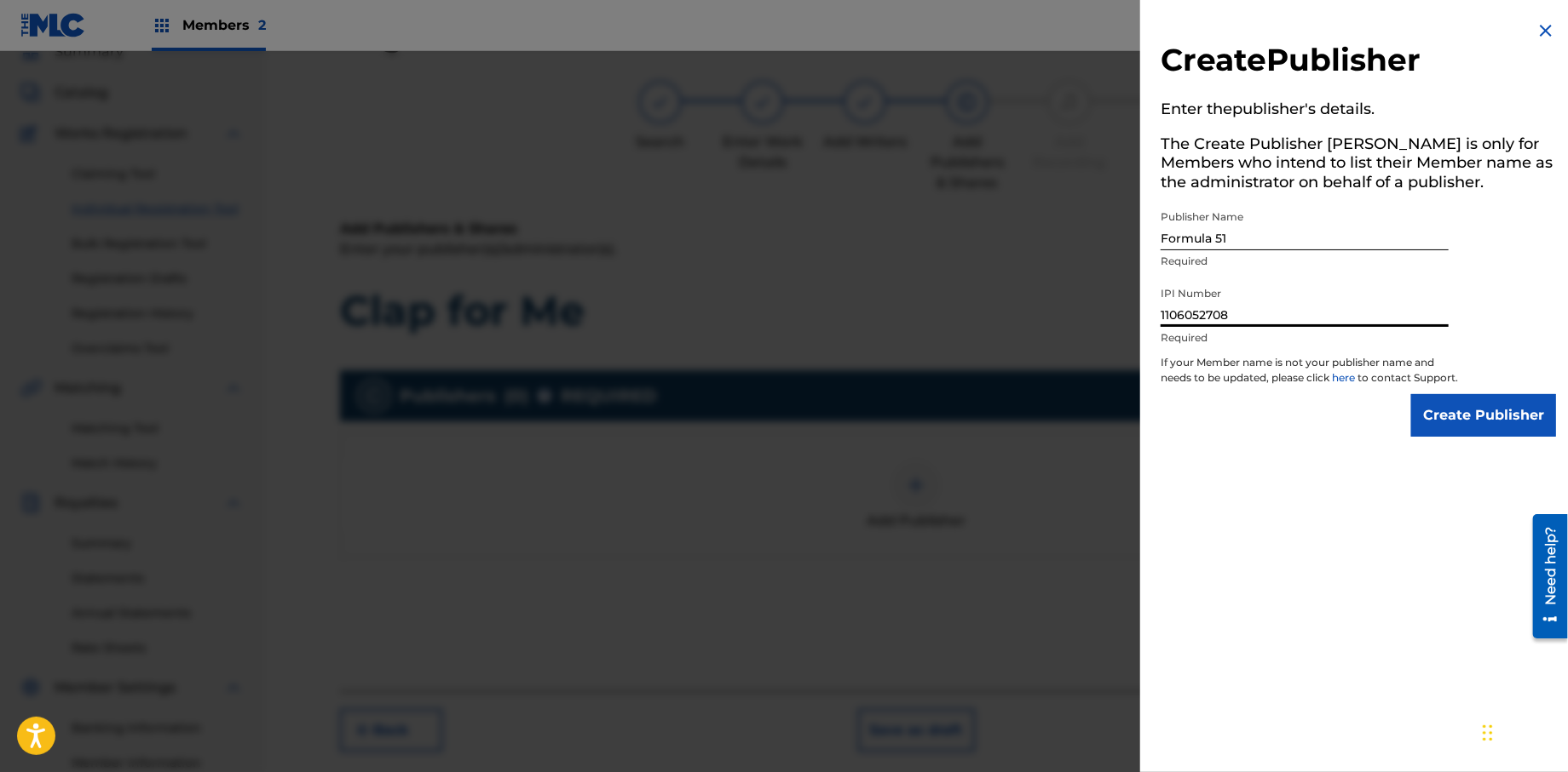
click at [1426, 421] on input "Create Publisher" at bounding box center [1484, 415] width 145 height 43
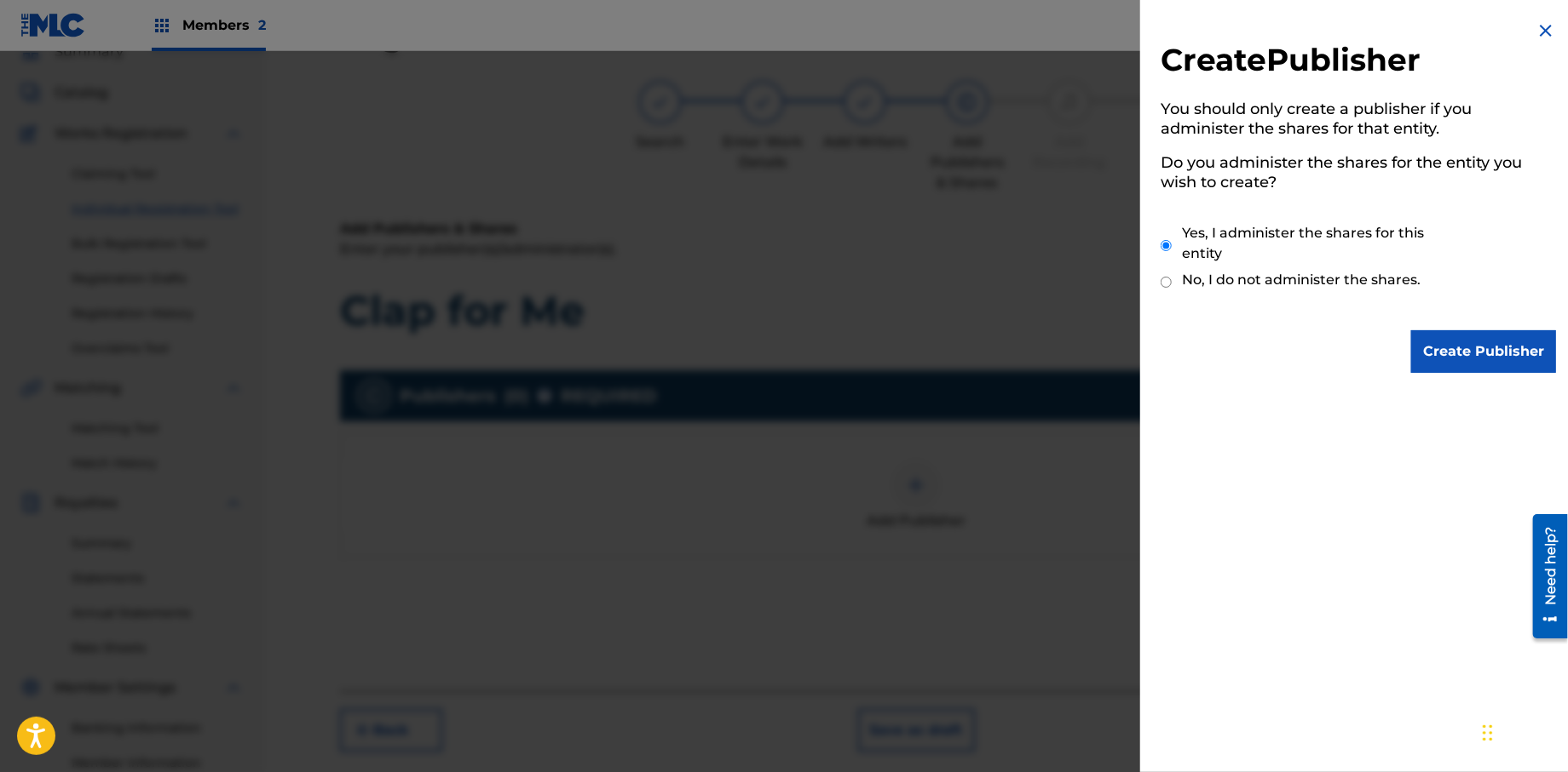
click at [1434, 361] on input "Create Publisher" at bounding box center [1484, 352] width 145 height 43
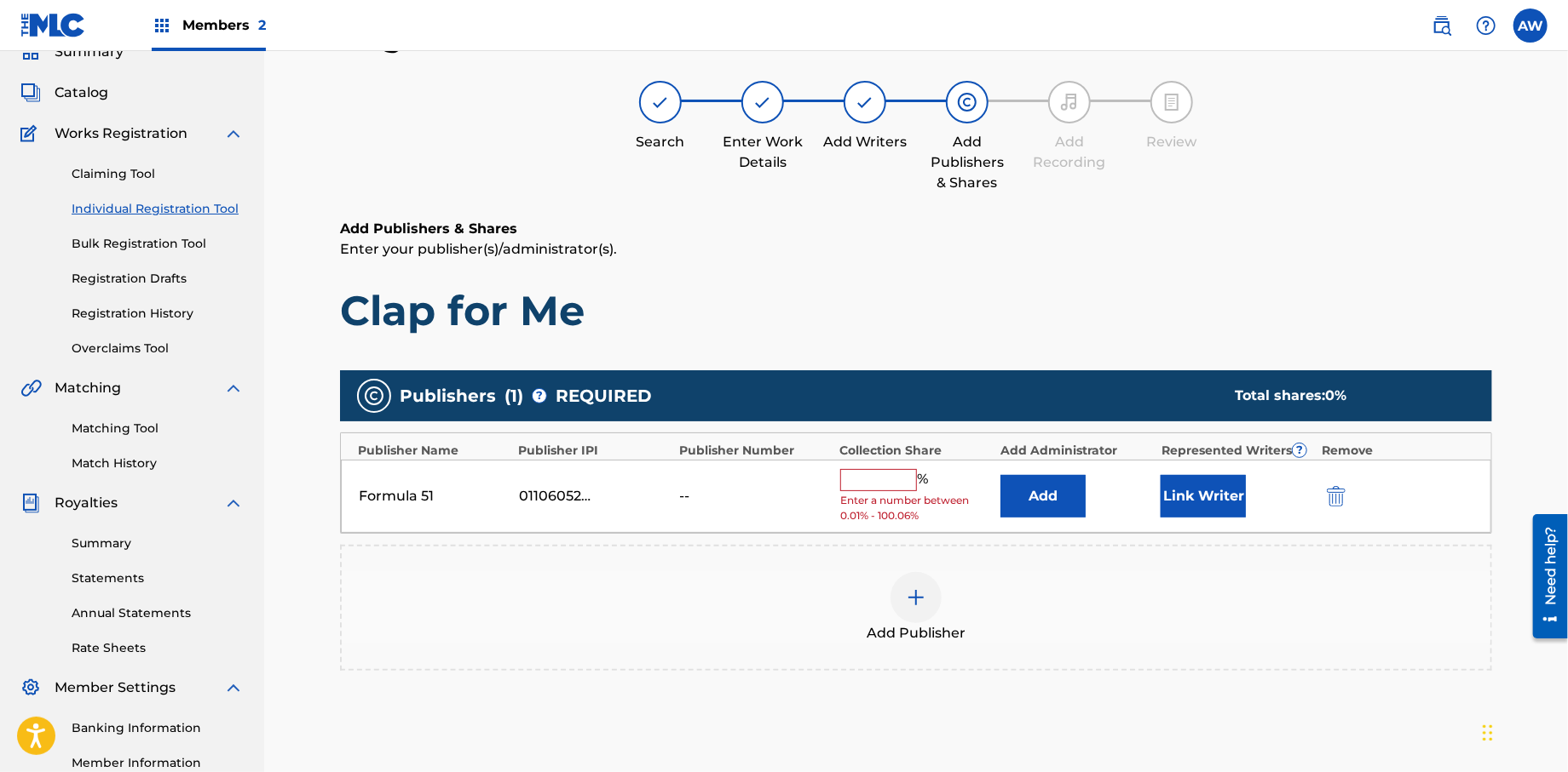
click at [888, 485] on input "text" at bounding box center [878, 480] width 77 height 22
type input "100"
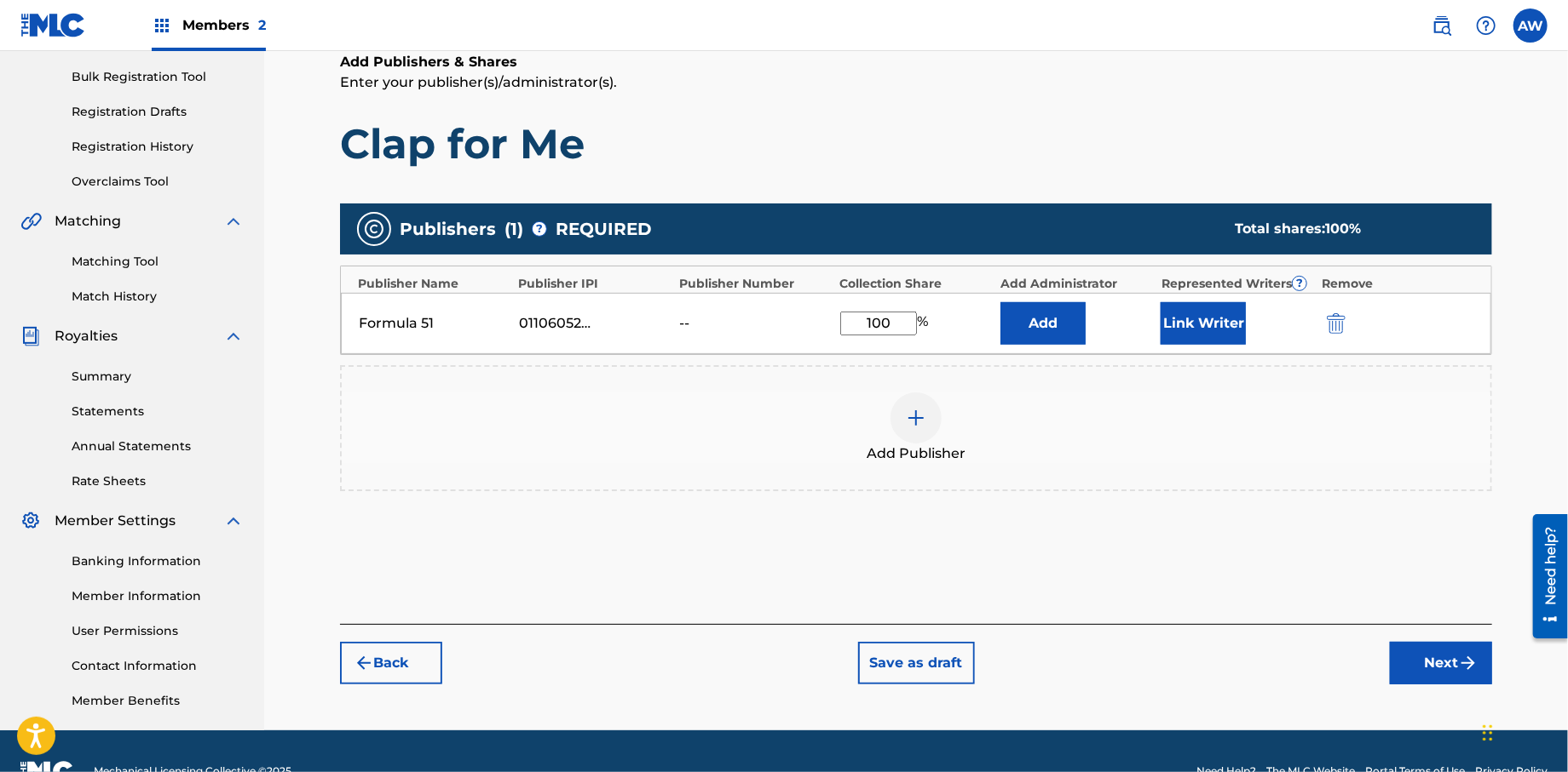
click at [1445, 676] on button "Next" at bounding box center [1441, 664] width 102 height 43
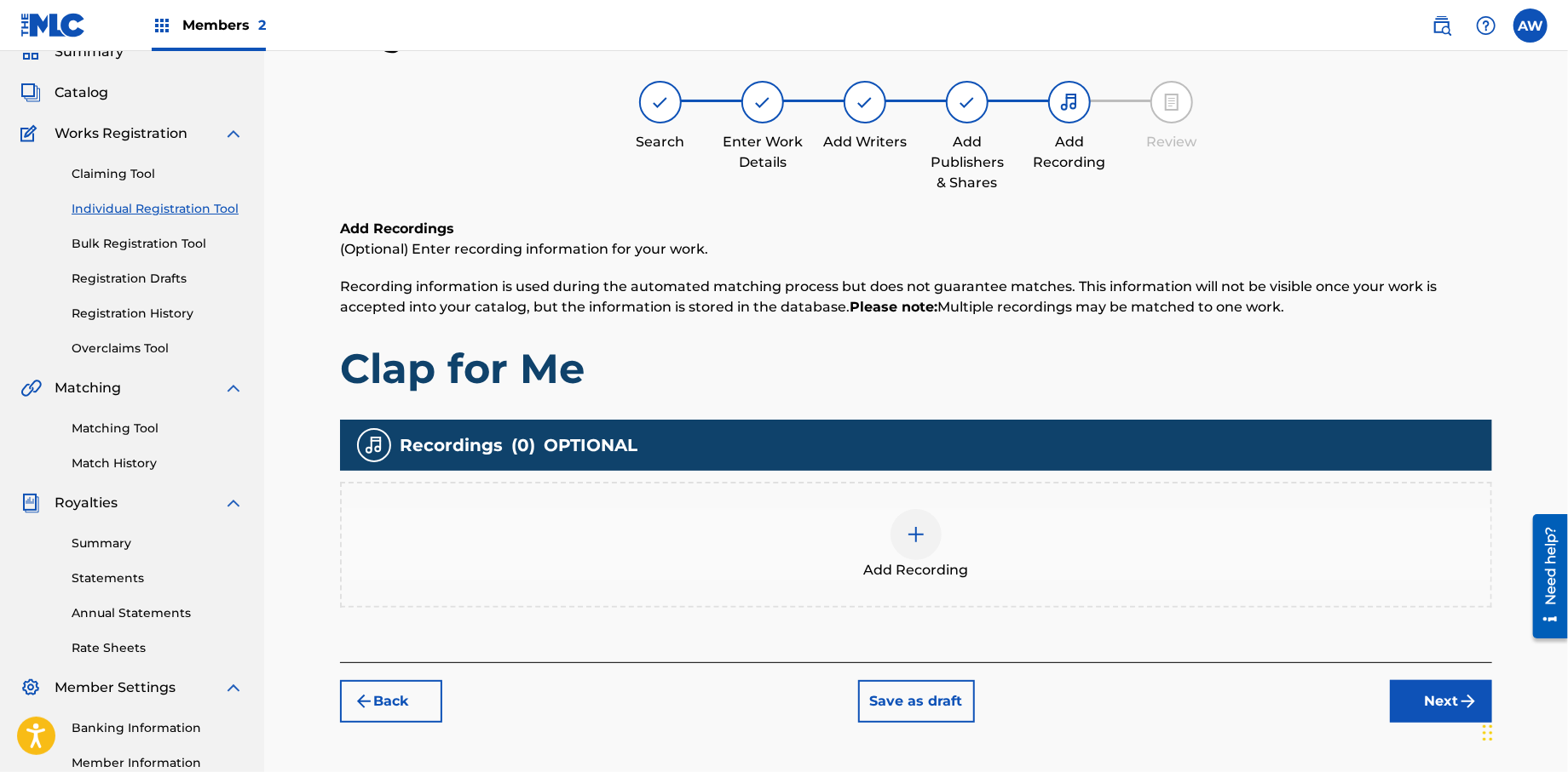
click at [911, 544] on div at bounding box center [915, 535] width 51 height 51
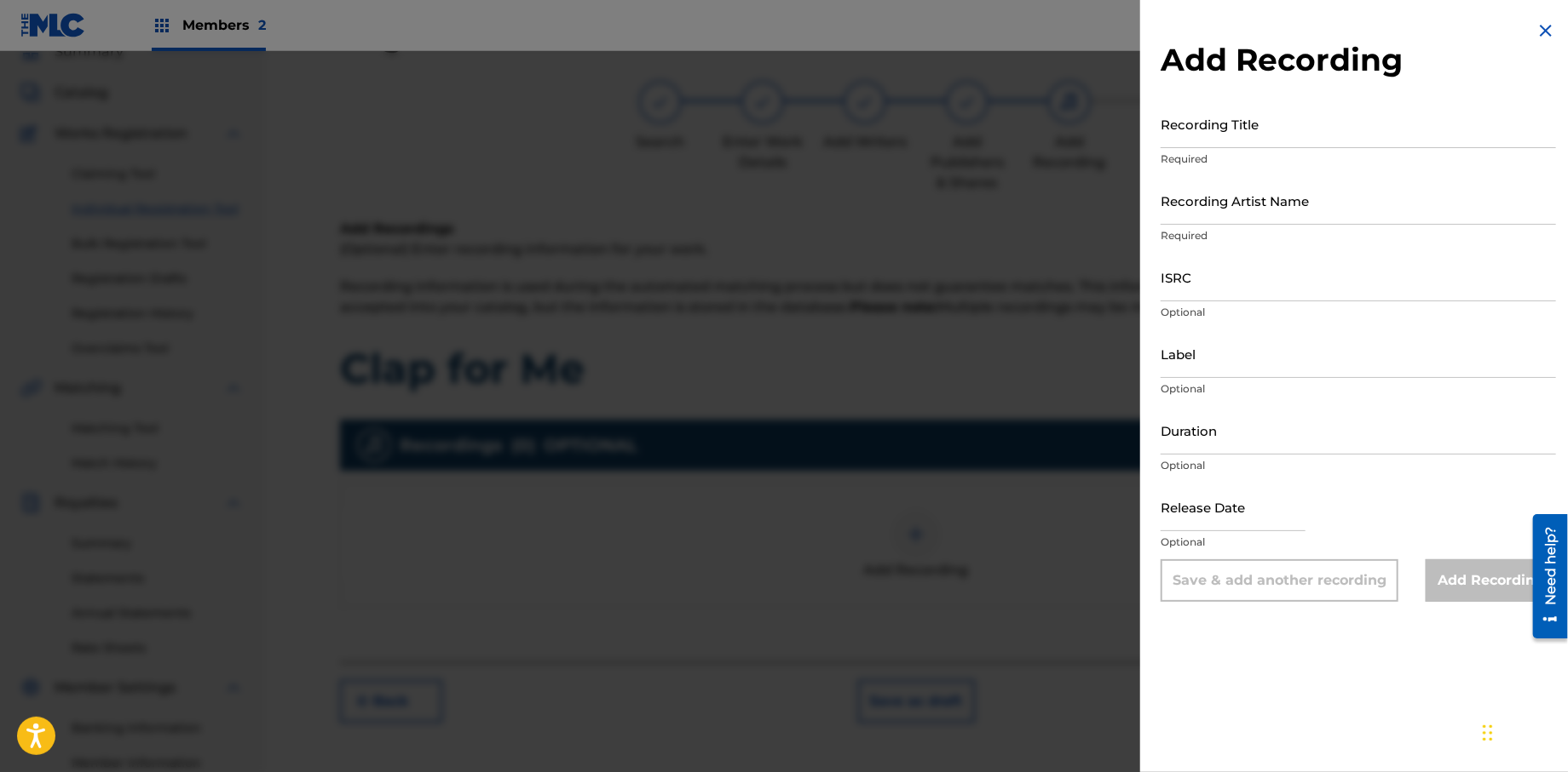
click at [1247, 135] on input "Recording Title" at bounding box center [1358, 124] width 395 height 48
type input "Papers, Vol, 1."
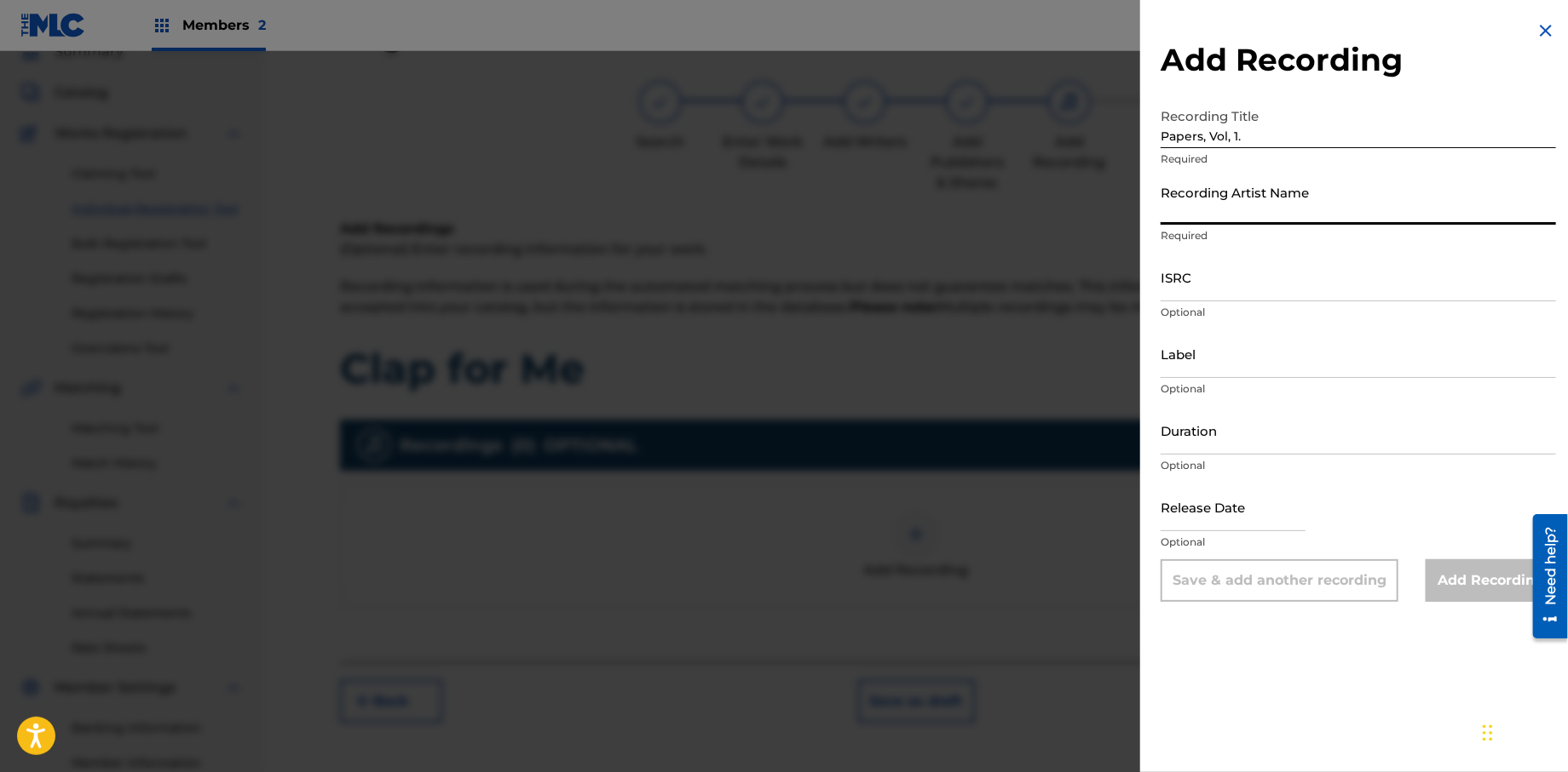
click at [1187, 206] on input "Recording Artist Name" at bounding box center [1358, 200] width 395 height 48
type input "T-Rock"
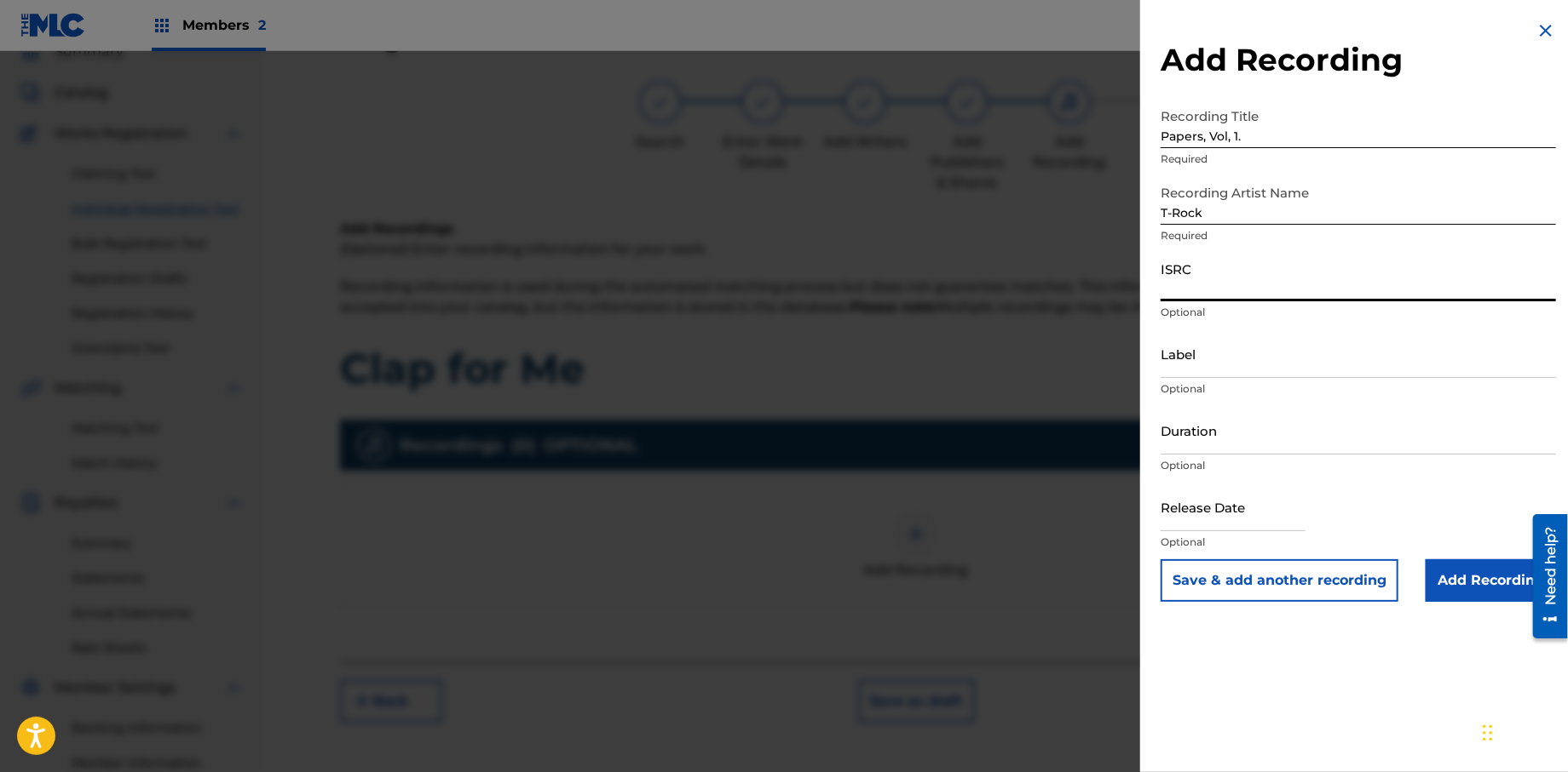
click at [1252, 289] on input "ISRC" at bounding box center [1358, 277] width 395 height 48
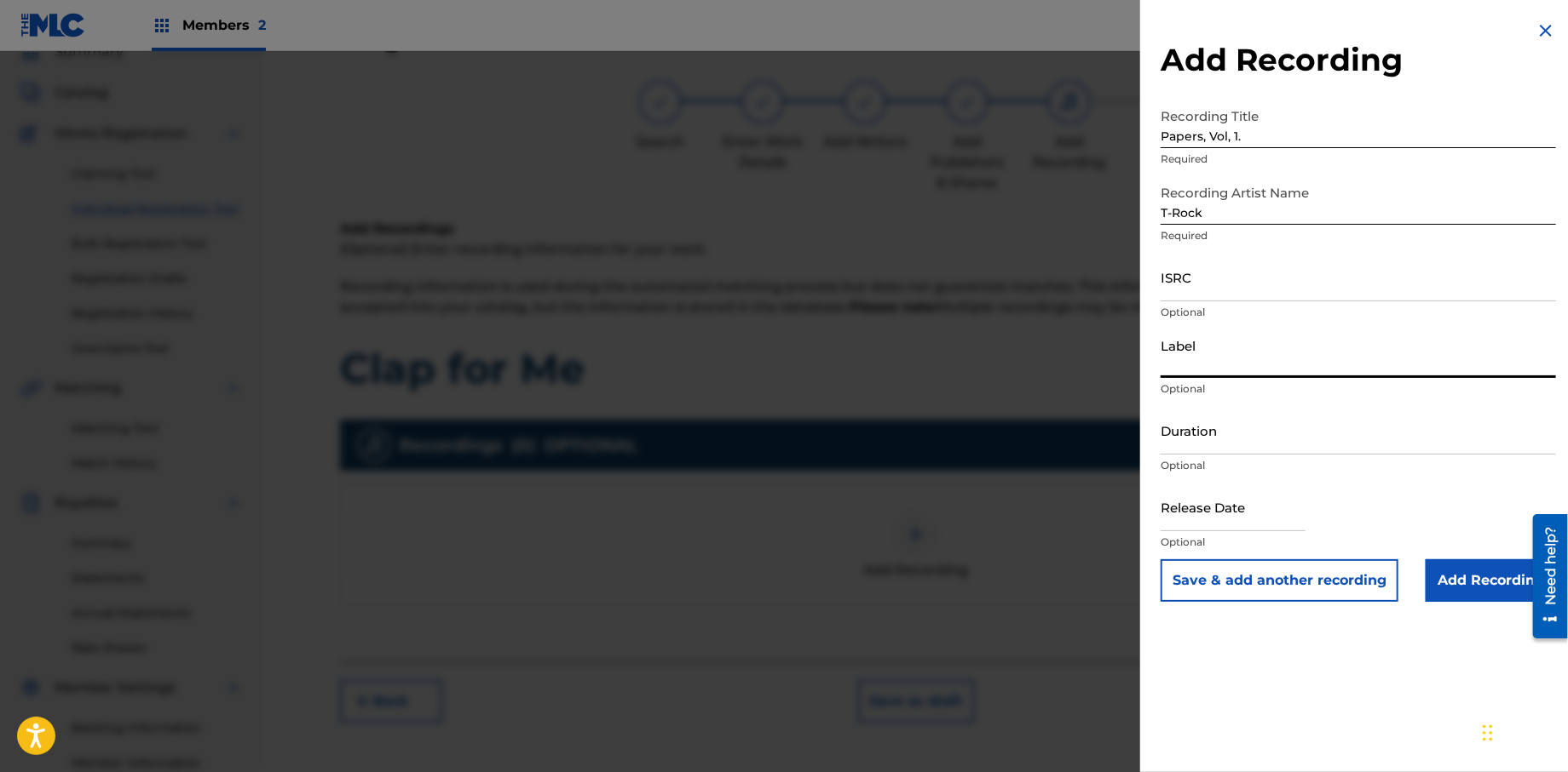
click at [1197, 375] on input "Label" at bounding box center [1358, 354] width 395 height 48
type input "Rock Solid Music"
click at [1237, 521] on input "text" at bounding box center [1233, 507] width 145 height 48
select select "7"
select select "2025"
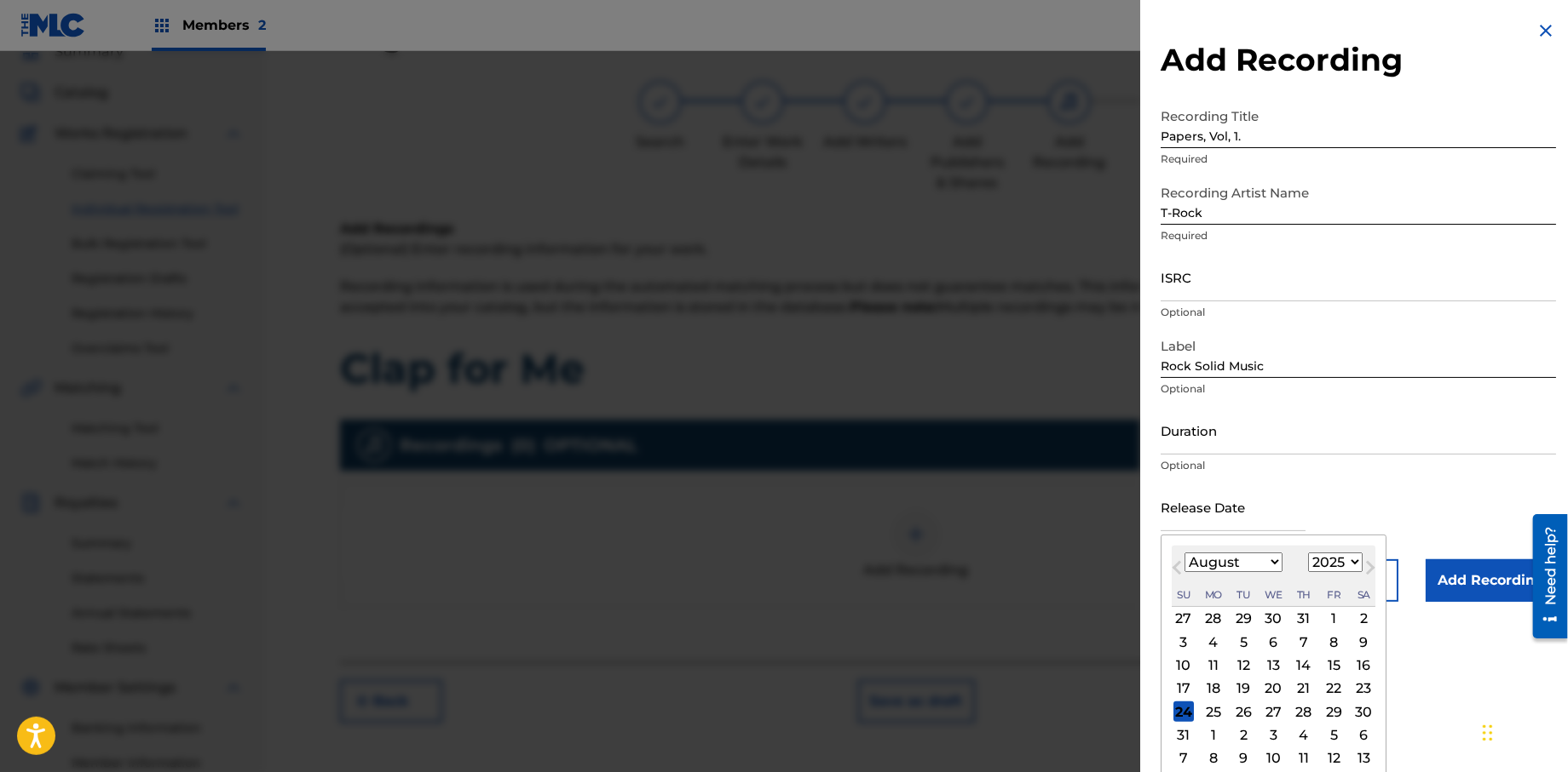
type input "[DATE]"
select select "0"
select select "2013"
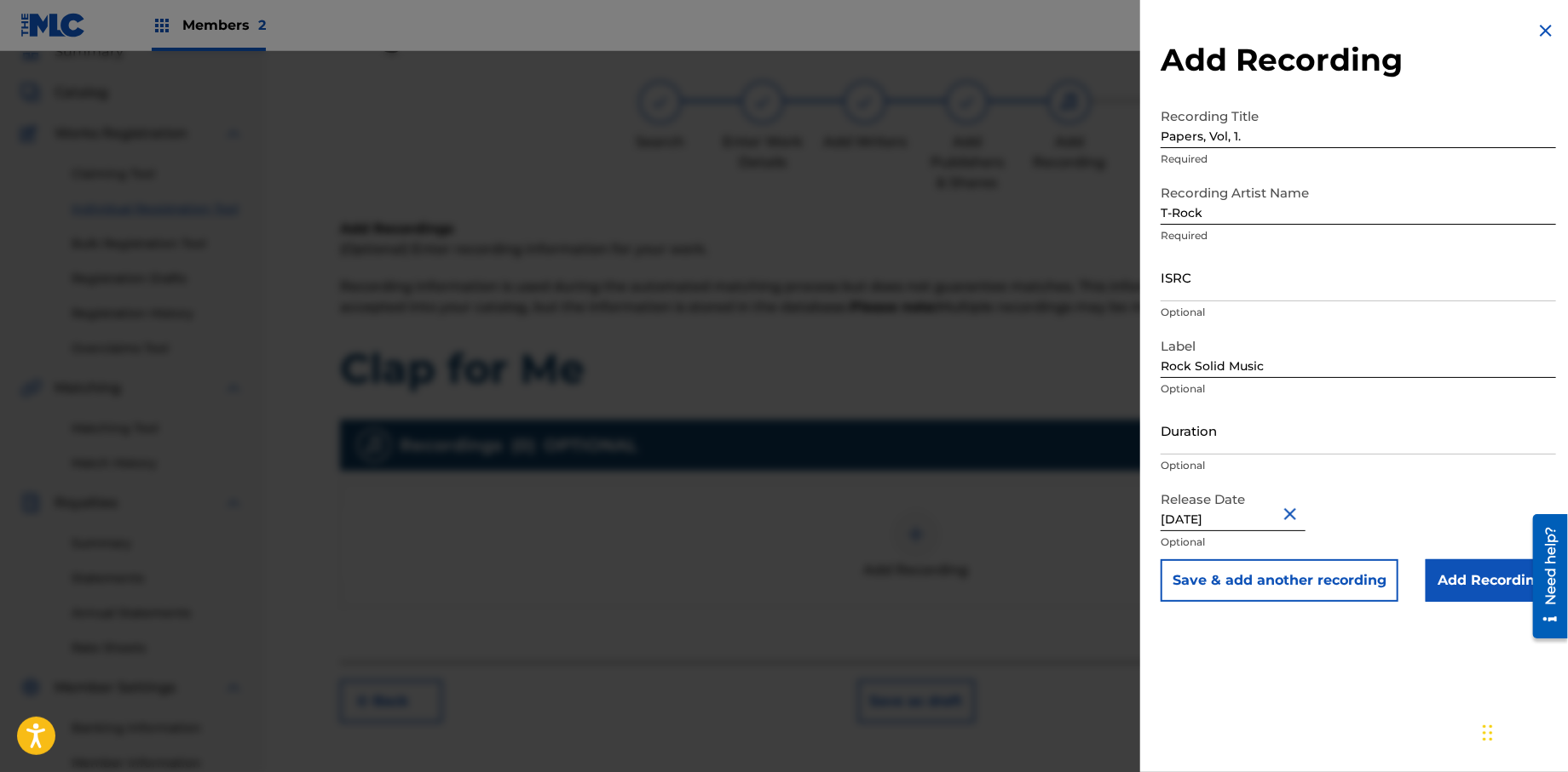
click at [1509, 576] on input "Add Recording" at bounding box center [1490, 581] width 131 height 43
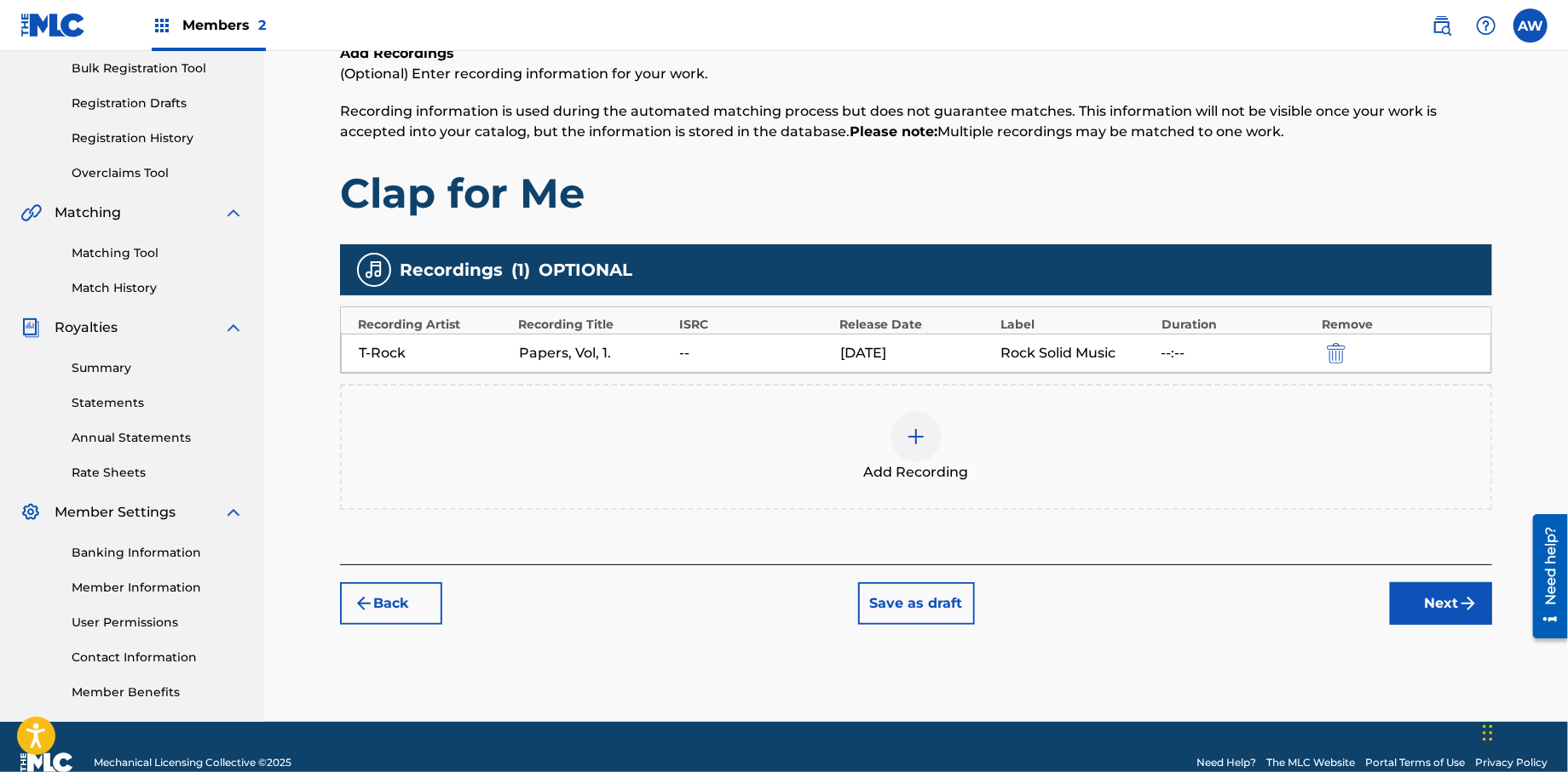
click at [1468, 595] on img "submit" at bounding box center [1468, 603] width 20 height 20
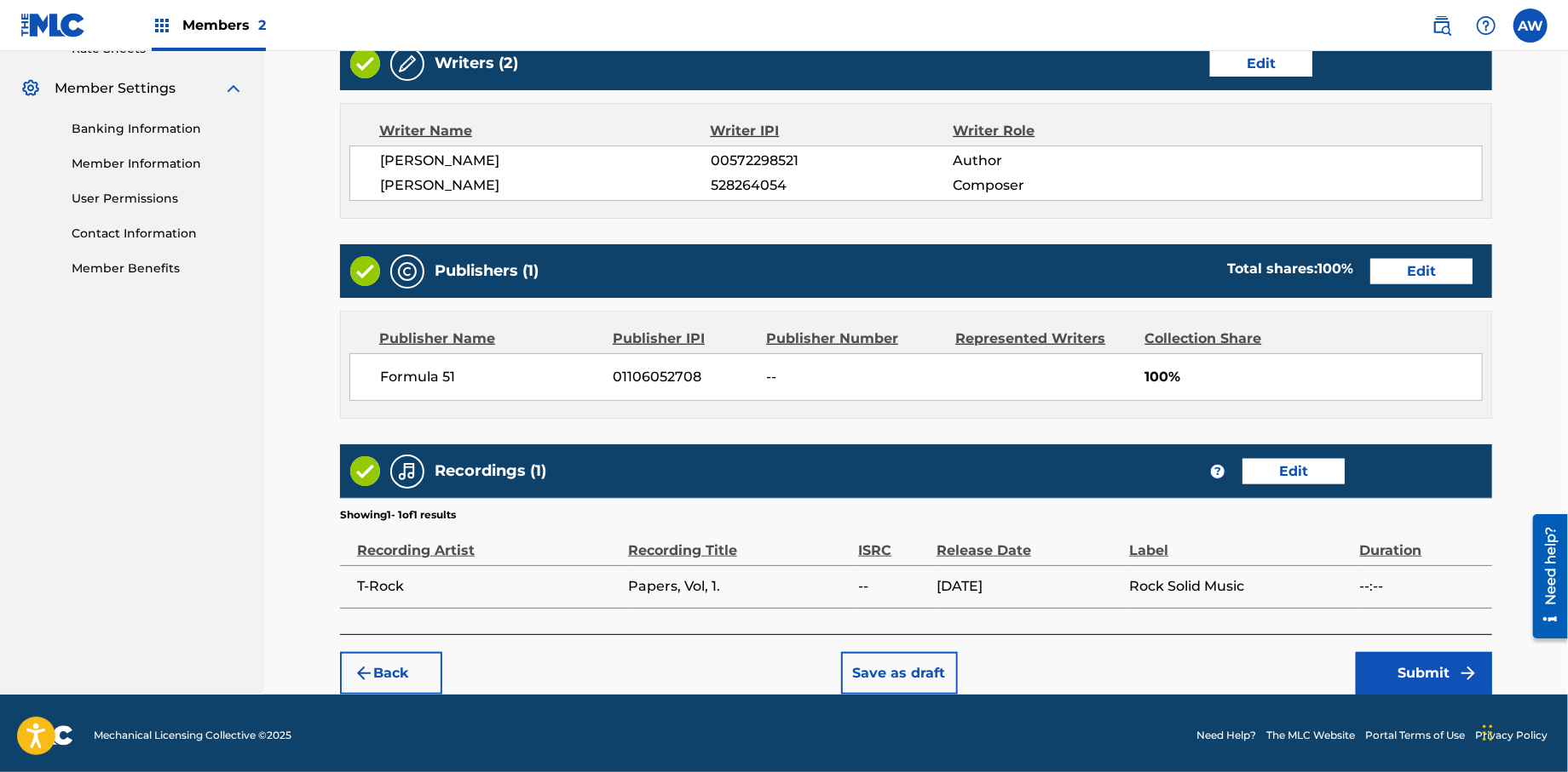
scroll to position [679, 0]
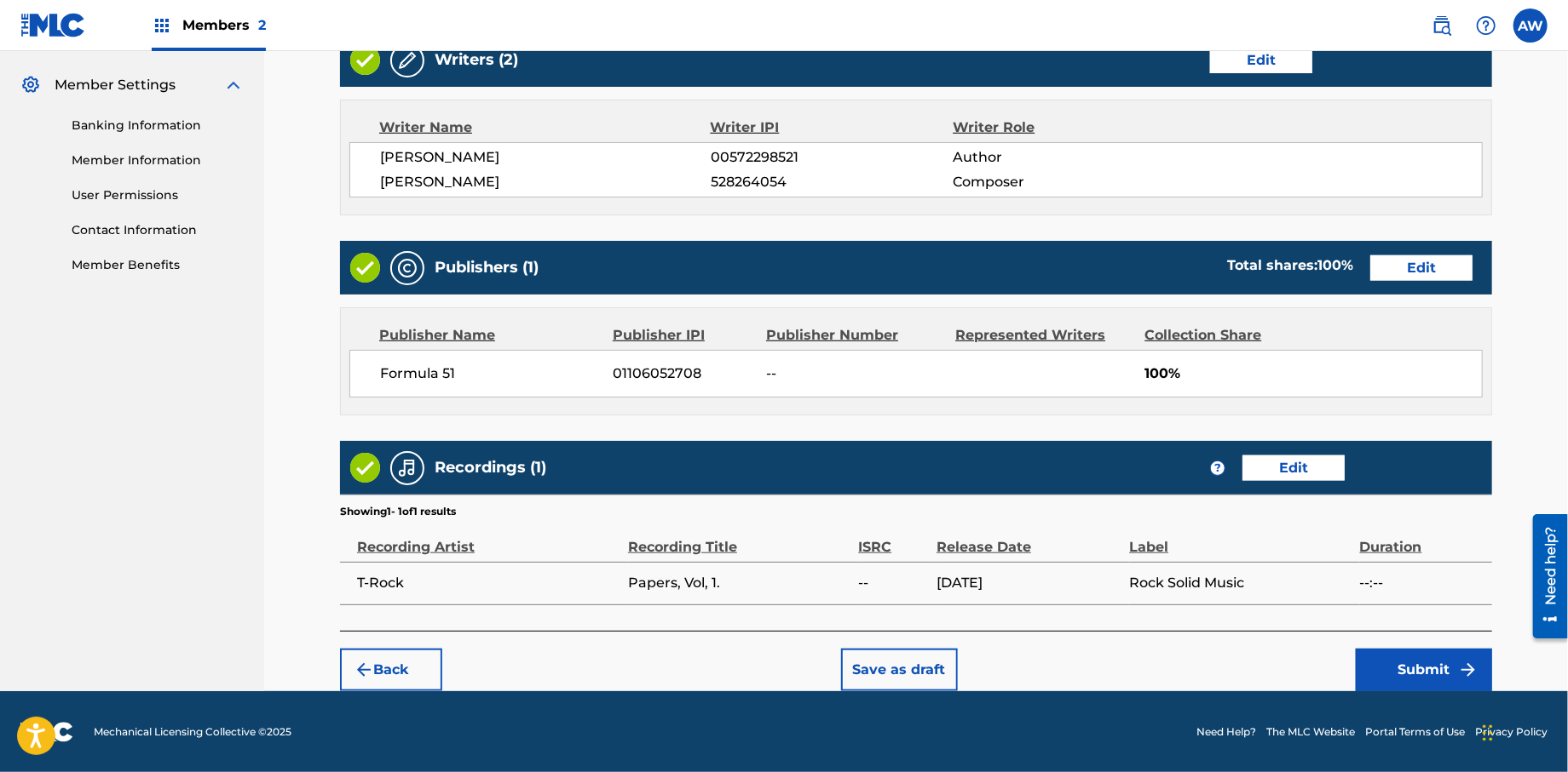
click at [1455, 656] on button "Submit" at bounding box center [1423, 670] width 136 height 43
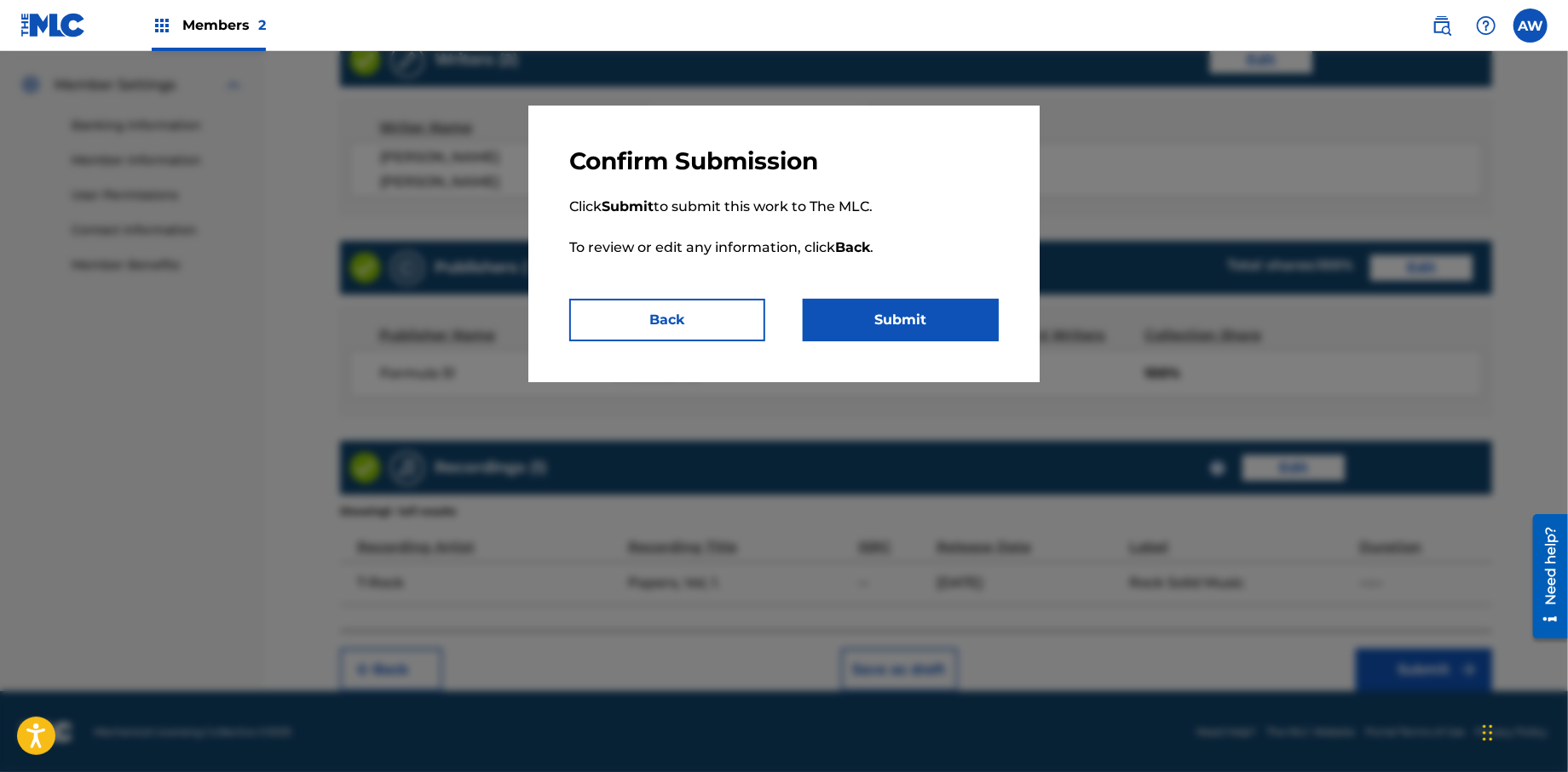
click at [962, 310] on button "Submit" at bounding box center [900, 321] width 196 height 43
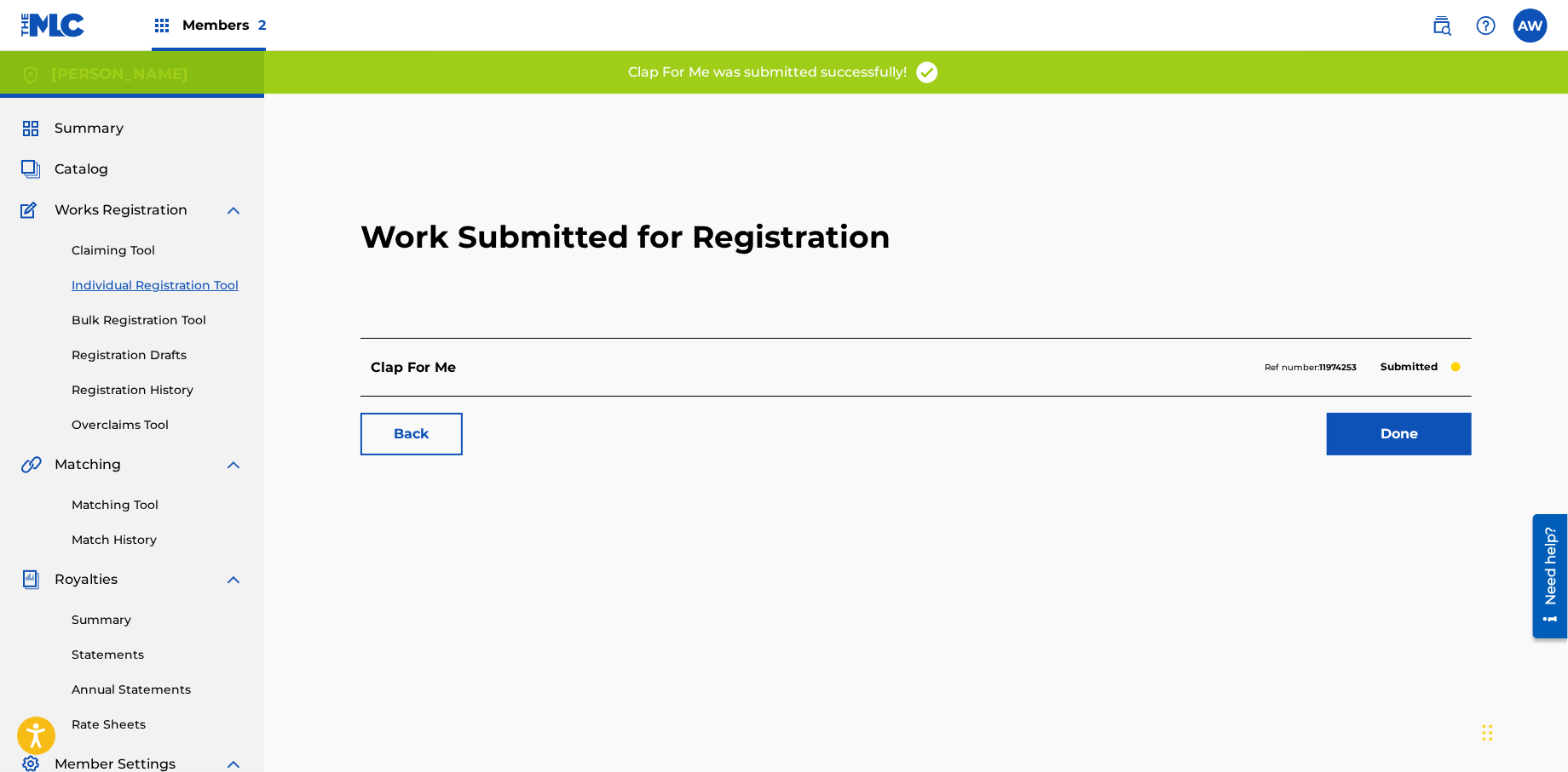
click at [1413, 431] on link "Done" at bounding box center [1399, 435] width 145 height 43
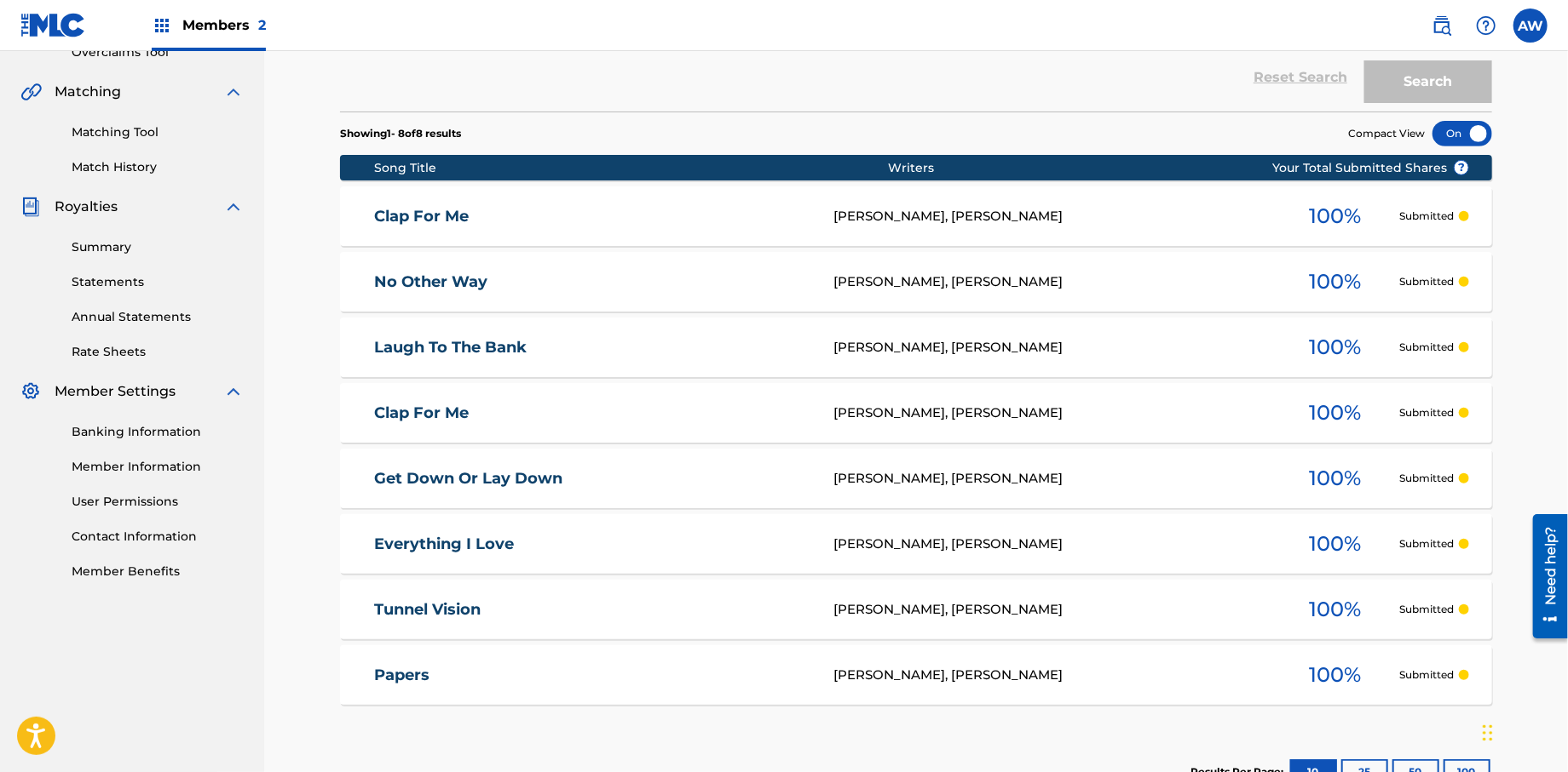
scroll to position [343, 0]
